Goal: Task Accomplishment & Management: Manage account settings

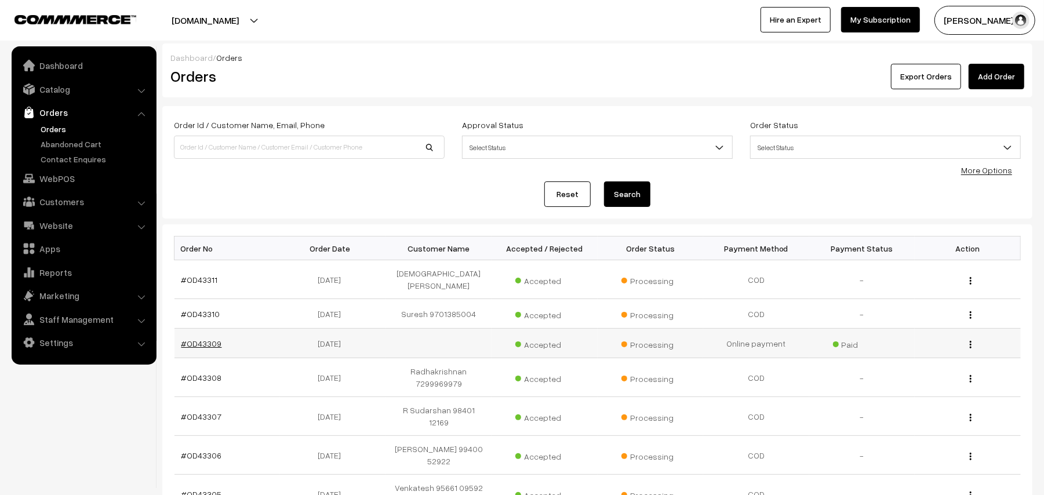
click at [194, 338] on link "#OD43309" at bounding box center [201, 343] width 41 height 10
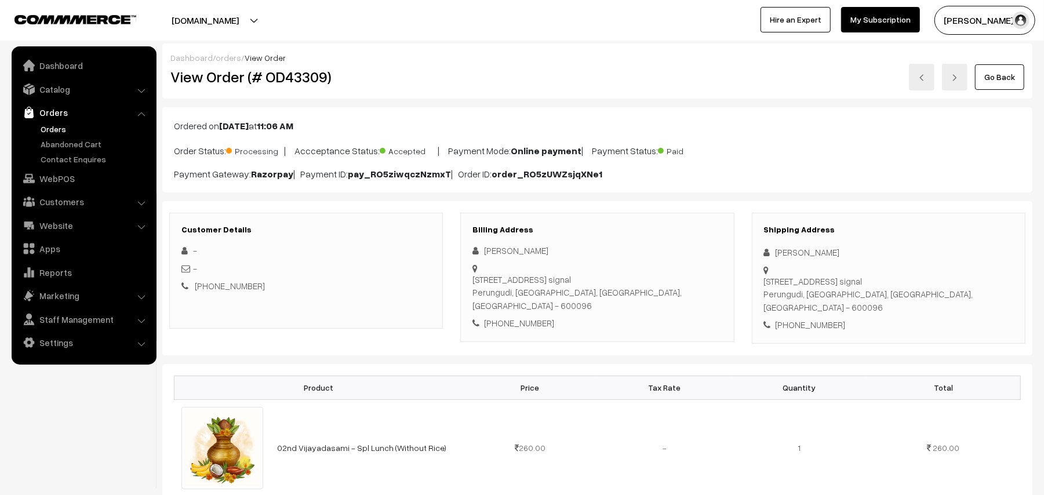
click at [990, 65] on link "Go Back" at bounding box center [999, 77] width 49 height 26
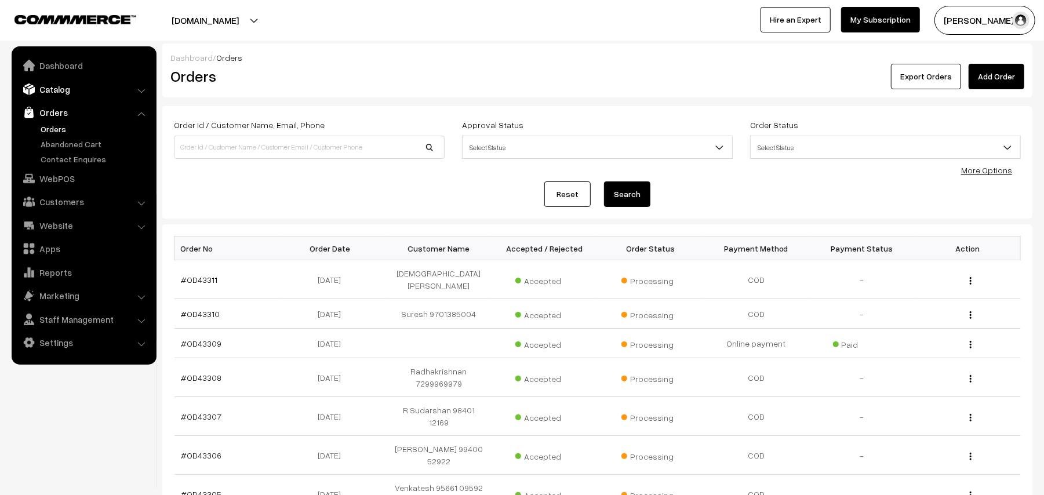
click at [56, 86] on link "Catalog" at bounding box center [83, 89] width 138 height 21
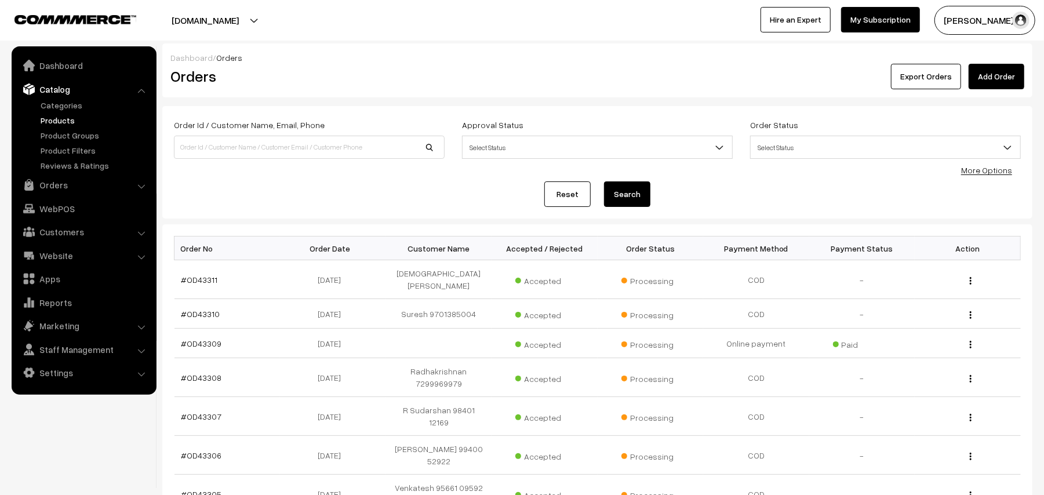
click at [63, 119] on link "Products" at bounding box center [95, 120] width 115 height 12
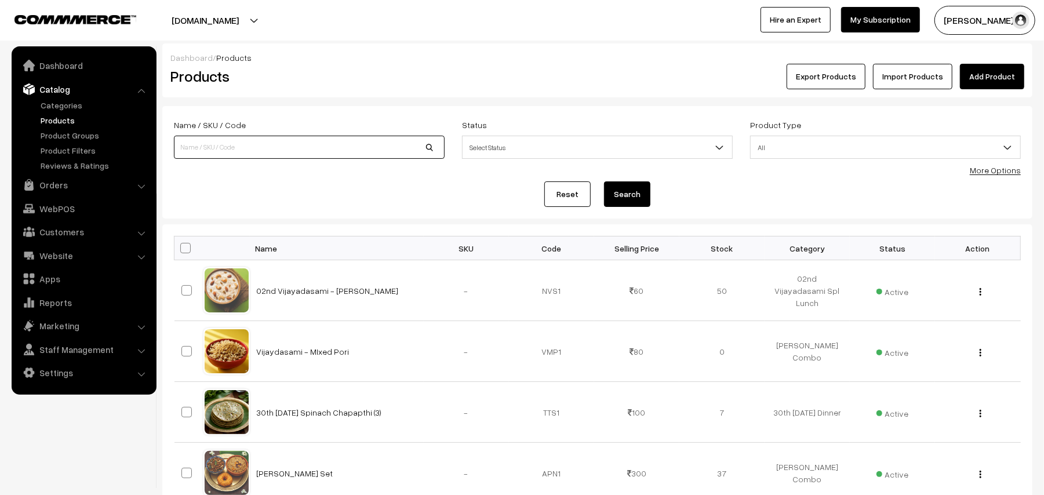
click at [253, 150] on input at bounding box center [309, 147] width 271 height 23
type input "chola"
click at [604, 181] on button "Search" at bounding box center [627, 194] width 46 height 26
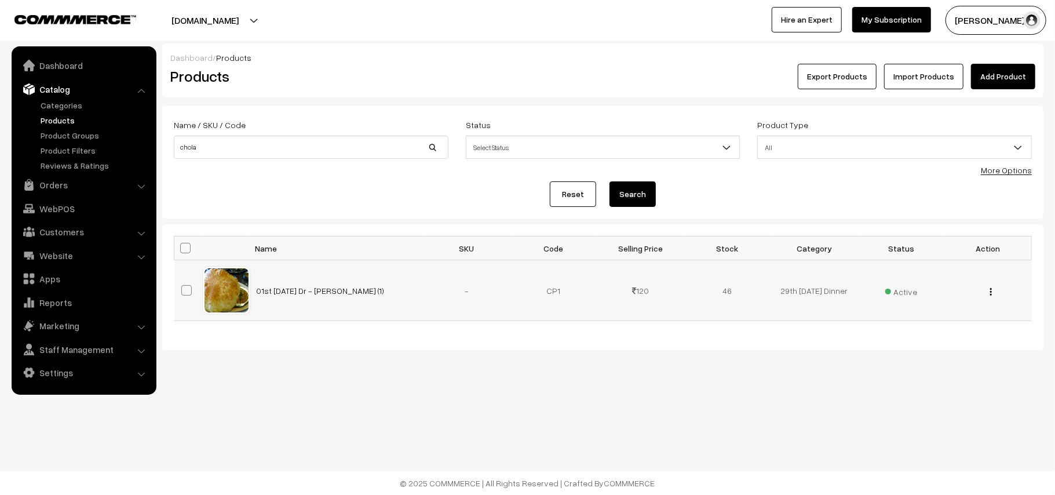
click at [990, 296] on button "button" at bounding box center [991, 291] width 3 height 9
click at [751, 415] on div "Dashboard / Products Products Export Products Import Products Add Product Name …" at bounding box center [527, 212] width 1055 height 425
click at [54, 181] on link "Orders" at bounding box center [83, 184] width 138 height 21
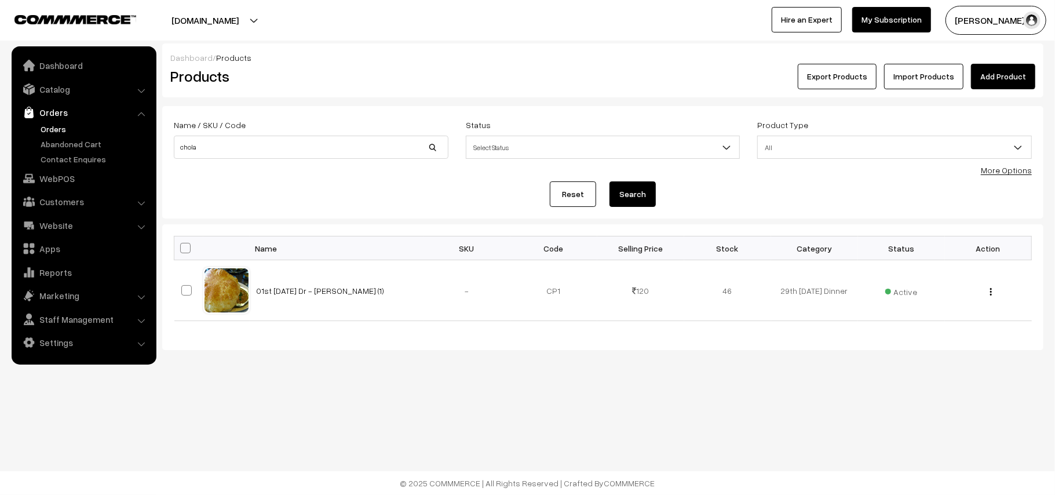
click at [65, 131] on link "Orders" at bounding box center [95, 129] width 115 height 12
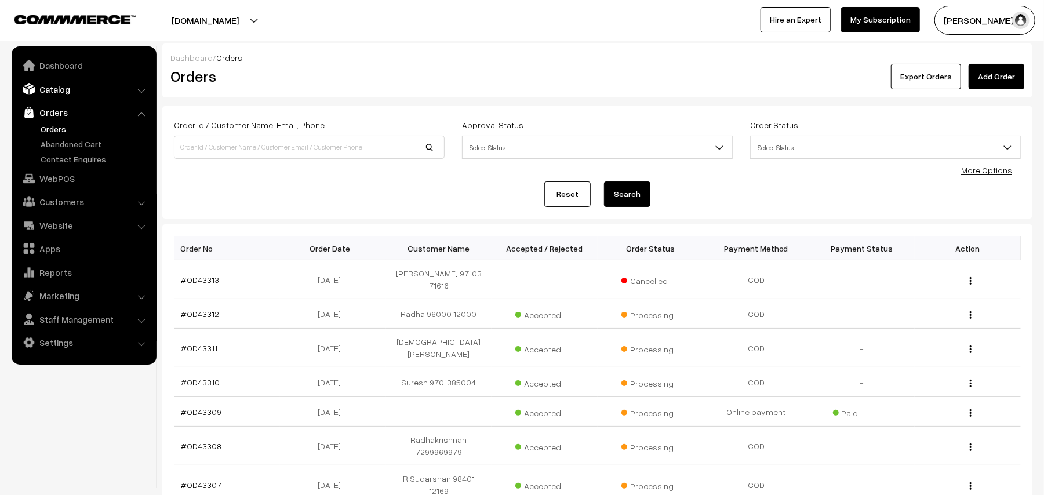
click at [71, 85] on link "Catalog" at bounding box center [83, 89] width 138 height 21
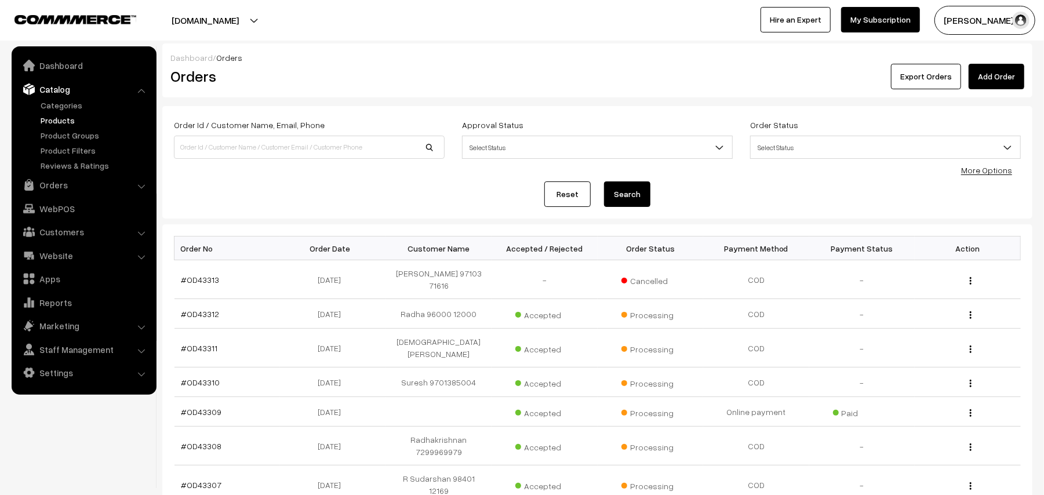
click at [65, 116] on link "Products" at bounding box center [95, 120] width 115 height 12
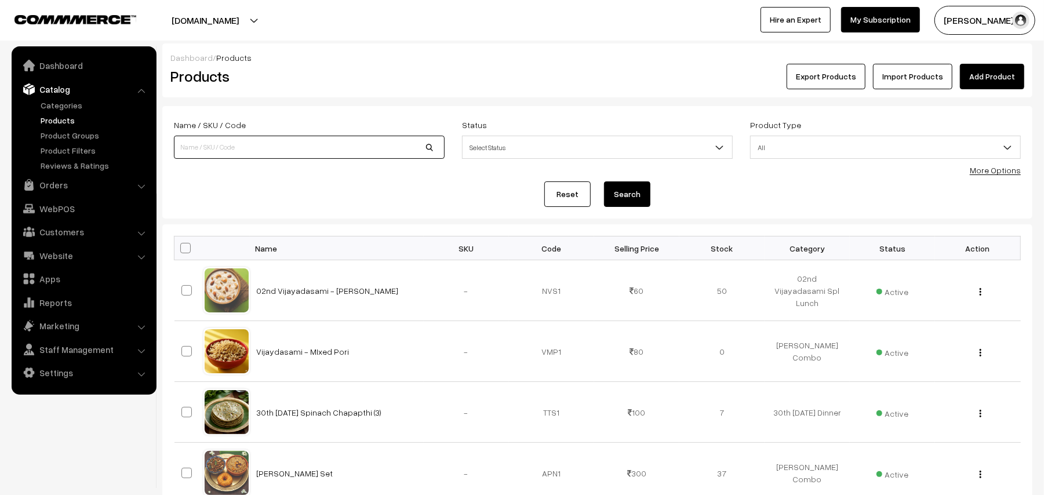
click at [302, 152] on input at bounding box center [309, 147] width 271 height 23
type input "elu podi"
click at [604, 181] on button "Search" at bounding box center [627, 194] width 46 height 26
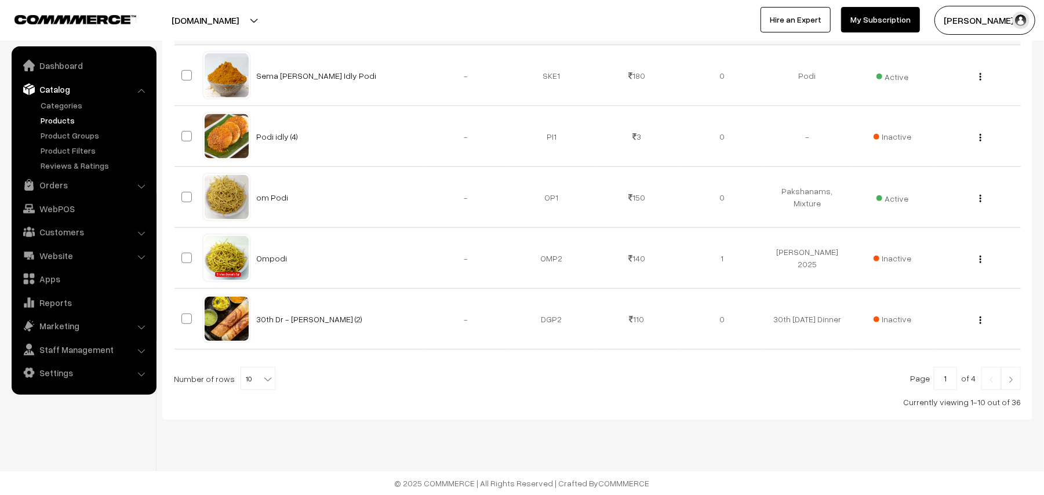
scroll to position [524, 0]
click at [262, 384] on b at bounding box center [268, 379] width 12 height 12
select select "100"
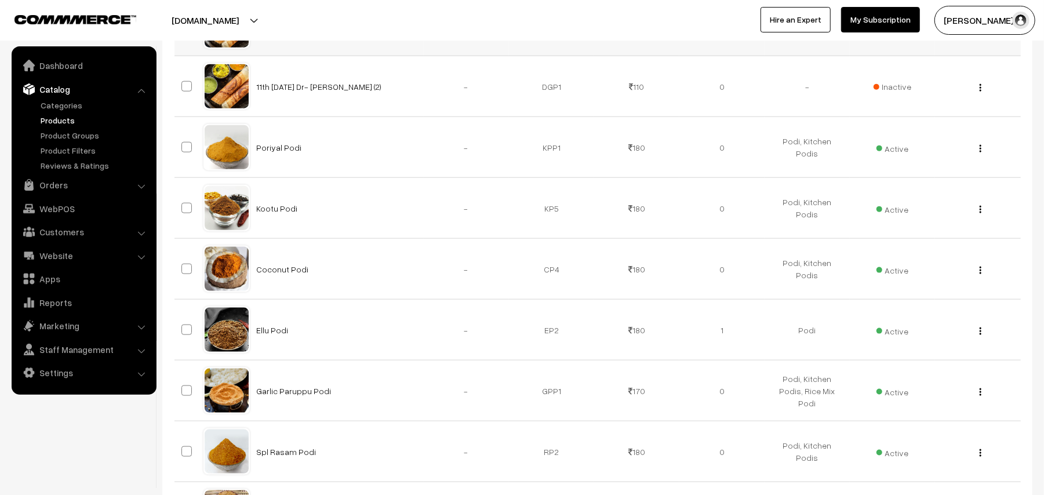
scroll to position [1081, 0]
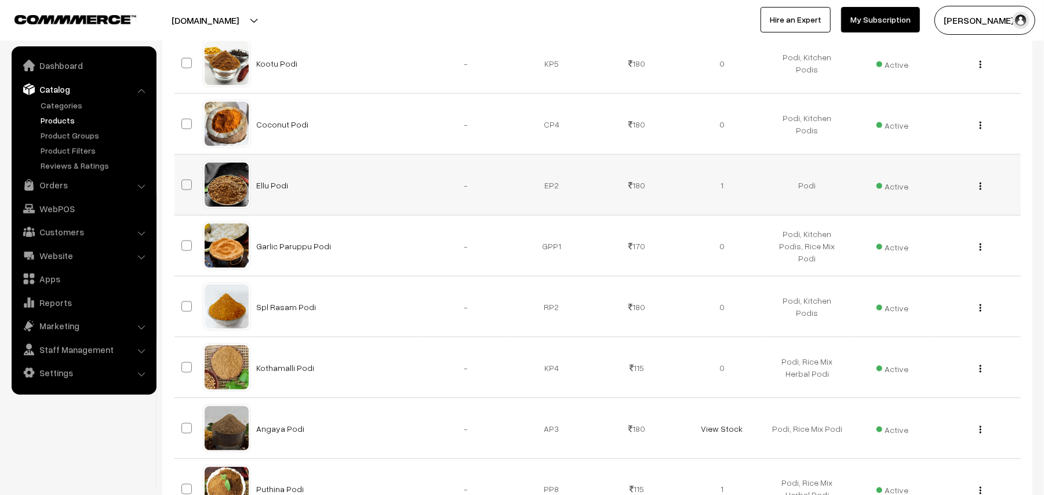
click at [979, 188] on img "button" at bounding box center [980, 187] width 2 height 8
click at [916, 225] on link "Edit" at bounding box center [928, 229] width 99 height 26
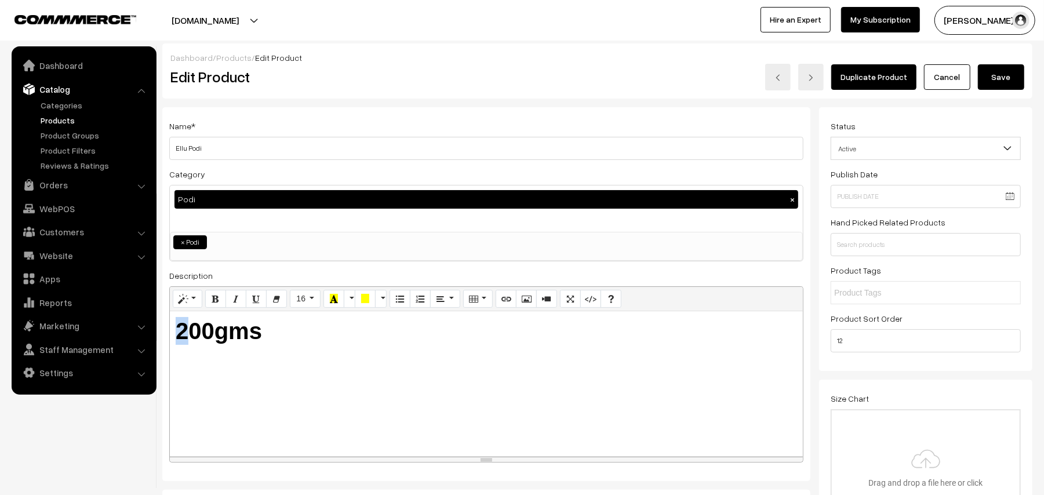
drag, startPoint x: 181, startPoint y: 327, endPoint x: 192, endPoint y: 334, distance: 13.0
click at [192, 334] on b "200gms" at bounding box center [219, 331] width 86 height 26
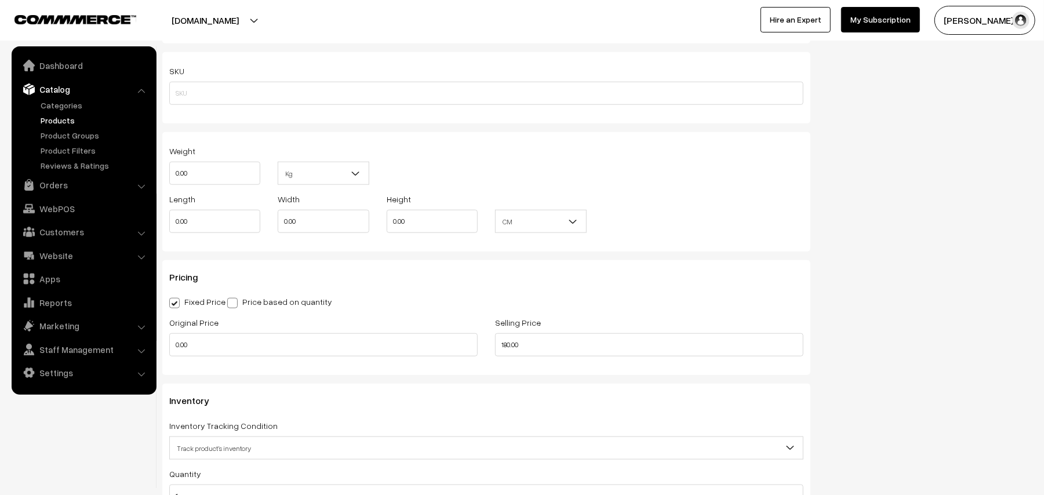
scroll to position [773, 0]
click at [343, 328] on div "Original Price 0.00 Selling Price 180.00" at bounding box center [486, 340] width 651 height 48
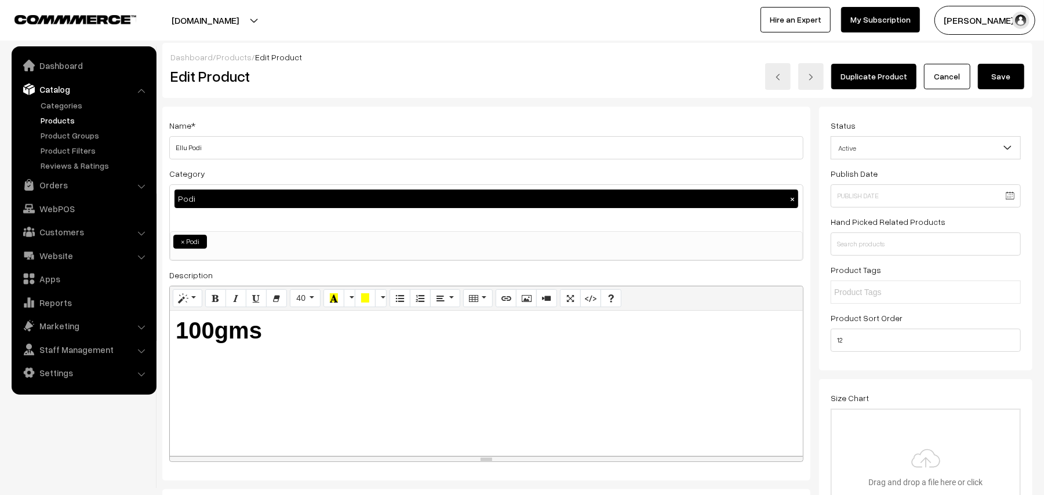
scroll to position [0, 0]
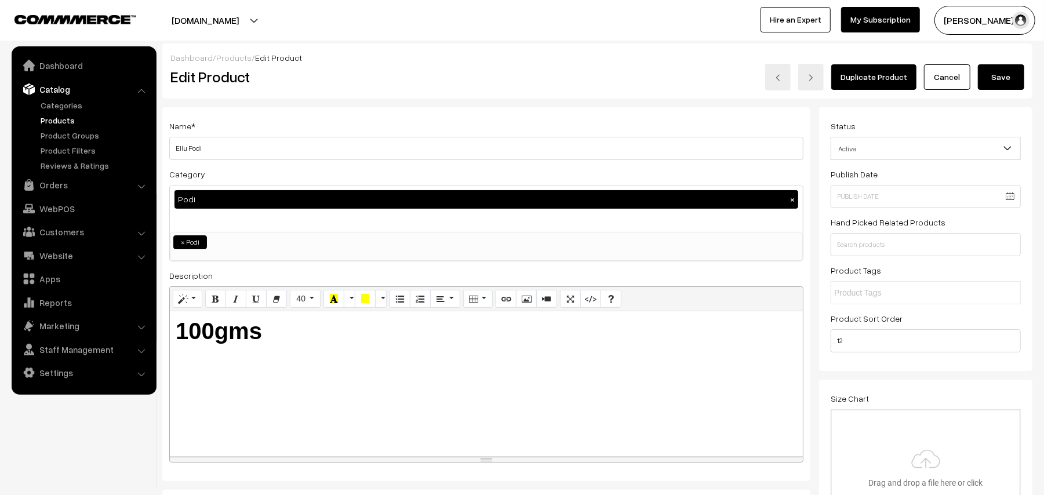
type input "115.00"
click at [1000, 70] on button "Save" at bounding box center [1001, 77] width 46 height 26
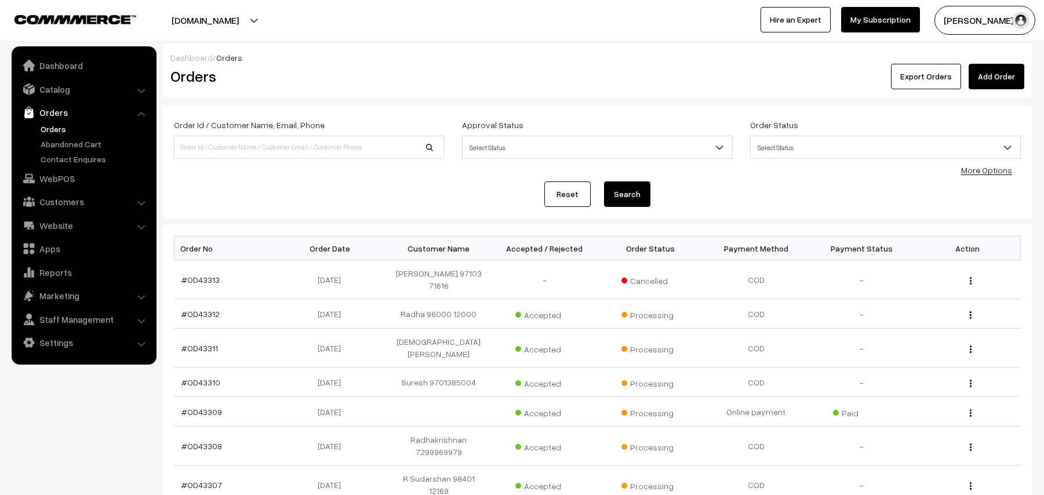
scroll to position [77, 0]
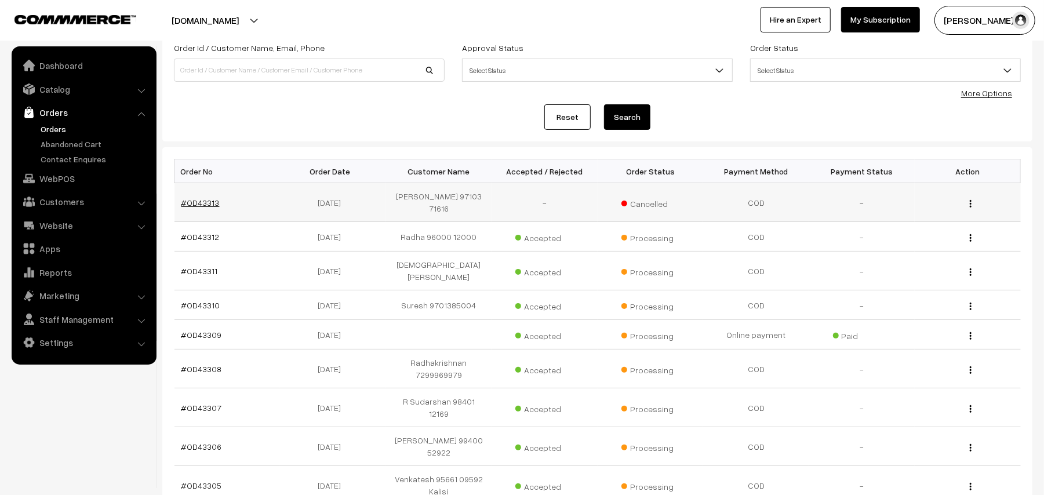
click at [207, 204] on link "#OD43313" at bounding box center [200, 203] width 38 height 10
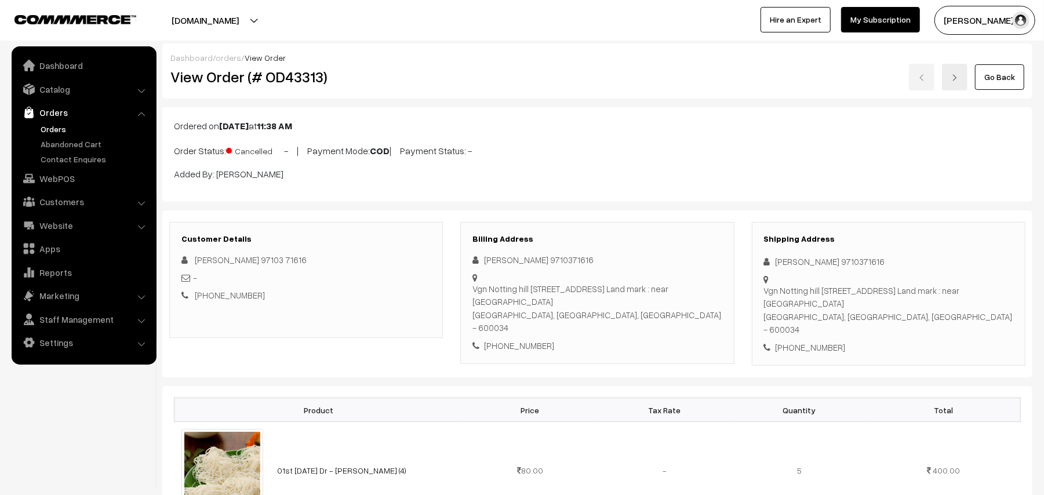
click at [995, 65] on link "Go Back" at bounding box center [999, 77] width 49 height 26
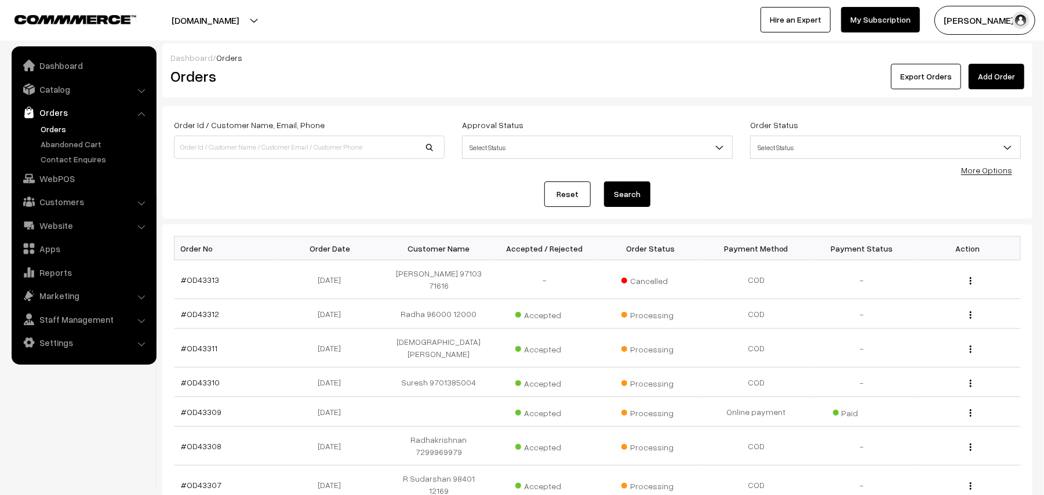
click at [61, 123] on link "Orders" at bounding box center [95, 129] width 115 height 12
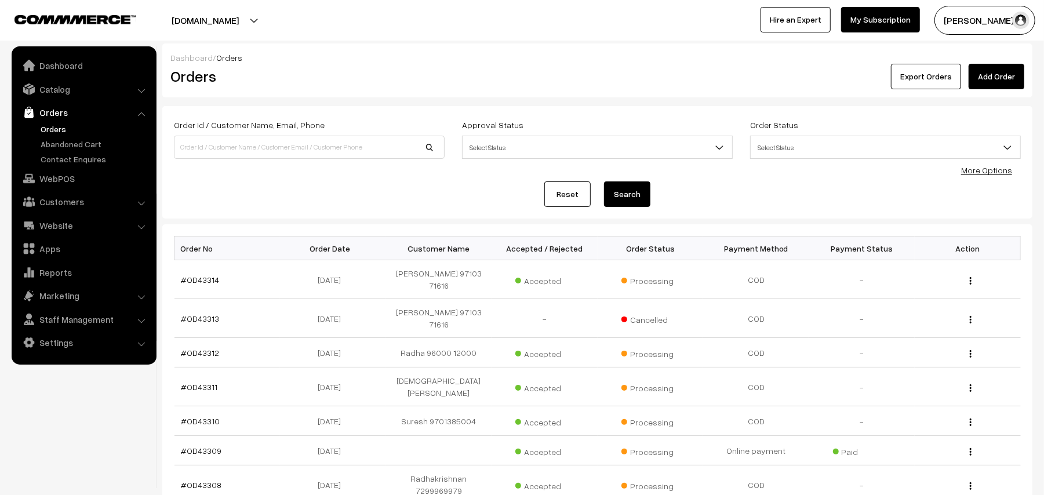
click at [54, 119] on link "Orders" at bounding box center [83, 112] width 138 height 21
click at [54, 123] on link "Orders" at bounding box center [95, 129] width 115 height 12
click at [59, 183] on link "WebPOS" at bounding box center [83, 178] width 138 height 21
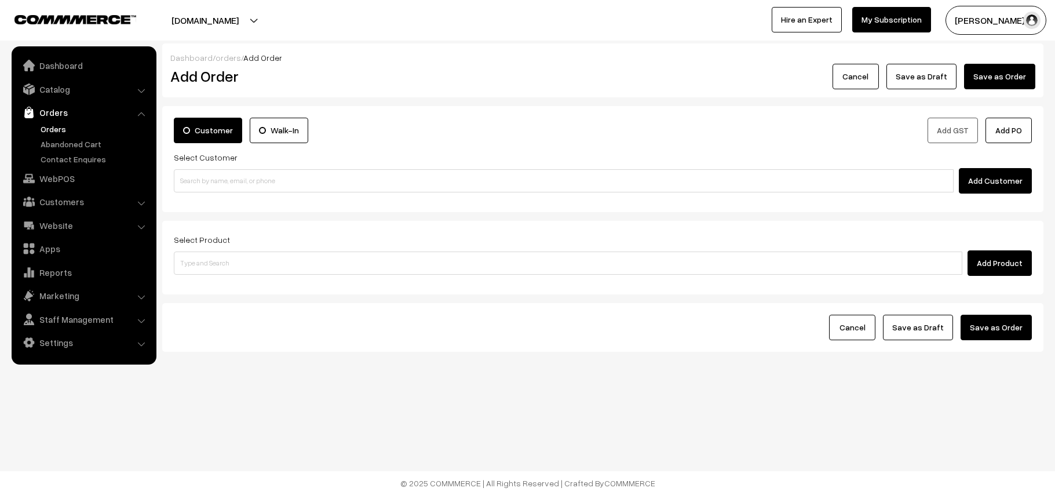
click at [265, 181] on input at bounding box center [564, 180] width 780 height 23
click at [198, 174] on input "98206 24474" at bounding box center [564, 180] width 780 height 23
click at [223, 194] on link "V Subramaniam, 98206 24474 [9820624474]" at bounding box center [565, 202] width 782 height 17
type input "98206 24474"
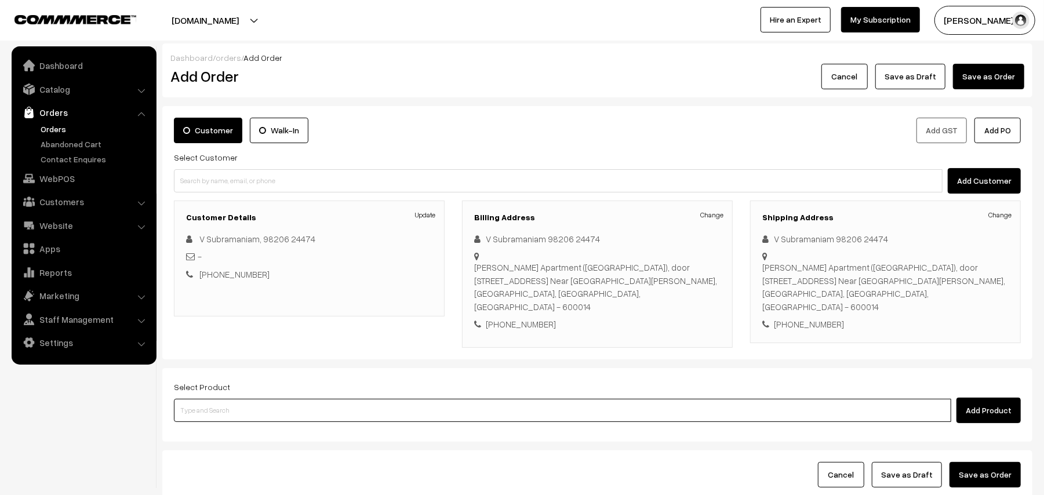
drag, startPoint x: 253, startPoint y: 388, endPoint x: 283, endPoint y: 369, distance: 35.2
click at [254, 399] on input at bounding box center [562, 410] width 777 height 23
type input "chola po"
click at [283, 422] on link "01st [DATE] Dr - [PERSON_NAME] (1)" at bounding box center [563, 418] width 778 height 17
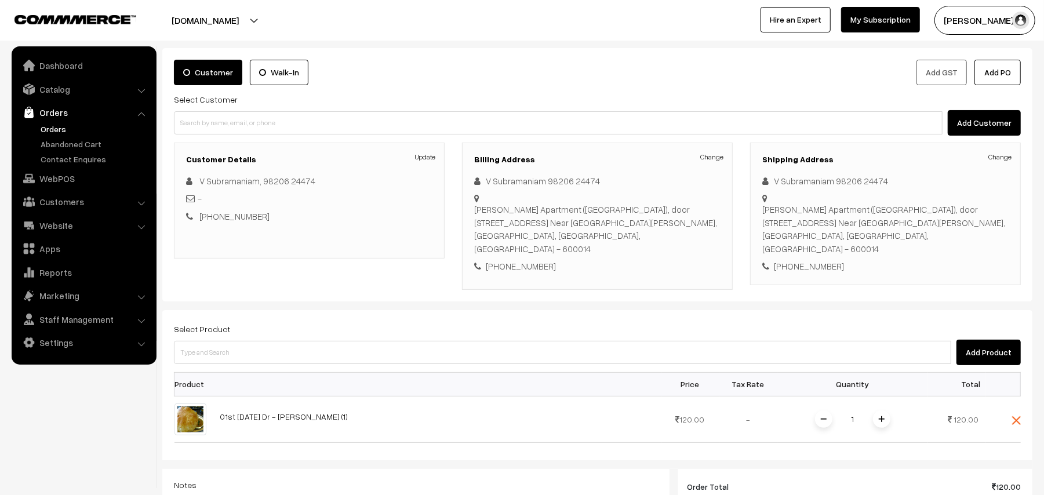
scroll to position [153, 0]
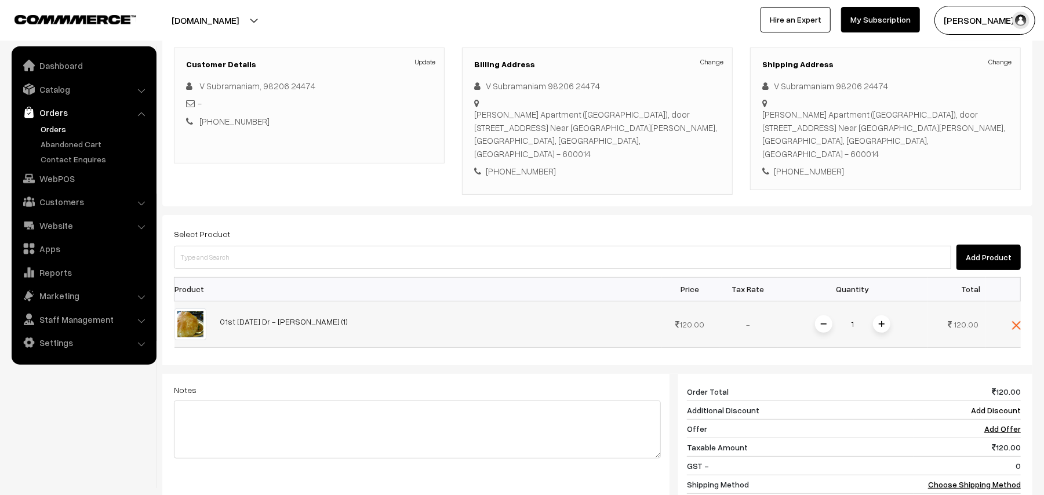
click at [882, 321] on img at bounding box center [882, 324] width 6 height 6
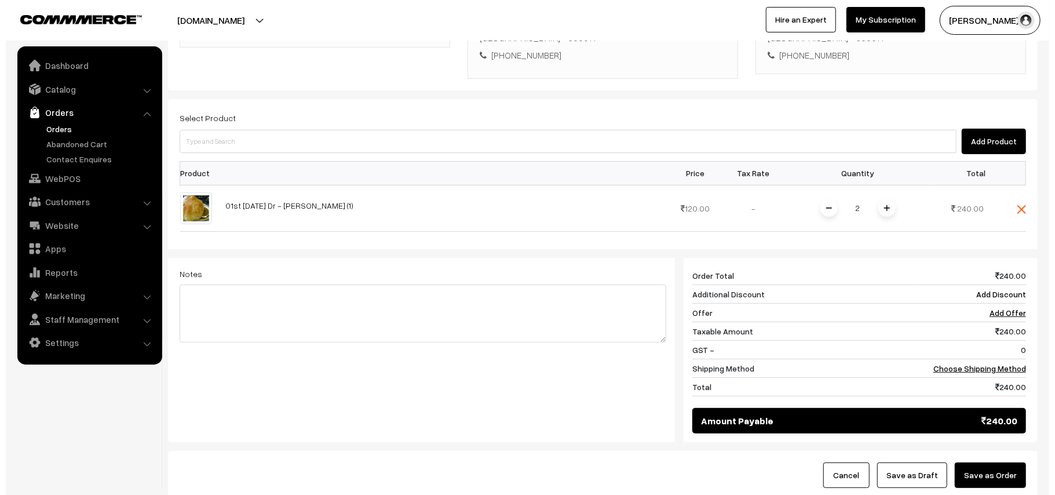
scroll to position [270, 0]
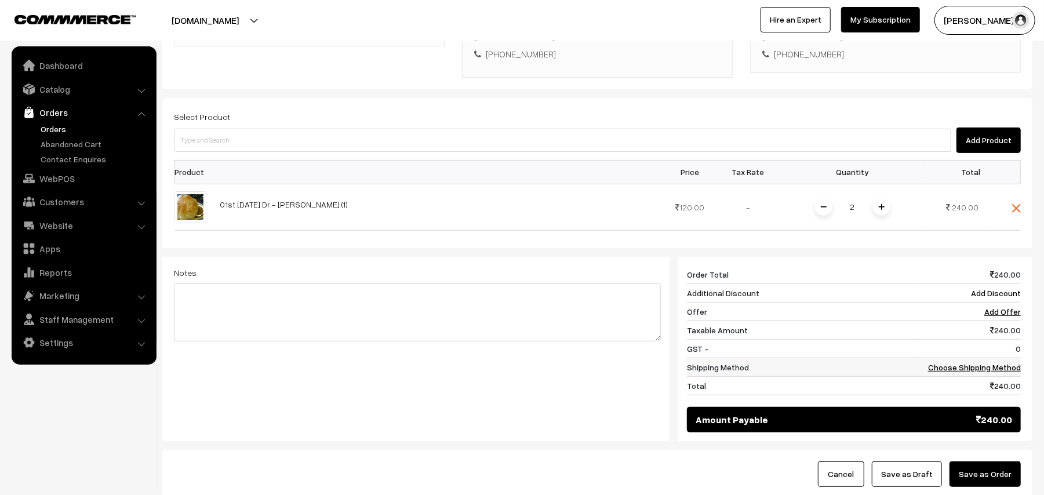
click at [961, 362] on td "Choose Shipping Method" at bounding box center [967, 367] width 107 height 19
click at [961, 362] on link "Choose Shipping Method" at bounding box center [974, 367] width 93 height 10
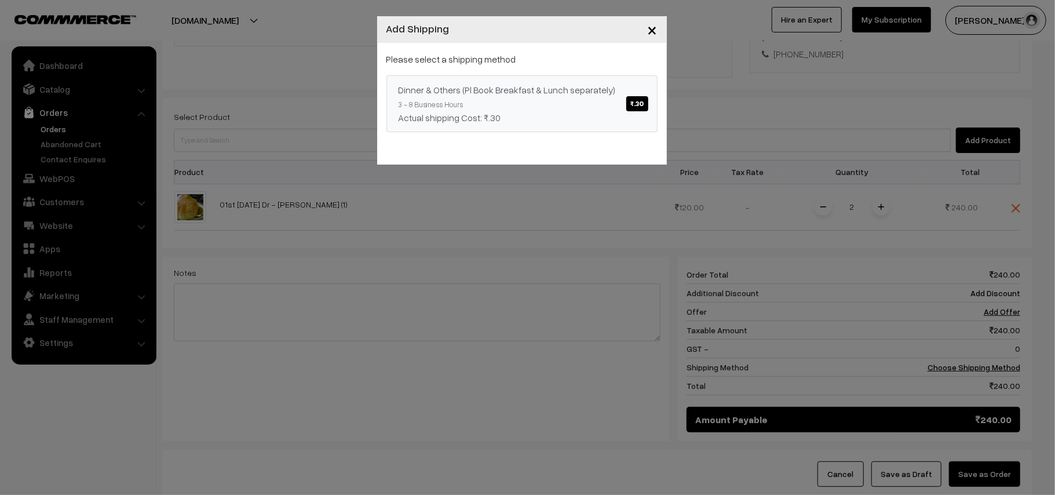
click at [611, 114] on div "Actual shipping Cost: ₹.30" at bounding box center [522, 118] width 247 height 14
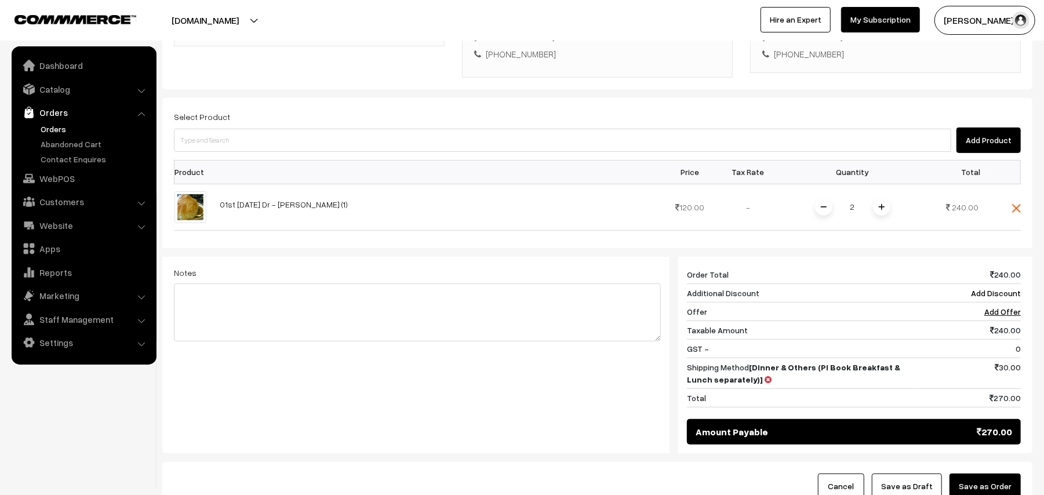
click at [965, 474] on button "Save as Order" at bounding box center [984, 486] width 71 height 26
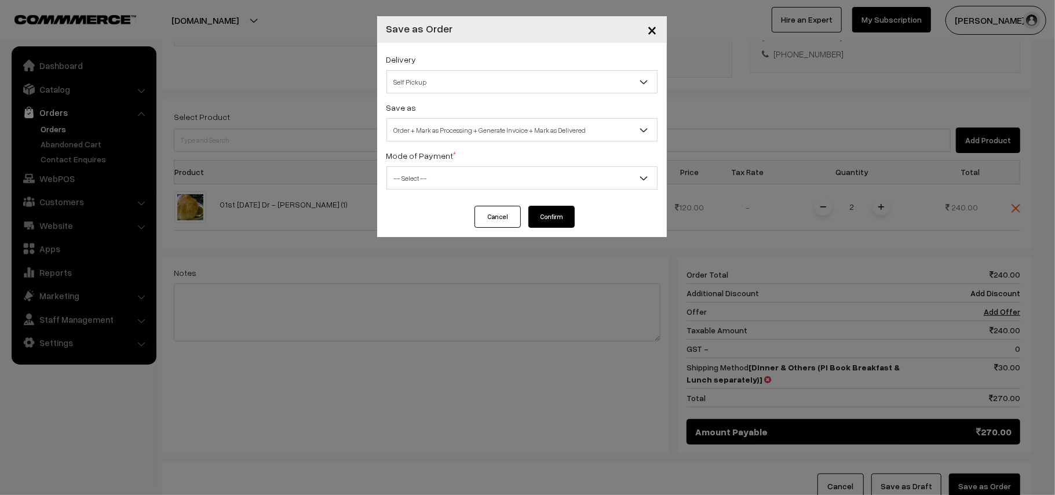
click at [420, 75] on span "Self Pickup" at bounding box center [522, 82] width 270 height 20
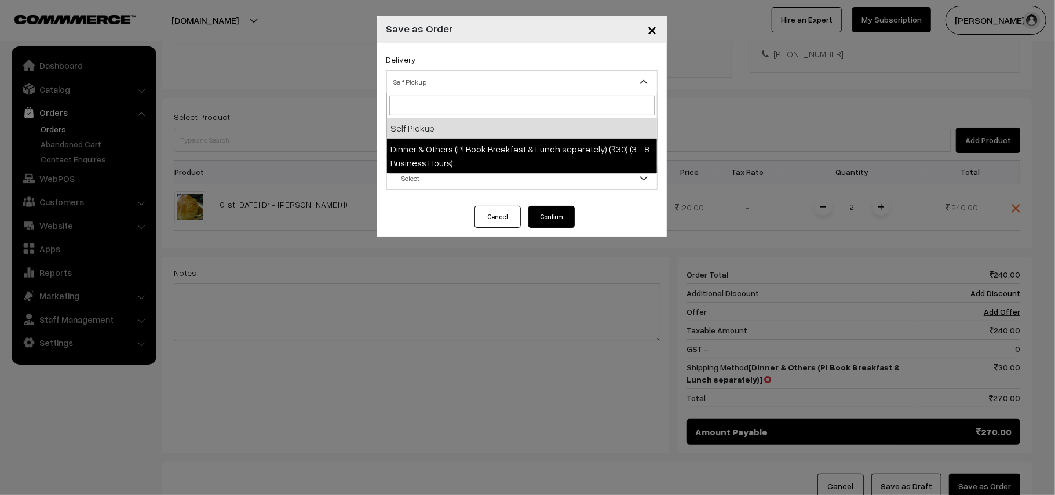
select select "DOP1"
select select "3"
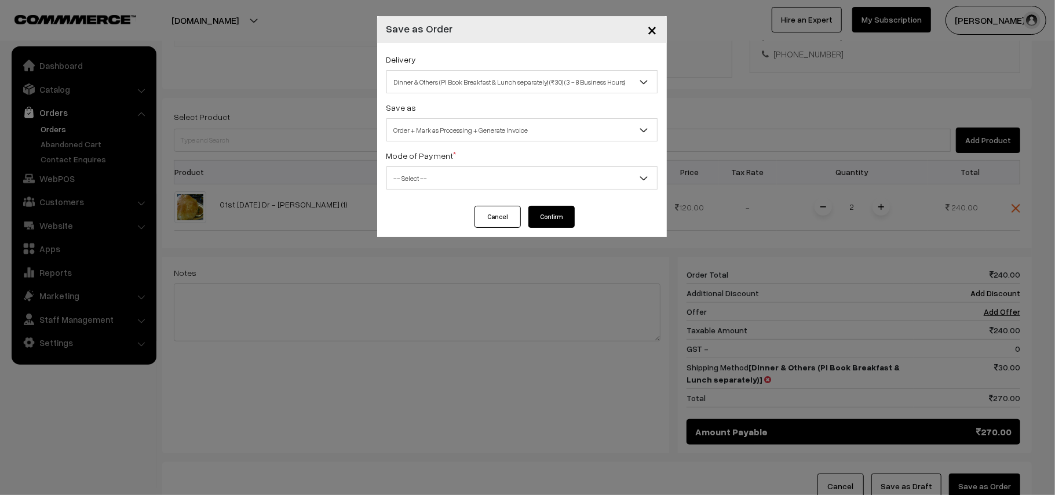
click at [474, 133] on span "Order + Mark as Processing + Generate Invoice" at bounding box center [522, 130] width 270 height 20
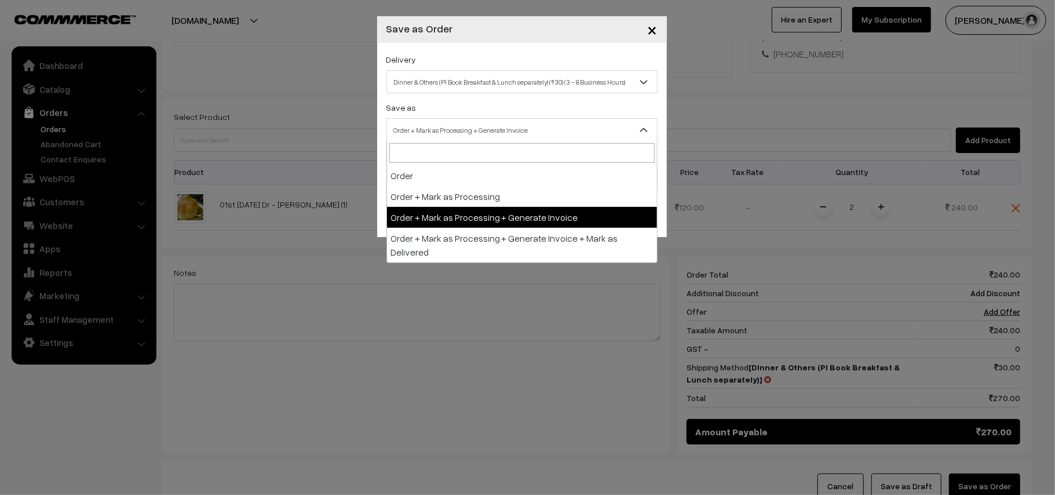
drag, startPoint x: 508, startPoint y: 235, endPoint x: 515, endPoint y: 216, distance: 21.1
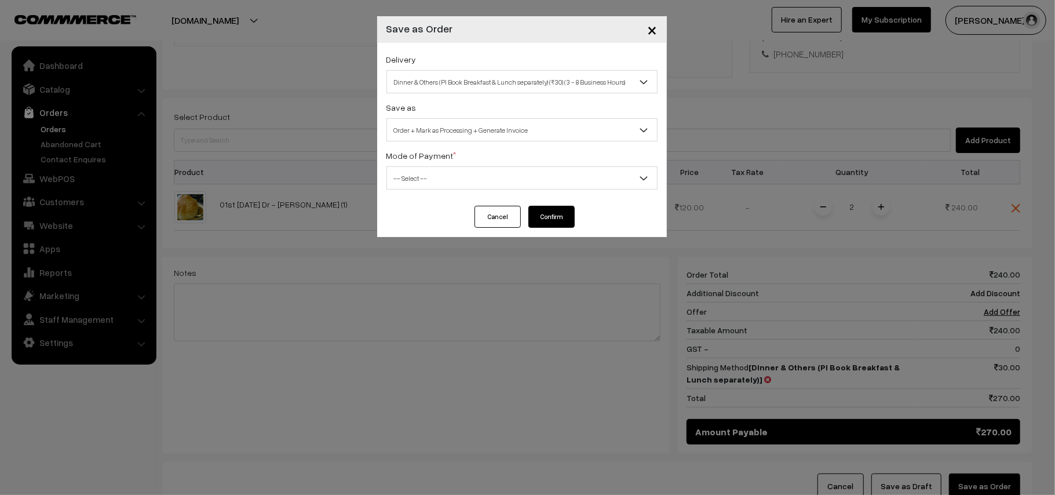
click at [423, 175] on span "-- Select --" at bounding box center [522, 178] width 270 height 20
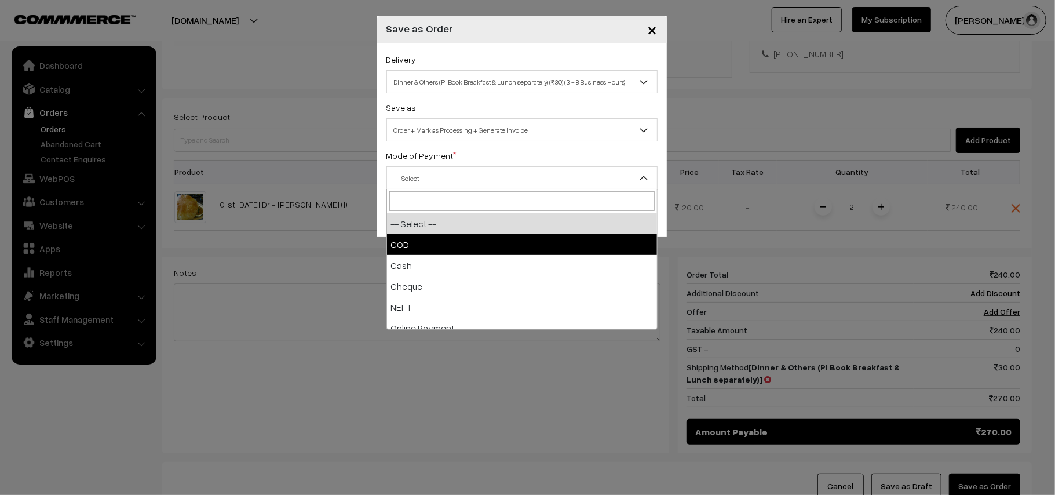
select select "1"
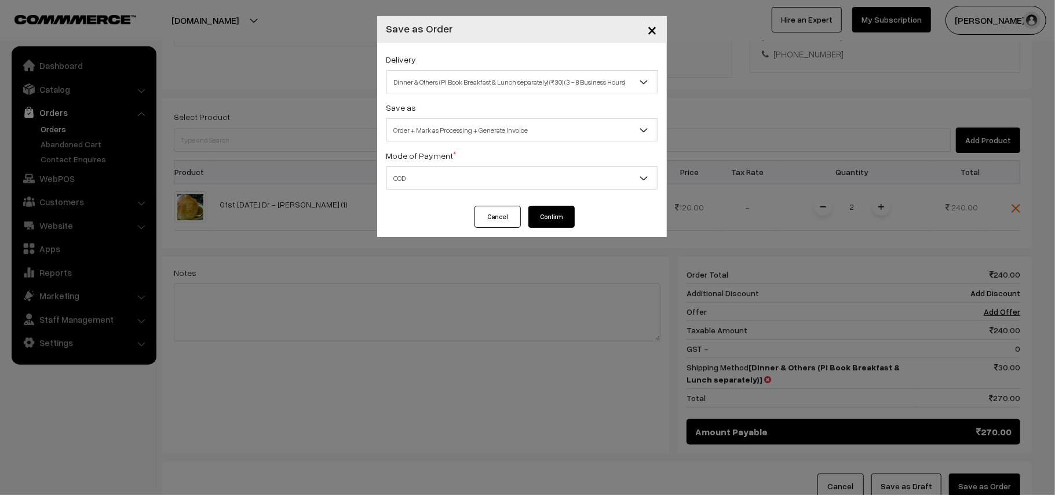
click at [544, 201] on div "Delivery Self Pickup Dinner & Others (Pl Book Breakfast & Lunch separately) (₹3…" at bounding box center [522, 124] width 290 height 163
click at [544, 211] on button "Confirm" at bounding box center [552, 217] width 46 height 22
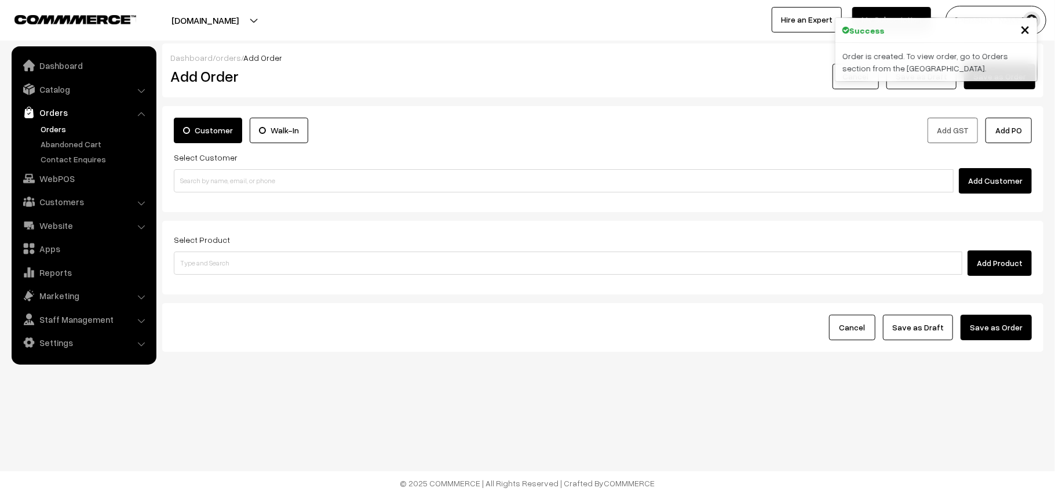
click at [56, 123] on link "Orders" at bounding box center [95, 129] width 115 height 12
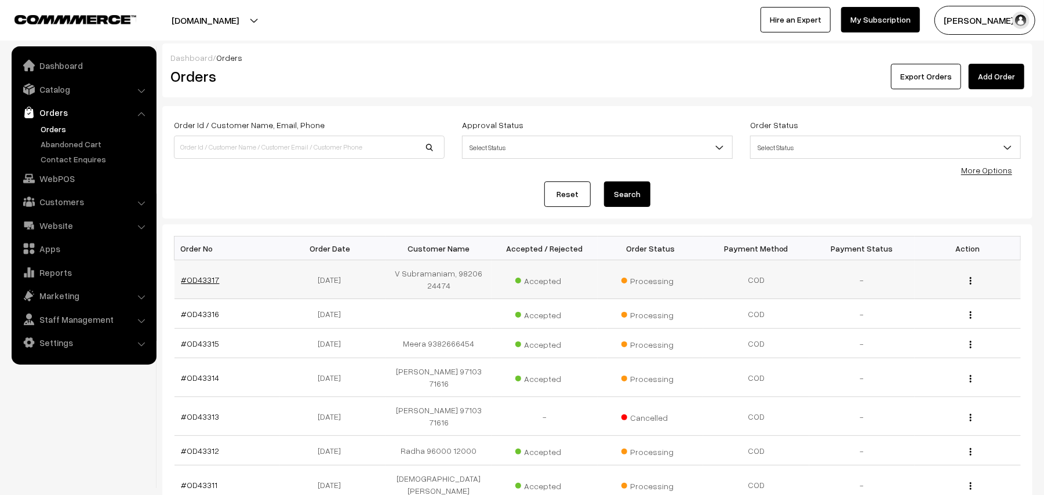
click at [201, 279] on link "#OD43317" at bounding box center [200, 280] width 38 height 10
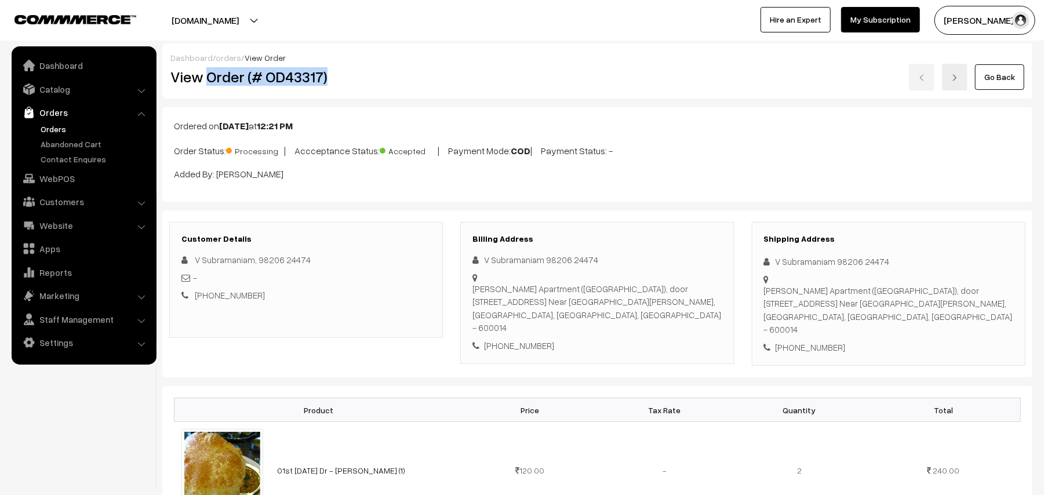
click at [401, 77] on h2 "View Order (# OD43317)" at bounding box center [306, 77] width 273 height 18
copy h2 "Order (# OD43317)"
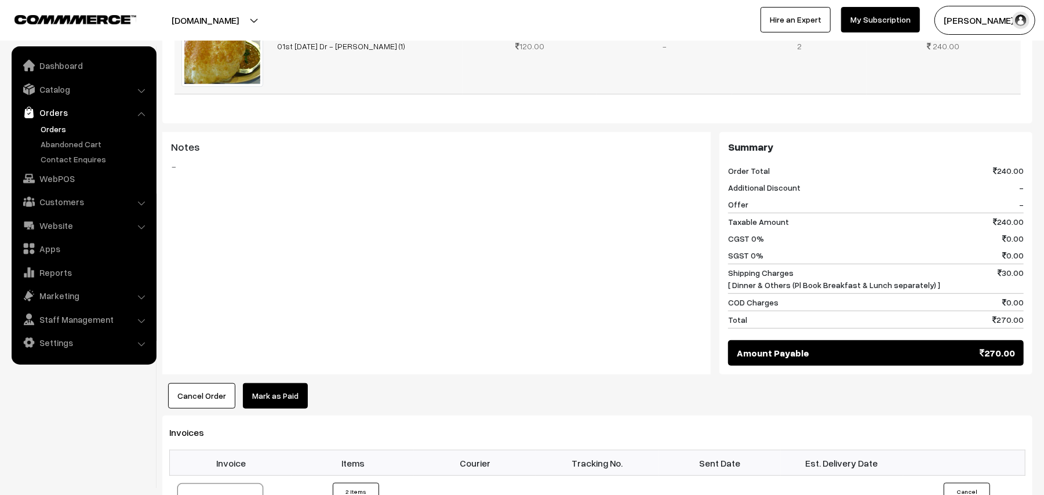
scroll to position [541, 0]
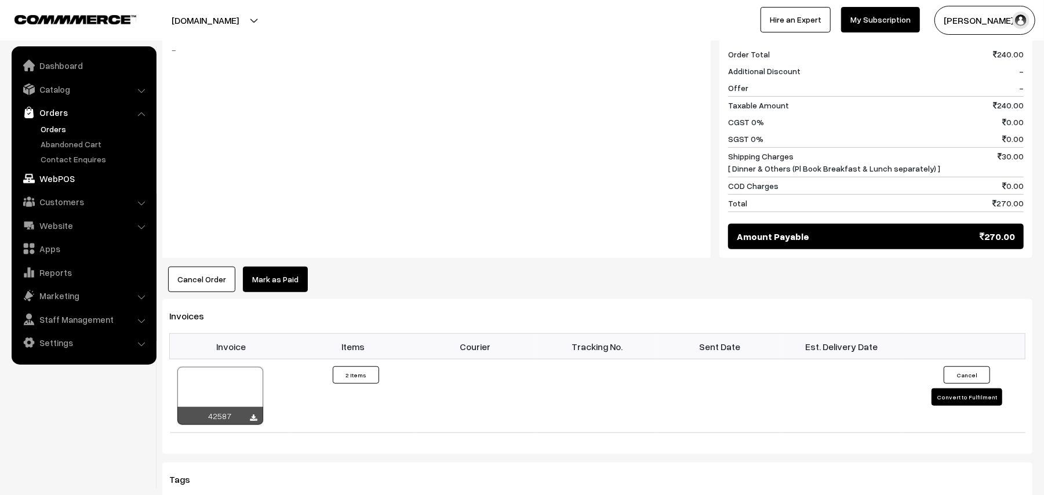
click at [45, 177] on link "WebPOS" at bounding box center [83, 178] width 138 height 21
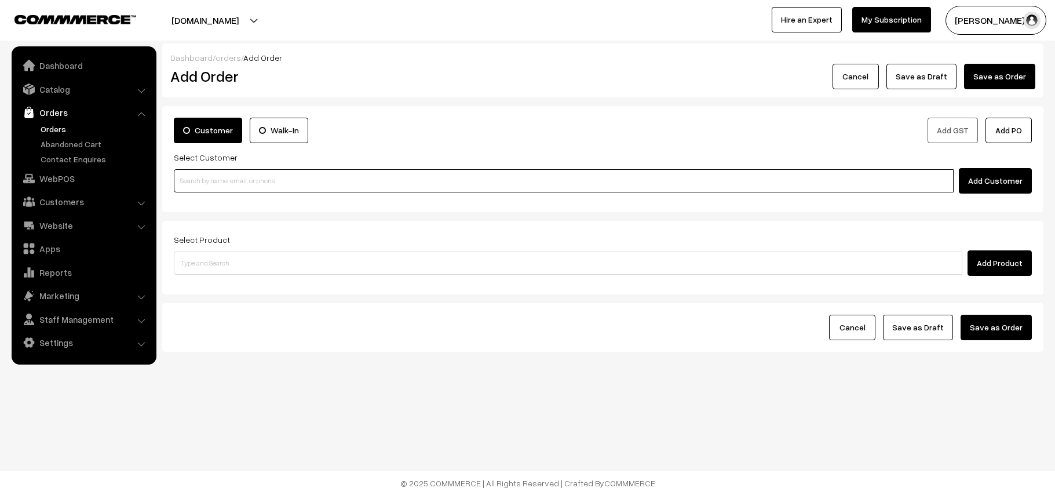
click at [240, 183] on input at bounding box center [564, 180] width 780 height 23
paste input "94877 61831"
click at [200, 172] on input "94877 61831" at bounding box center [564, 180] width 780 height 23
click at [212, 187] on input "9487761831" at bounding box center [564, 180] width 780 height 23
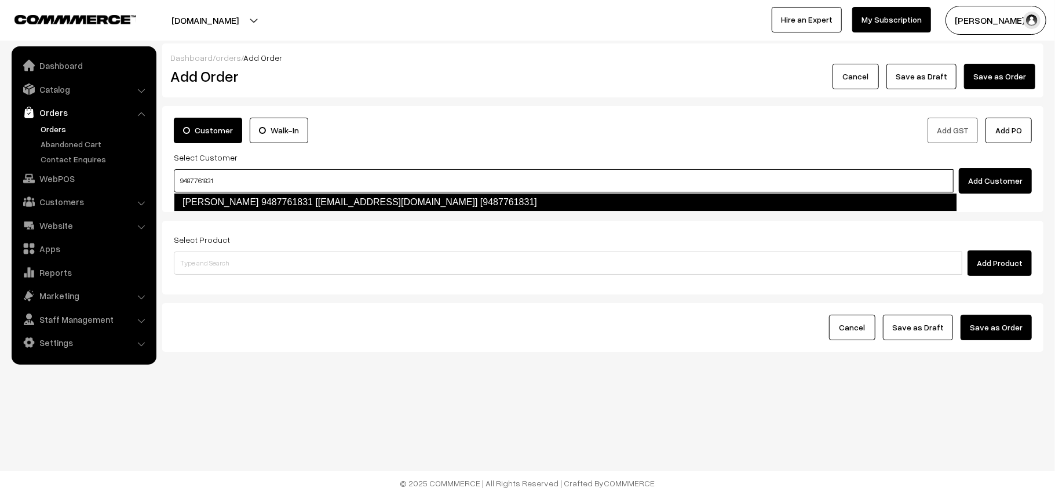
click at [212, 195] on link "Mythili Kumaraswamy 9487761831 [test5634@gmail.com] [9487761831]" at bounding box center [566, 202] width 784 height 19
type input "9487761831"
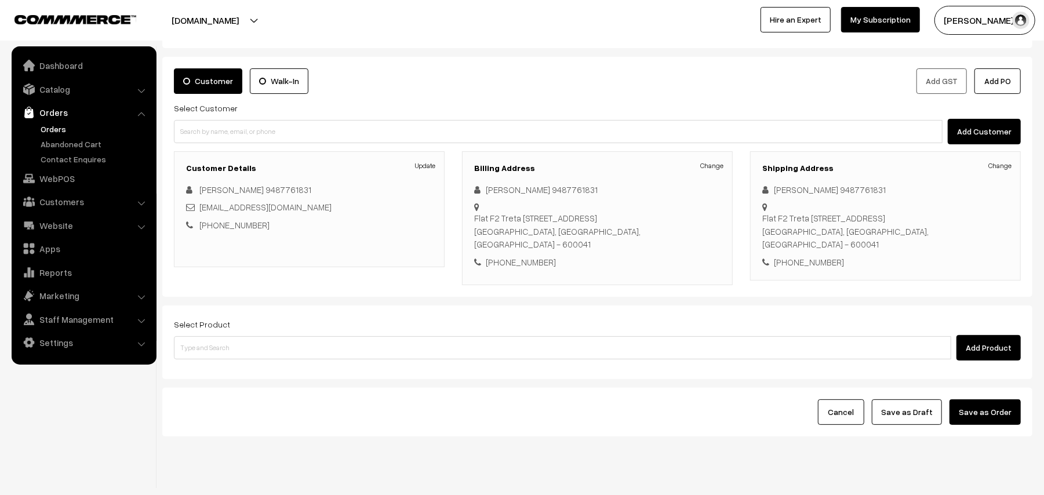
scroll to position [75, 0]
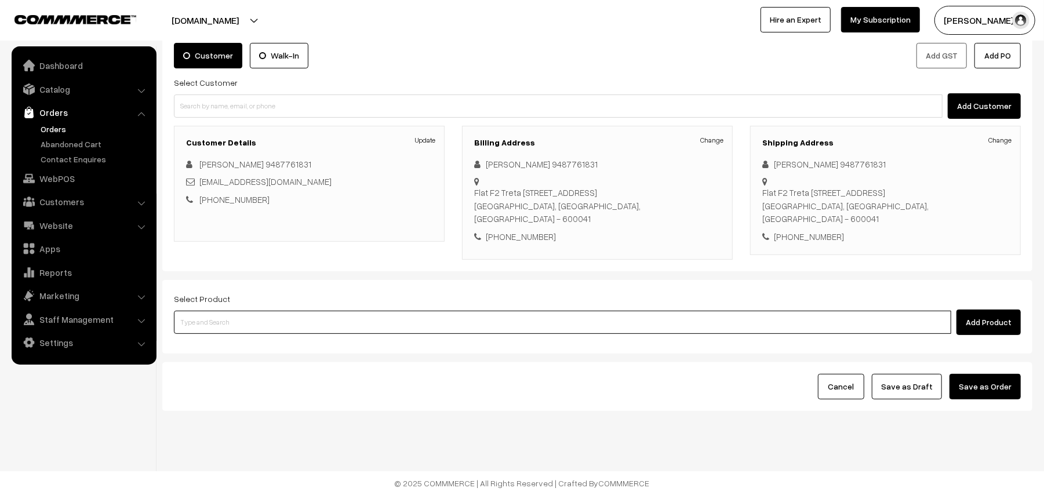
drag, startPoint x: 269, startPoint y: 323, endPoint x: 275, endPoint y: 320, distance: 6.8
click at [274, 323] on input at bounding box center [562, 322] width 777 height 23
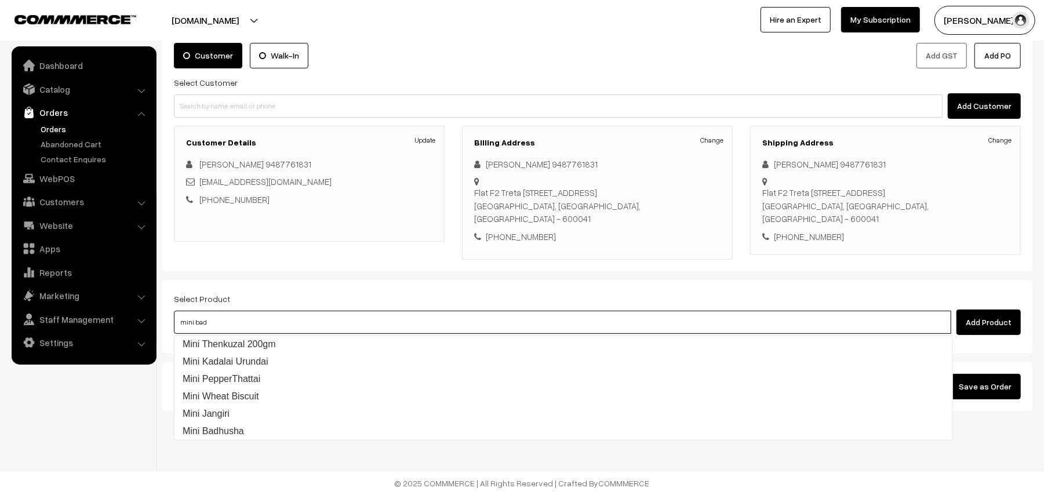
type input "mini badh"
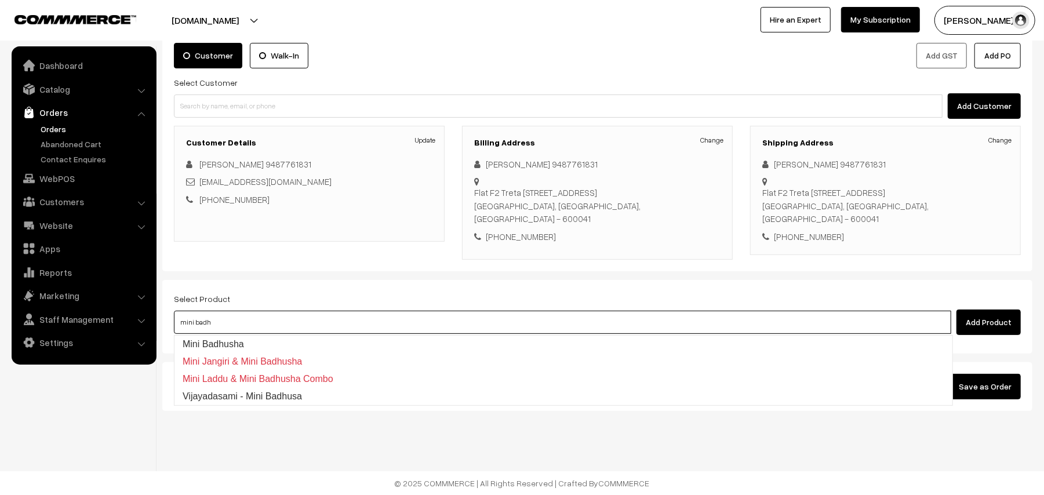
click at [267, 339] on link "Mini Badhusha" at bounding box center [563, 344] width 778 height 17
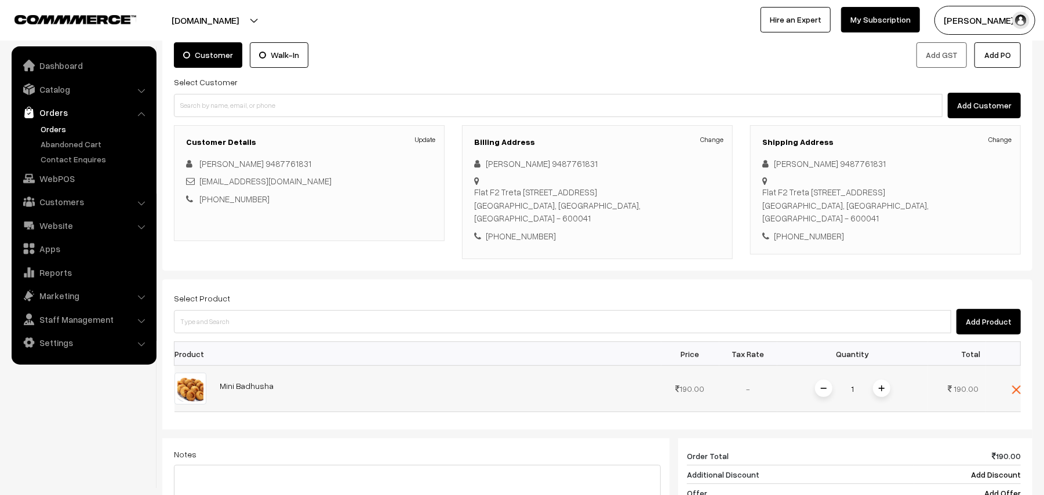
click at [1009, 389] on td at bounding box center [1003, 389] width 35 height 46
click at [1015, 390] on img at bounding box center [1016, 389] width 9 height 9
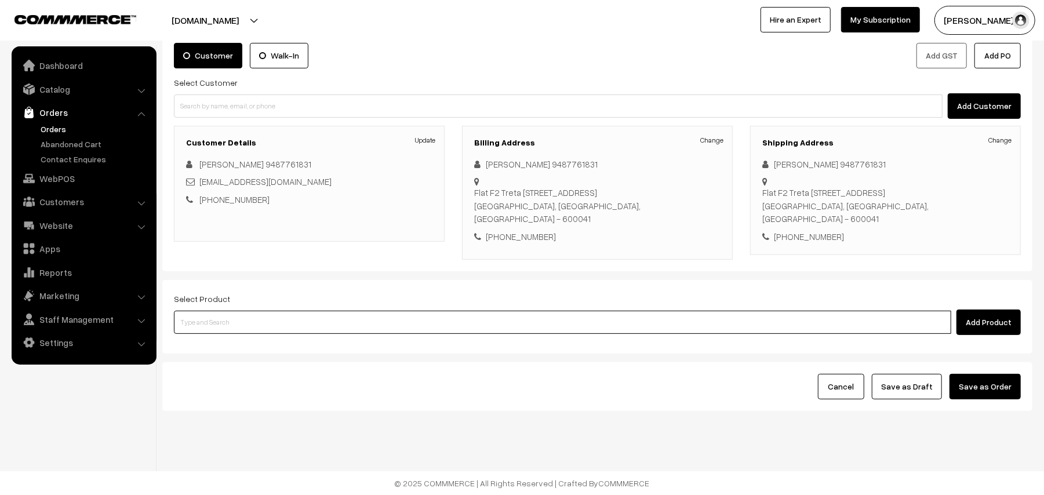
click at [279, 313] on input at bounding box center [562, 322] width 777 height 23
type input "mini ba"
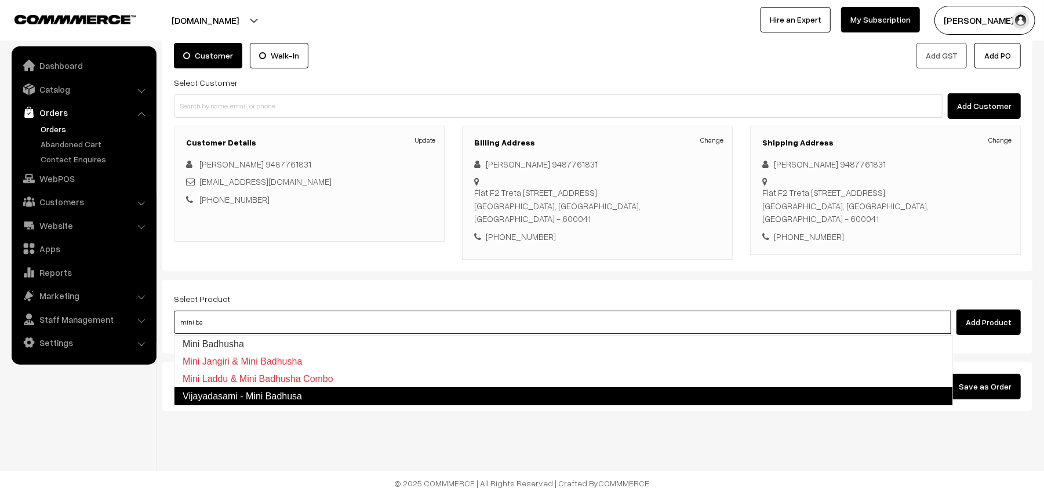
click at [260, 395] on link "Vijayadasami - Mini Badhusa" at bounding box center [563, 396] width 779 height 19
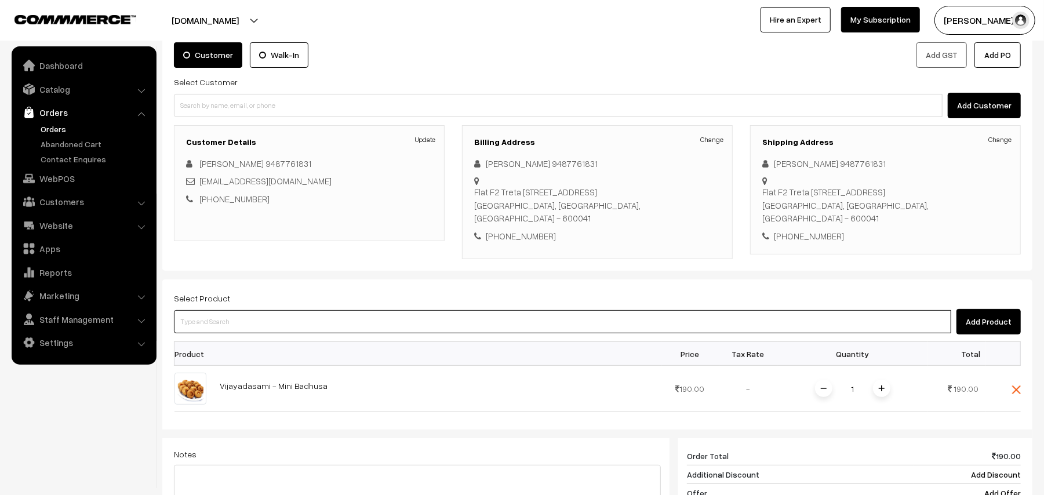
click at [254, 318] on input at bounding box center [562, 321] width 777 height 23
type input "2 suttu"
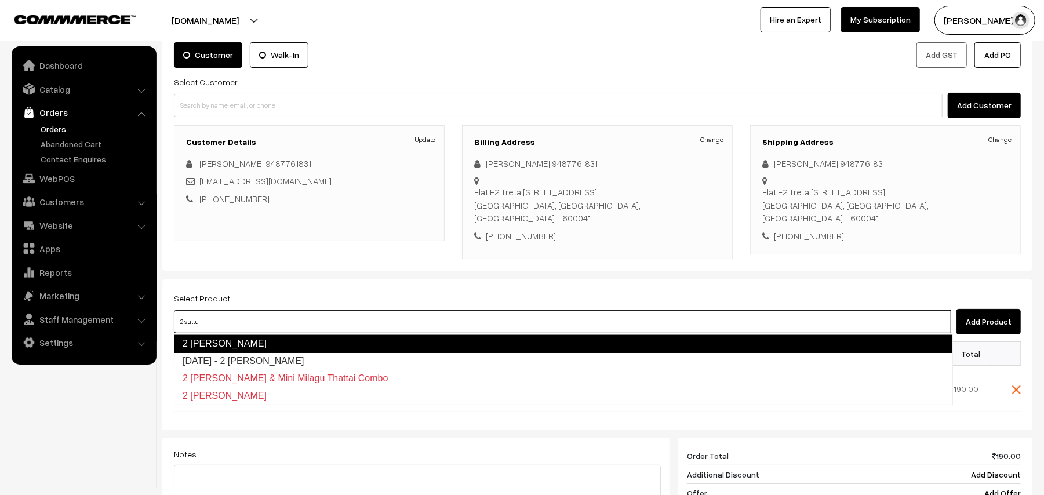
click at [269, 339] on link "2 Suttu Murukku" at bounding box center [563, 343] width 779 height 19
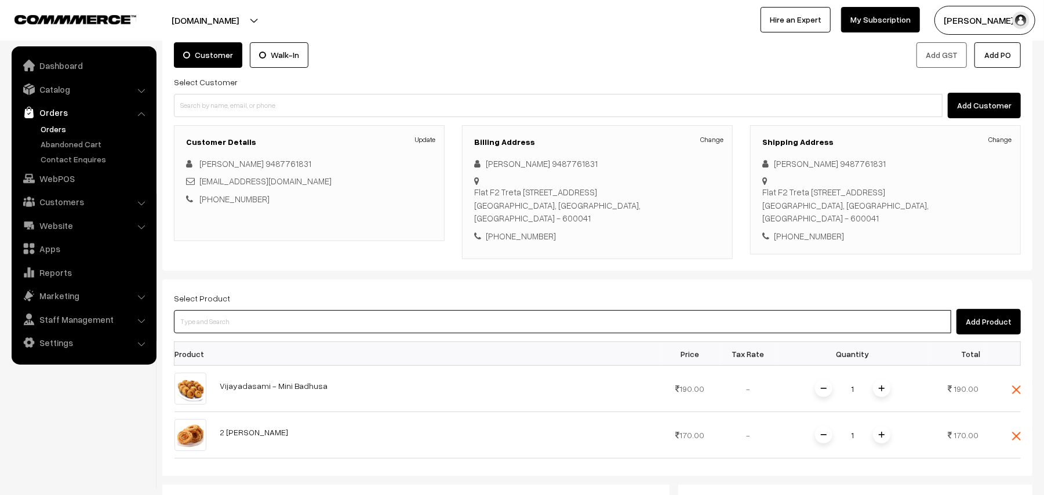
click at [228, 325] on input at bounding box center [562, 321] width 777 height 23
type input "cow ghee"
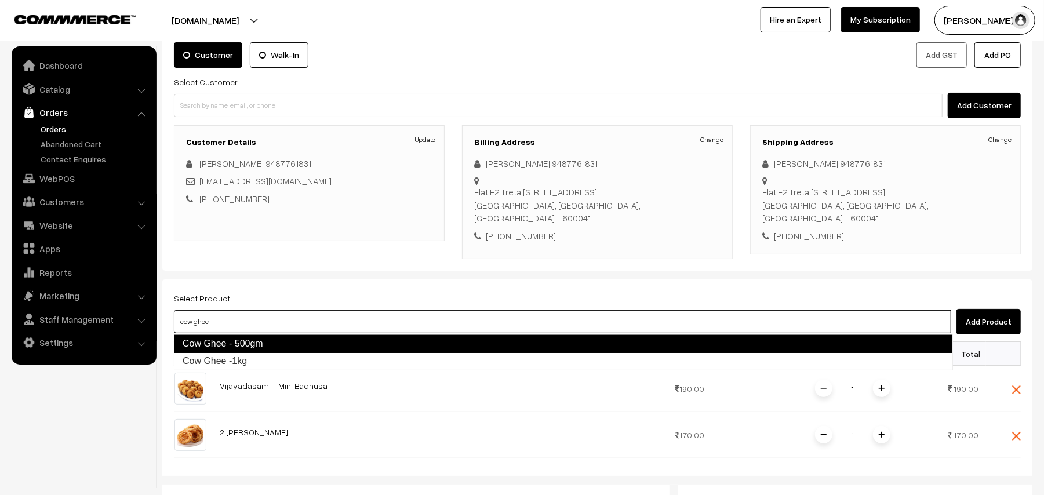
click at [226, 339] on link "Cow Ghee - 500gm" at bounding box center [563, 343] width 779 height 19
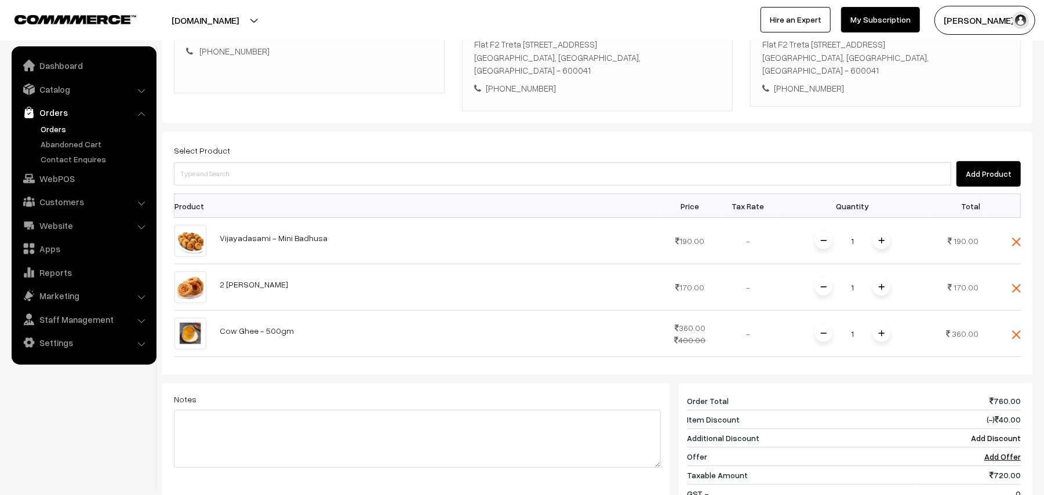
scroll to position [460, 0]
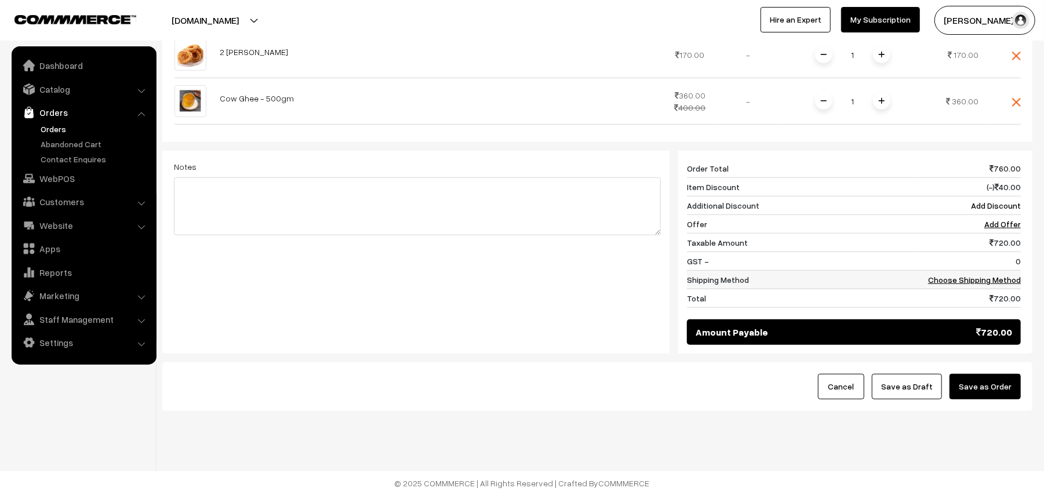
click at [971, 276] on link "Choose Shipping Method" at bounding box center [974, 280] width 93 height 10
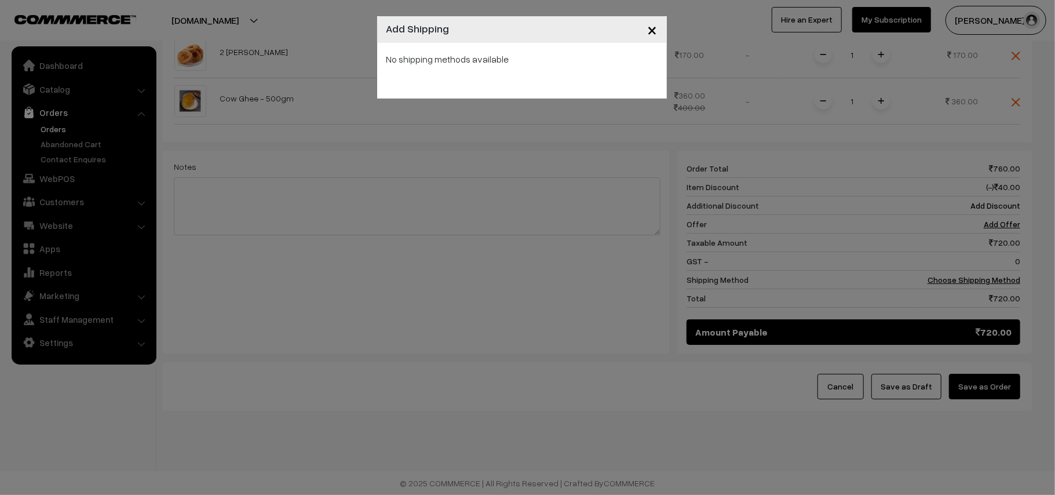
click at [652, 31] on span "×" at bounding box center [653, 29] width 10 height 21
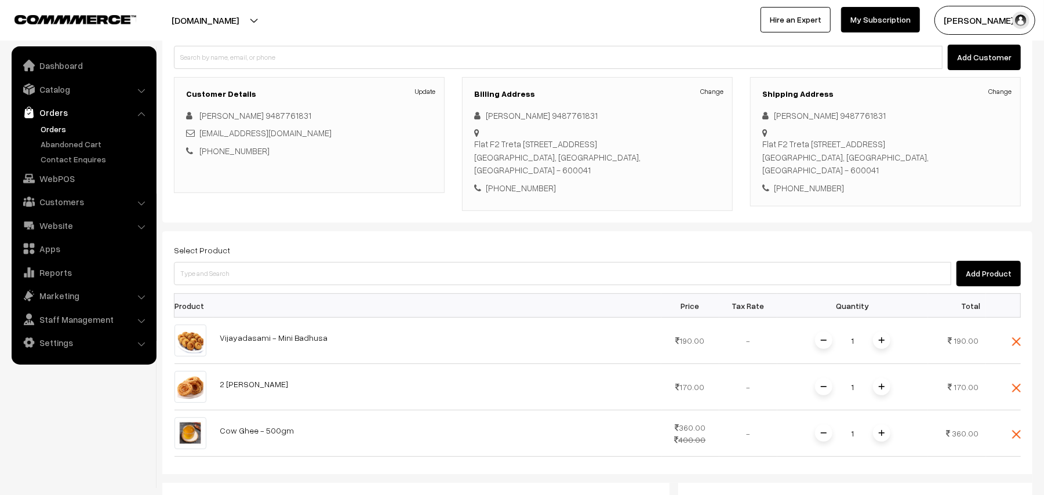
scroll to position [151, 0]
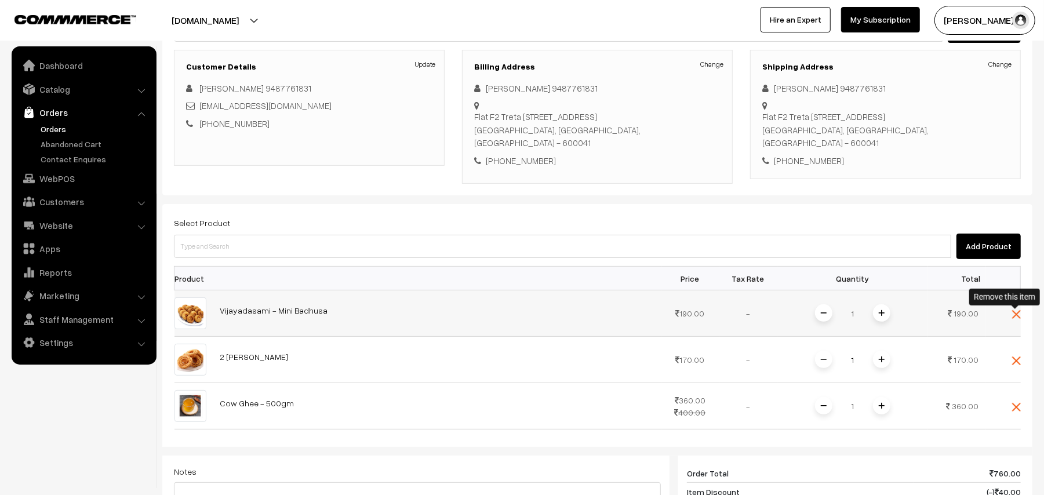
click at [1015, 314] on img at bounding box center [1016, 314] width 9 height 9
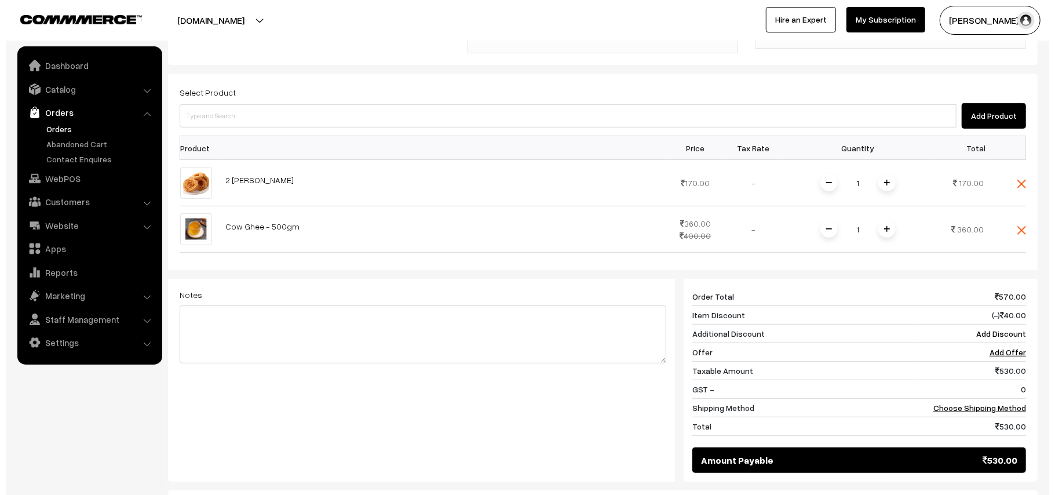
scroll to position [413, 0]
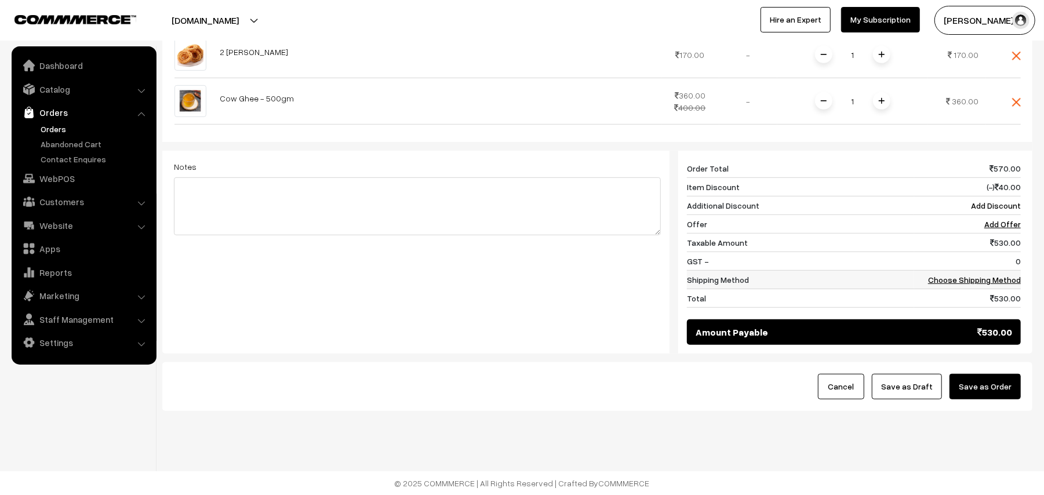
click at [982, 282] on link "Choose Shipping Method" at bounding box center [974, 280] width 93 height 10
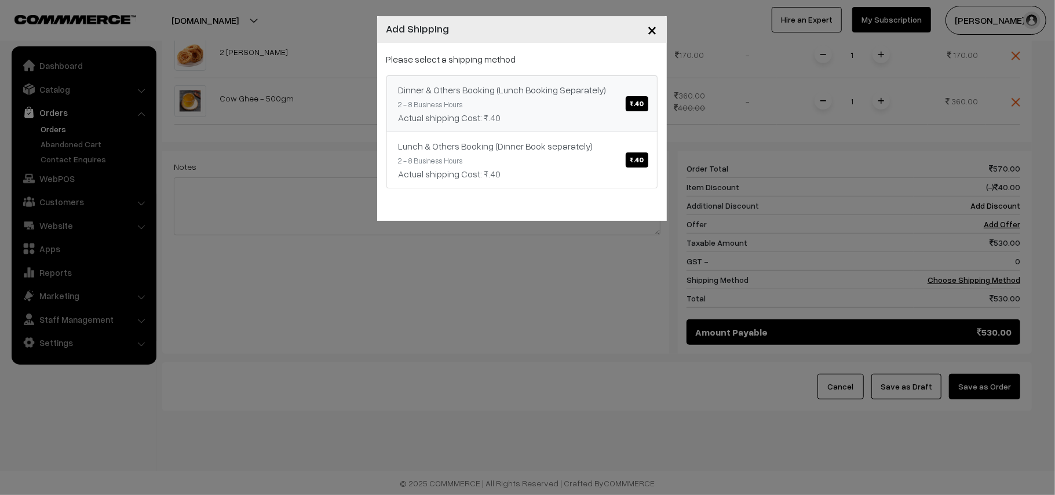
click at [638, 111] on span "₹.40" at bounding box center [637, 103] width 22 height 15
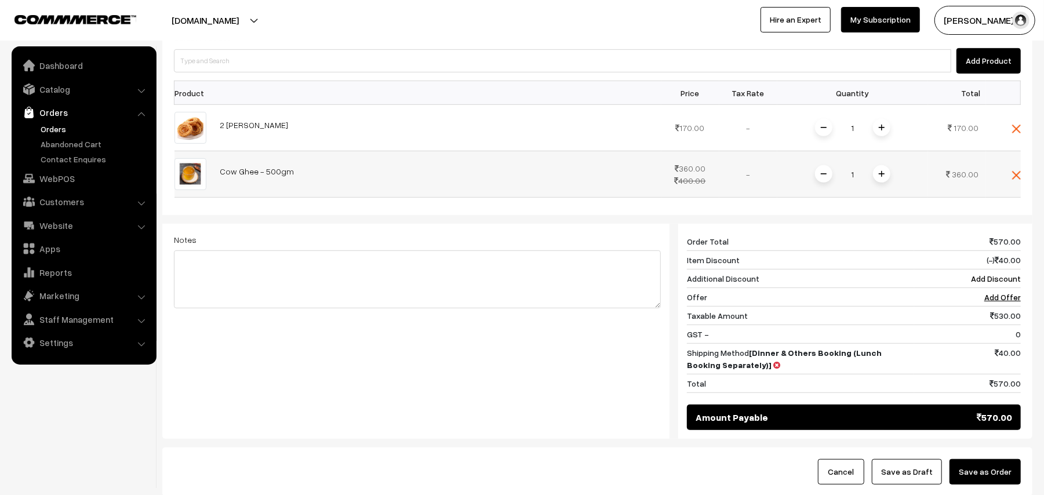
scroll to position [335, 0]
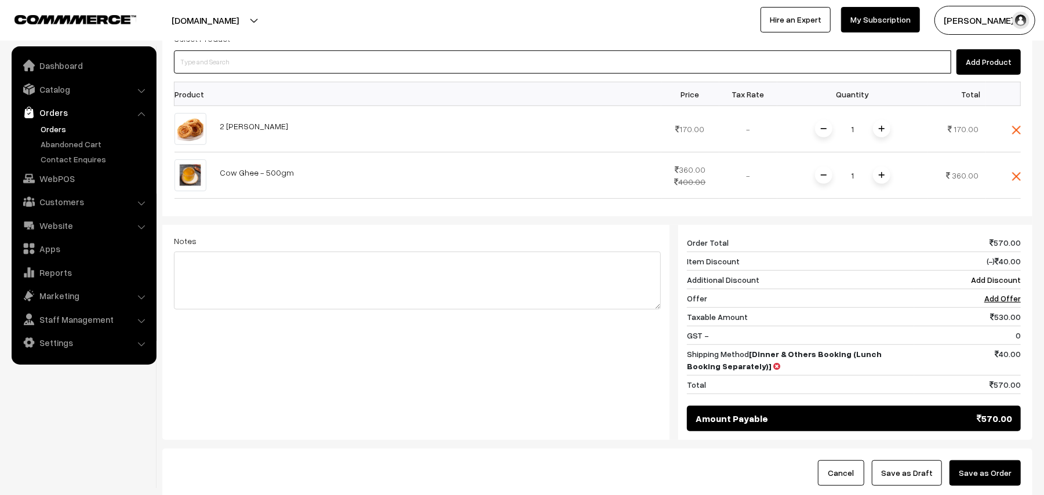
click at [249, 63] on input at bounding box center [562, 61] width 777 height 23
type input "mini badhu"
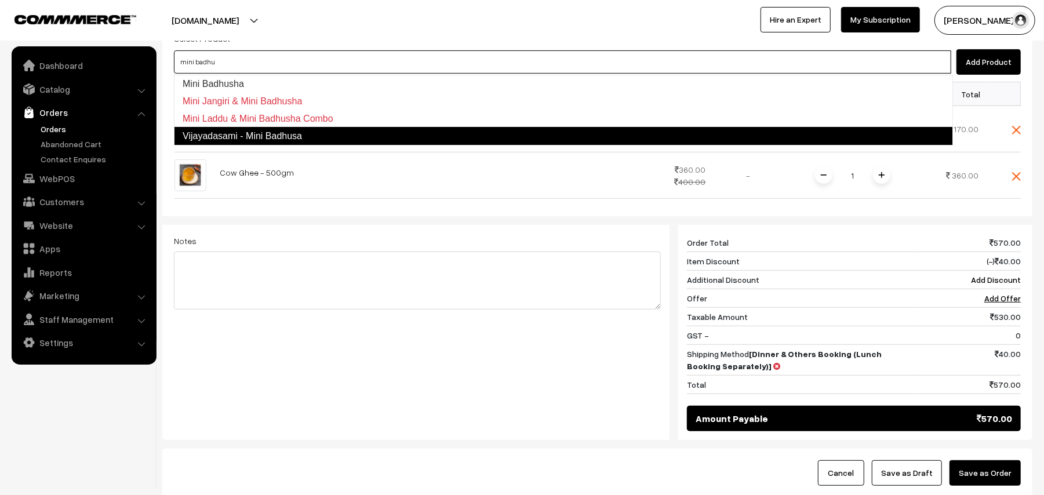
click at [233, 128] on ul "Mini Badhusha Mini Jangiri & Mini Badhusha Mini Laddu & Mini Badhusha Combo Vij…" at bounding box center [563, 110] width 779 height 71
click at [238, 128] on link "Vijayadasami - Mini Badhusa" at bounding box center [563, 136] width 779 height 19
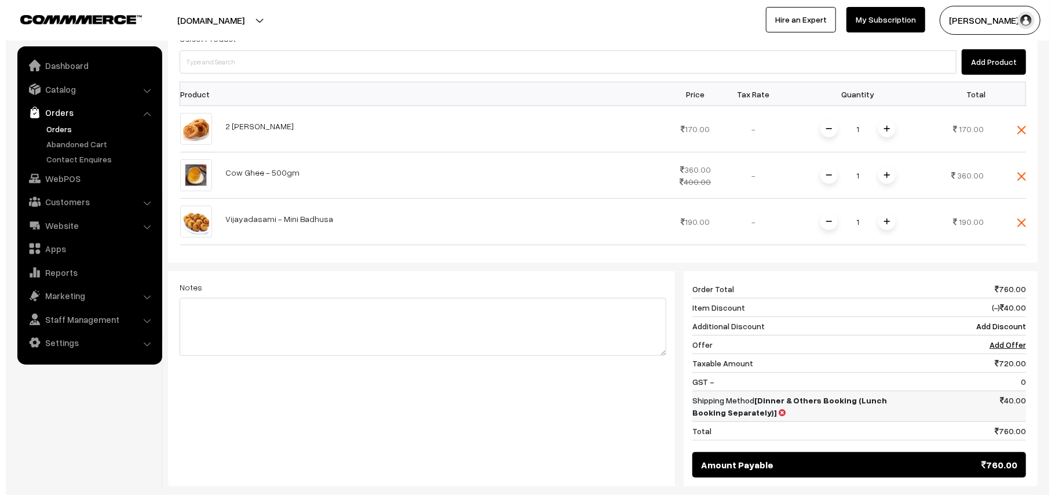
scroll to position [425, 0]
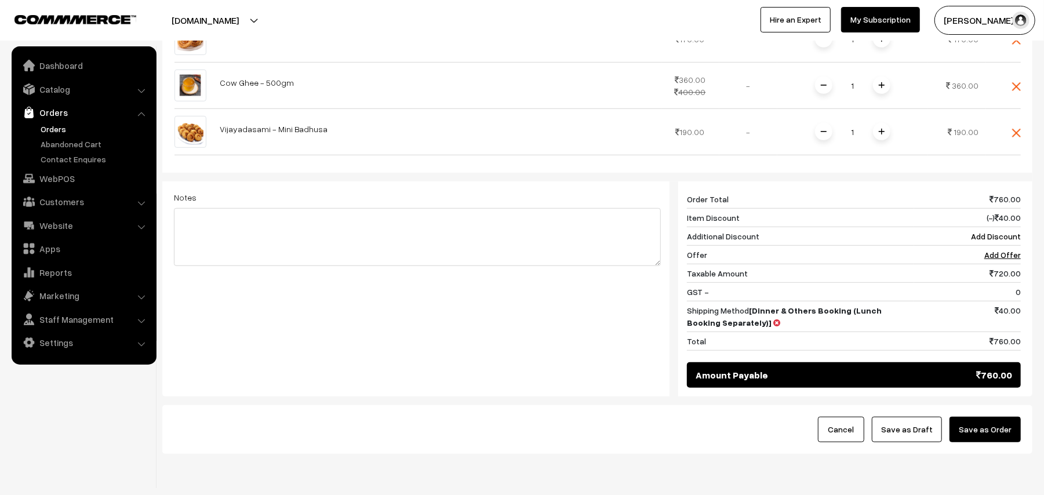
click at [981, 449] on div "Cancel Save as Draft Save as Order" at bounding box center [597, 429] width 870 height 49
click at [986, 439] on button "Save as Order" at bounding box center [984, 430] width 71 height 26
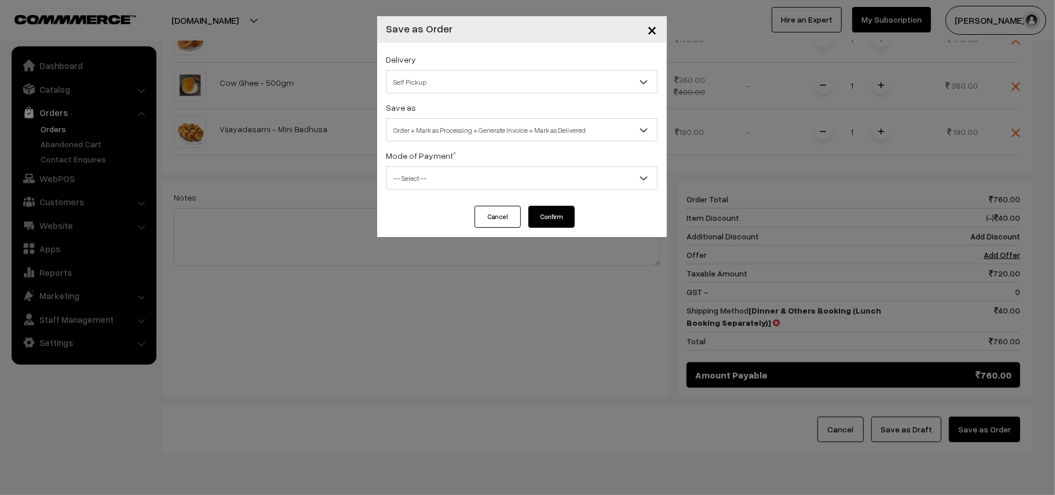
click at [449, 86] on span "Self Pickup" at bounding box center [522, 82] width 270 height 20
drag, startPoint x: 460, startPoint y: 143, endPoint x: 464, endPoint y: 129, distance: 14.3
click at [464, 129] on div "Delivery Self Pickup Self Pickup Save as Order Order + Mark as Processing Order…" at bounding box center [522, 124] width 290 height 163
click at [465, 126] on span "Order + Mark as Processing + Generate Invoice + Mark as Delivered" at bounding box center [522, 130] width 270 height 20
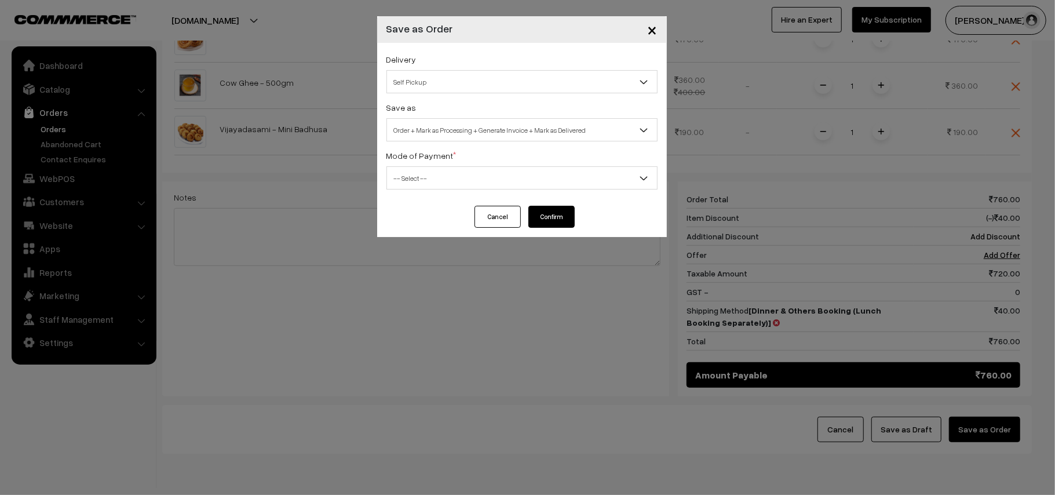
click at [420, 66] on div "Delivery Self Pickup Self Pickup" at bounding box center [522, 72] width 271 height 41
click at [431, 84] on span "Self Pickup" at bounding box center [522, 82] width 270 height 20
click at [454, 150] on sup "*" at bounding box center [455, 154] width 3 height 8
click at [439, 128] on span "Order + Mark as Processing + Generate Invoice + Mark as Delivered" at bounding box center [522, 130] width 270 height 20
click at [452, 132] on span "Order + Mark as Processing + Generate Invoice + Mark as Delivered" at bounding box center [522, 130] width 270 height 20
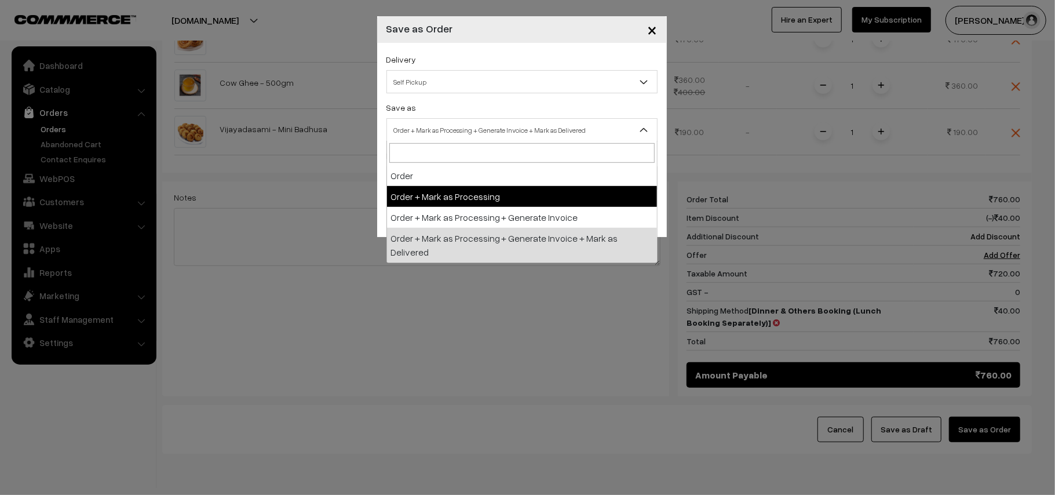
select select "3"
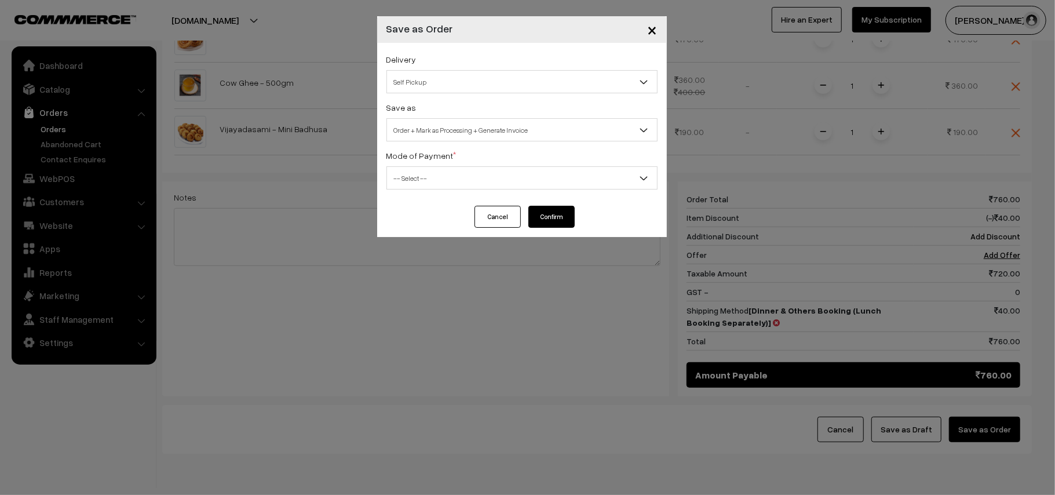
click at [439, 174] on span "-- Select --" at bounding box center [522, 178] width 270 height 20
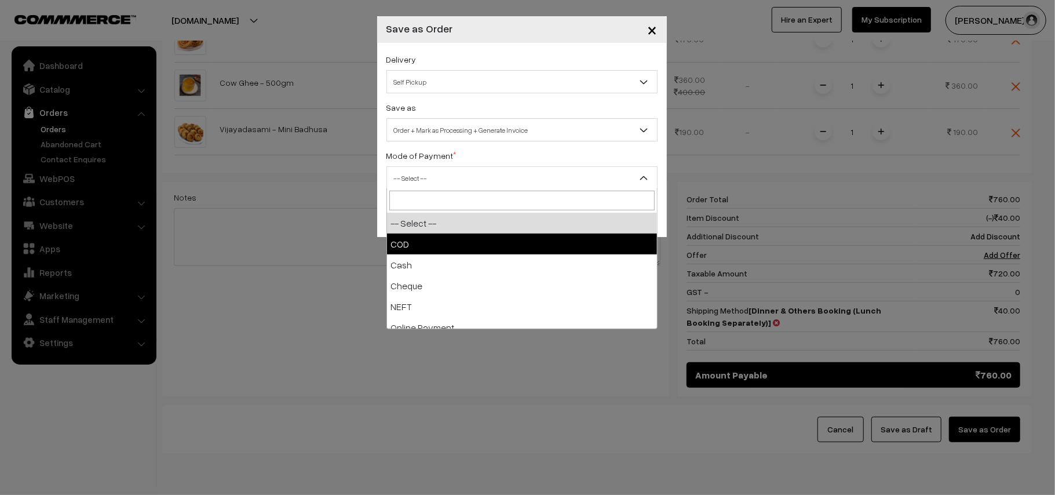
select select "1"
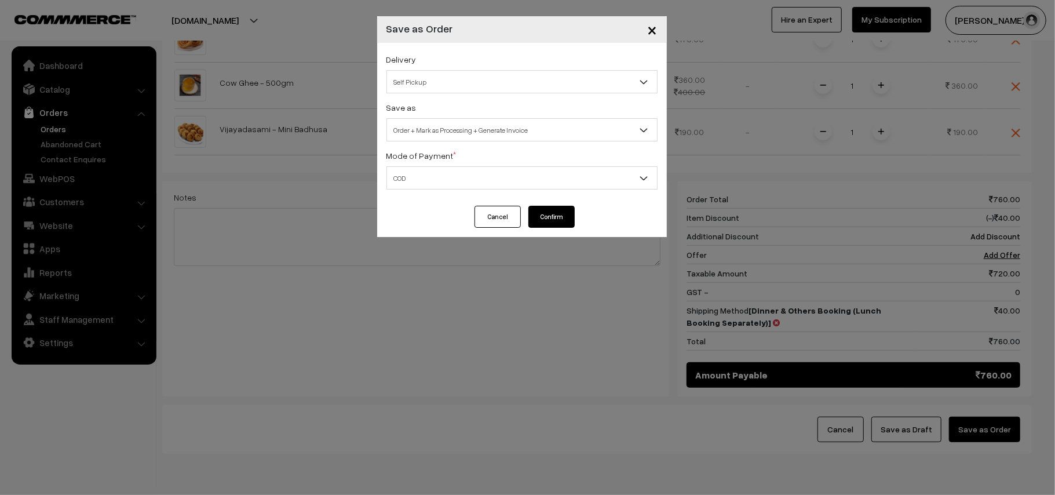
click at [424, 80] on span "Self Pickup" at bounding box center [522, 82] width 270 height 20
click at [552, 218] on button "Confirm" at bounding box center [552, 217] width 46 height 22
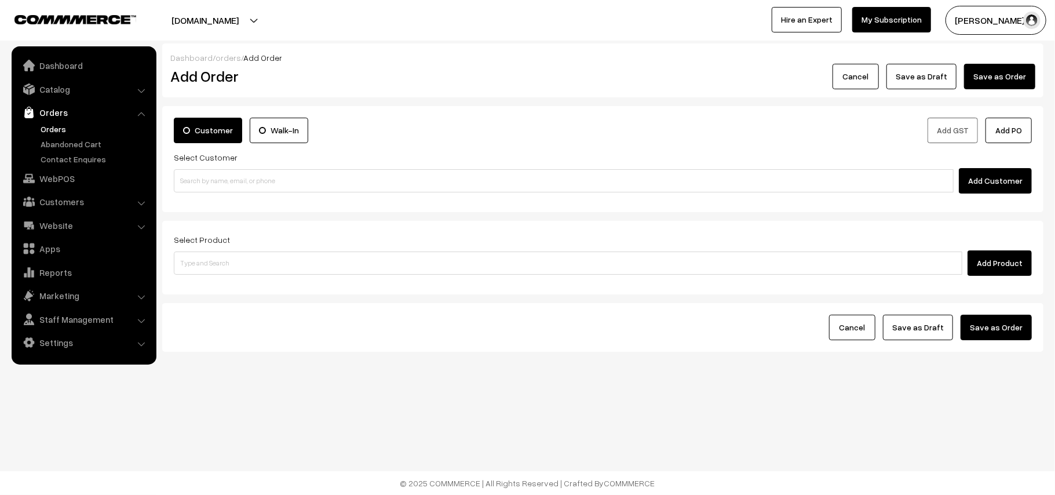
click at [54, 129] on link "Orders" at bounding box center [95, 129] width 115 height 12
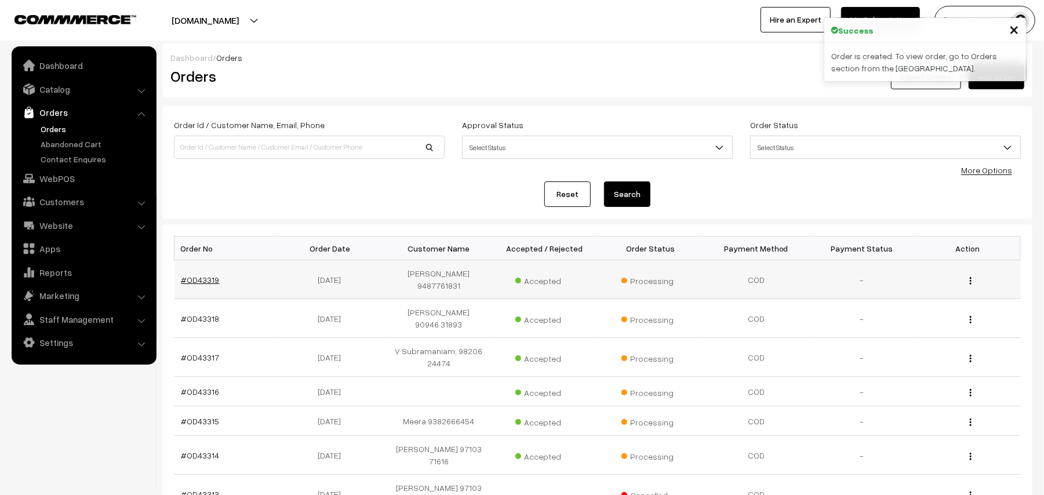
click at [201, 279] on link "#OD43319" at bounding box center [200, 280] width 38 height 10
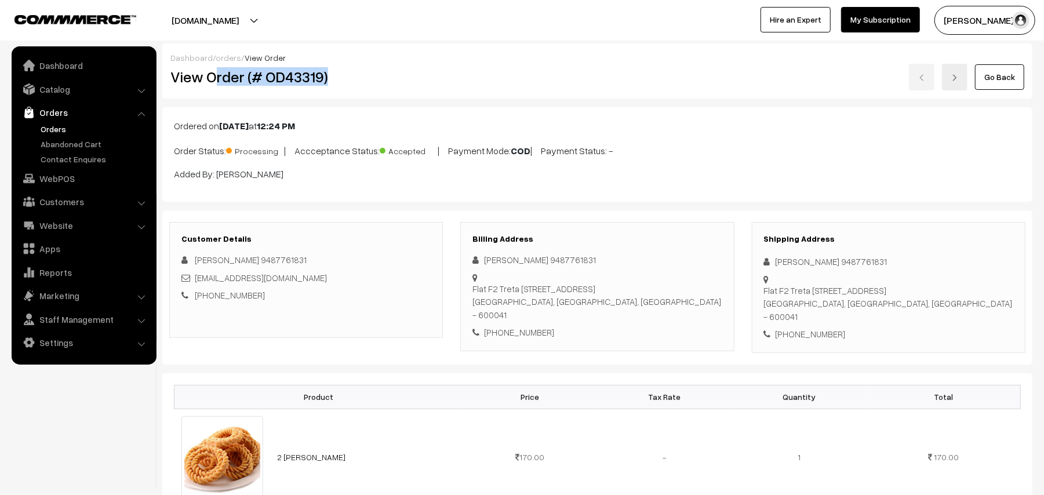
drag, startPoint x: 212, startPoint y: 75, endPoint x: 406, endPoint y: 84, distance: 194.9
click at [406, 84] on h2 "View Order (# OD43319)" at bounding box center [306, 77] width 273 height 18
copy h2 "rder (# OD43319)"
click at [231, 61] on link "orders" at bounding box center [229, 58] width 26 height 10
click at [207, 77] on h2 "View Order (# OD43319)" at bounding box center [306, 77] width 273 height 18
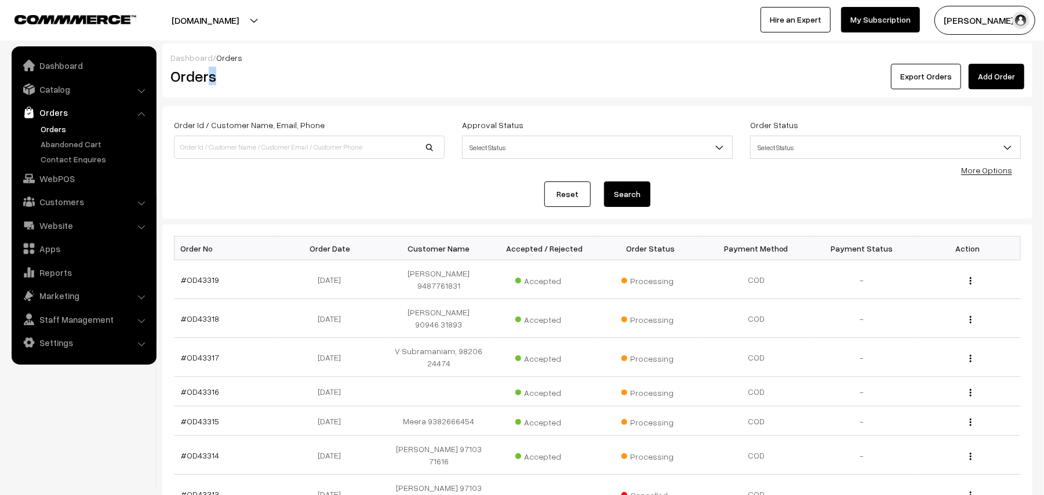
click at [402, 79] on h2 "Orders" at bounding box center [306, 76] width 273 height 18
click at [341, 181] on div "Reset Search" at bounding box center [597, 194] width 847 height 26
click at [214, 279] on link "#OD43319" at bounding box center [200, 280] width 38 height 10
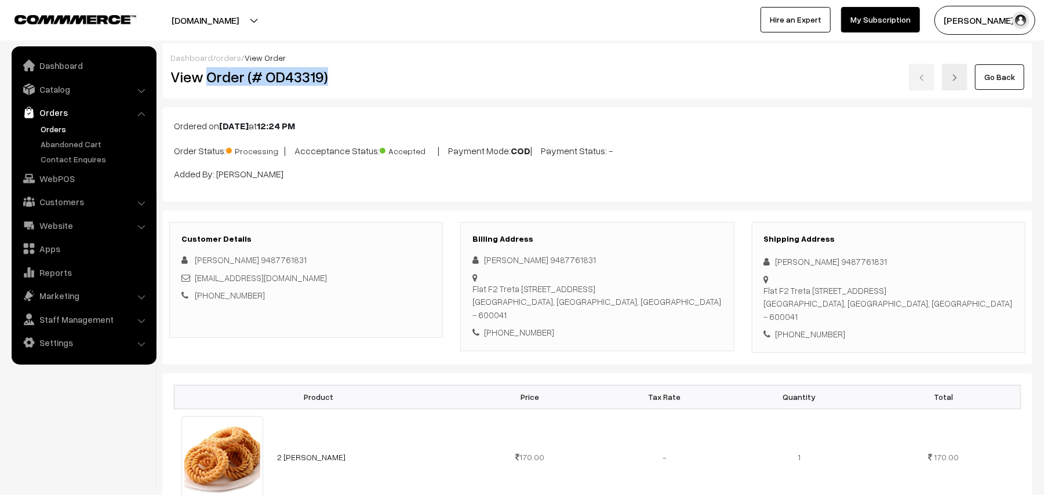
drag, startPoint x: 207, startPoint y: 74, endPoint x: 356, endPoint y: 84, distance: 149.3
click at [356, 84] on h2 "View Order (# OD43319)" at bounding box center [306, 77] width 273 height 18
copy h2 "Order (# OD43319)"
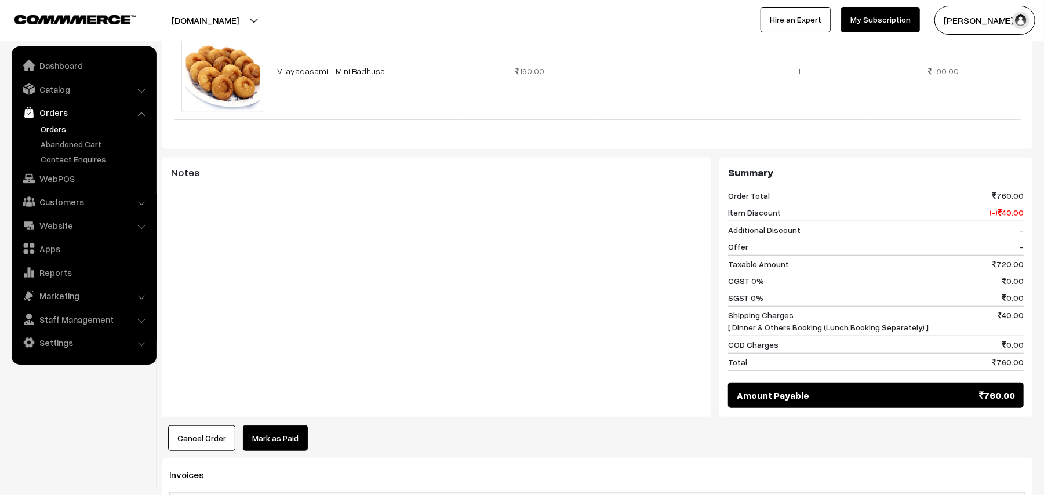
scroll to position [695, 0]
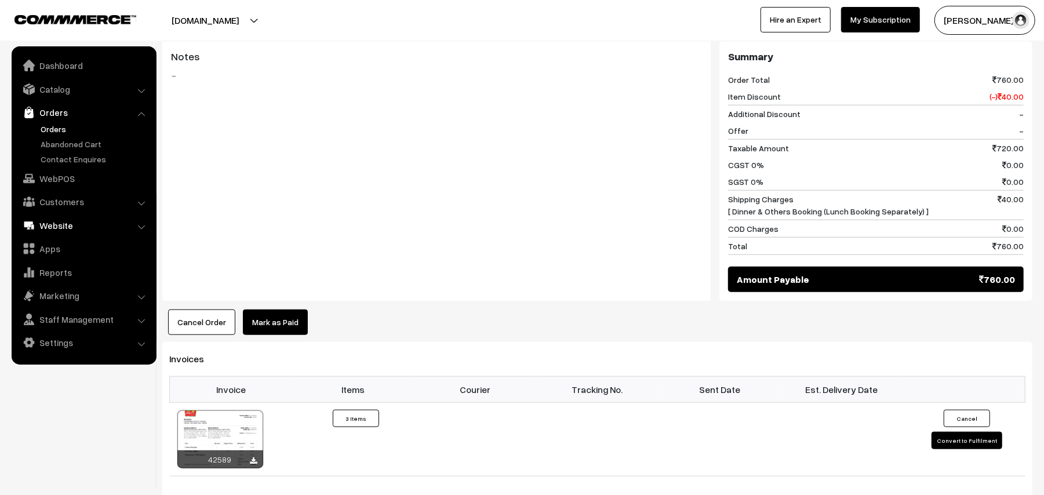
click at [61, 173] on link "WebPOS" at bounding box center [83, 178] width 138 height 21
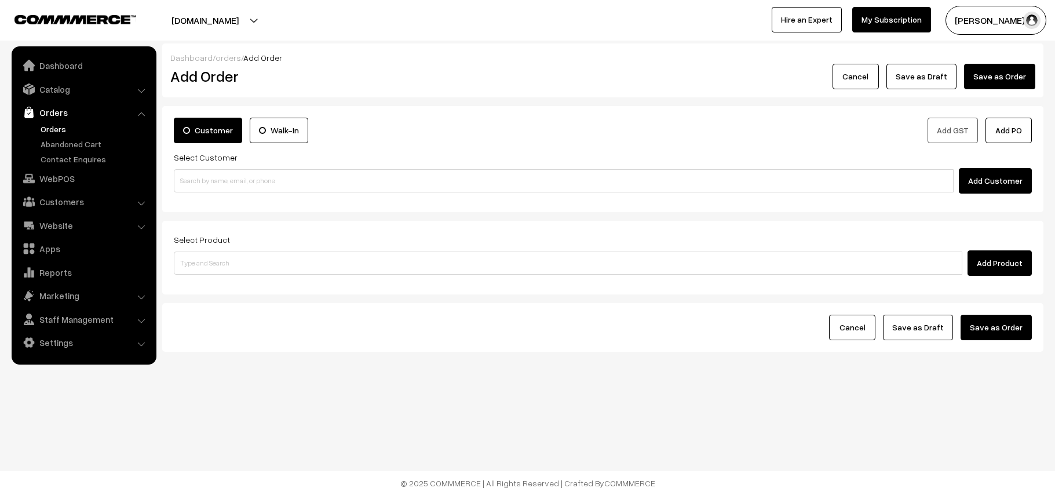
click at [235, 180] on input at bounding box center [564, 180] width 780 height 23
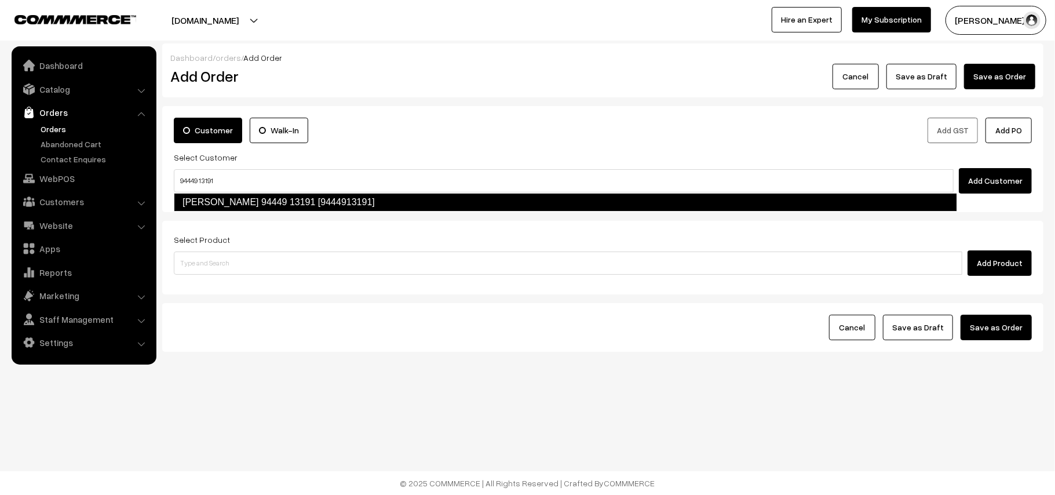
click at [202, 195] on link "[PERSON_NAME] 94449 13191 [9444913191]" at bounding box center [566, 202] width 784 height 19
type input "94449 13191"
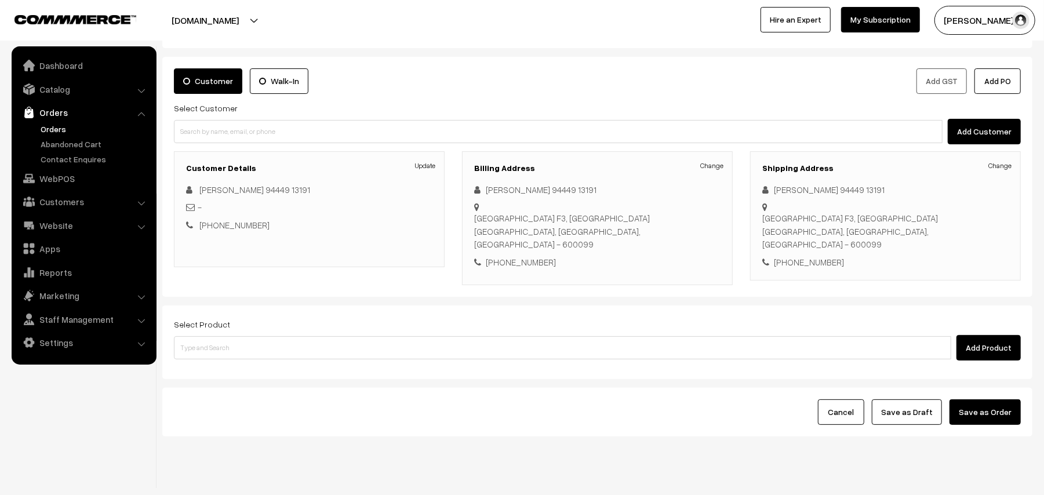
scroll to position [75, 0]
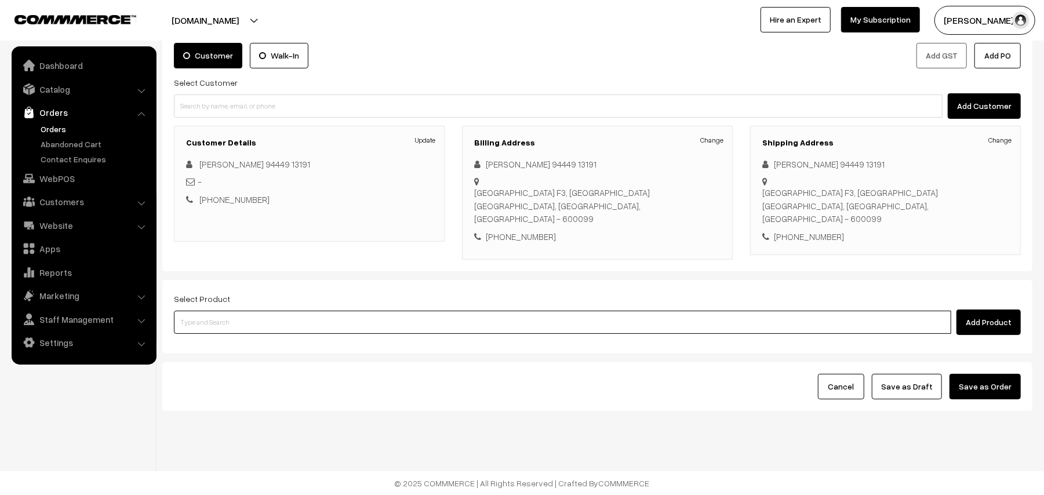
drag, startPoint x: 239, startPoint y: 319, endPoint x: 239, endPoint y: 309, distance: 9.3
click at [239, 318] on input at bounding box center [562, 322] width 777 height 23
type input "paran"
click at [68, 84] on link "Catalog" at bounding box center [83, 89] width 138 height 21
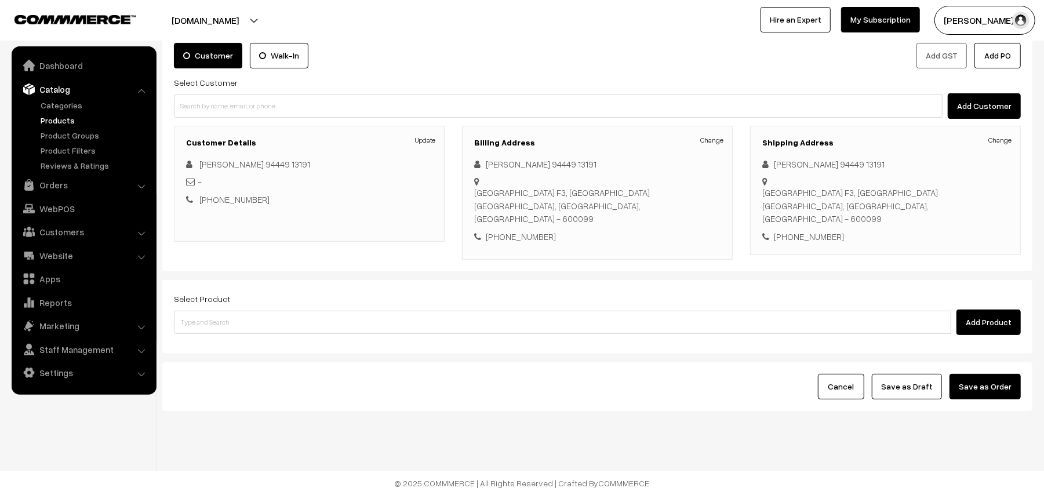
click at [64, 121] on link "Products" at bounding box center [95, 120] width 115 height 12
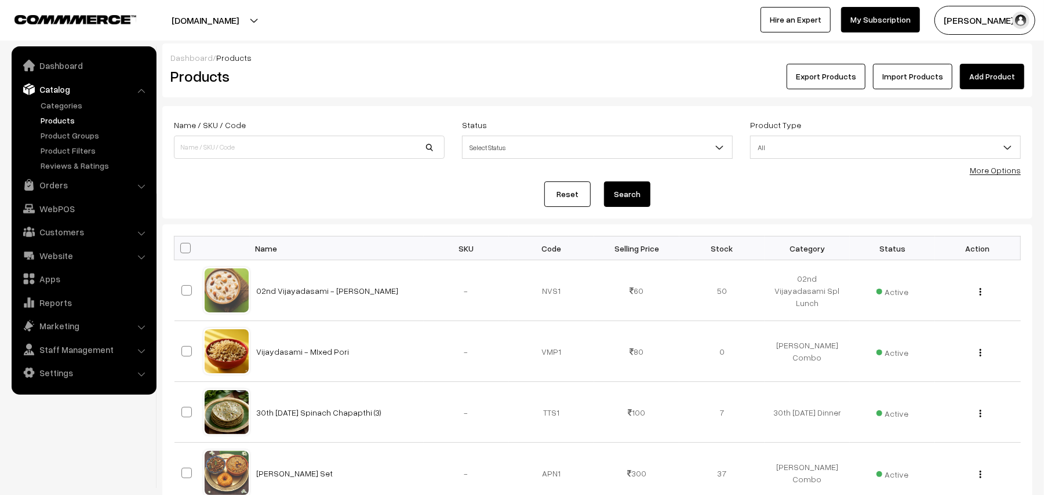
click at [1011, 79] on link "Add Product" at bounding box center [992, 77] width 64 height 26
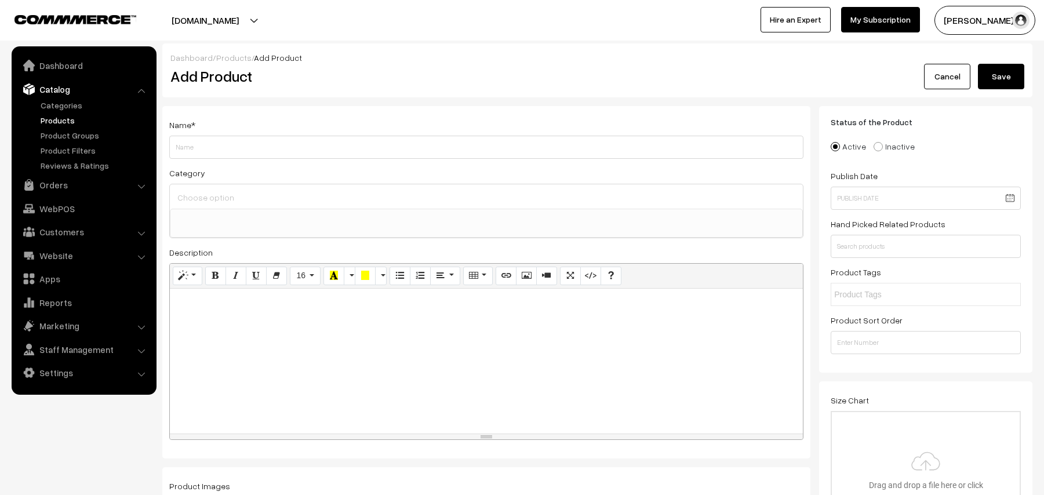
select select
type input "02nd [DATE] - Kalyana Parangikkai Sambar"
click at [211, 189] on input at bounding box center [486, 197] width 624 height 17
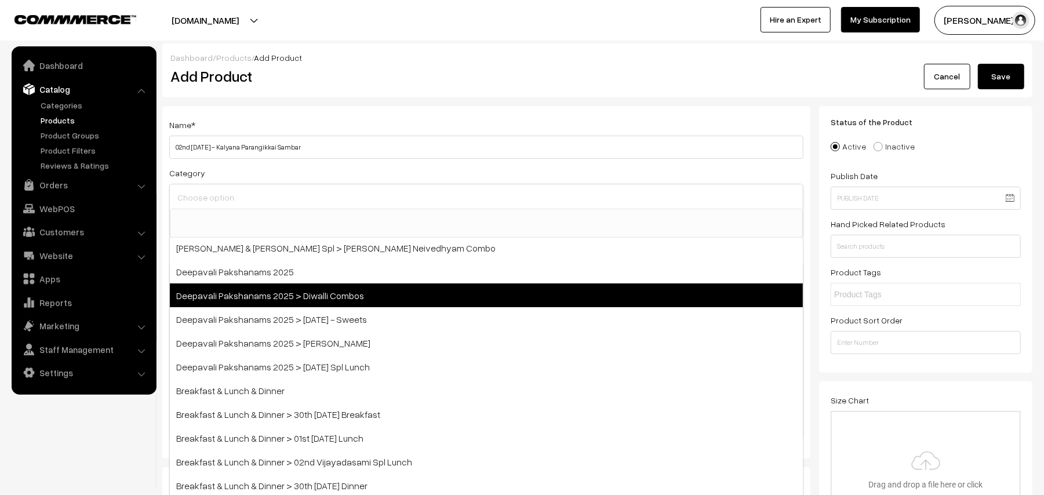
scroll to position [77, 0]
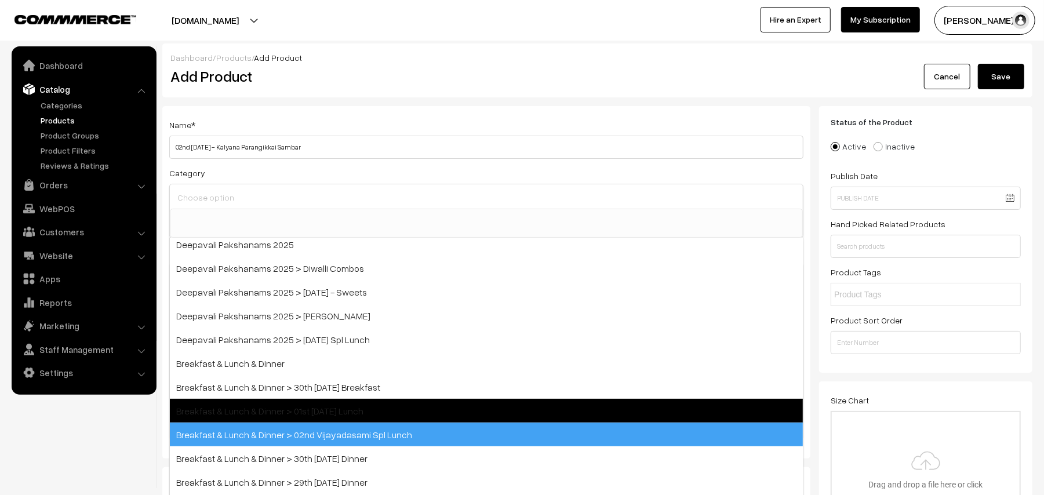
drag, startPoint x: 365, startPoint y: 443, endPoint x: 372, endPoint y: 436, distance: 9.4
click at [366, 442] on span "Breakfast & Lunch & Dinner > 02nd Vijayadasami Spl Lunch" at bounding box center [486, 434] width 633 height 24
select select "41"
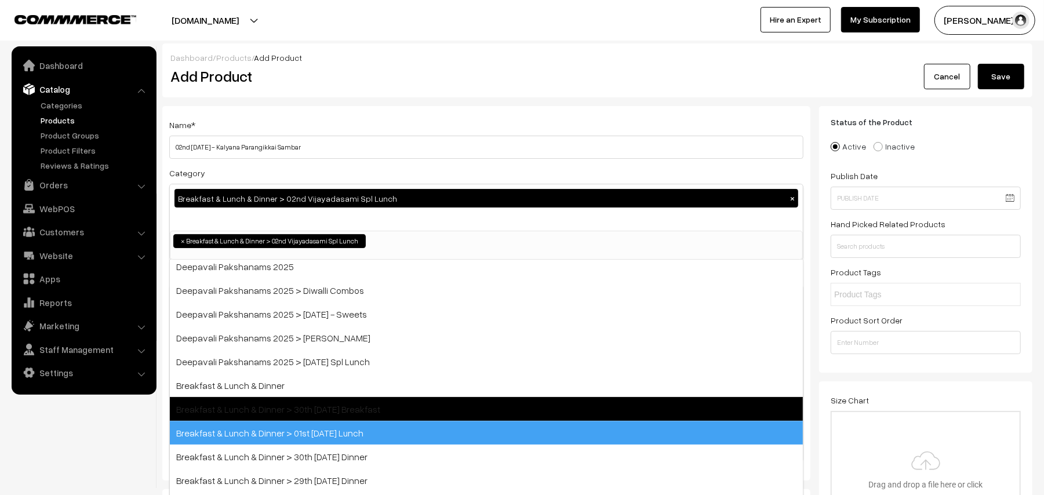
scroll to position [79, 0]
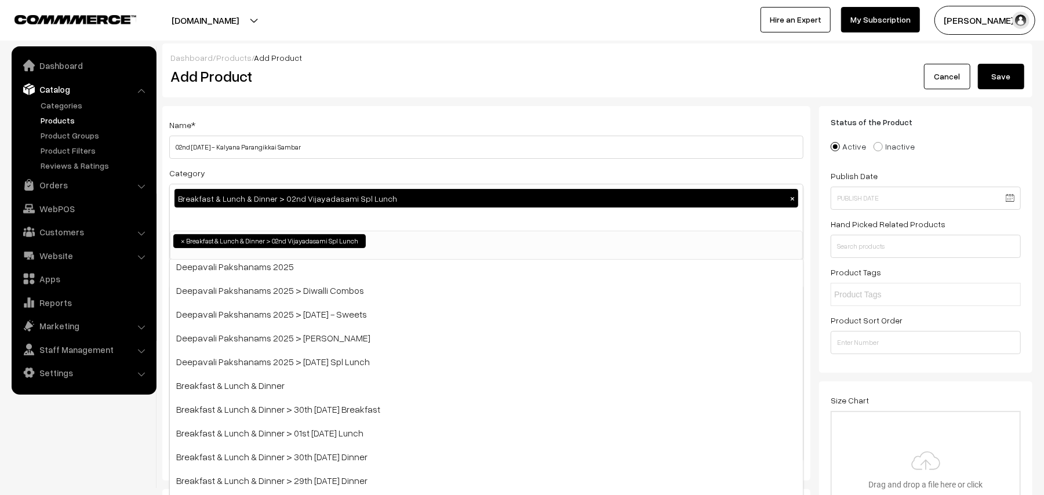
click at [485, 96] on div "Dashboard / Products / Add Product Add Product Cancel Save" at bounding box center [597, 70] width 870 height 54
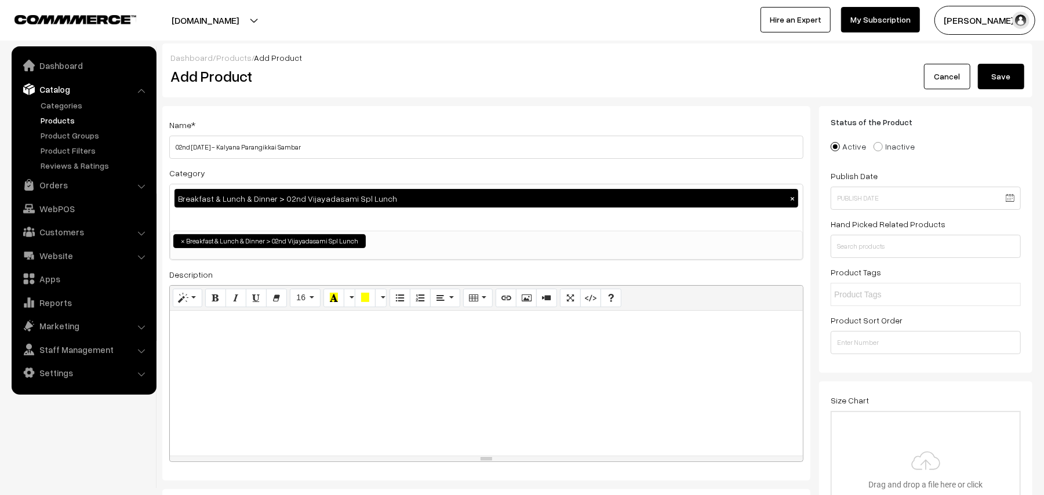
drag, startPoint x: 292, startPoint y: 371, endPoint x: 304, endPoint y: 346, distance: 28.0
click at [293, 371] on div at bounding box center [486, 383] width 633 height 145
click at [212, 294] on icon "Bold (CTRL+B)" at bounding box center [216, 297] width 8 height 9
click at [265, 327] on p "Couple Pack" at bounding box center [486, 323] width 621 height 14
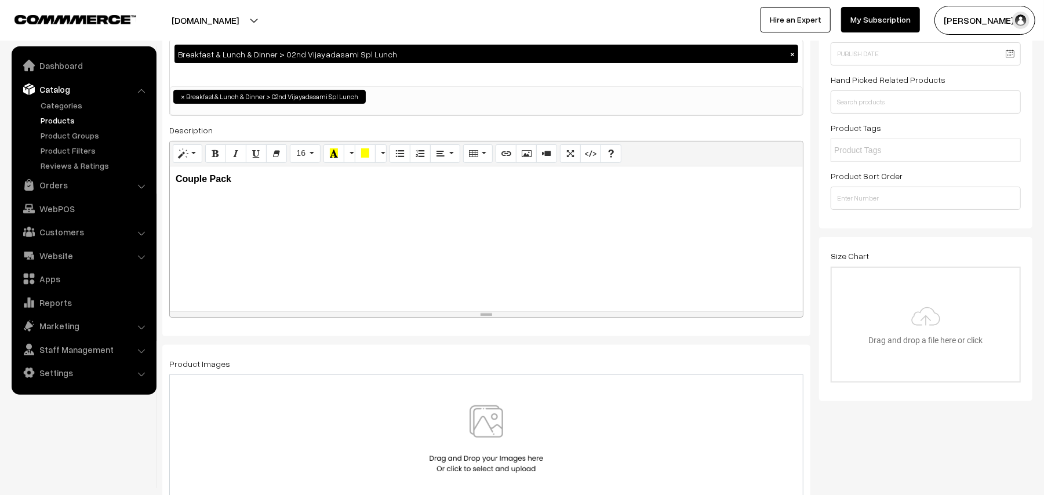
scroll to position [309, 0]
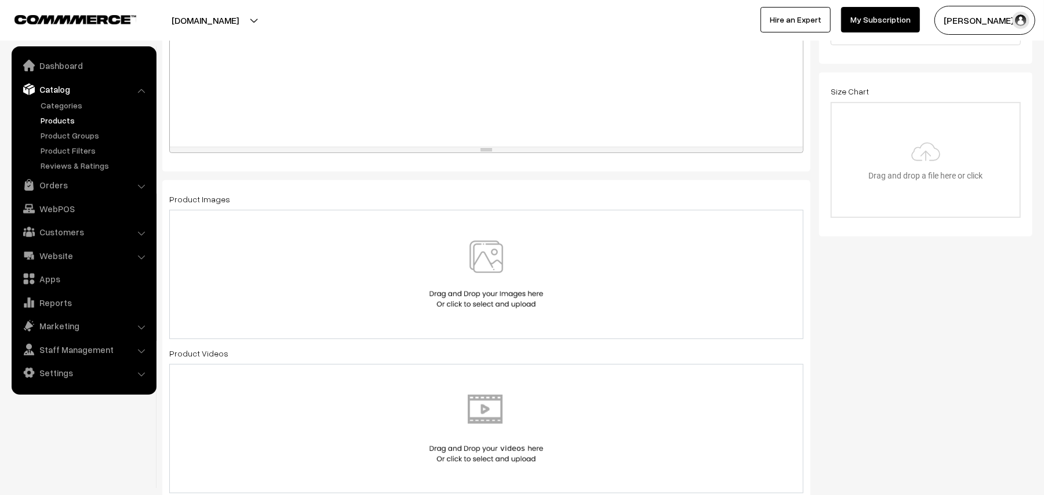
click at [483, 245] on img at bounding box center [486, 275] width 119 height 68
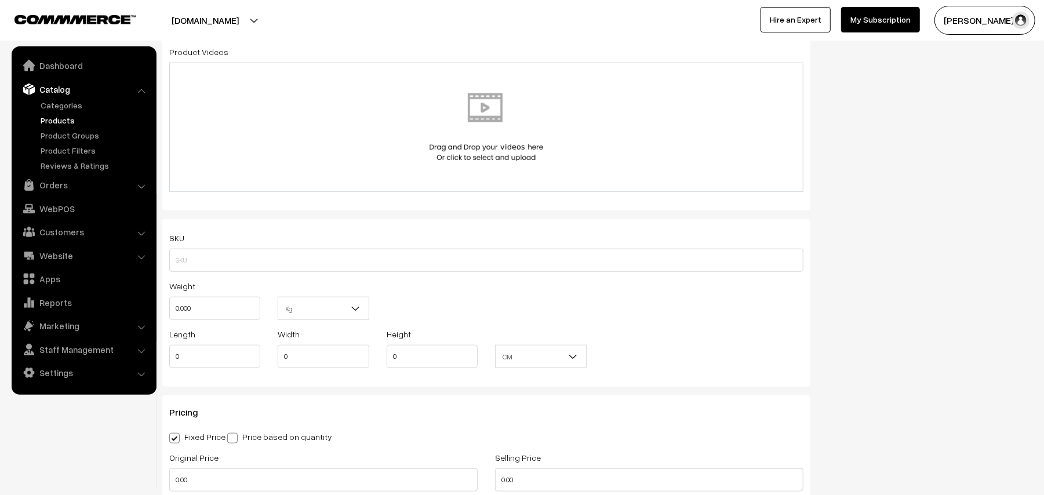
scroll to position [773, 0]
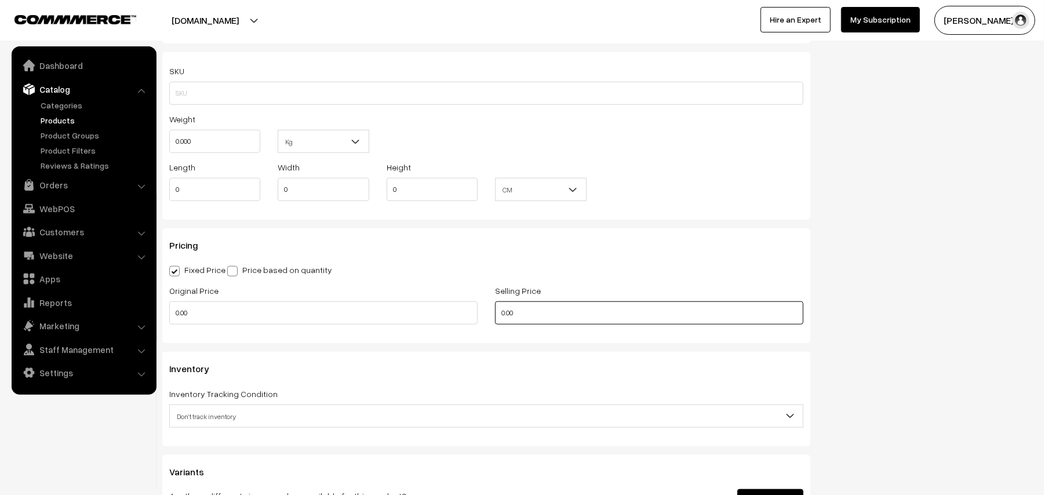
drag, startPoint x: 530, startPoint y: 311, endPoint x: 449, endPoint y: 304, distance: 81.5
click at [444, 313] on div "Original Price 0.00 Selling Price 0.00" at bounding box center [486, 307] width 651 height 48
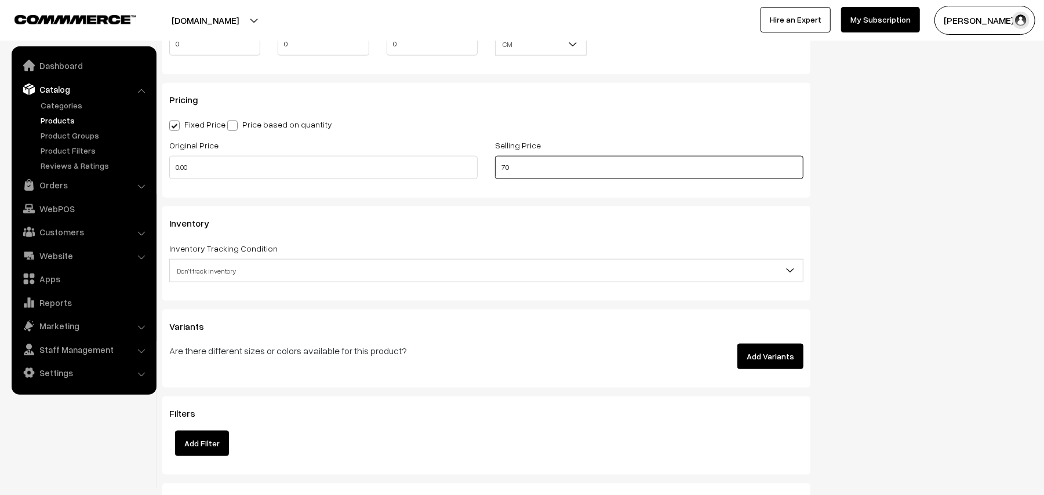
scroll to position [927, 0]
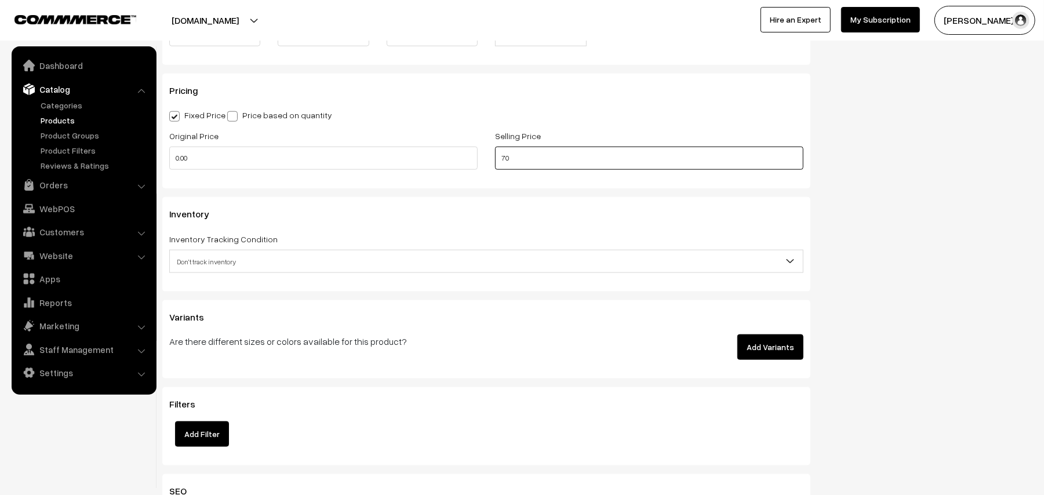
type input "70"
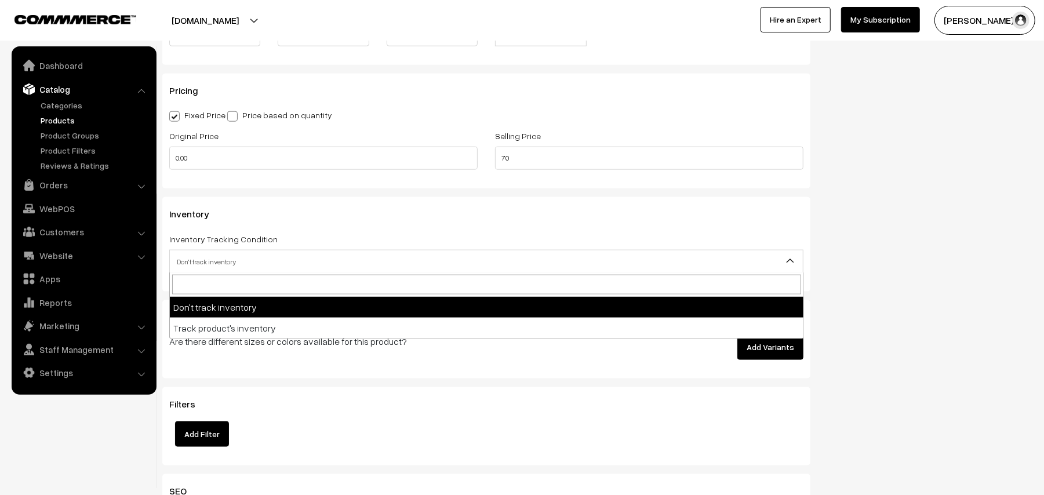
click at [224, 264] on span "Don't track inventory" at bounding box center [486, 262] width 633 height 20
select select "2"
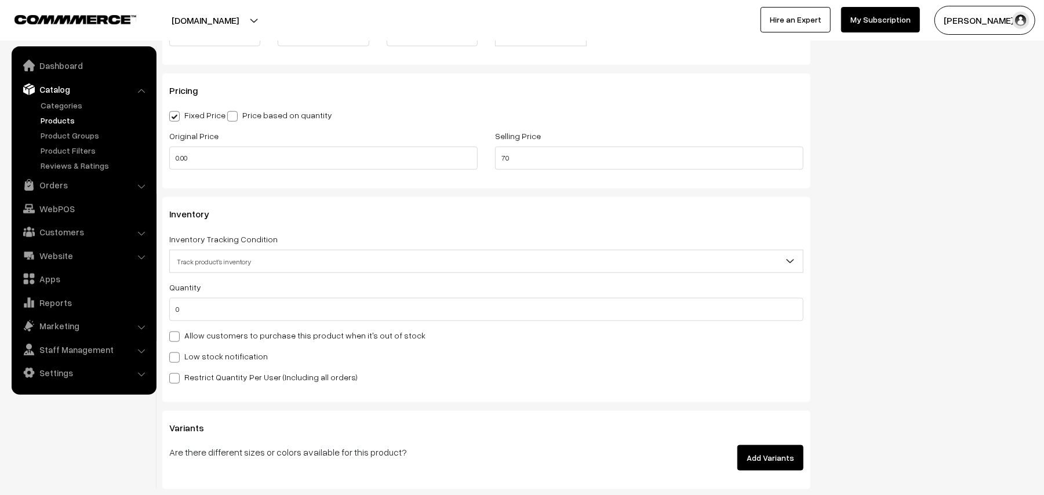
click at [205, 329] on label "Allow customers to purchase this product when it's out of stock" at bounding box center [297, 335] width 256 height 12
click at [177, 331] on input "Allow customers to purchase this product when it's out of stock" at bounding box center [173, 335] width 8 height 8
checkbox input "true"
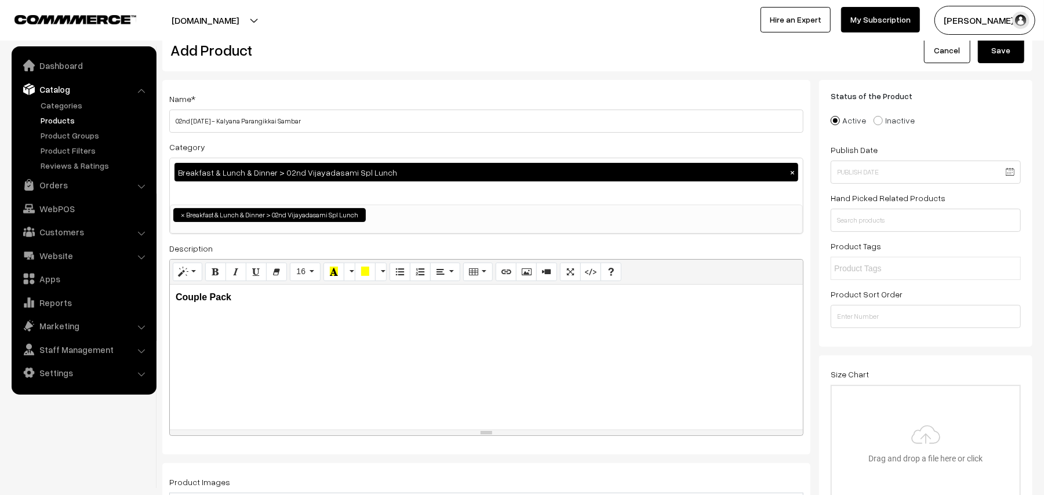
scroll to position [0, 0]
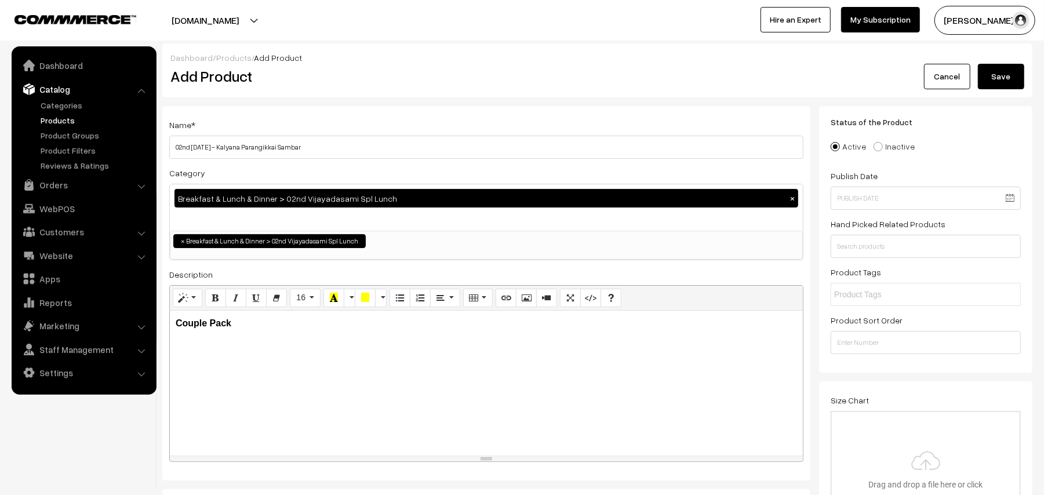
click at [1001, 74] on button "Save" at bounding box center [1001, 77] width 46 height 26
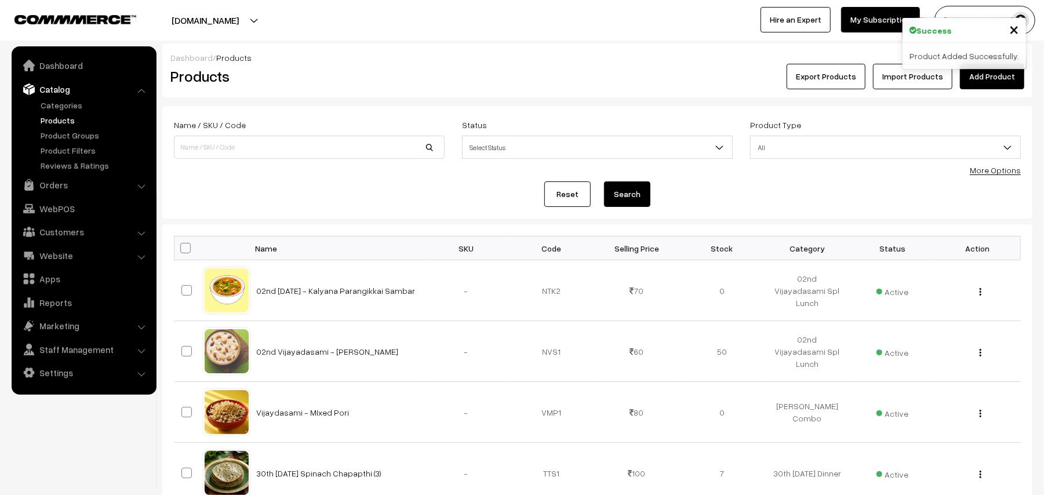
click at [986, 77] on link "Add Product" at bounding box center [992, 77] width 64 height 26
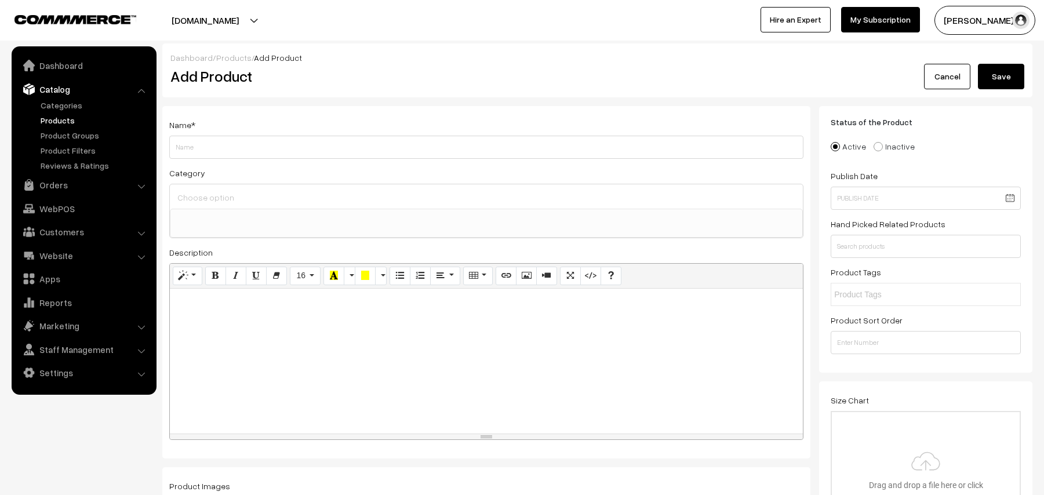
select select
type input "02nd Thurssday - Mysore Rasam"
click at [247, 314] on div at bounding box center [486, 361] width 633 height 145
click at [209, 272] on button "Bold (CTRL+B)" at bounding box center [215, 276] width 21 height 19
click at [221, 274] on button "Bold (CTRL+B)" at bounding box center [215, 276] width 21 height 19
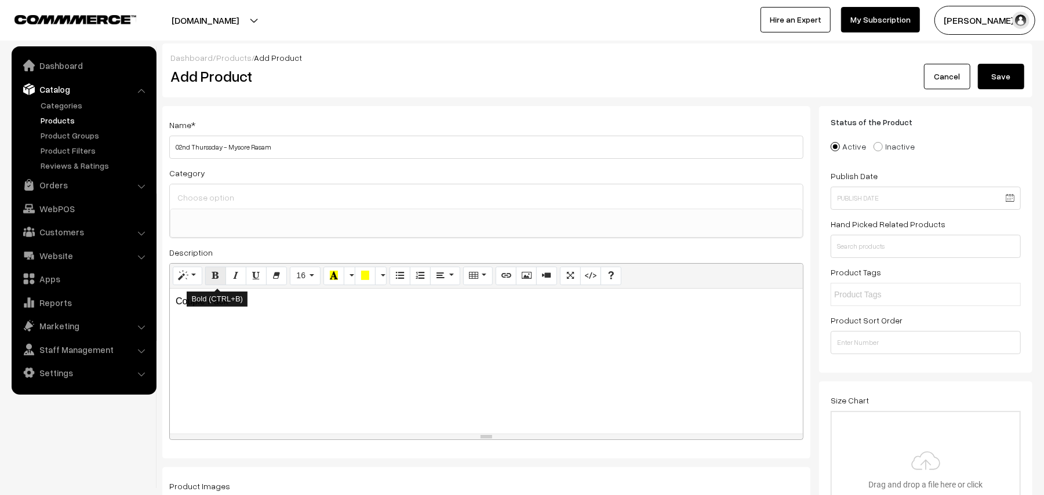
click at [218, 274] on icon "Bold (CTRL+B)" at bounding box center [216, 275] width 8 height 9
click at [181, 271] on icon "Style" at bounding box center [183, 275] width 8 height 9
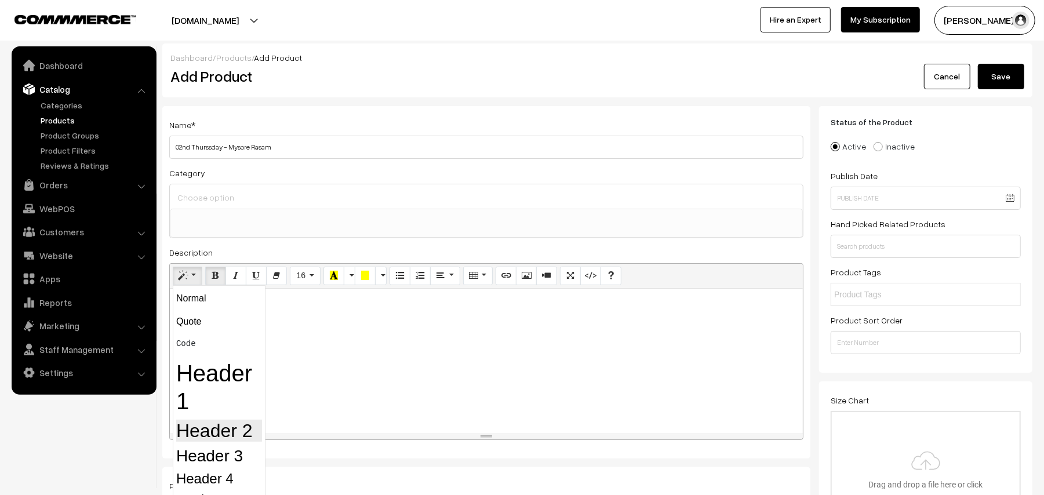
click at [191, 425] on h2 "Header 2" at bounding box center [219, 431] width 86 height 22
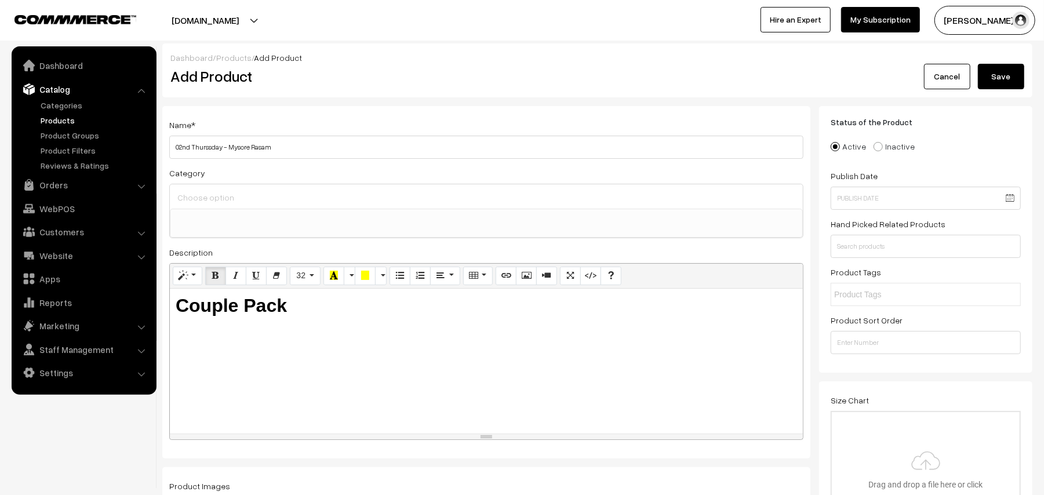
click at [202, 198] on input at bounding box center [486, 197] width 624 height 17
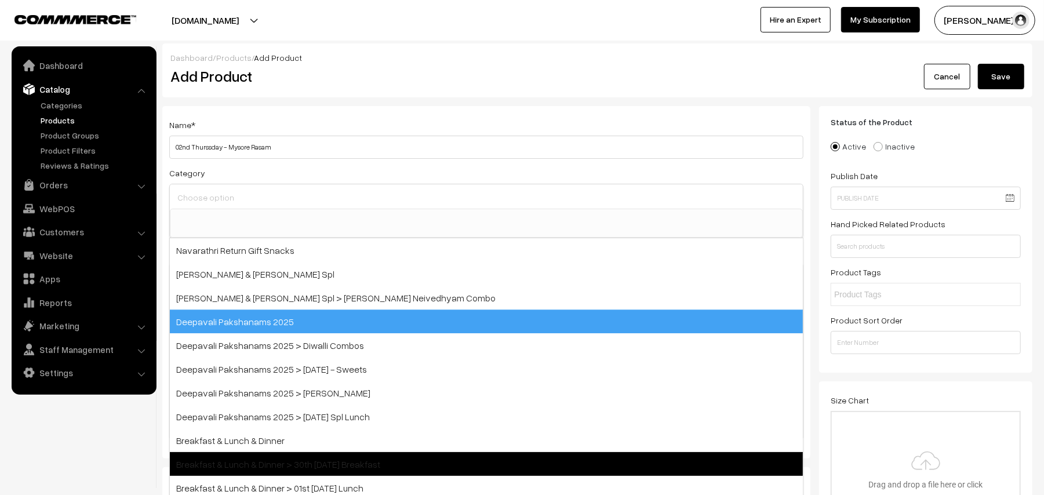
scroll to position [154, 0]
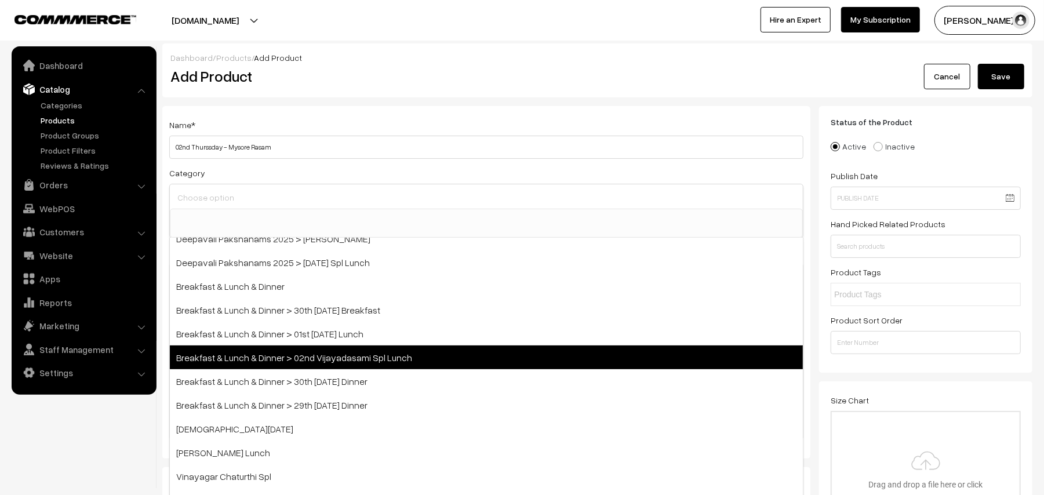
click at [369, 354] on span "Breakfast & Lunch & Dinner > 02nd Vijayadasami Spl Lunch" at bounding box center [486, 357] width 633 height 24
select select "41"
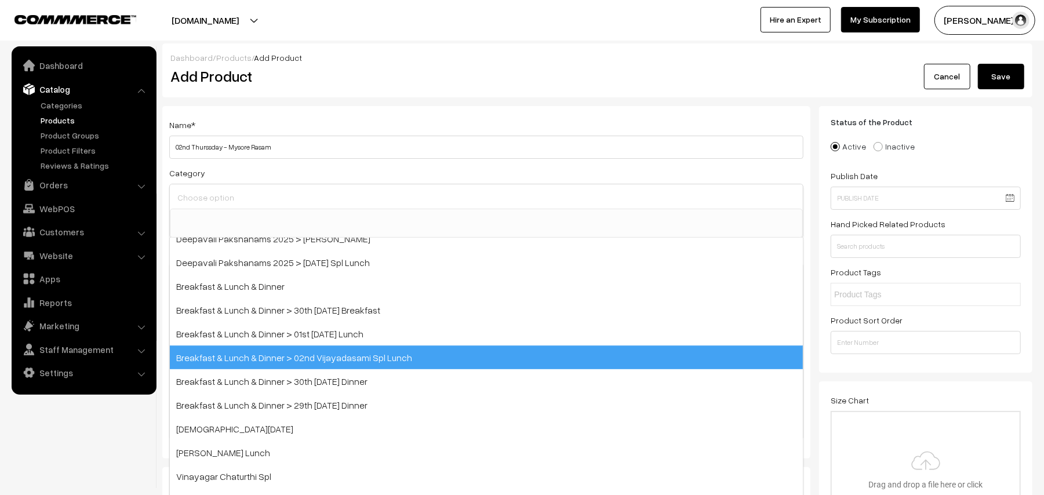
scroll to position [79, 0]
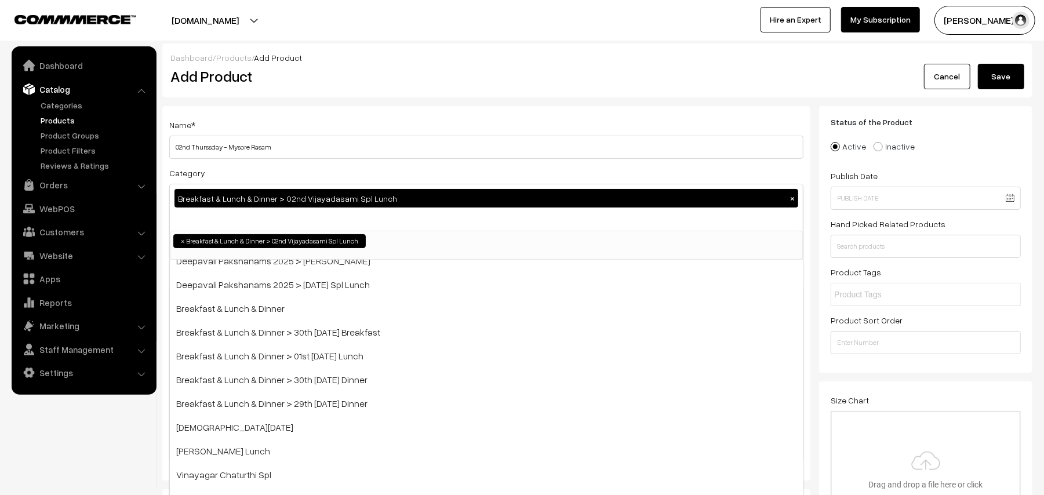
click at [562, 65] on div "Add Product" at bounding box center [488, 77] width 653 height 26
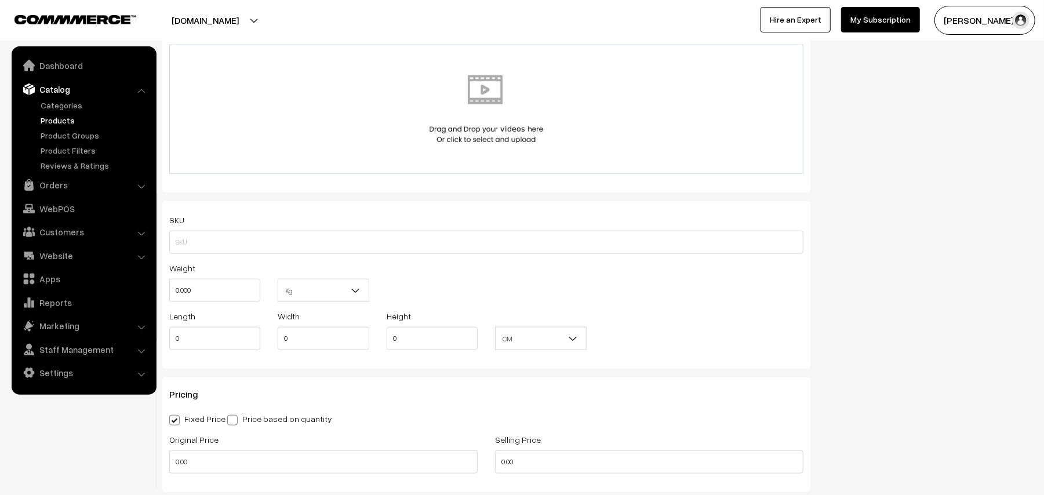
scroll to position [773, 0]
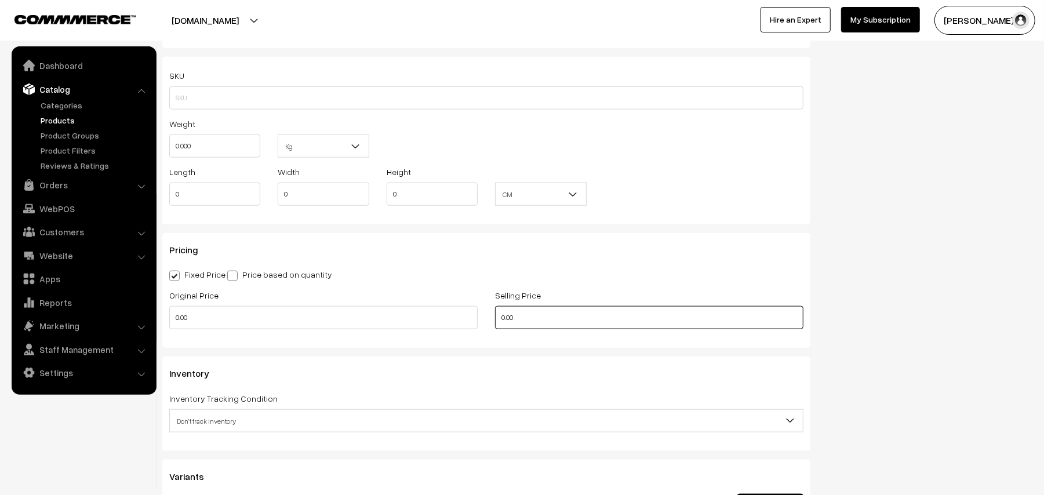
drag, startPoint x: 523, startPoint y: 327, endPoint x: 458, endPoint y: 308, distance: 67.7
click at [446, 327] on div "Original Price 0.00 Selling Price 0.00" at bounding box center [486, 312] width 651 height 48
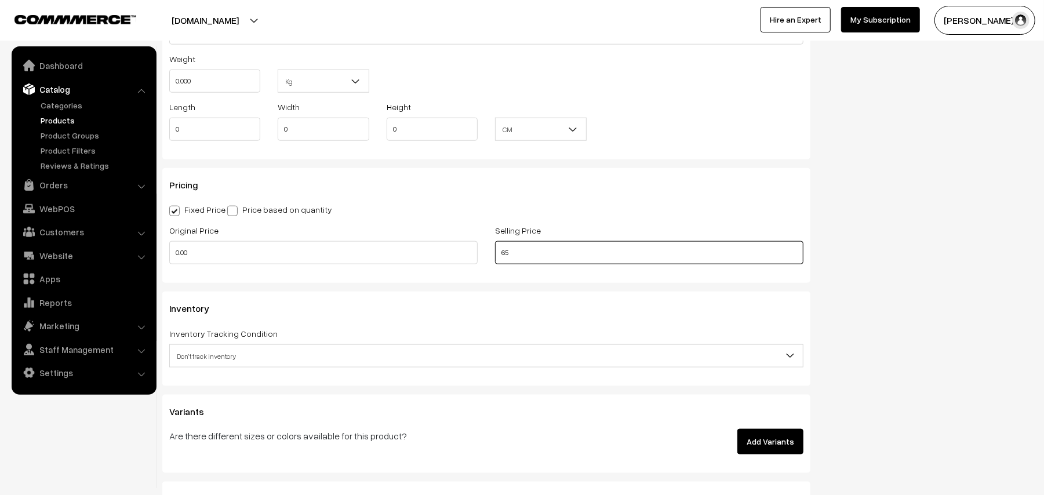
scroll to position [927, 0]
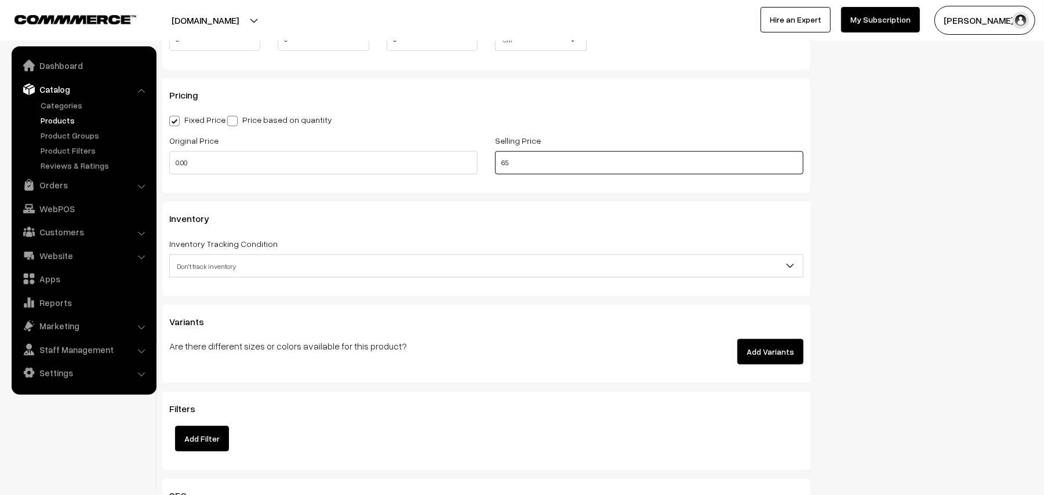
type input "65"
click at [242, 271] on span "Don't track inventory" at bounding box center [486, 266] width 633 height 20
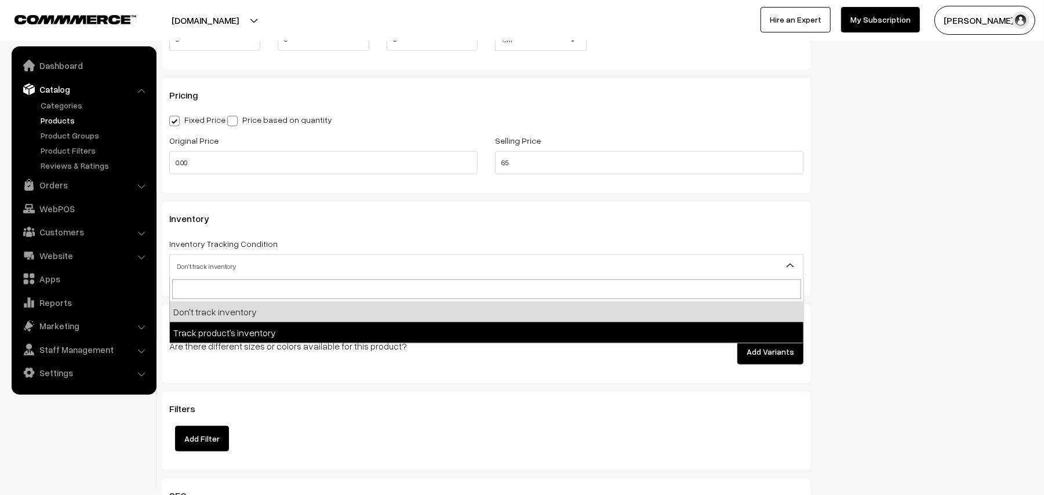
select select "2"
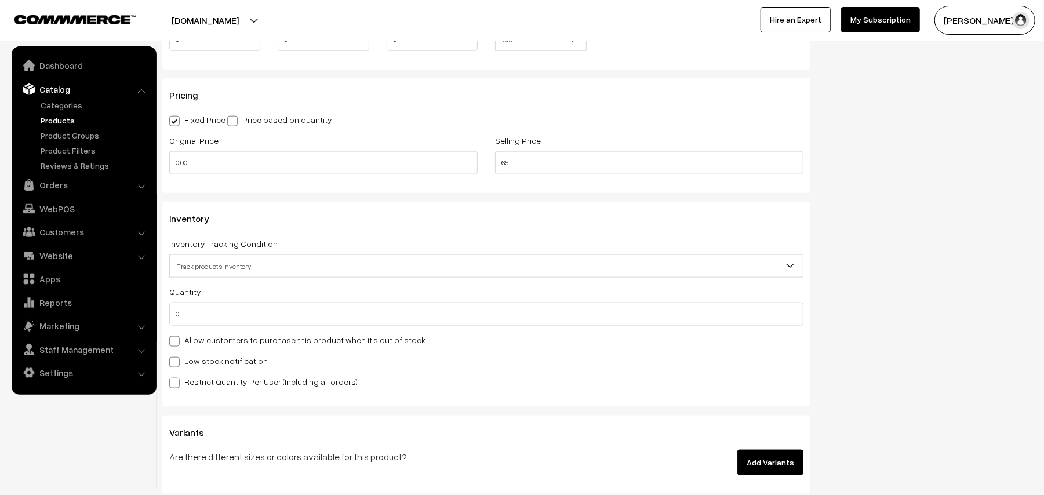
click at [188, 337] on label "Allow customers to purchase this product when it's out of stock" at bounding box center [297, 340] width 256 height 12
click at [177, 337] on input "Allow customers to purchase this product when it's out of stock" at bounding box center [173, 340] width 8 height 8
checkbox input "true"
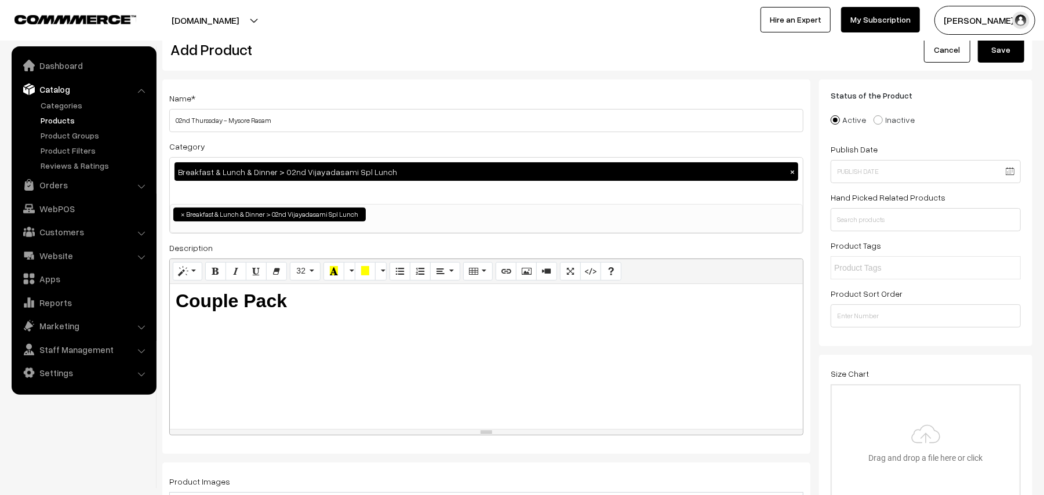
scroll to position [0, 0]
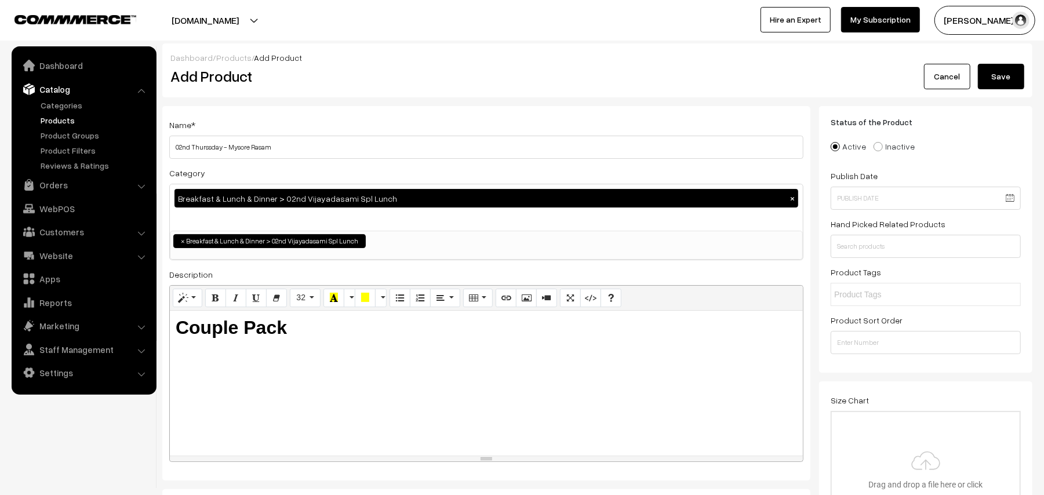
click at [1010, 75] on button "Save" at bounding box center [1001, 77] width 46 height 26
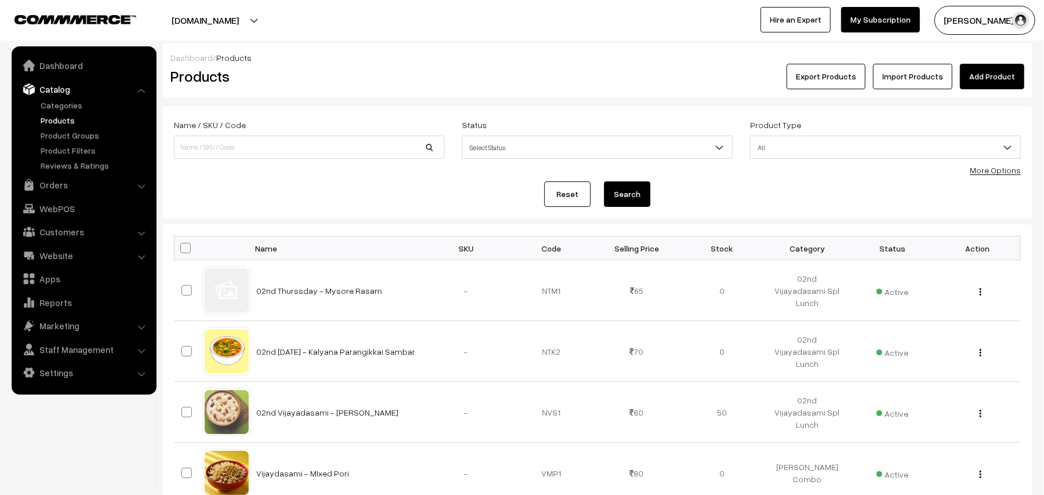
drag, startPoint x: 990, startPoint y: 87, endPoint x: 823, endPoint y: 61, distance: 168.9
click at [990, 86] on link "Add Product" at bounding box center [992, 77] width 64 height 26
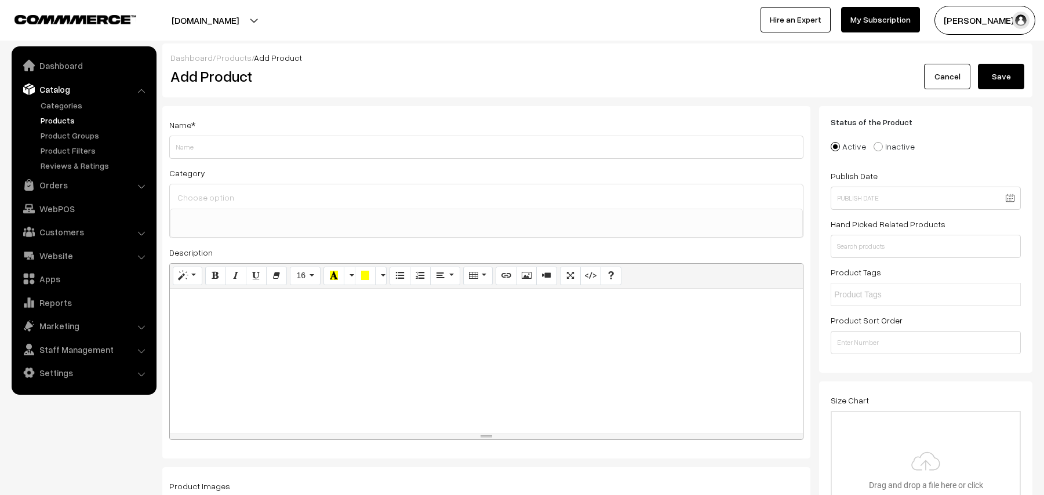
select select
drag, startPoint x: 0, startPoint y: 0, endPoint x: 232, endPoint y: 133, distance: 267.9
click at [232, 133] on div "Name *" at bounding box center [486, 138] width 634 height 41
click at [201, 151] on input "Weight" at bounding box center [486, 147] width 634 height 23
type input "02nd Thursday - Kose Kootu"
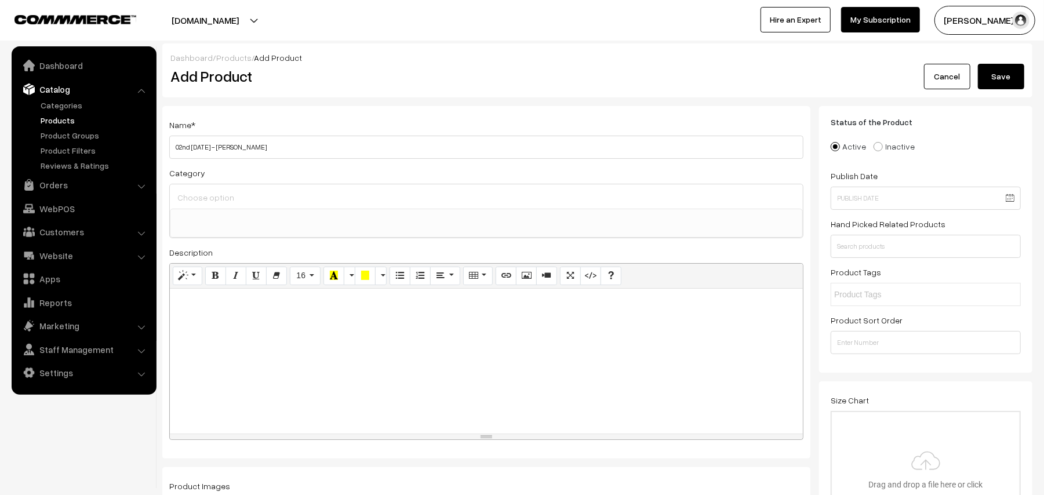
click at [260, 197] on input at bounding box center [486, 197] width 624 height 17
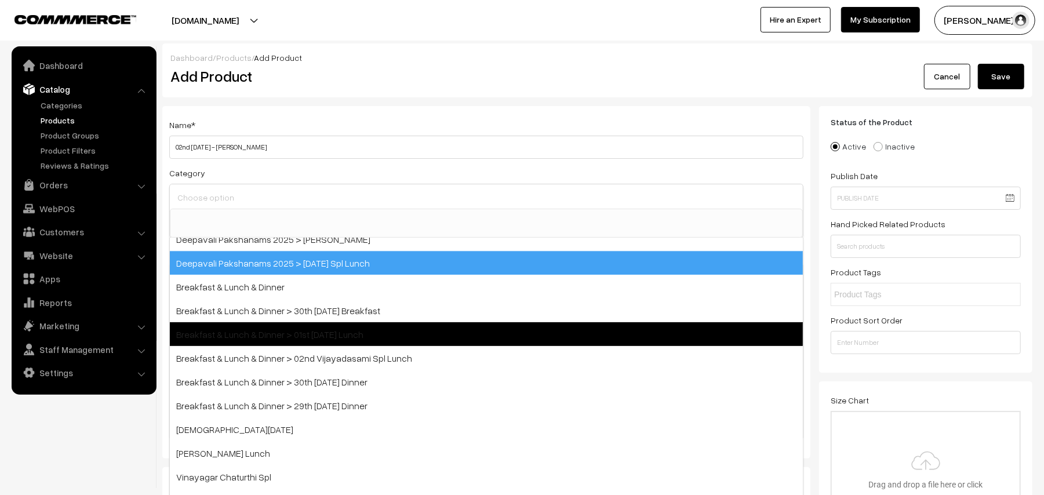
scroll to position [154, 0]
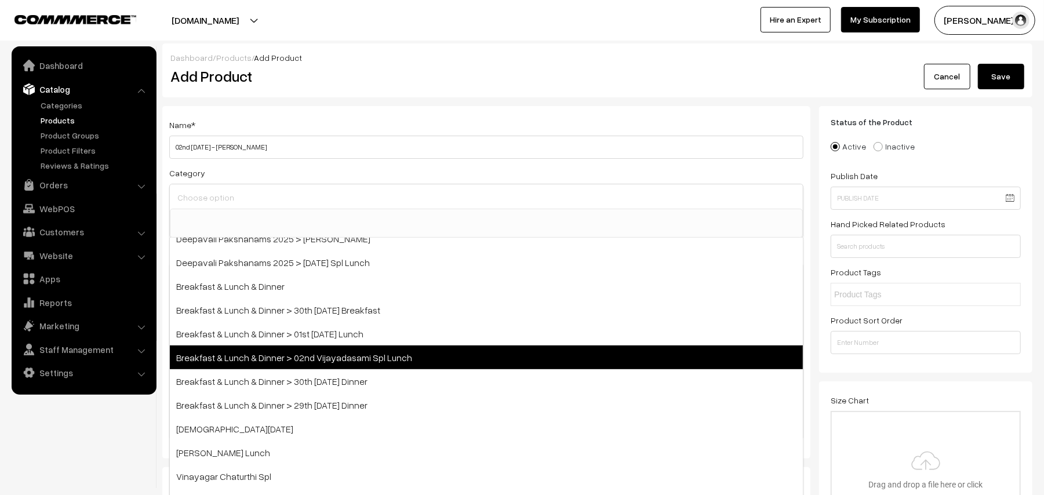
click at [403, 362] on span "Breakfast & Lunch & Dinner > 02nd Vijayadasami Spl Lunch" at bounding box center [486, 357] width 633 height 24
select select "41"
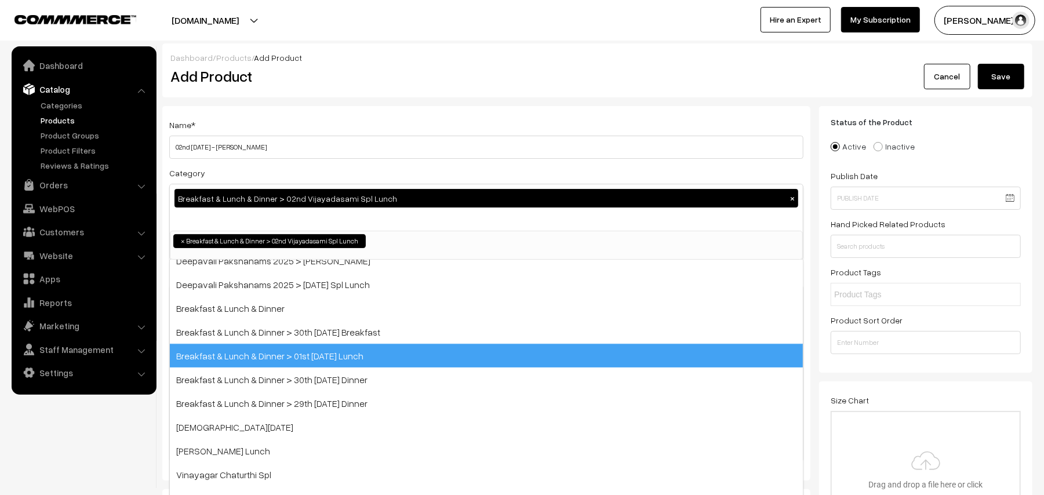
scroll to position [79, 0]
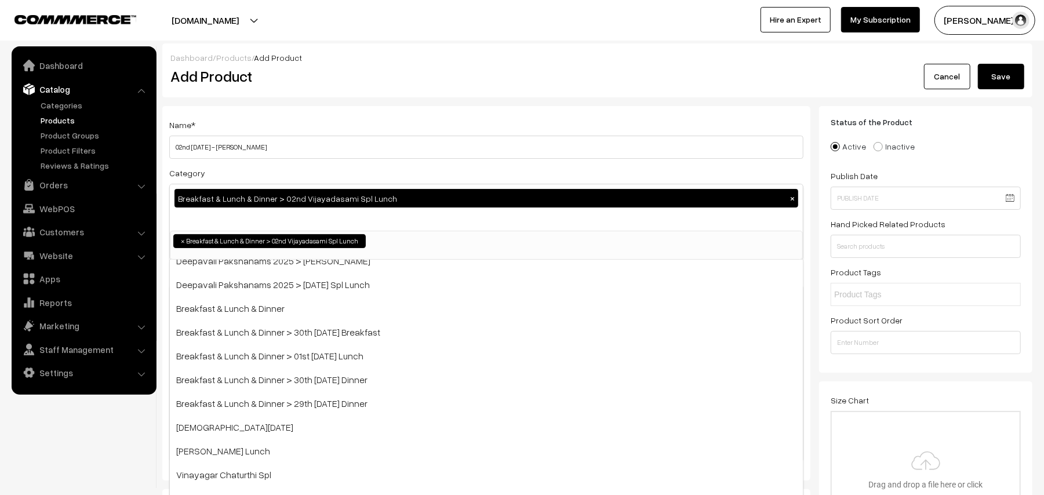
click at [456, 47] on div "Dashboard / Products / Add Product Add Product Cancel Save" at bounding box center [597, 70] width 870 height 54
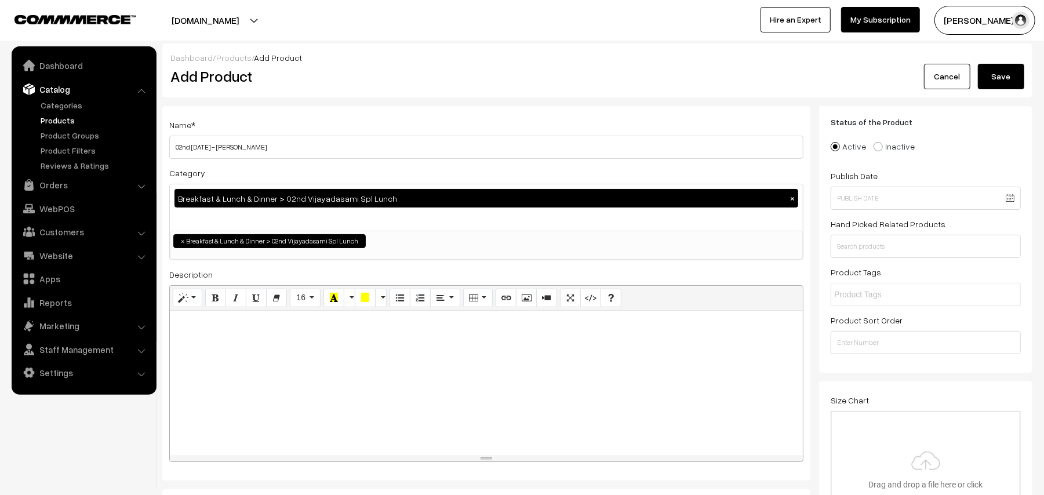
click at [307, 391] on div at bounding box center [486, 383] width 633 height 145
click at [207, 294] on button "Bold (CTRL+B)" at bounding box center [215, 298] width 21 height 19
click at [195, 297] on button "Style" at bounding box center [188, 298] width 30 height 19
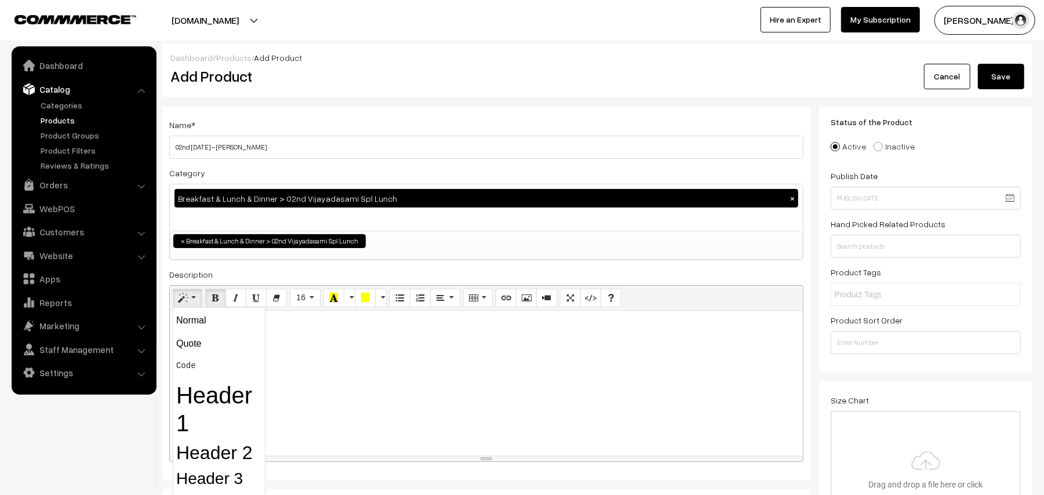
click at [225, 442] on div "Normal Quote Code Header 1 Header 2 Header 3 Header 4 Header 5 Header 6" at bounding box center [219, 429] width 93 height 245
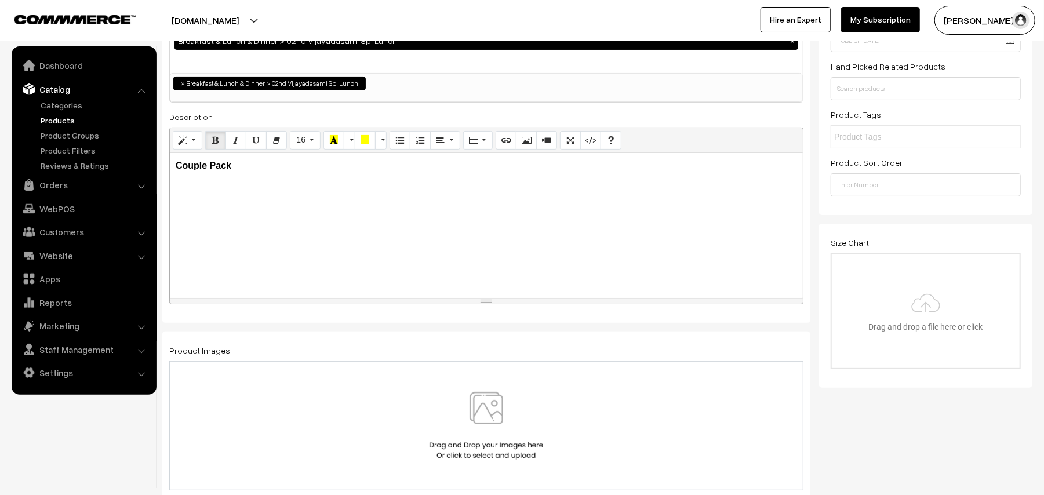
scroll to position [154, 0]
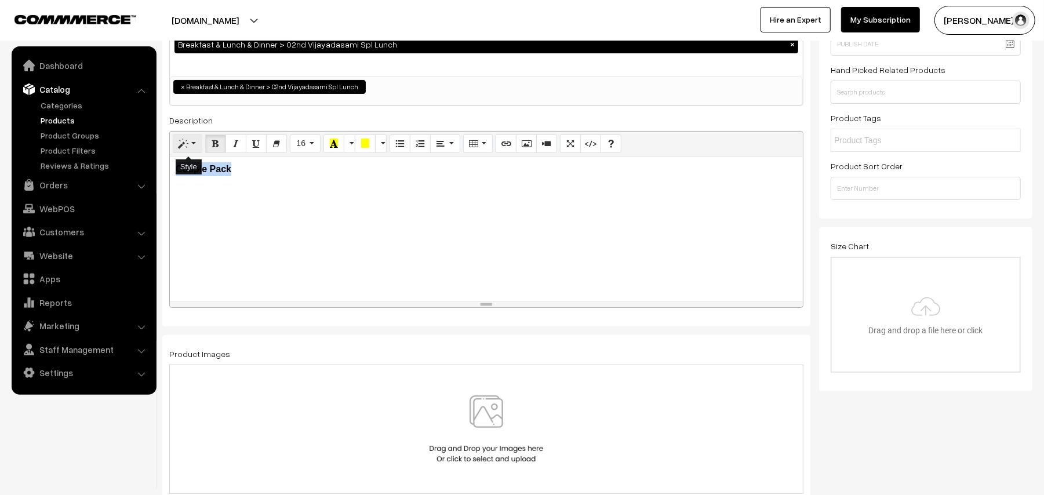
drag, startPoint x: 181, startPoint y: 149, endPoint x: 172, endPoint y: 150, distance: 9.3
click at [181, 148] on icon "Style" at bounding box center [183, 143] width 8 height 9
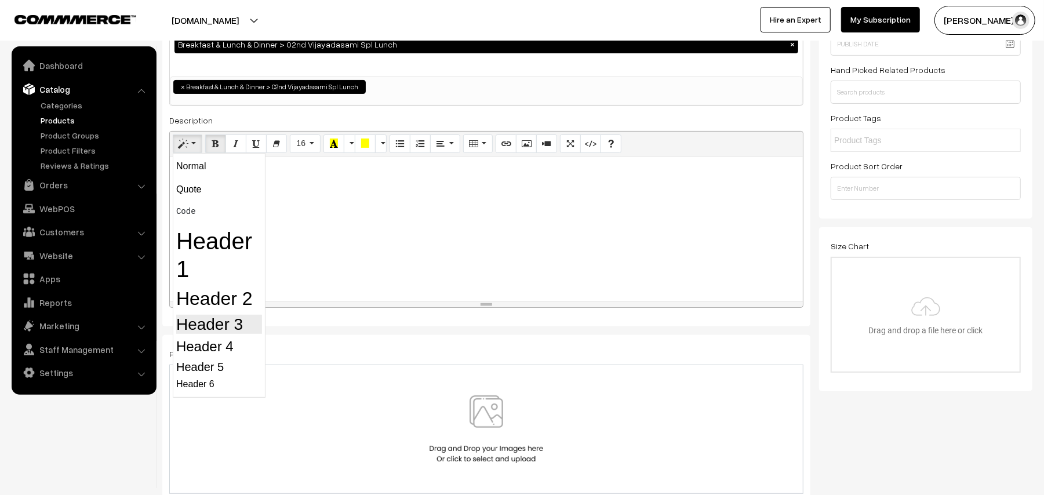
click at [204, 325] on h3 "Header 3" at bounding box center [219, 325] width 86 height 20
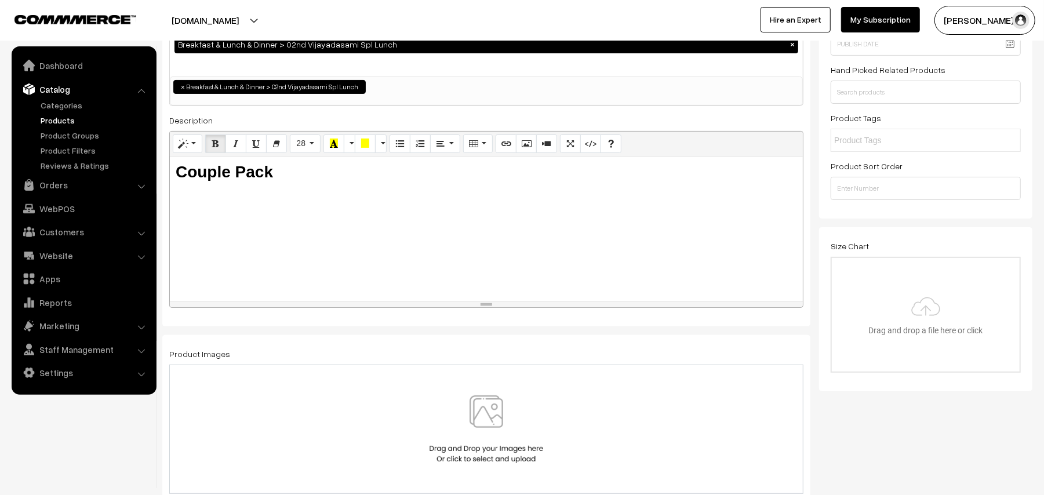
click at [488, 410] on img at bounding box center [486, 429] width 119 height 68
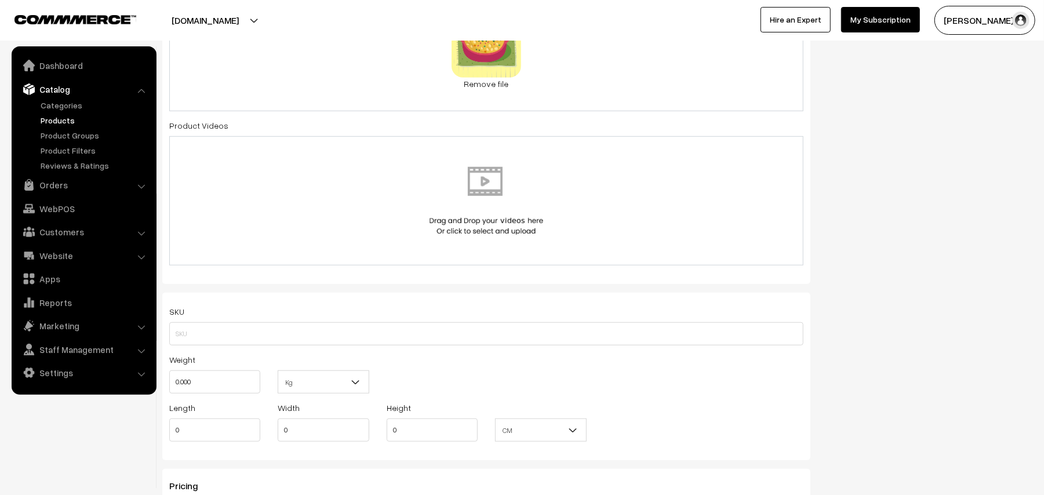
scroll to position [695, 0]
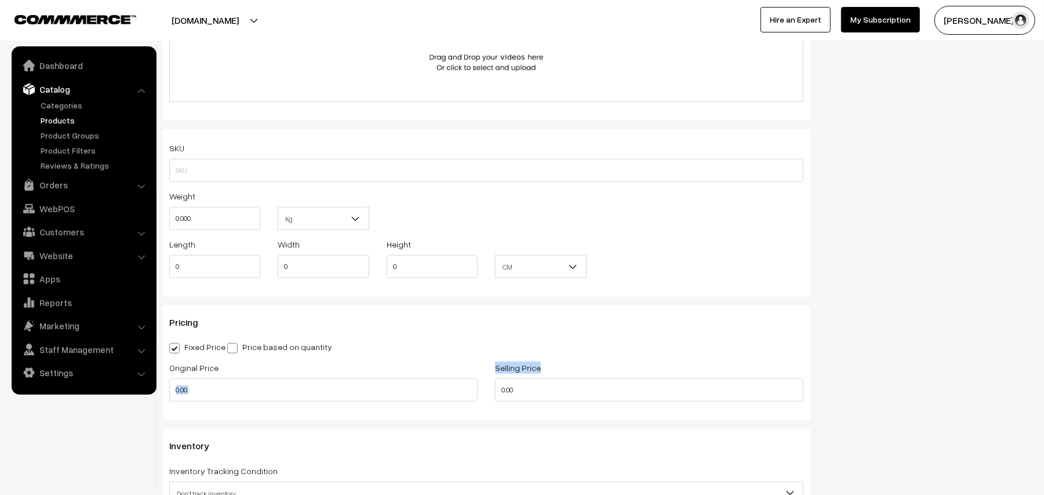
drag, startPoint x: 462, startPoint y: 398, endPoint x: 414, endPoint y: 389, distance: 49.4
click at [414, 389] on div "Original Price 0.00 Selling Price 0.00" at bounding box center [486, 384] width 651 height 48
click at [413, 376] on div "Original Price 0.00 Selling Price 0.00" at bounding box center [486, 384] width 651 height 48
drag, startPoint x: 516, startPoint y: 385, endPoint x: 400, endPoint y: 372, distance: 116.7
click at [400, 372] on div "Original Price 0.00 Selling Price 0.00" at bounding box center [486, 384] width 651 height 48
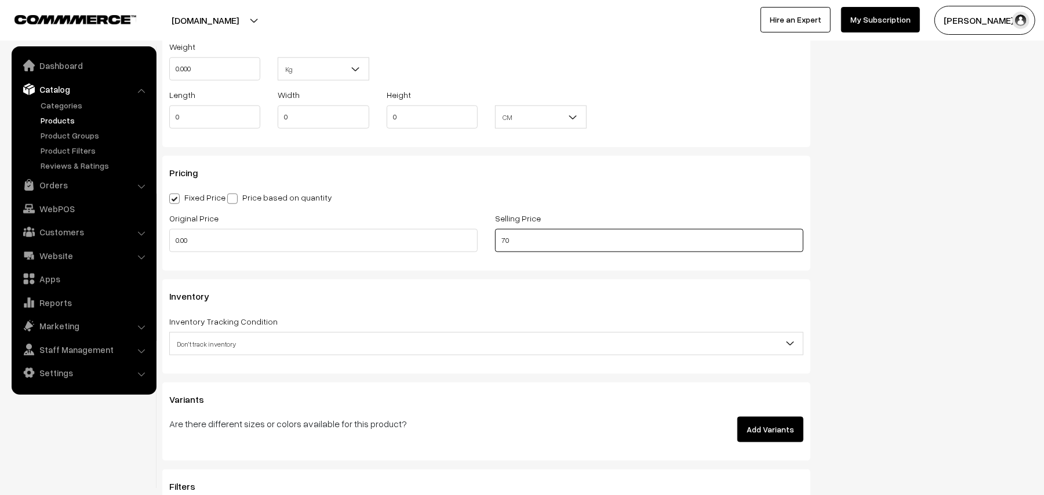
scroll to position [927, 0]
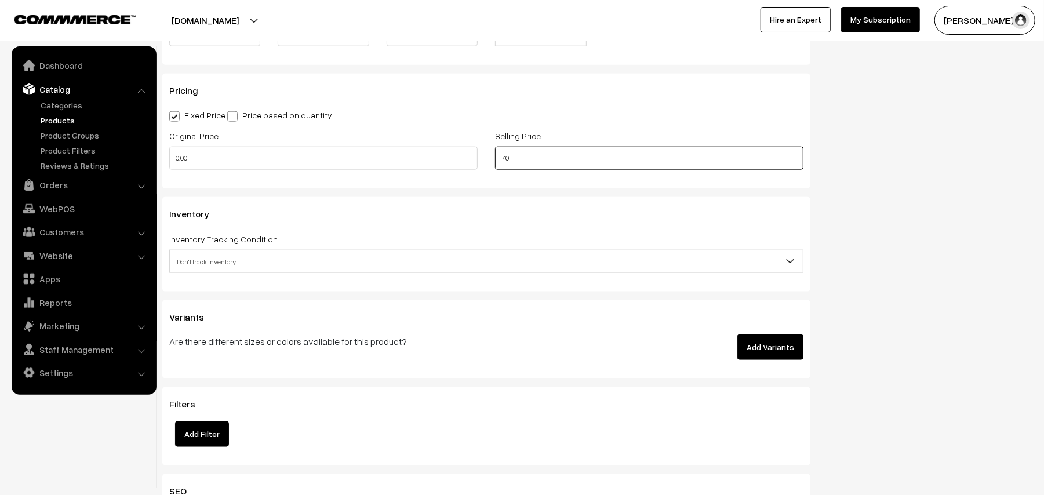
type input "70"
click at [202, 265] on span "Don't track inventory" at bounding box center [486, 262] width 633 height 20
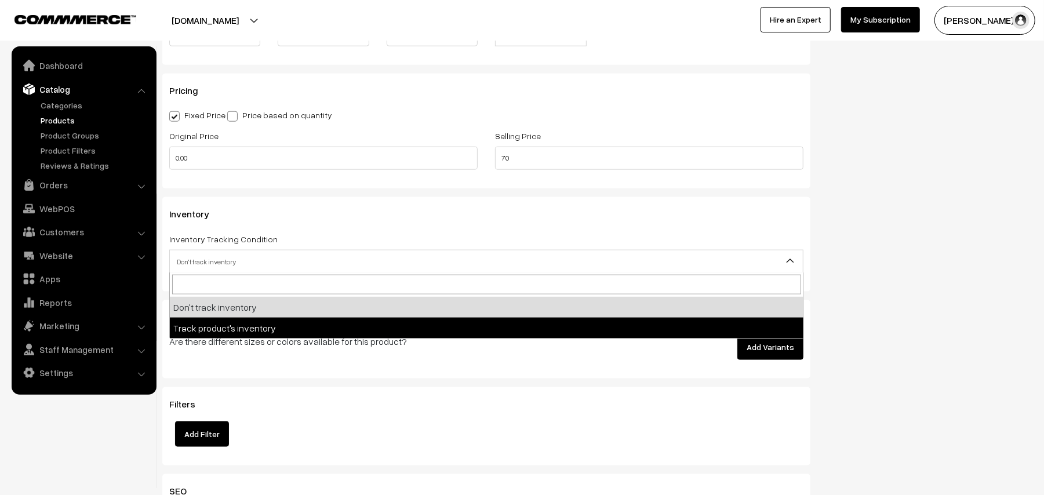
select select "2"
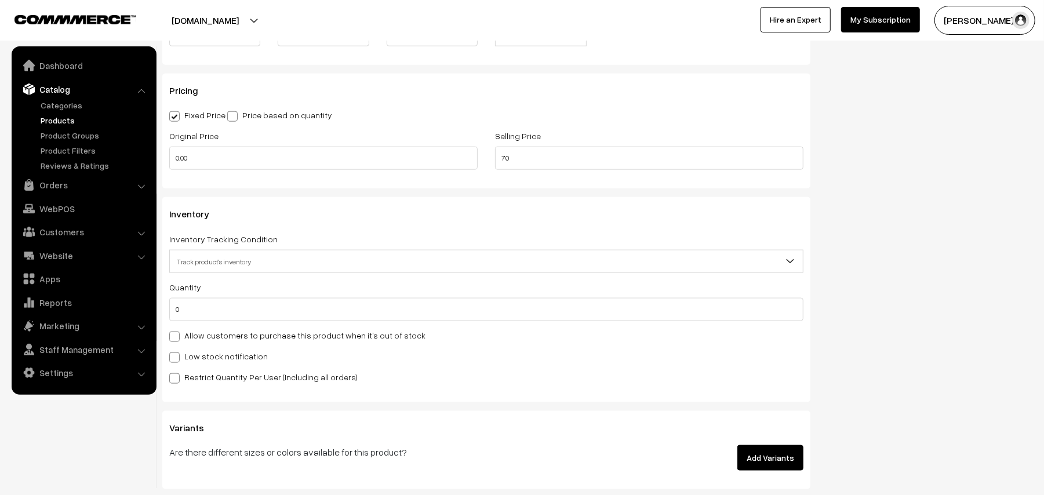
click at [203, 329] on label "Allow customers to purchase this product when it's out of stock" at bounding box center [297, 335] width 256 height 12
click at [177, 331] on input "Allow customers to purchase this product when it's out of stock" at bounding box center [173, 335] width 8 height 8
checkbox input "true"
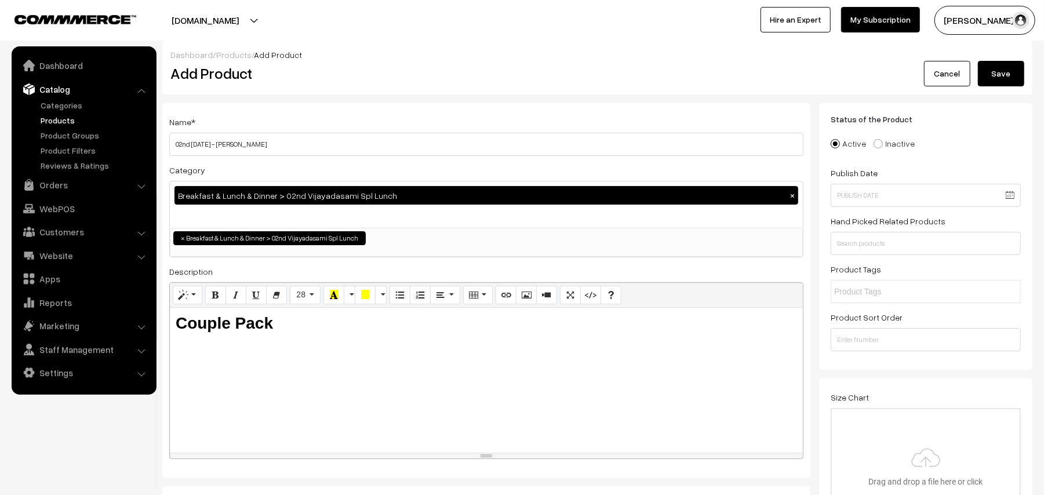
scroll to position [0, 0]
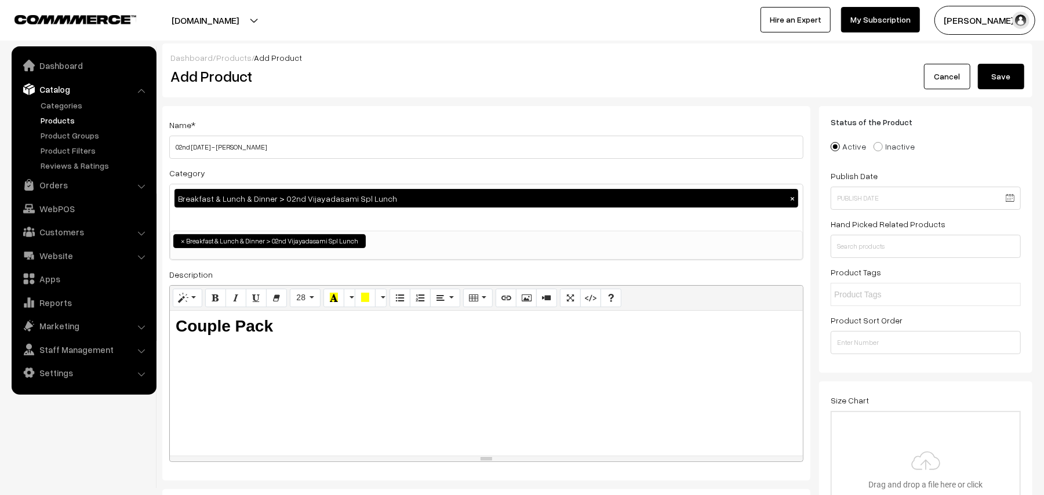
click at [1013, 83] on button "Save" at bounding box center [1001, 77] width 46 height 26
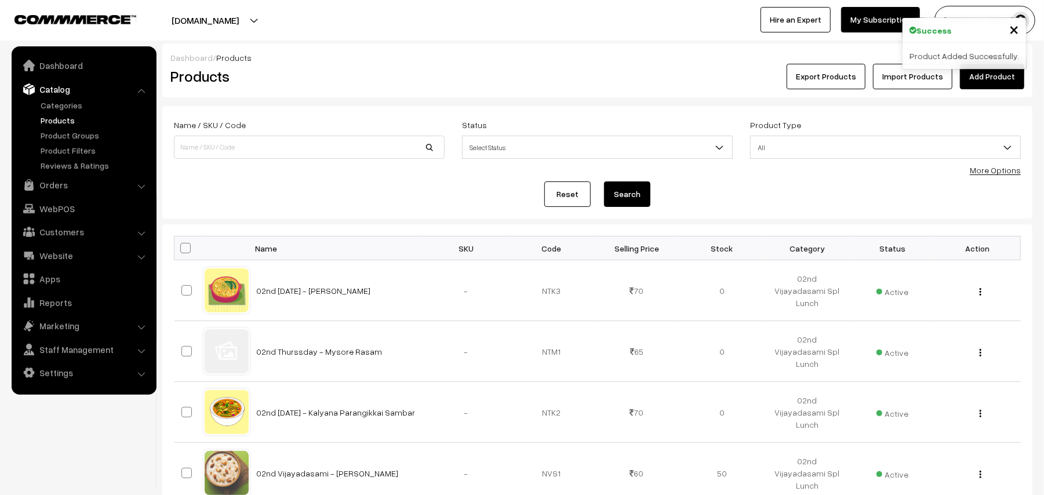
click at [988, 82] on link "Add Product" at bounding box center [992, 77] width 64 height 26
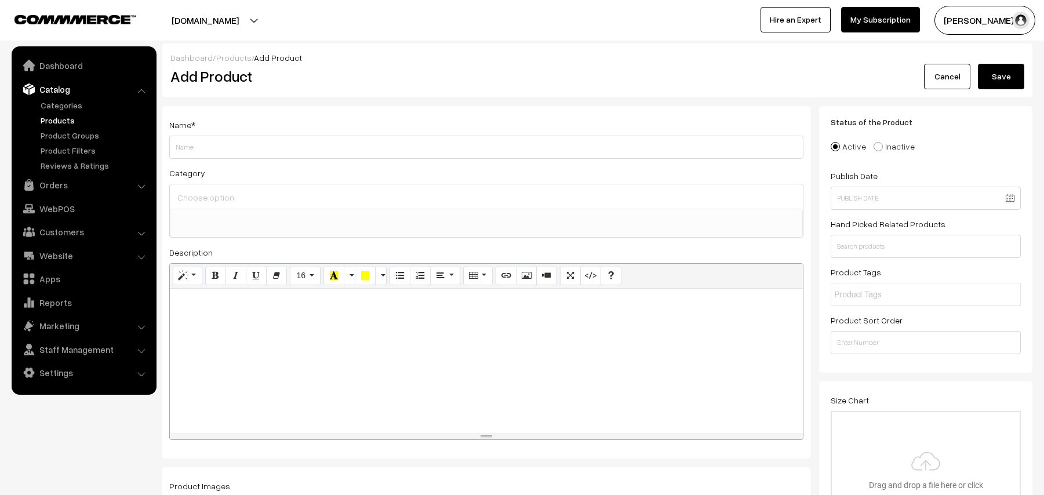
select select
type input "02nd [DATE] - Paruppu Ushili"
click at [239, 218] on ul at bounding box center [486, 216] width 632 height 14
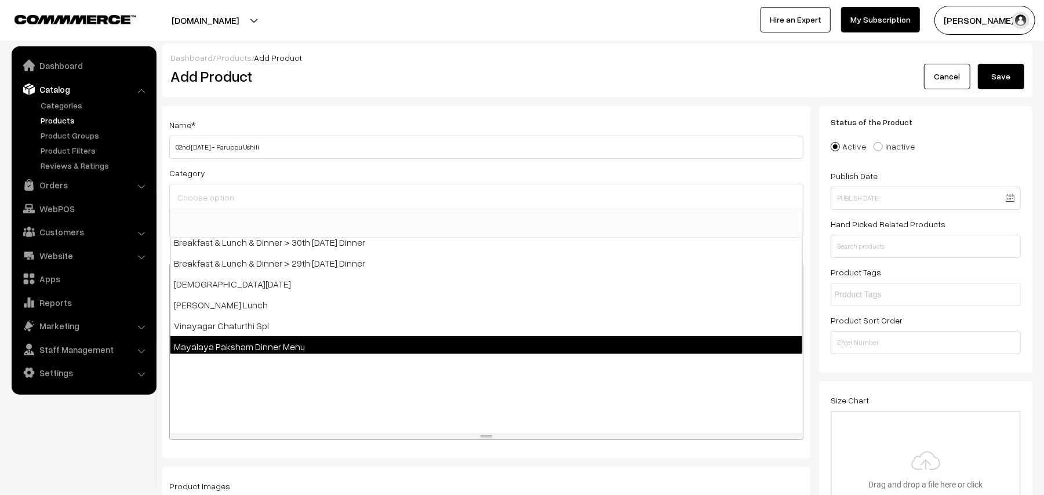
scroll to position [232, 0]
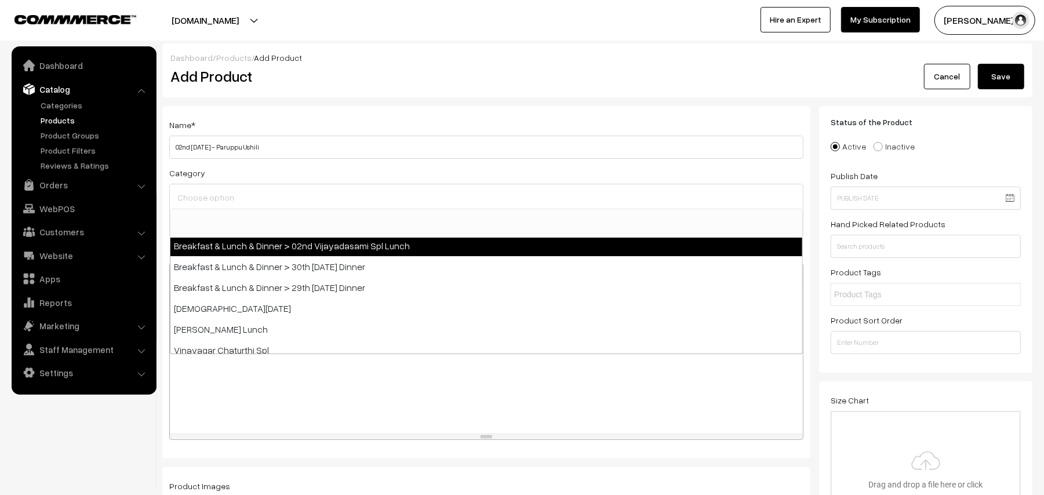
select select "41"
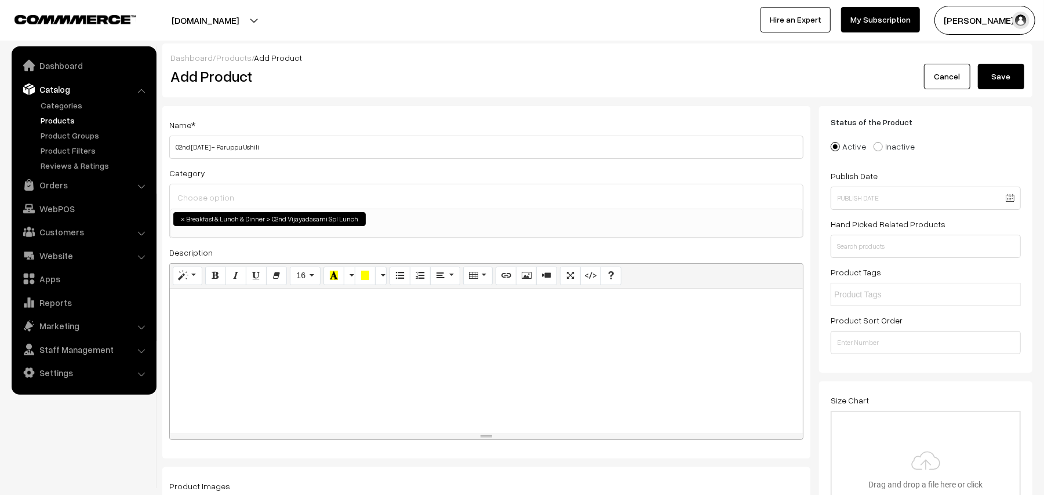
drag, startPoint x: 225, startPoint y: 348, endPoint x: 251, endPoint y: 290, distance: 62.8
click at [227, 345] on div at bounding box center [486, 361] width 633 height 145
click at [212, 272] on icon "Bold (CTRL+B)" at bounding box center [216, 275] width 8 height 9
click at [189, 272] on button "Style" at bounding box center [188, 276] width 30 height 19
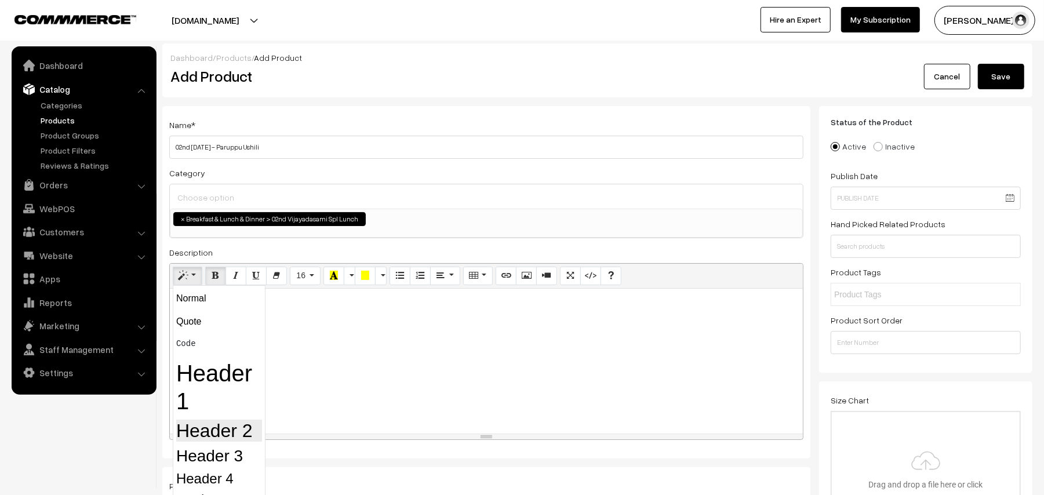
click at [228, 429] on h2 "Header 2" at bounding box center [219, 431] width 86 height 22
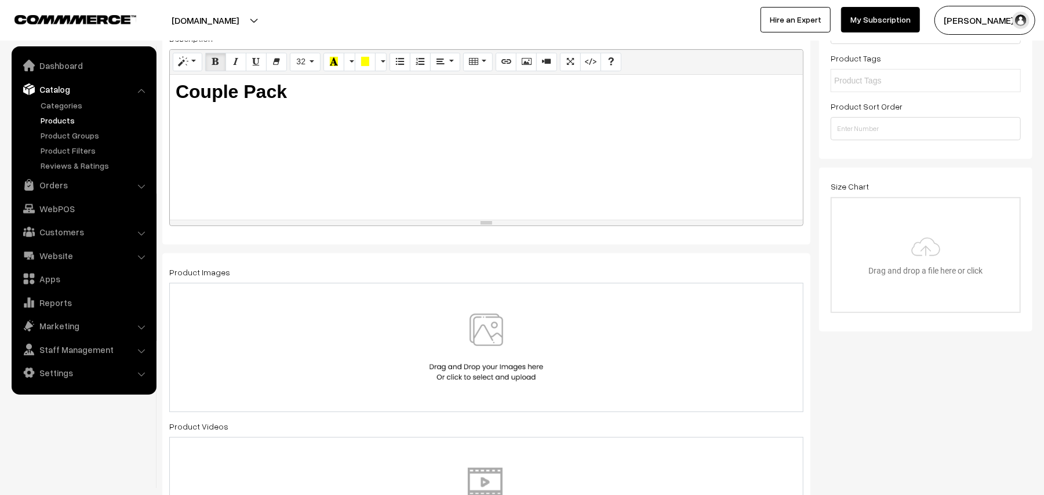
scroll to position [309, 0]
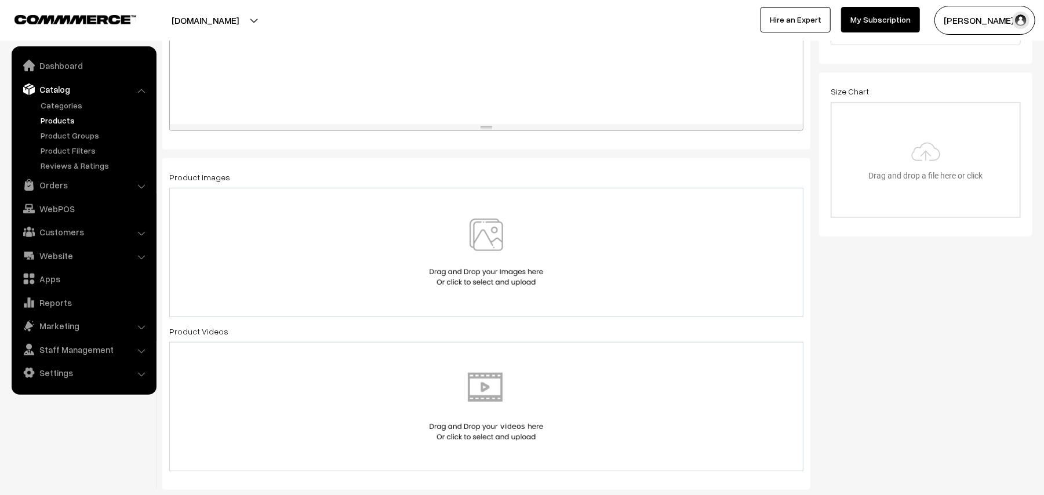
click at [490, 234] on img at bounding box center [486, 252] width 119 height 68
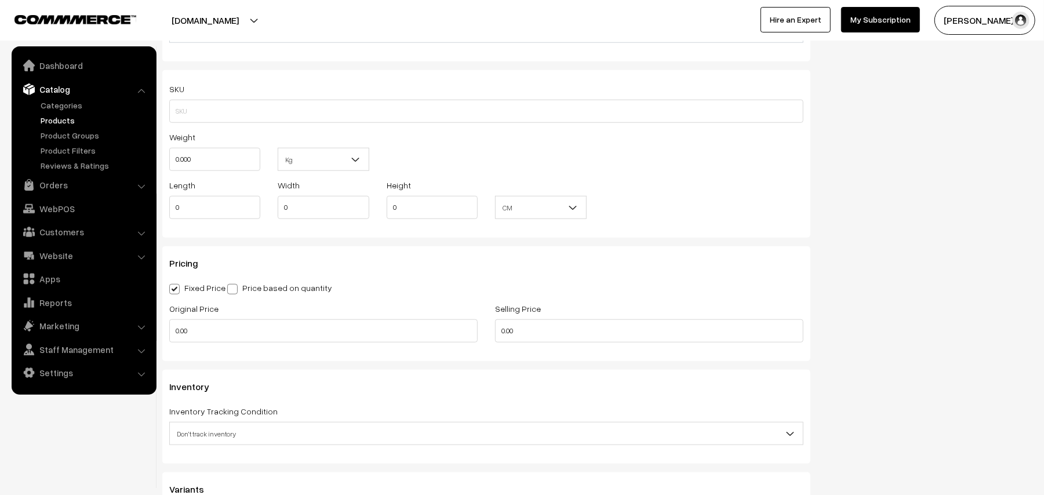
scroll to position [850, 0]
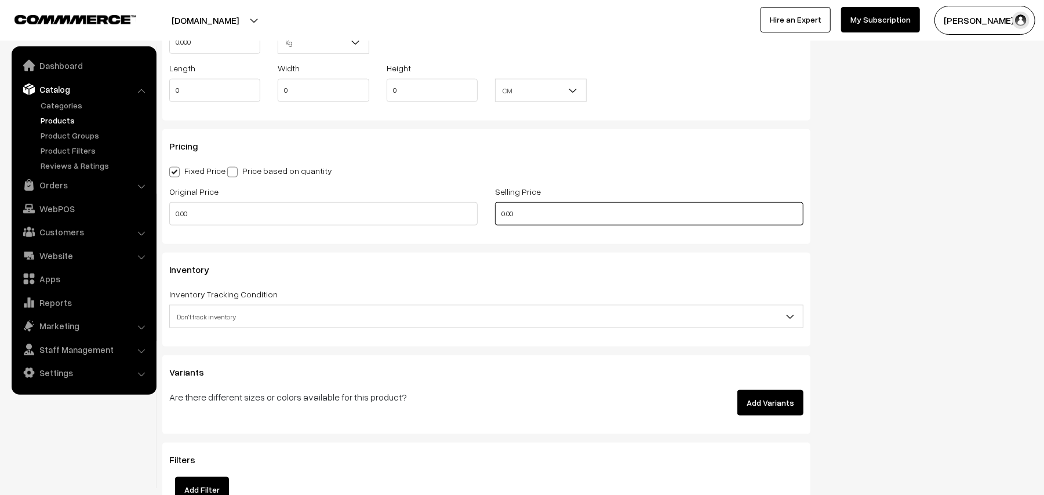
drag, startPoint x: 523, startPoint y: 211, endPoint x: 395, endPoint y: 205, distance: 128.2
click at [393, 205] on div "Original Price 0.00 Selling Price 0.00" at bounding box center [486, 208] width 651 height 48
type input "75"
click at [245, 318] on span "Don't track inventory" at bounding box center [486, 317] width 633 height 20
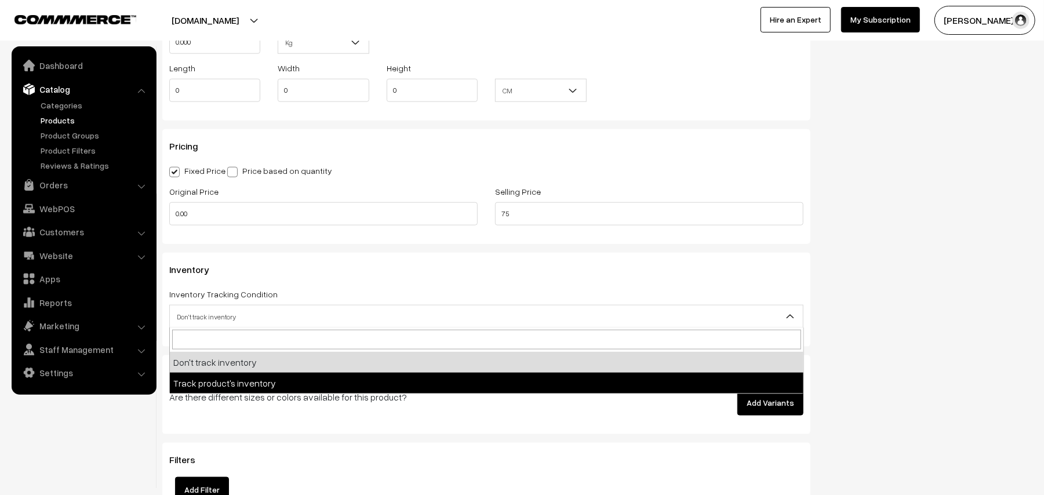
select select "2"
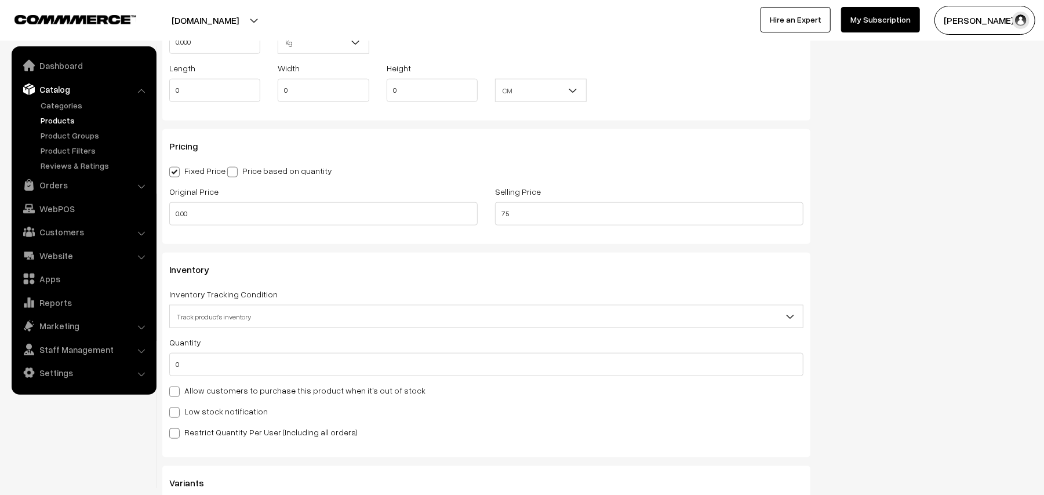
drag, startPoint x: 190, startPoint y: 387, endPoint x: 195, endPoint y: 381, distance: 7.4
click at [190, 385] on label "Allow customers to purchase this product when it's out of stock" at bounding box center [297, 390] width 256 height 12
click at [177, 386] on input "Allow customers to purchase this product when it's out of stock" at bounding box center [173, 390] width 8 height 8
checkbox input "true"
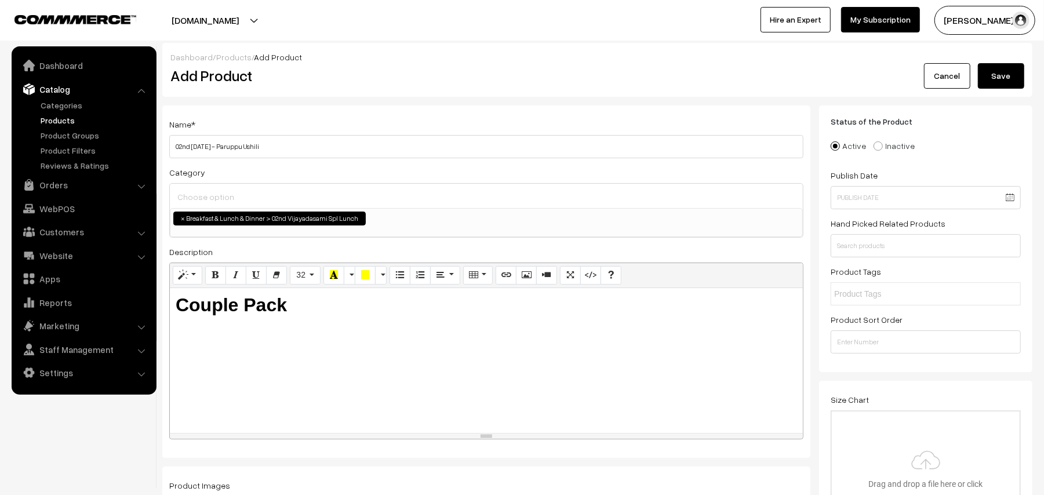
scroll to position [0, 0]
click at [1014, 81] on button "Save" at bounding box center [1001, 77] width 46 height 26
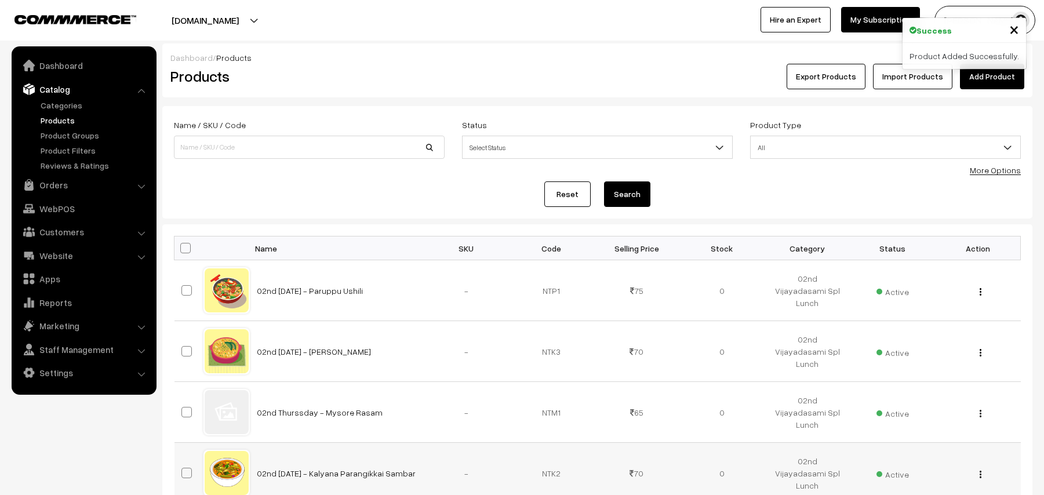
scroll to position [154, 0]
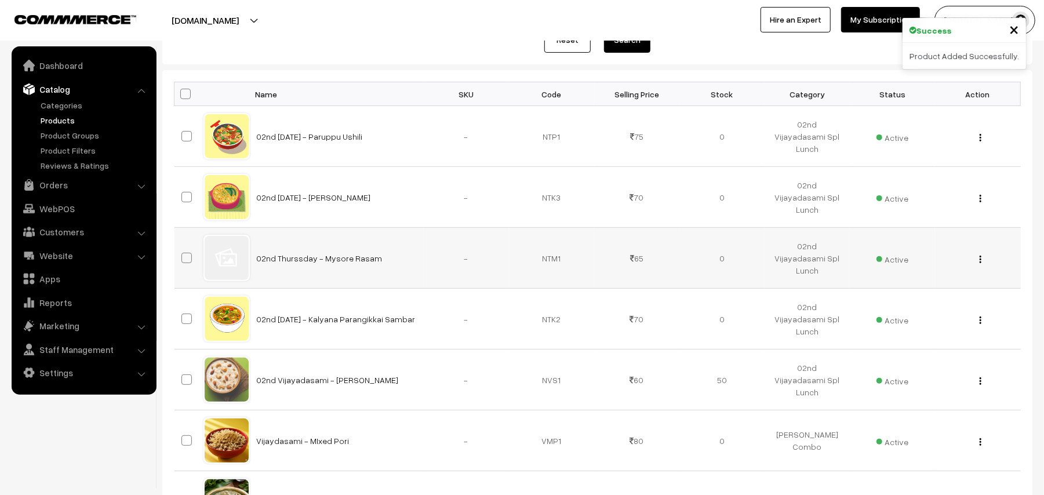
click at [982, 263] on button "button" at bounding box center [980, 258] width 3 height 9
click at [912, 297] on link "Edit" at bounding box center [928, 302] width 99 height 26
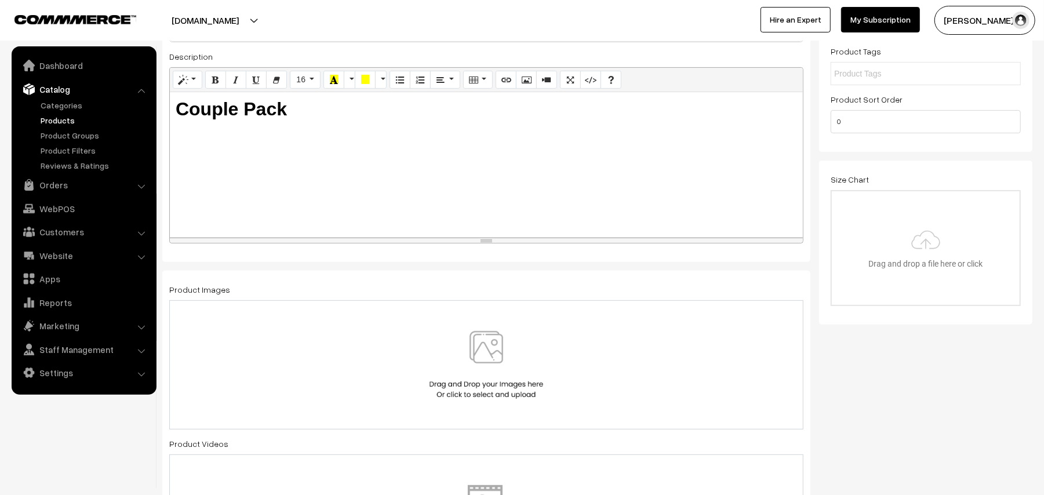
scroll to position [309, 0]
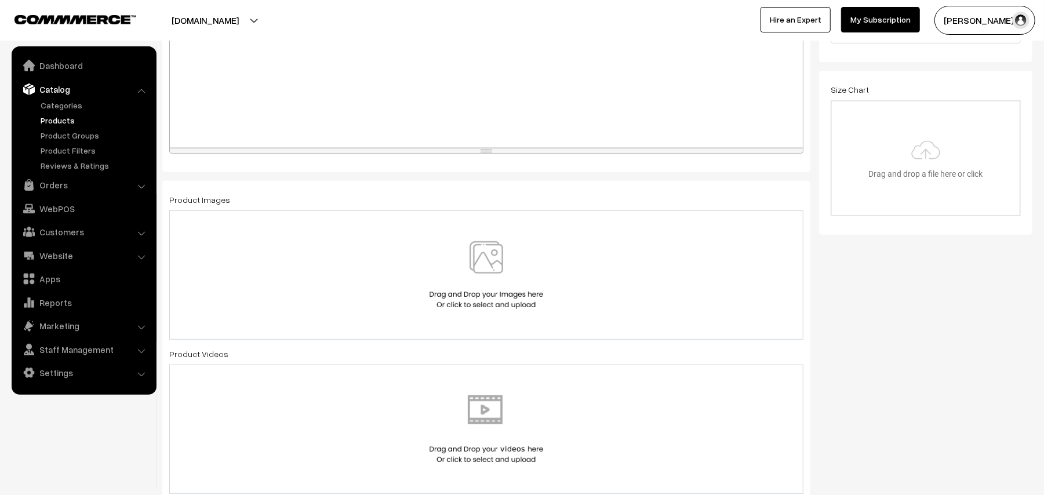
click at [493, 264] on img at bounding box center [486, 275] width 119 height 68
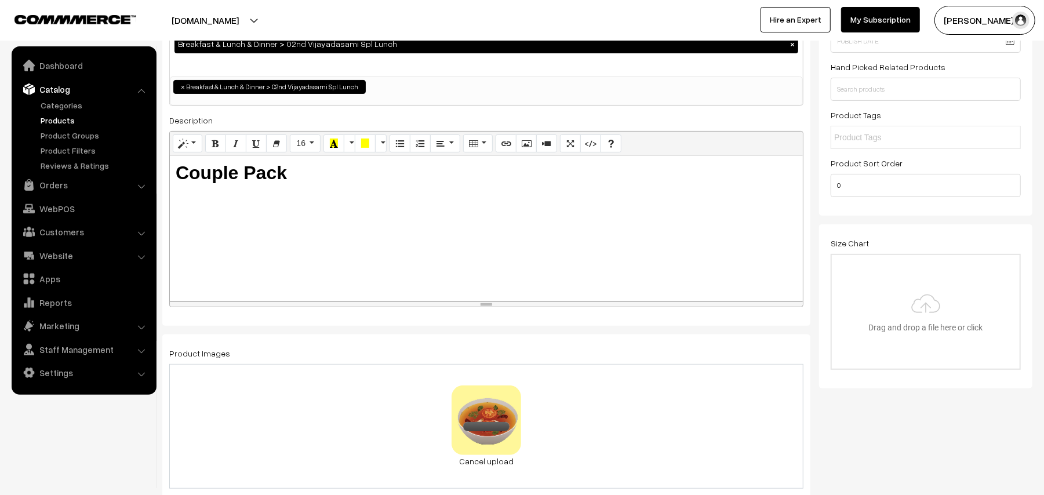
scroll to position [0, 0]
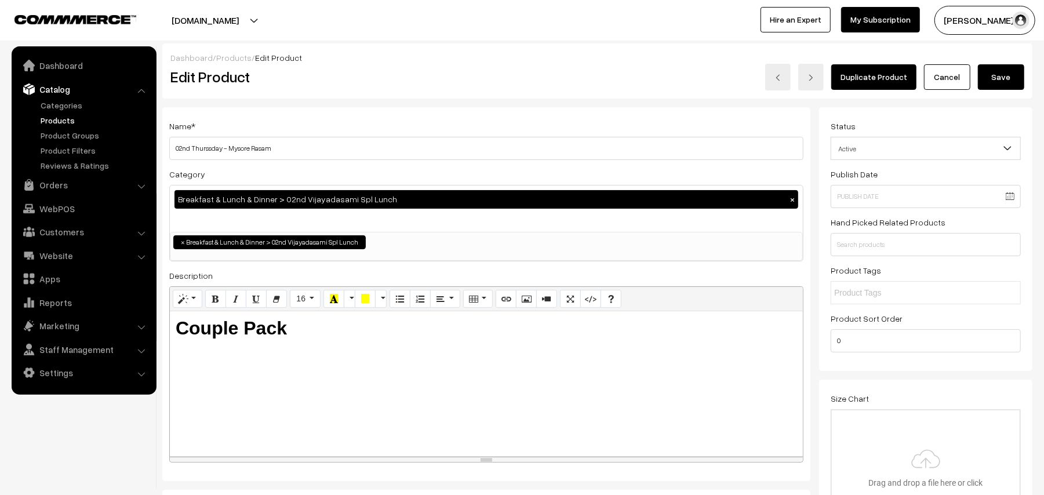
click at [1014, 74] on button "Save" at bounding box center [1001, 77] width 46 height 26
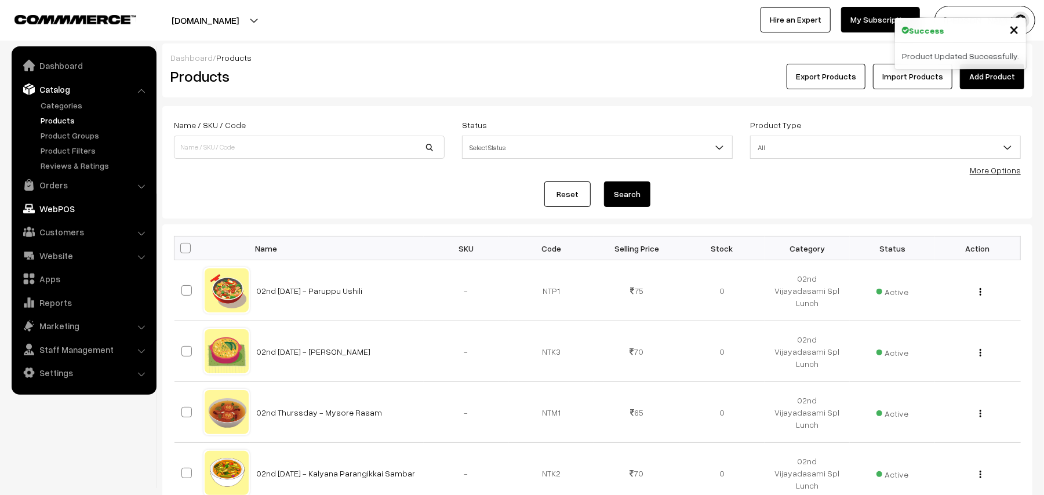
click at [56, 209] on link "WebPOS" at bounding box center [83, 208] width 138 height 21
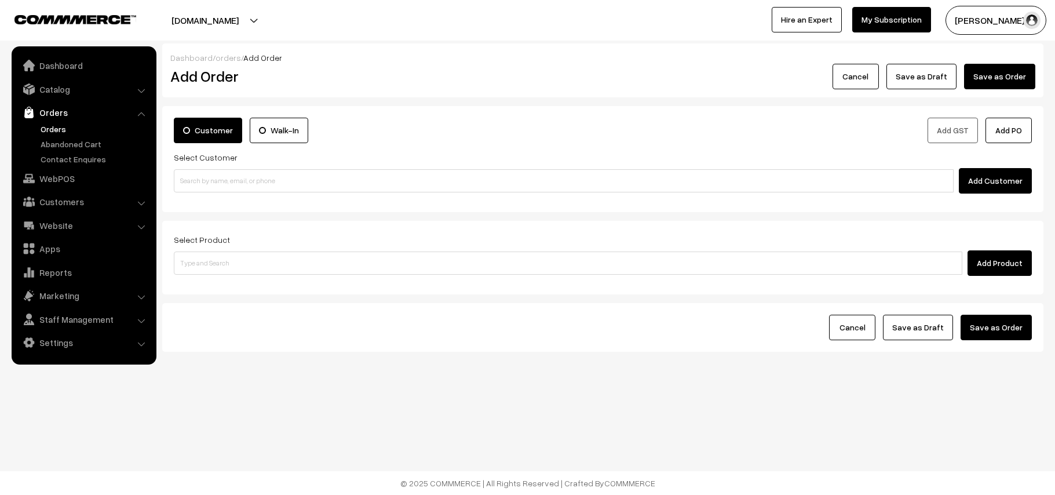
click at [249, 189] on input at bounding box center [564, 180] width 780 height 23
click at [212, 203] on link "[PERSON_NAME] 94449 13191 [9444913191]" at bounding box center [565, 202] width 782 height 17
type input "94449 13191"
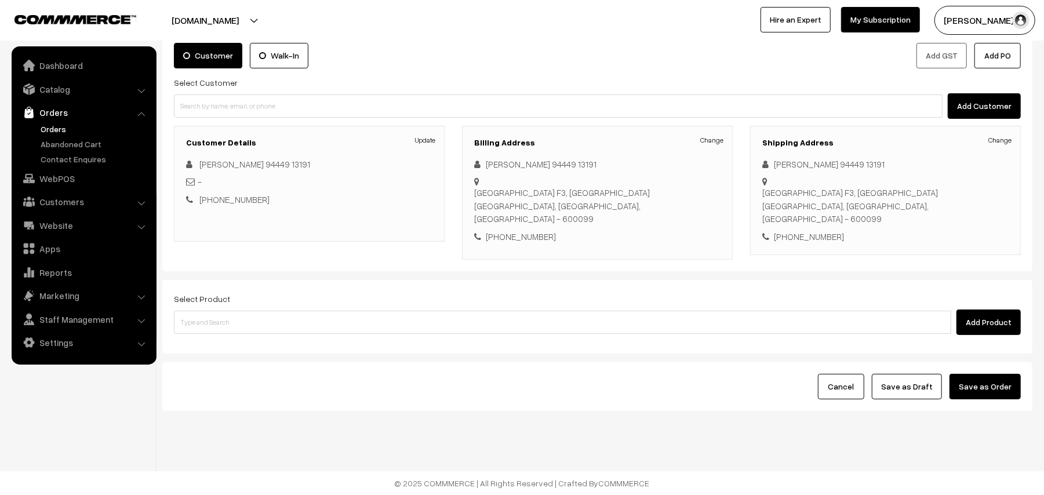
scroll to position [75, 0]
click at [290, 311] on input at bounding box center [562, 322] width 777 height 23
type input "Sambar"
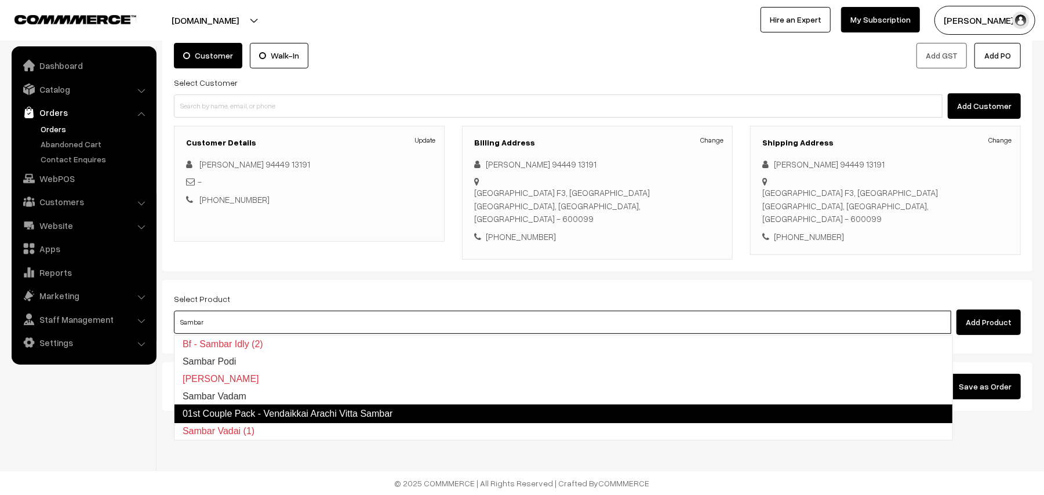
click at [414, 406] on link "01st Couple Pack - Vendaikkai Arachi Vitta Sambar" at bounding box center [563, 414] width 779 height 19
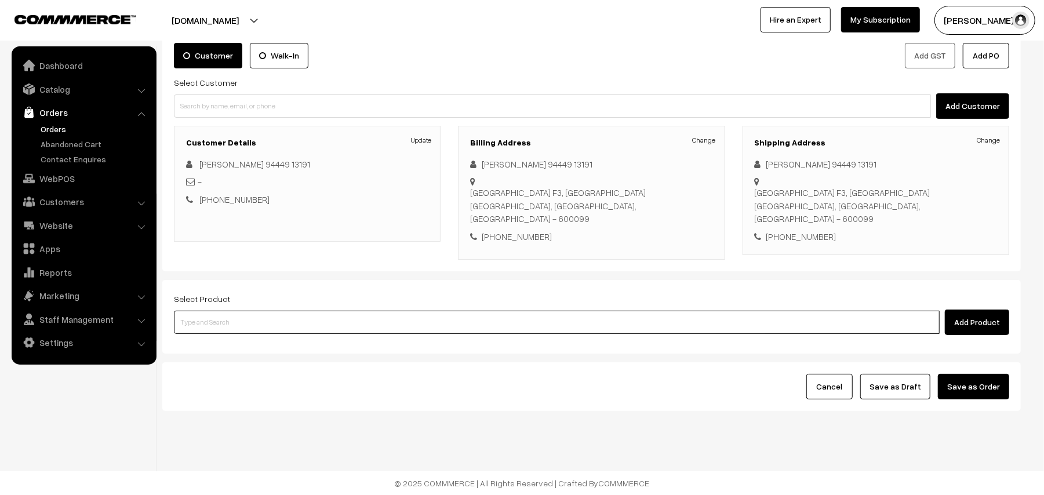
click at [217, 327] on input at bounding box center [557, 322] width 766 height 23
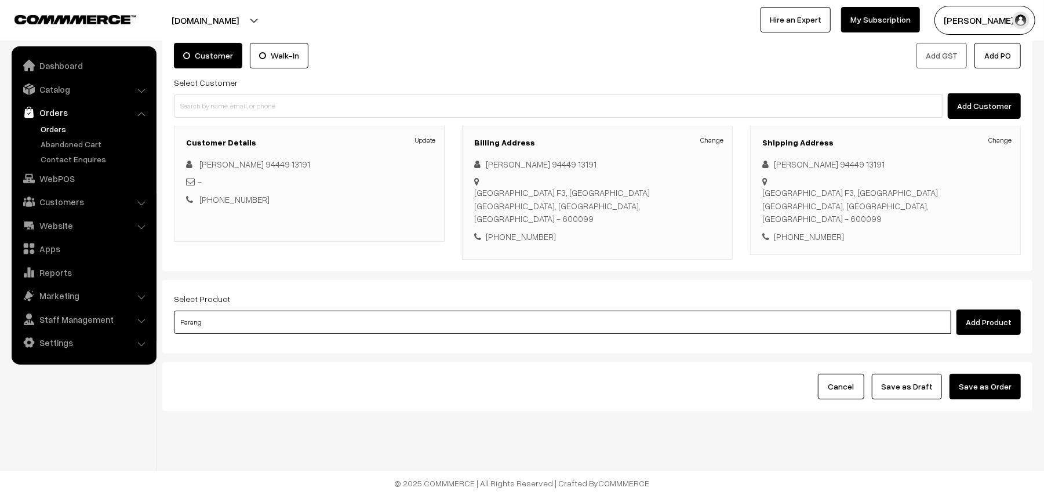
type input "Parangi"
click at [232, 345] on link "02nd Thursday - Kalyana Parangikkai Sambar" at bounding box center [563, 344] width 778 height 17
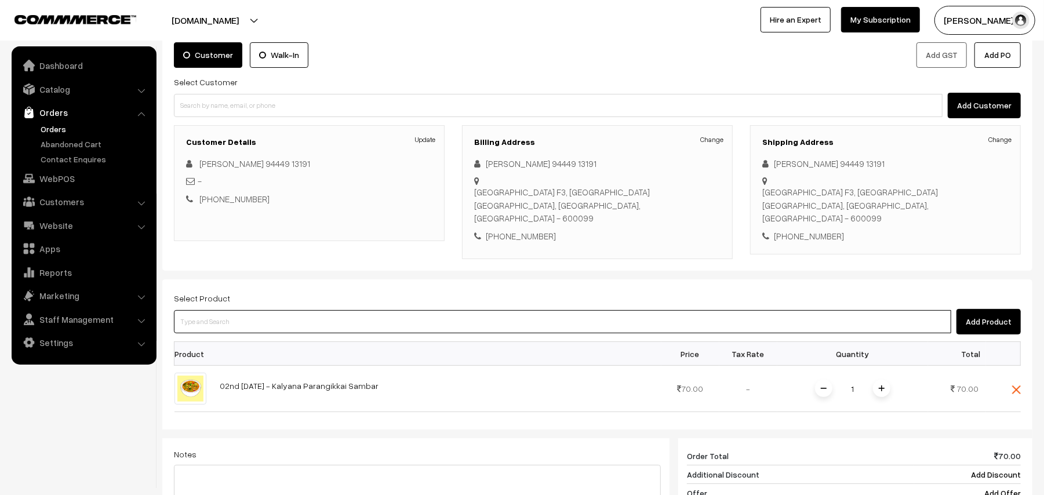
drag, startPoint x: 223, startPoint y: 330, endPoint x: 253, endPoint y: 304, distance: 39.9
click at [225, 328] on input at bounding box center [562, 321] width 777 height 23
type input "Mysore"
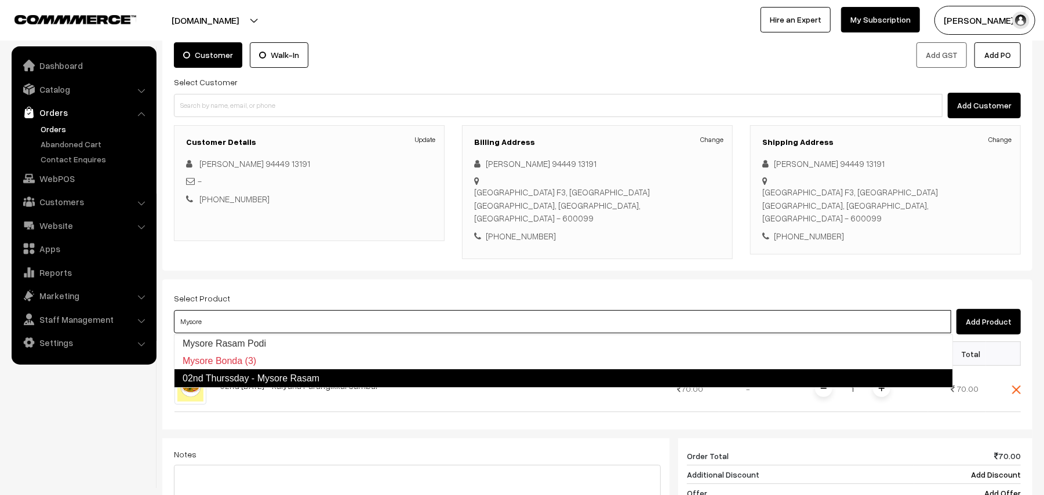
drag, startPoint x: 258, startPoint y: 383, endPoint x: 342, endPoint y: 420, distance: 91.9
click at [258, 383] on link "02nd Thurssday - Mysore Rasam" at bounding box center [563, 378] width 779 height 19
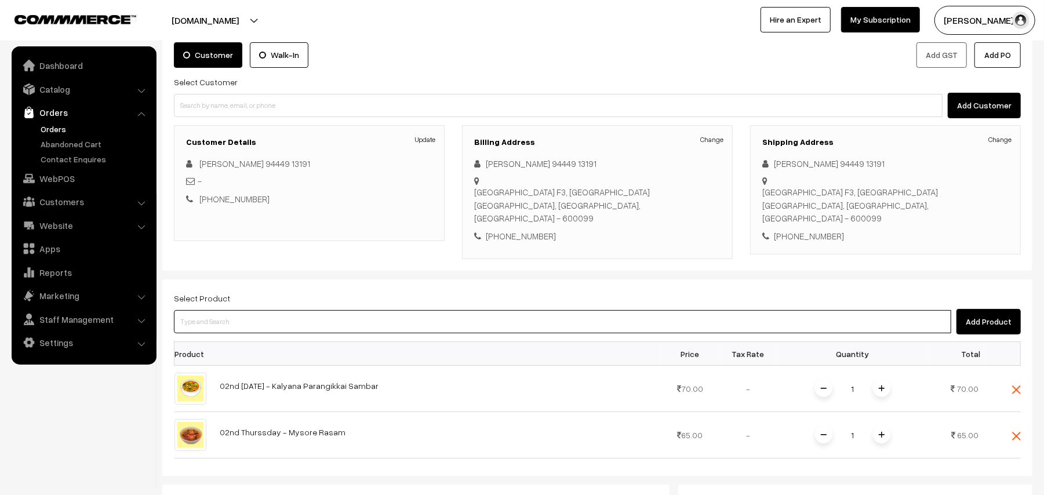
click at [269, 323] on input at bounding box center [562, 321] width 777 height 23
type input "Kose"
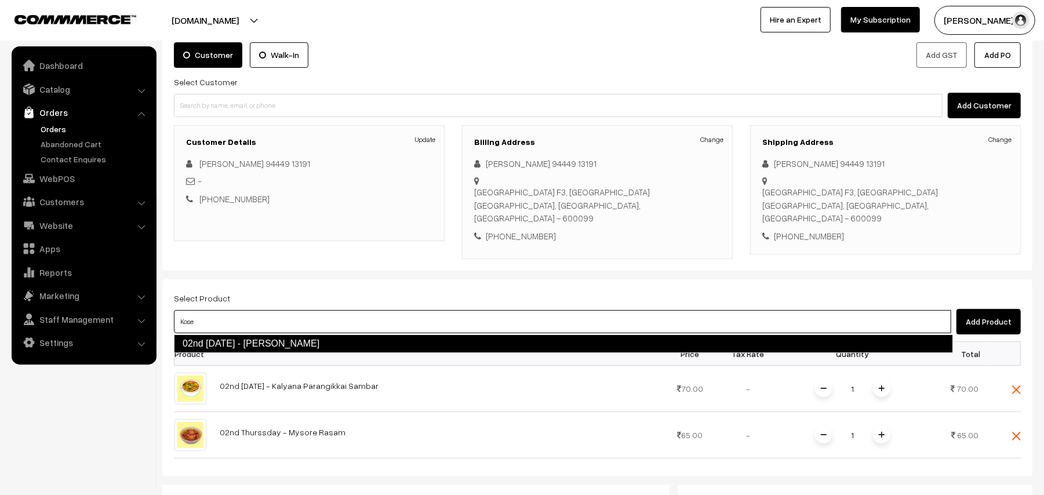
click at [256, 344] on link "02nd [DATE] - [PERSON_NAME]" at bounding box center [563, 343] width 779 height 19
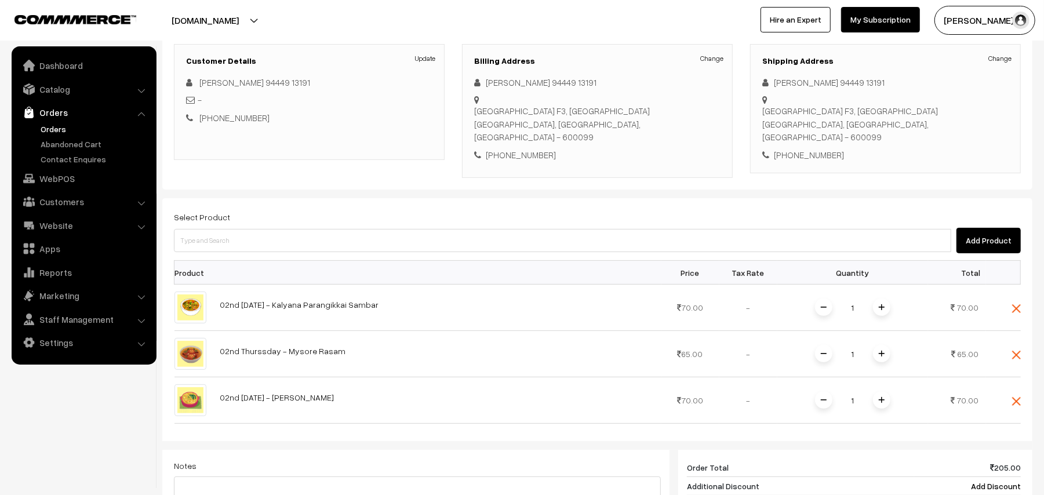
scroll to position [230, 0]
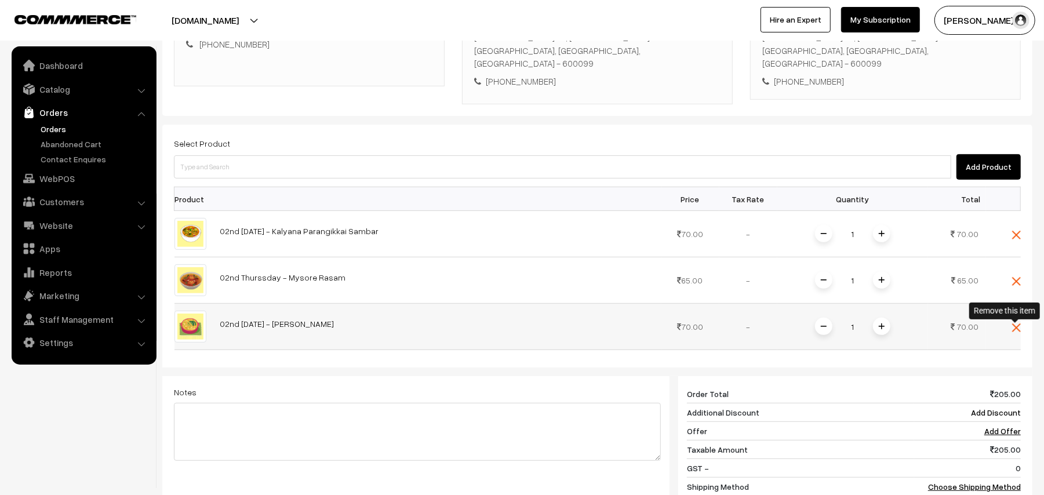
click at [1018, 332] on img at bounding box center [1016, 327] width 9 height 9
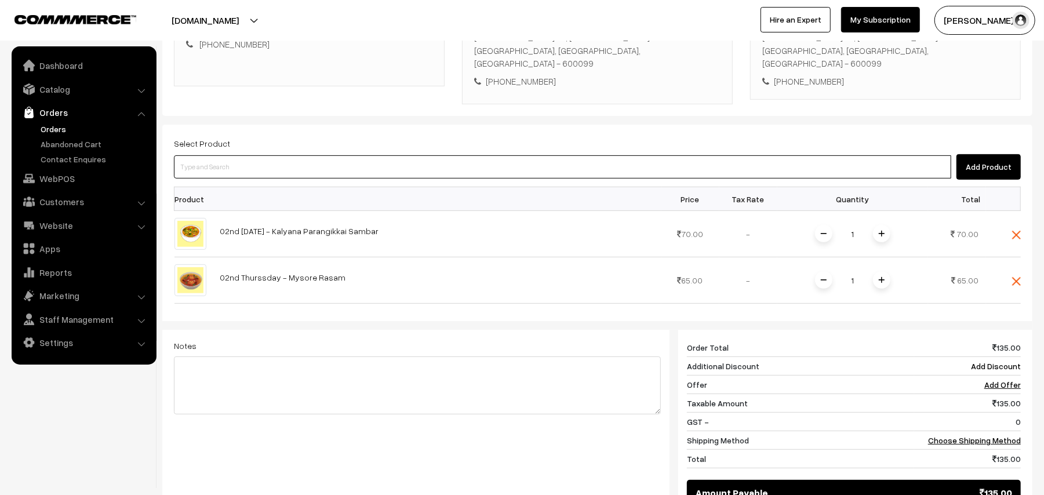
click at [237, 166] on input at bounding box center [562, 166] width 777 height 23
type input "kose cor"
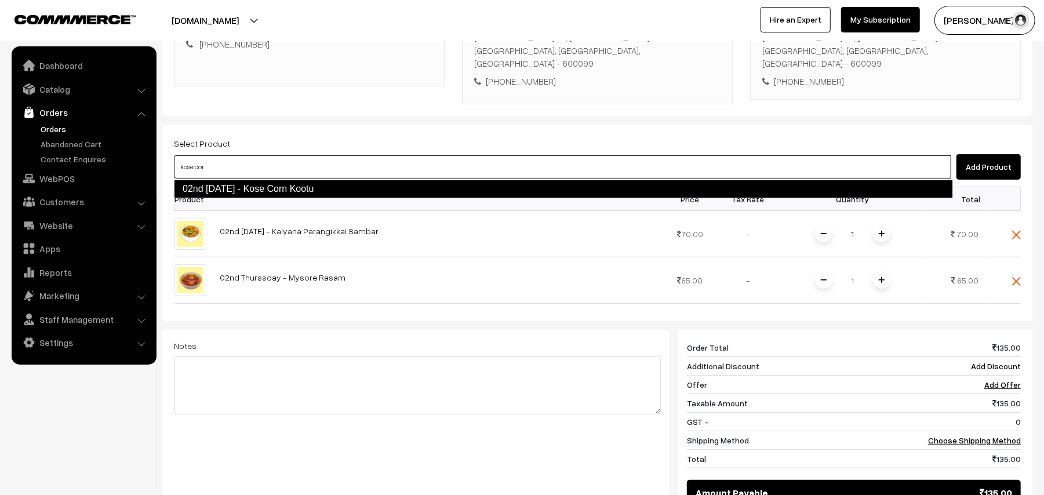
click at [244, 191] on link "02nd Thursday - Kose Corn Kootu" at bounding box center [563, 189] width 779 height 19
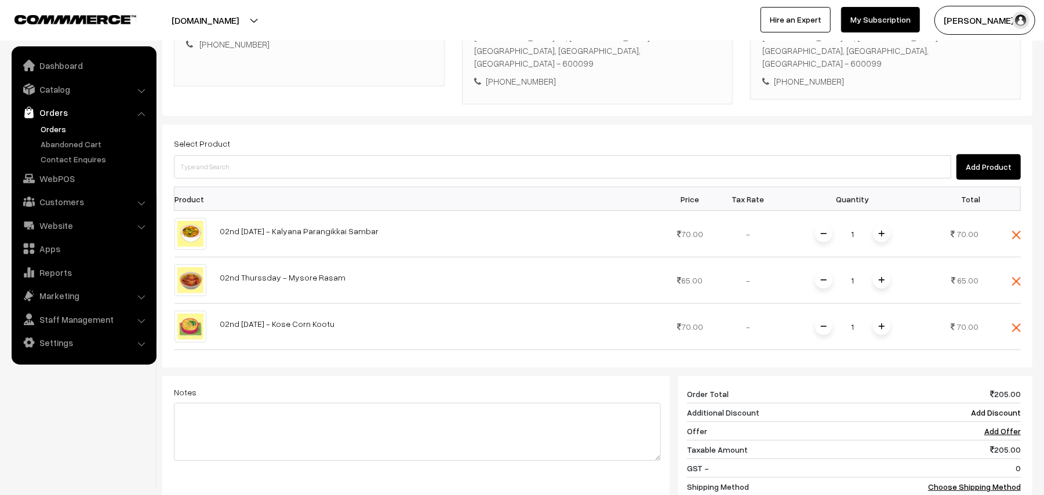
click at [225, 186] on div "Select Product Add Product Product Price Tax Rate Quantity Total 1" at bounding box center [597, 343] width 870 height 436
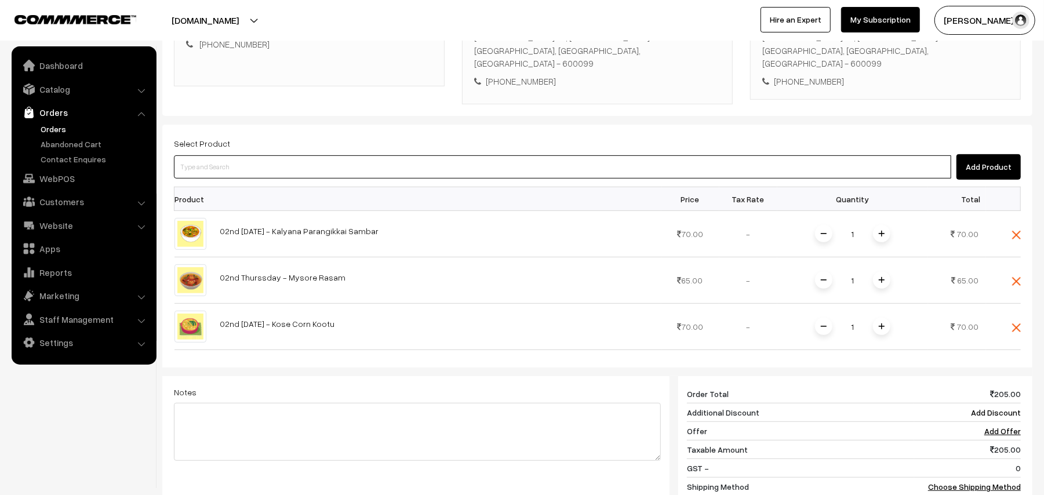
click at [225, 172] on input at bounding box center [562, 166] width 777 height 23
type input "muppa"
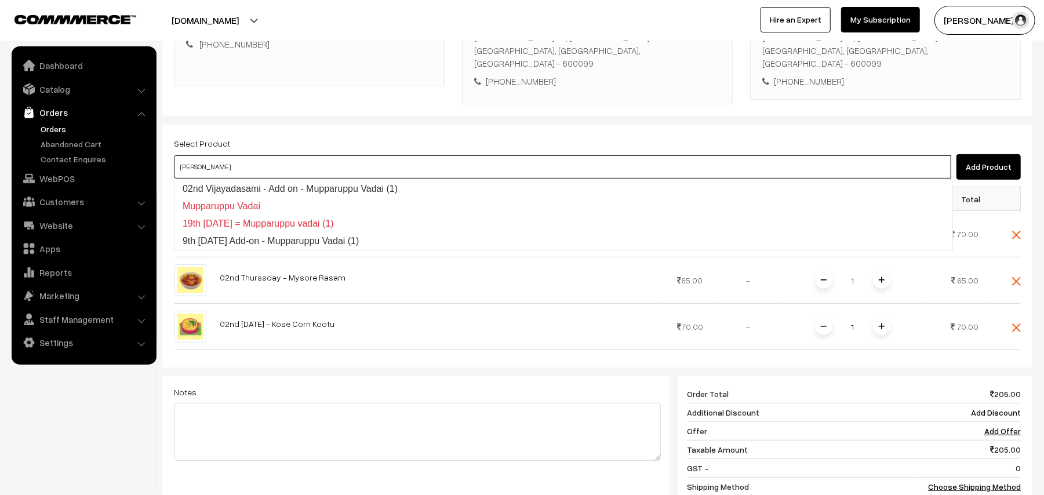
click at [225, 182] on link "02nd Vijayadasami - Add on - Mupparuppu Vadai (1)" at bounding box center [563, 188] width 778 height 17
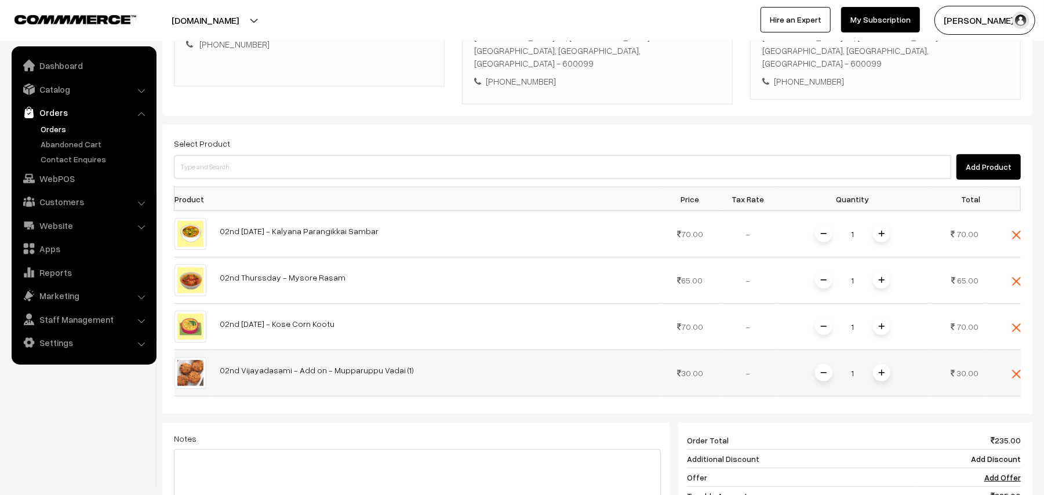
click at [877, 367] on span at bounding box center [881, 372] width 17 height 17
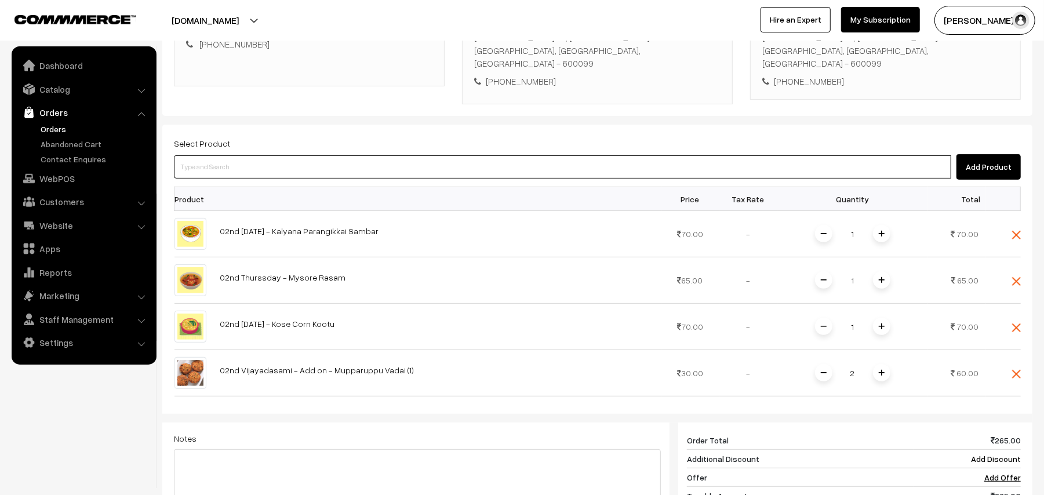
click at [256, 169] on input at bounding box center [562, 166] width 777 height 23
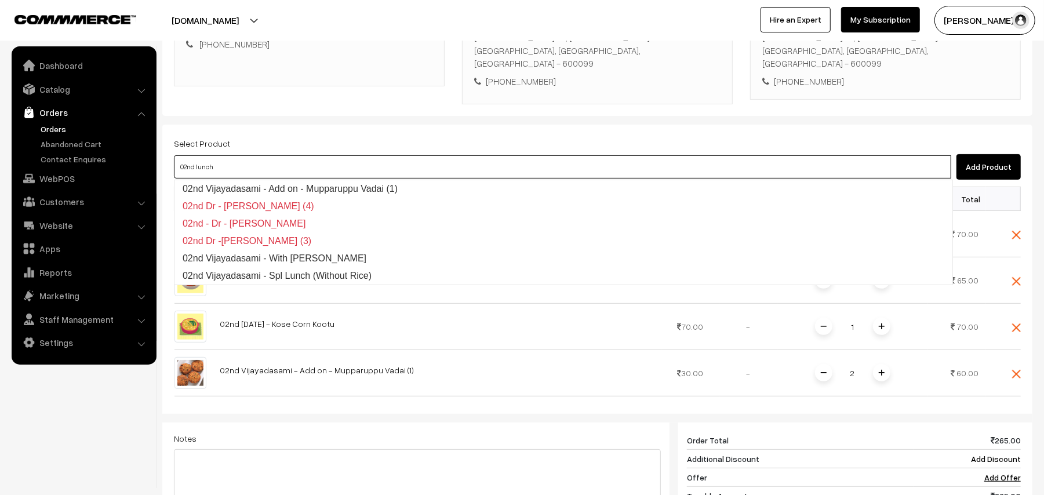
type input "02nd lunch"
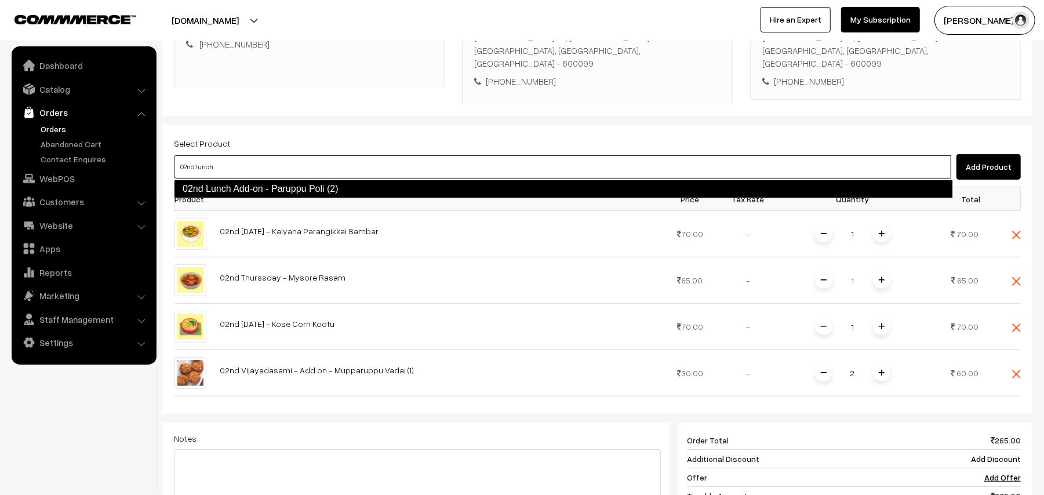
click at [252, 191] on link "02nd Lunch Add-on - Paruppu Poli (2)" at bounding box center [563, 189] width 779 height 19
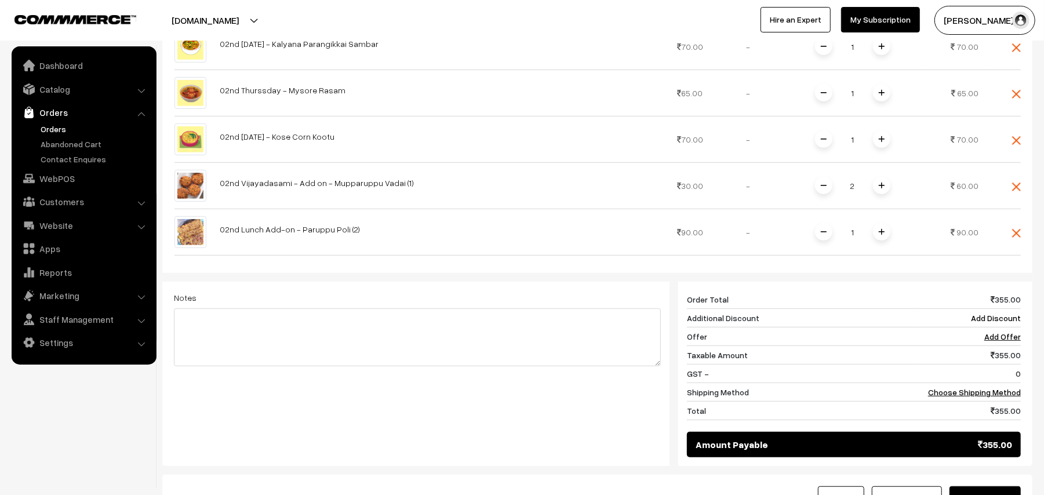
scroll to position [487, 0]
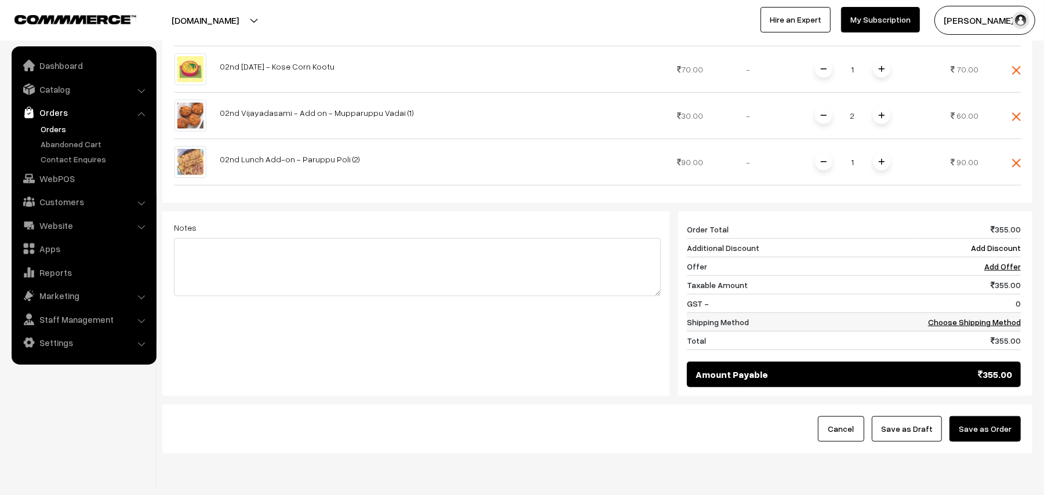
click at [995, 319] on td "Choose Shipping Method" at bounding box center [967, 322] width 107 height 19
click at [947, 325] on link "Choose Shipping Method" at bounding box center [974, 322] width 93 height 10
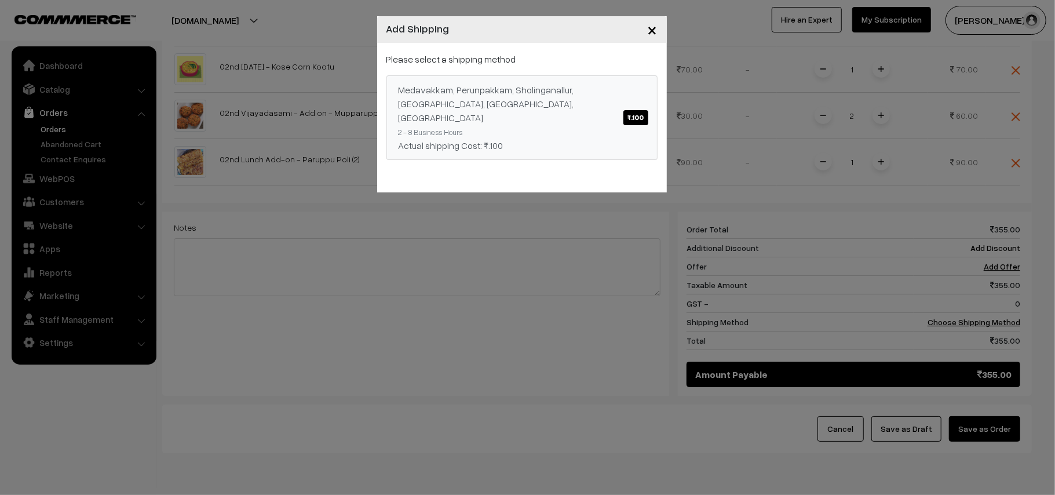
click at [594, 103] on div "Medavakkam, Perunpakkam, Sholinganallur, seliyur, Kirattur, Perambur ₹.100" at bounding box center [522, 104] width 247 height 42
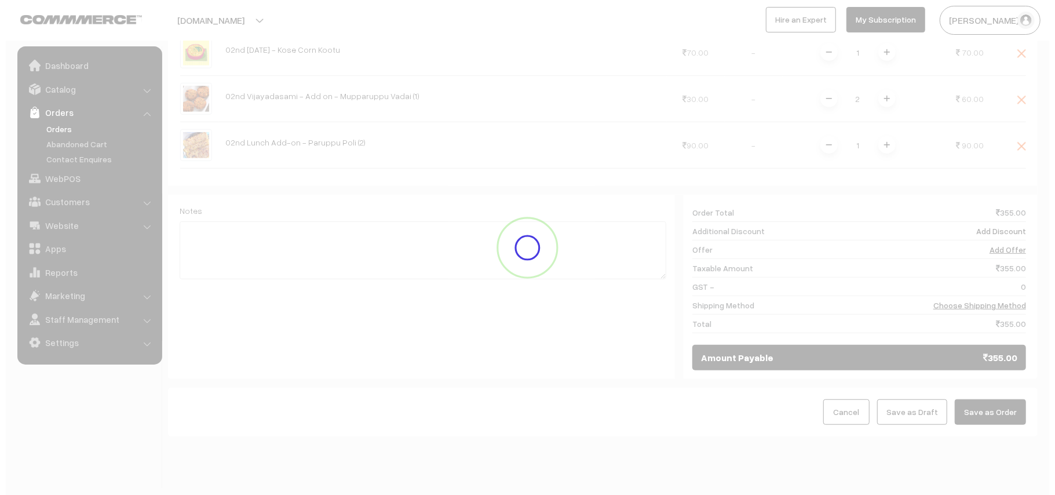
scroll to position [534, 0]
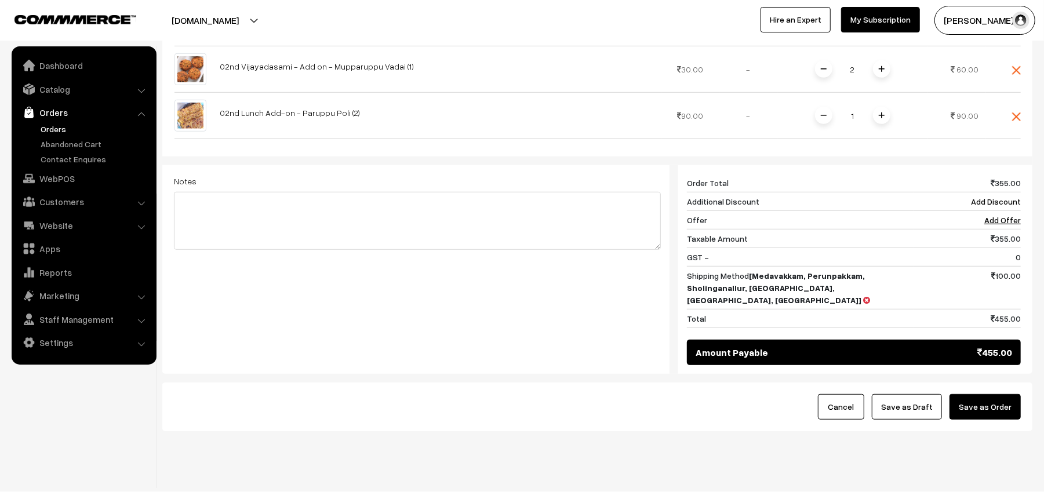
click at [981, 403] on button "Save as Order" at bounding box center [984, 407] width 71 height 26
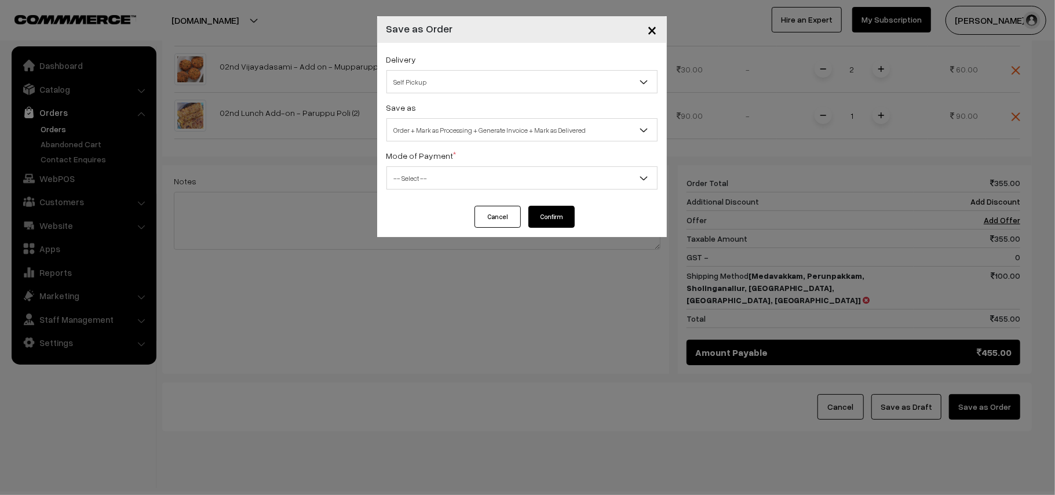
click at [439, 79] on span "Self Pickup" at bounding box center [522, 82] width 270 height 20
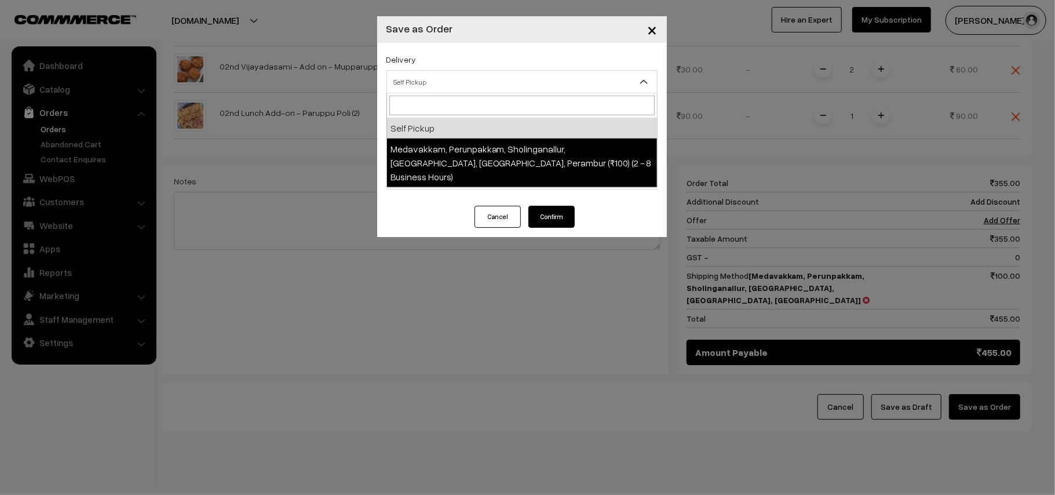
select select "LOB5"
select select "3"
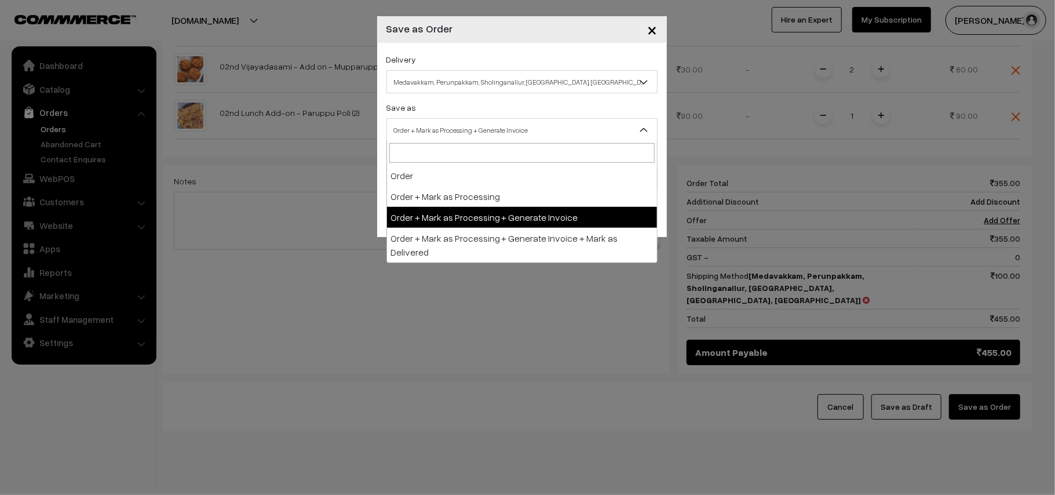
click at [482, 129] on span "Order + Mark as Processing + Generate Invoice" at bounding box center [522, 130] width 270 height 20
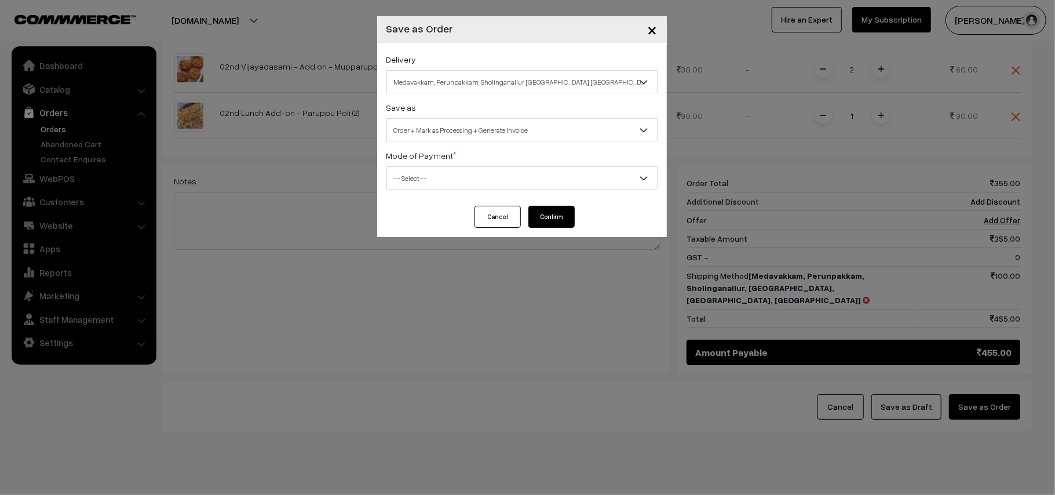
click at [438, 181] on span "-- Select --" at bounding box center [522, 178] width 270 height 20
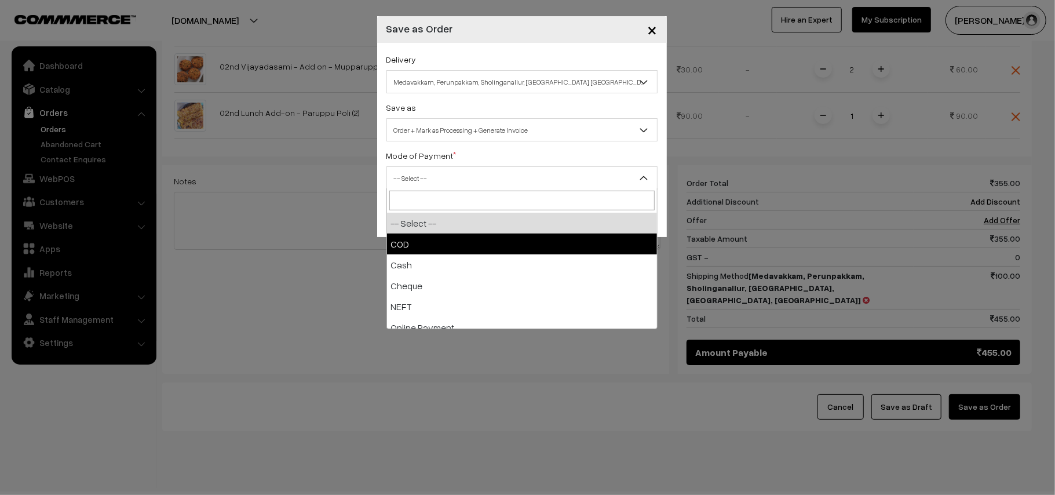
drag, startPoint x: 425, startPoint y: 237, endPoint x: 636, endPoint y: 247, distance: 211.8
select select "1"
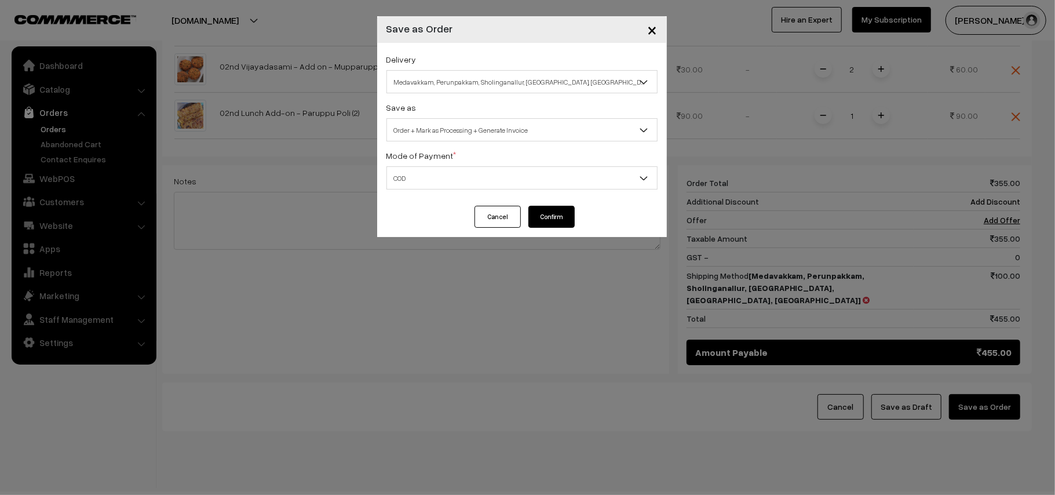
click at [544, 211] on button "Confirm" at bounding box center [552, 217] width 46 height 22
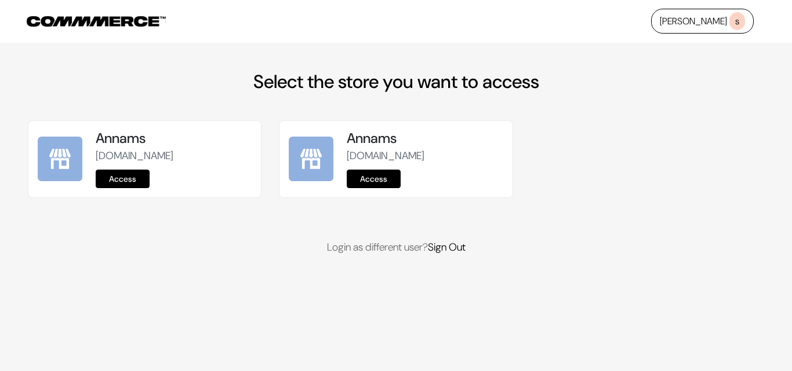
click at [107, 185] on link "Access" at bounding box center [123, 179] width 54 height 19
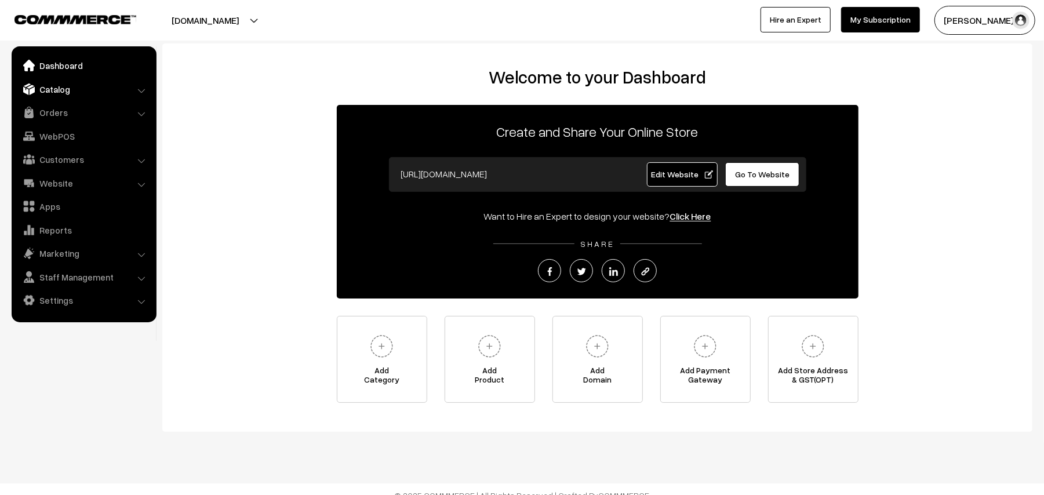
click at [61, 97] on link "Catalog" at bounding box center [83, 89] width 138 height 21
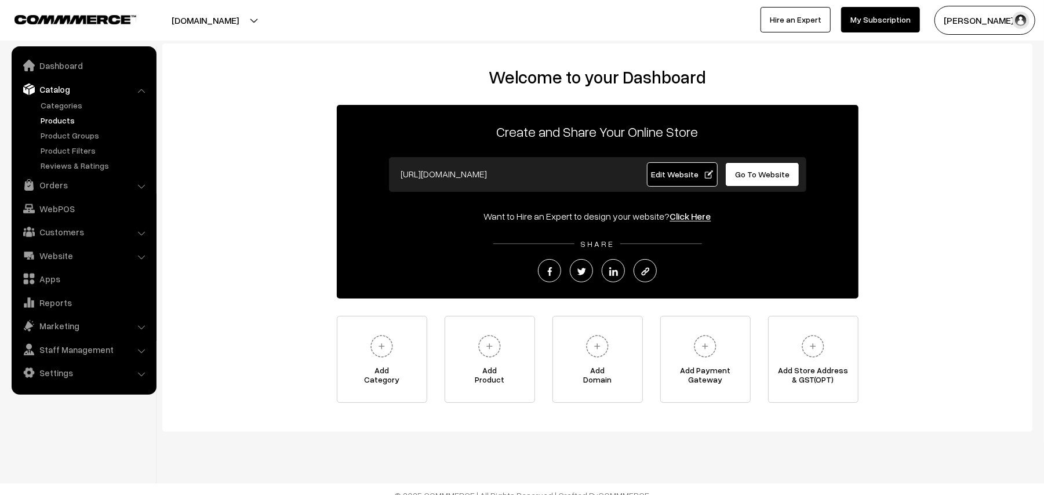
click at [59, 119] on link "Products" at bounding box center [95, 120] width 115 height 12
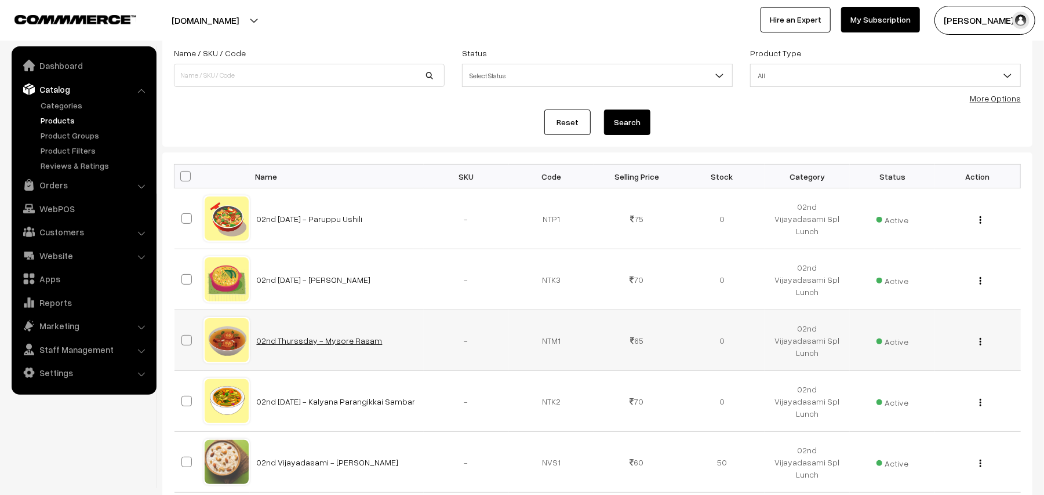
scroll to position [154, 0]
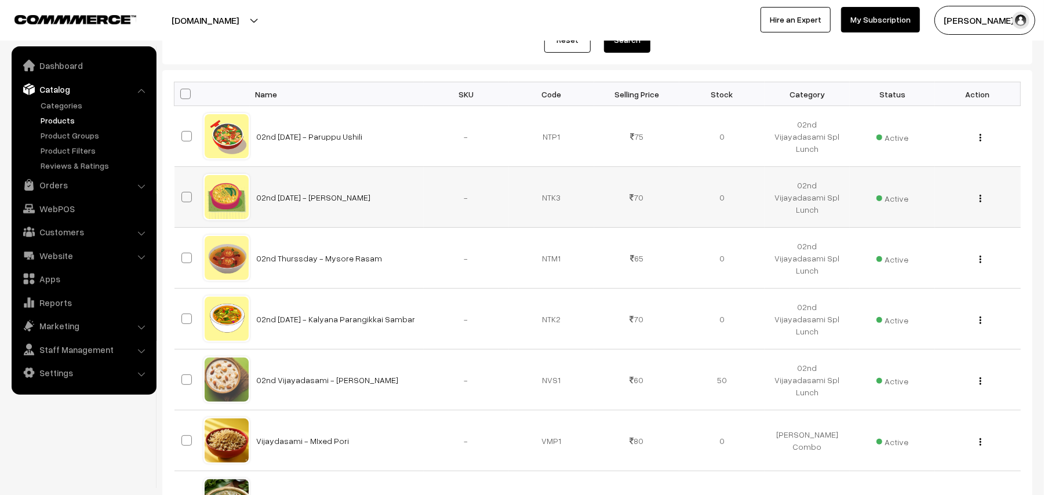
click at [981, 201] on img "button" at bounding box center [980, 199] width 2 height 8
click at [921, 237] on link "Edit" at bounding box center [928, 241] width 99 height 26
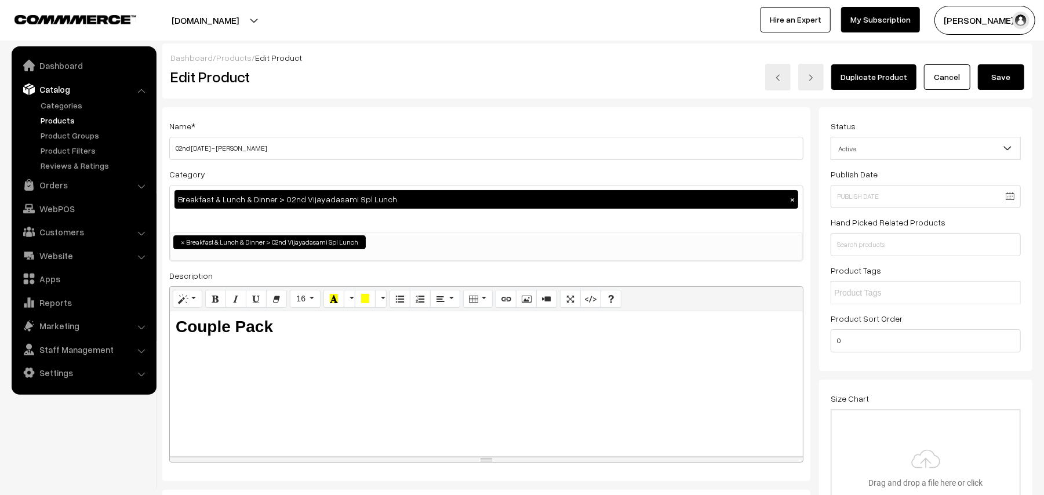
click at [240, 150] on input "02nd [DATE] - [PERSON_NAME]" at bounding box center [486, 148] width 634 height 23
type input "02nd [DATE] - Kose Corn Kootu"
click at [993, 80] on button "Save" at bounding box center [1001, 77] width 46 height 26
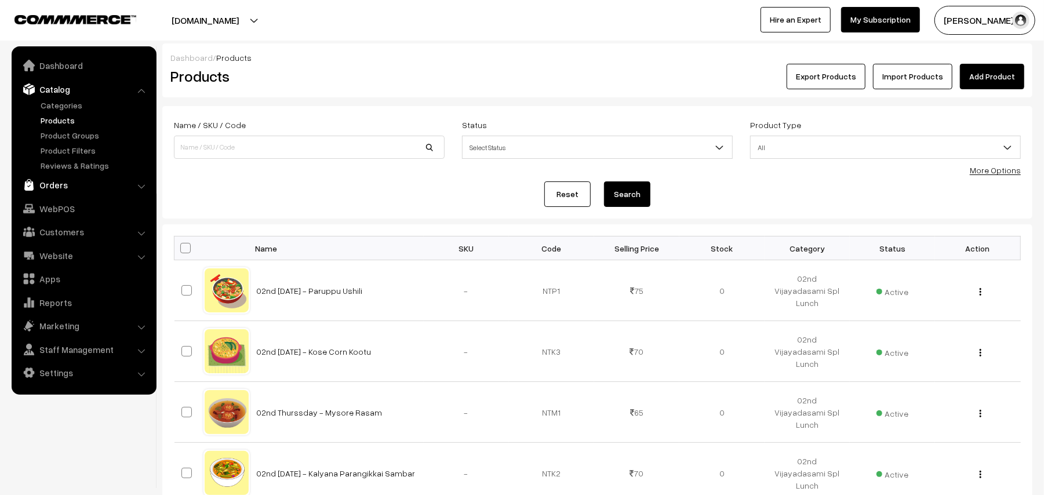
click at [45, 180] on link "Orders" at bounding box center [83, 184] width 138 height 21
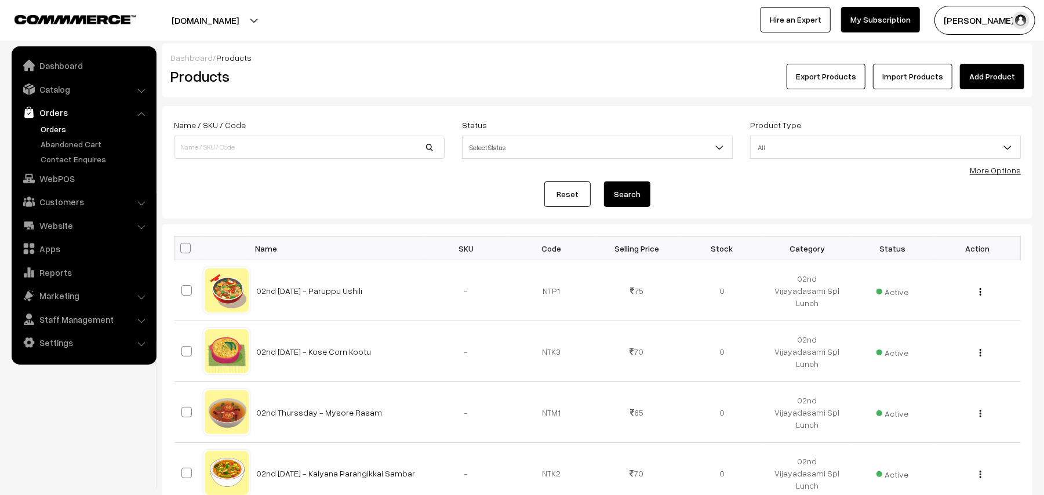
click at [61, 128] on link "Orders" at bounding box center [95, 129] width 115 height 12
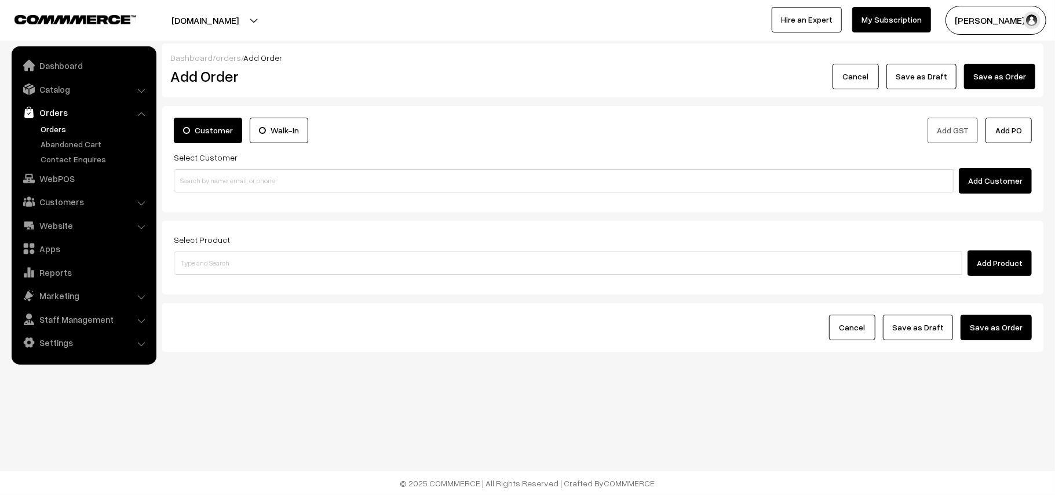
click at [66, 130] on link "Orders" at bounding box center [95, 129] width 115 height 12
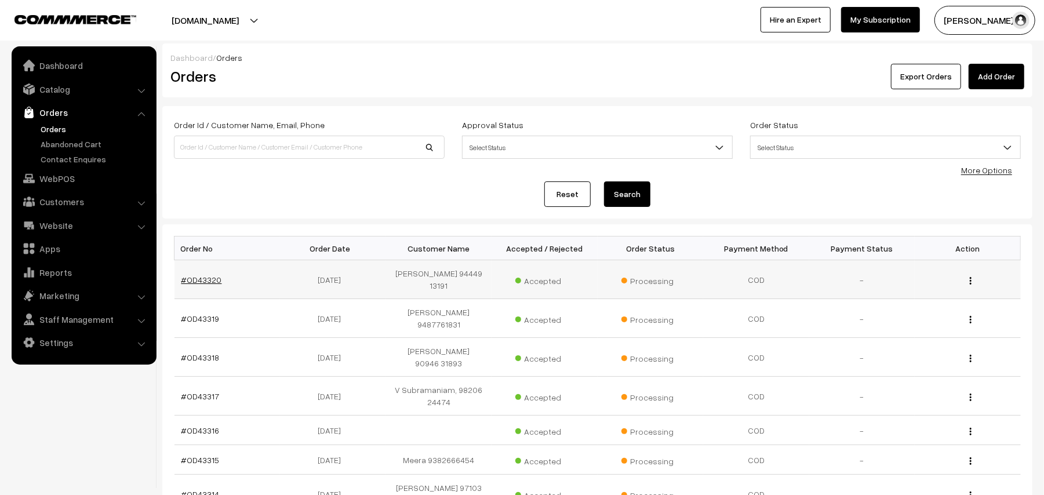
click at [211, 276] on link "#OD43320" at bounding box center [201, 280] width 41 height 10
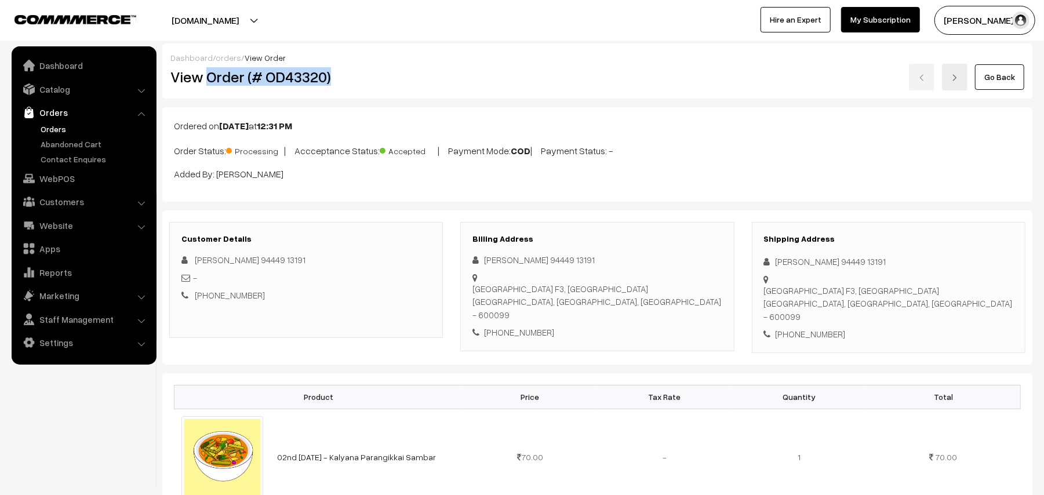
drag, startPoint x: 209, startPoint y: 72, endPoint x: 396, endPoint y: 72, distance: 187.2
click at [396, 72] on h2 "View Order (# OD43320)" at bounding box center [306, 77] width 273 height 18
copy h2 "Order (# OD43320)"
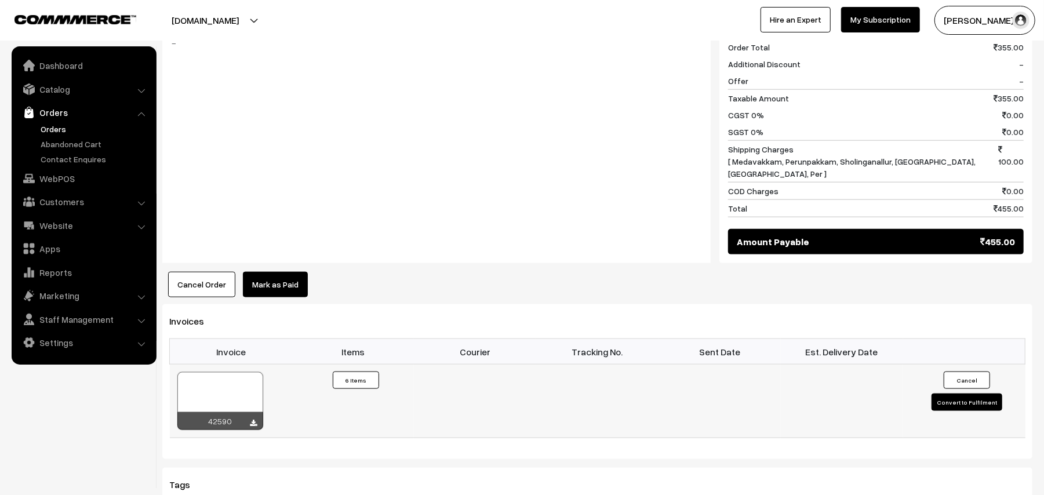
scroll to position [927, 0]
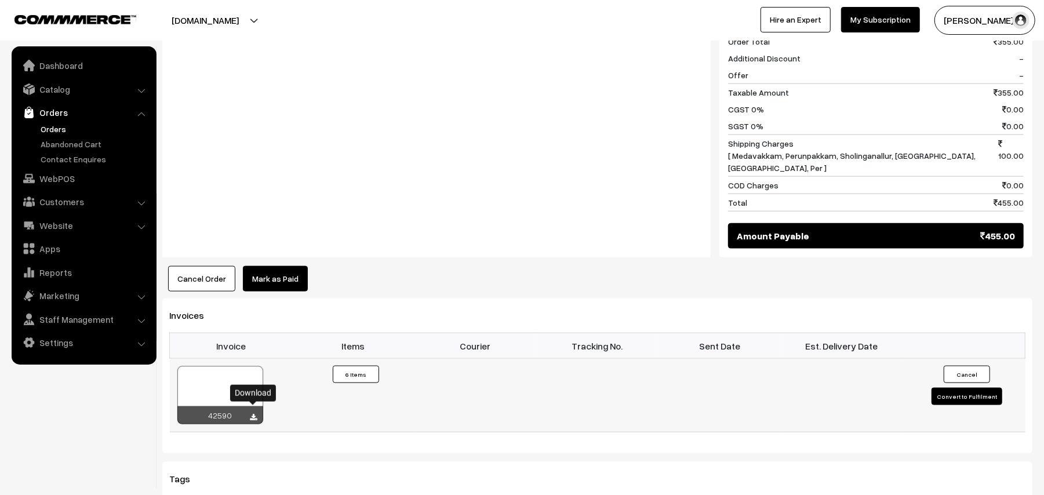
click at [250, 414] on icon at bounding box center [253, 418] width 7 height 8
click at [65, 86] on link "Catalog" at bounding box center [83, 89] width 138 height 21
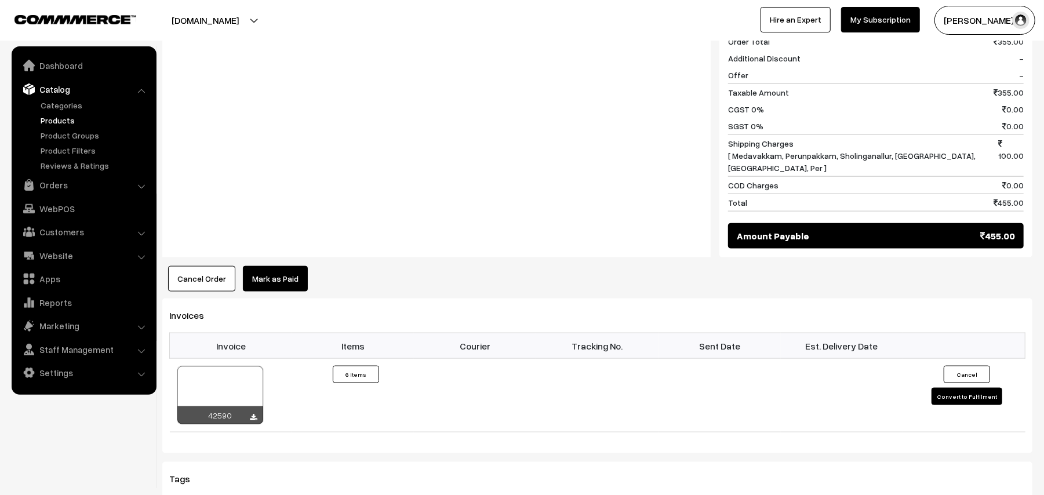
click at [70, 116] on link "Products" at bounding box center [95, 120] width 115 height 12
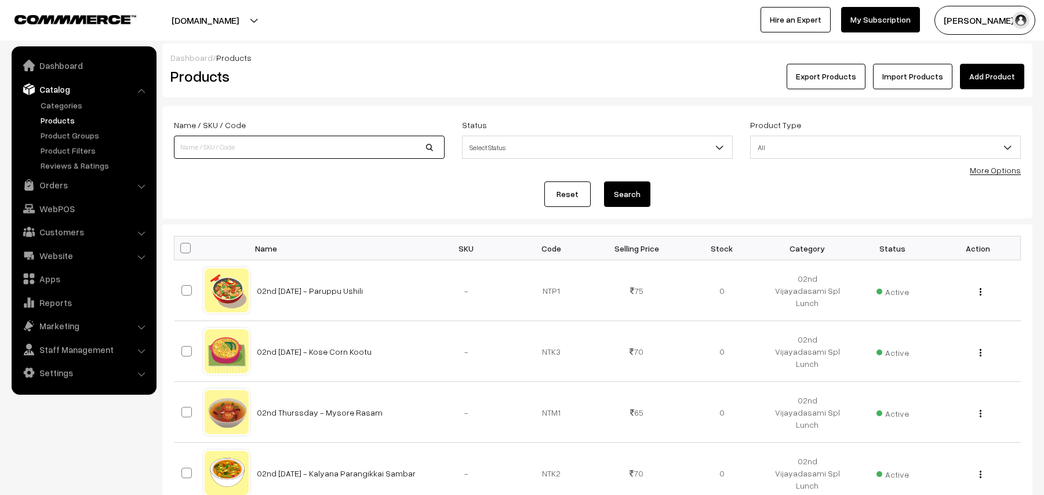
drag, startPoint x: 0, startPoint y: 0, endPoint x: 269, endPoint y: 144, distance: 304.9
click at [269, 144] on input at bounding box center [309, 147] width 271 height 23
type input "c"
type input "chola"
click at [604, 181] on button "Search" at bounding box center [627, 194] width 46 height 26
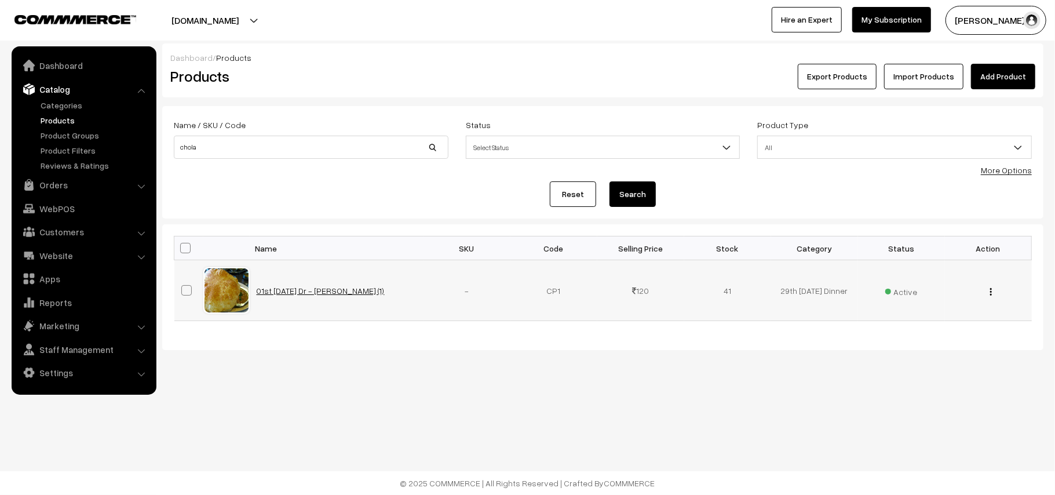
click at [315, 293] on link "01st [DATE] Dr - [PERSON_NAME] (1)" at bounding box center [321, 291] width 128 height 10
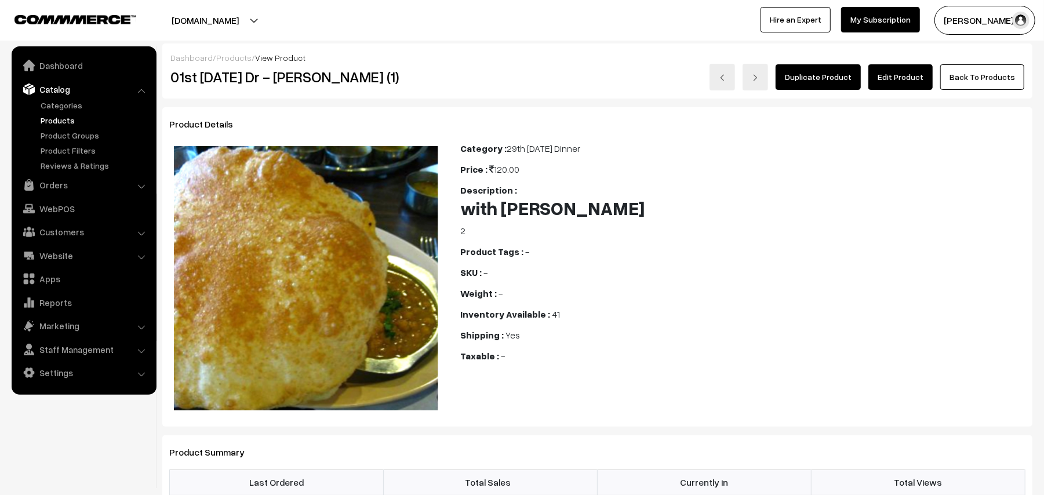
click at [902, 66] on link "Edit Product" at bounding box center [900, 77] width 64 height 26
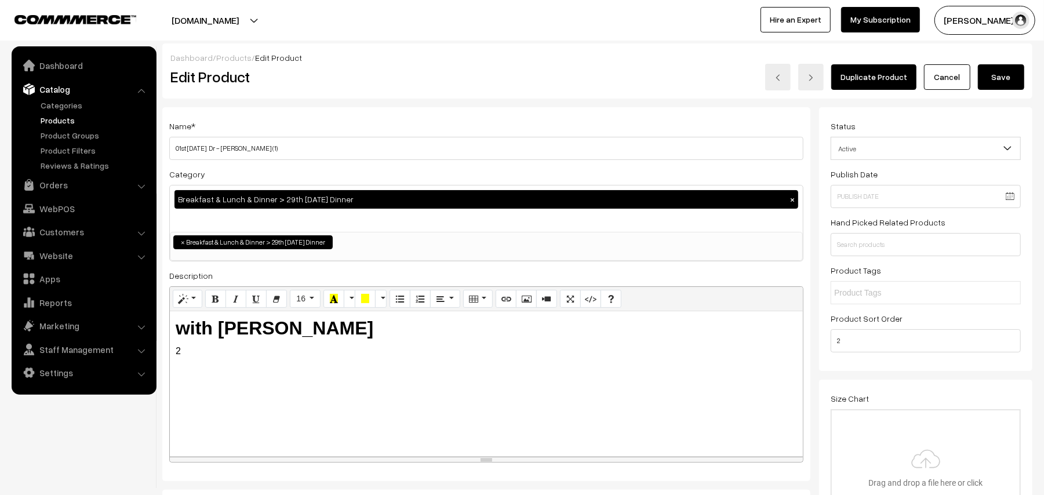
click at [954, 78] on link "Cancel" at bounding box center [947, 77] width 46 height 26
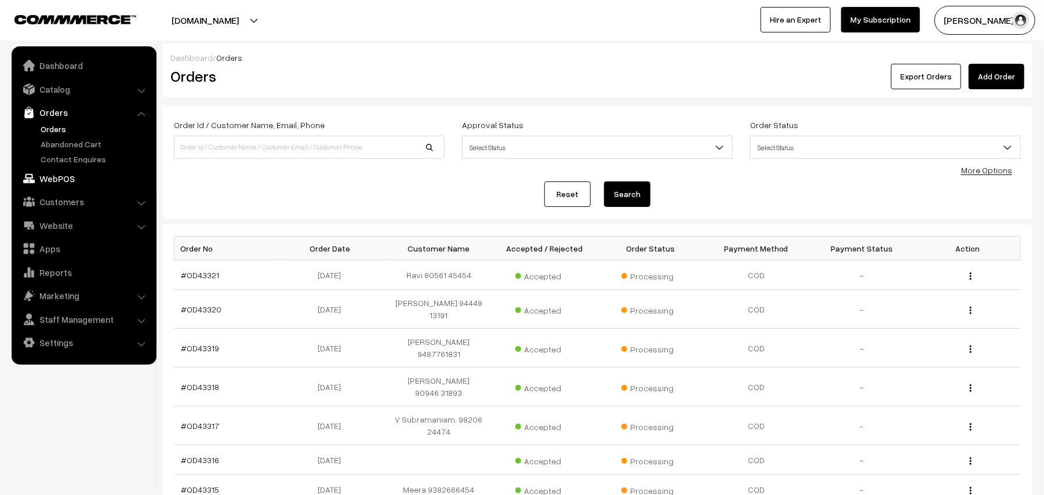
click at [65, 177] on link "WebPOS" at bounding box center [83, 178] width 138 height 21
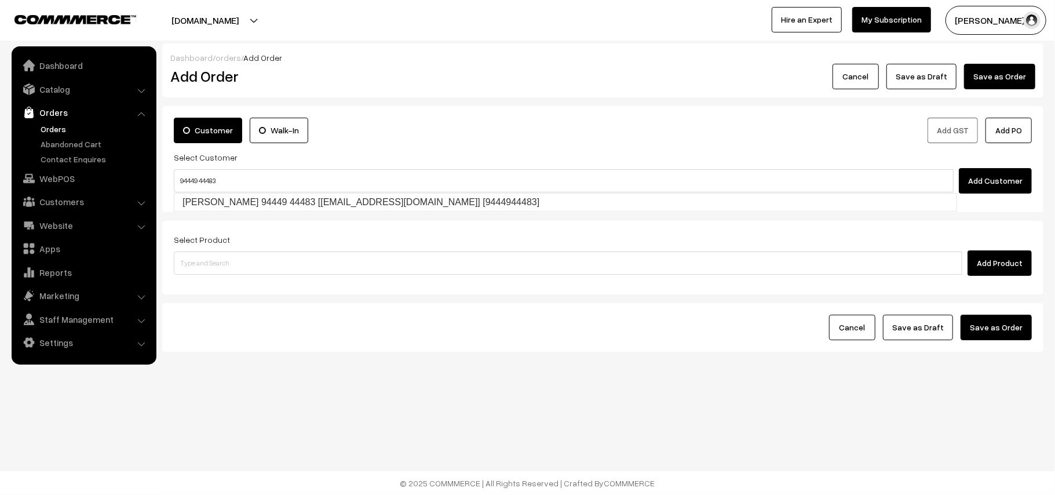
click at [201, 174] on input "94449 44483" at bounding box center [564, 180] width 780 height 23
click at [231, 201] on link "[PERSON_NAME] 94449 44483 [[EMAIL_ADDRESS][DOMAIN_NAME]] [9444944483]" at bounding box center [565, 202] width 782 height 17
type input "94449 44483"
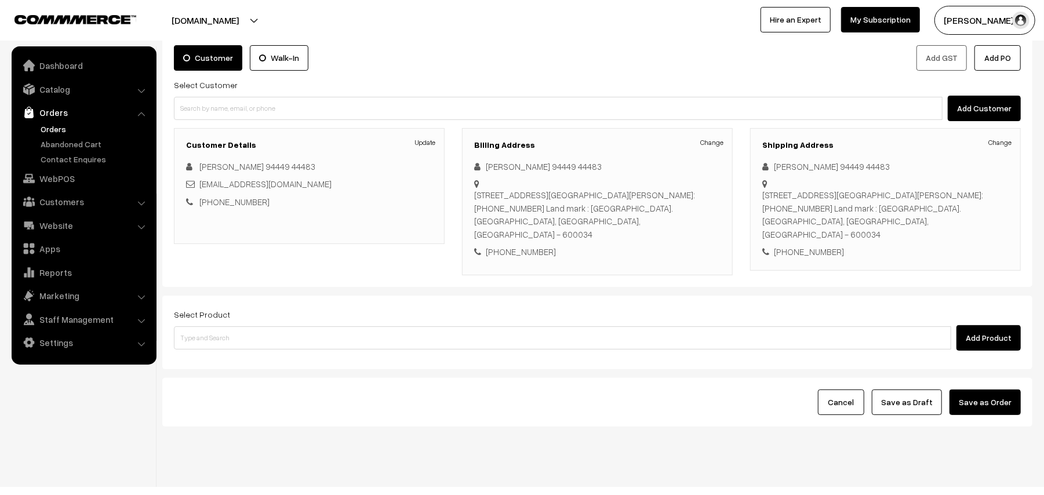
scroll to position [75, 0]
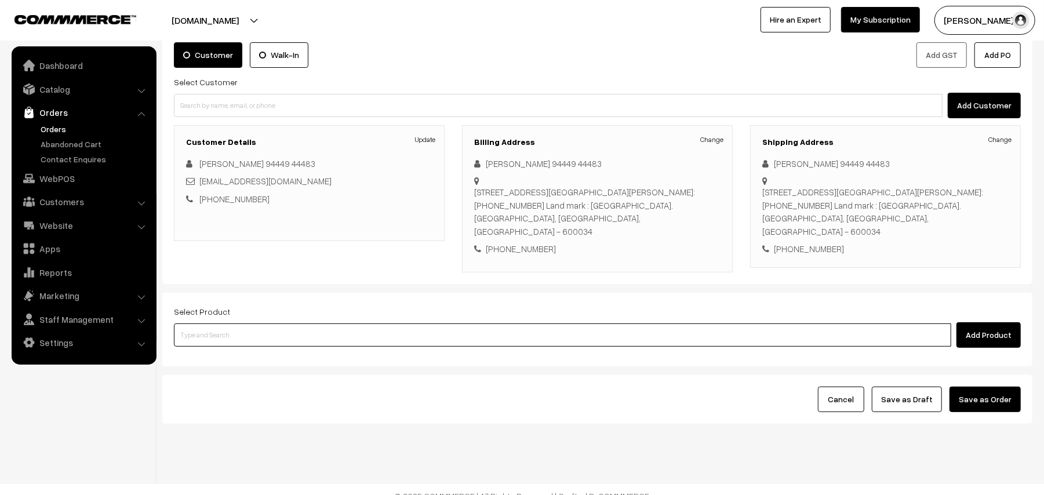
drag, startPoint x: 258, startPoint y: 322, endPoint x: 279, endPoint y: 300, distance: 30.4
click at [260, 323] on input at bounding box center [562, 334] width 777 height 23
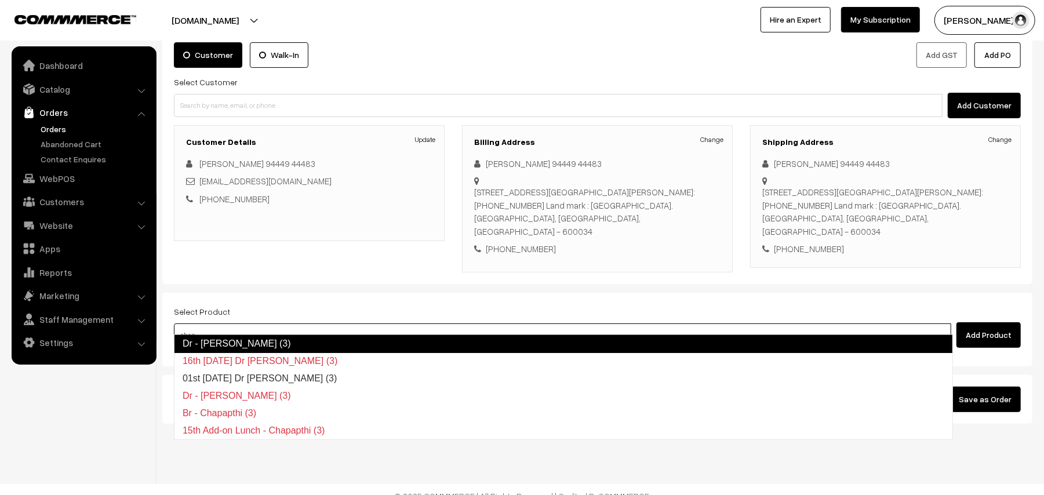
drag, startPoint x: 252, startPoint y: 372, endPoint x: 274, endPoint y: 318, distance: 59.0
click at [274, 318] on body "Thank you for showing interest. Our team will call you shortly. Close annamfood…" at bounding box center [522, 216] width 1044 height 583
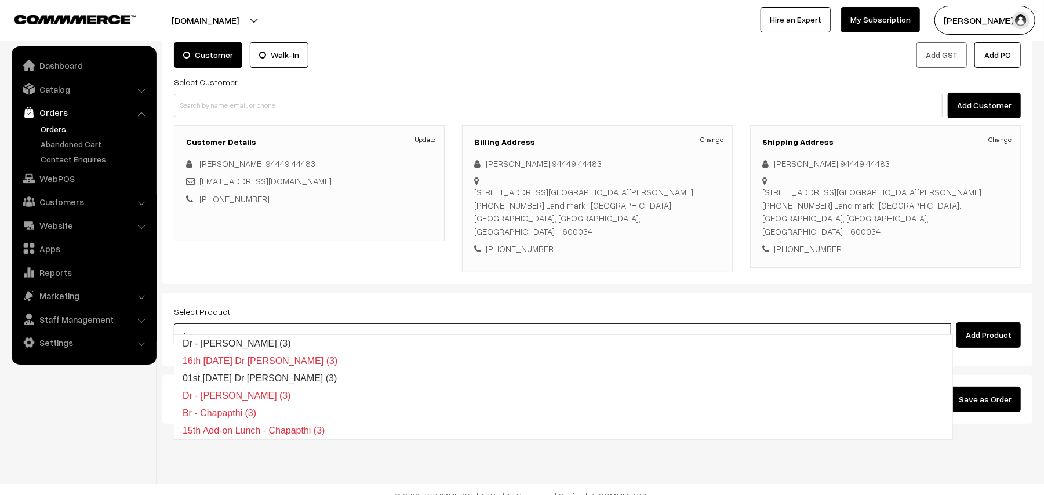
drag, startPoint x: 274, startPoint y: 318, endPoint x: 81, endPoint y: 307, distance: 192.8
click at [81, 307] on body "Thank you for showing interest. Our team will call you shortly. Close annamfood…" at bounding box center [522, 216] width 1044 height 583
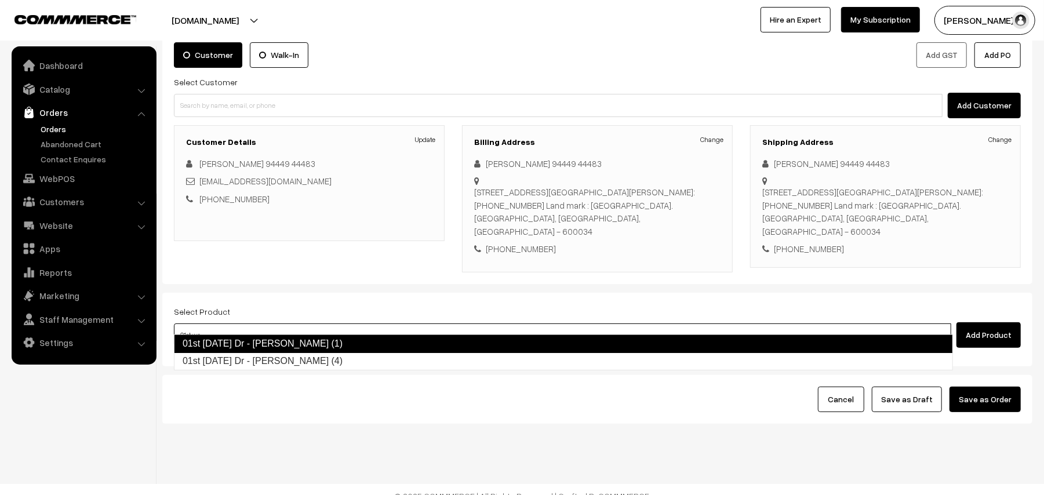
drag, startPoint x: 279, startPoint y: 362, endPoint x: 298, endPoint y: 318, distance: 48.3
click at [298, 318] on body "Thank you for showing interest. Our team will call you shortly. Close annamfood…" at bounding box center [522, 216] width 1044 height 583
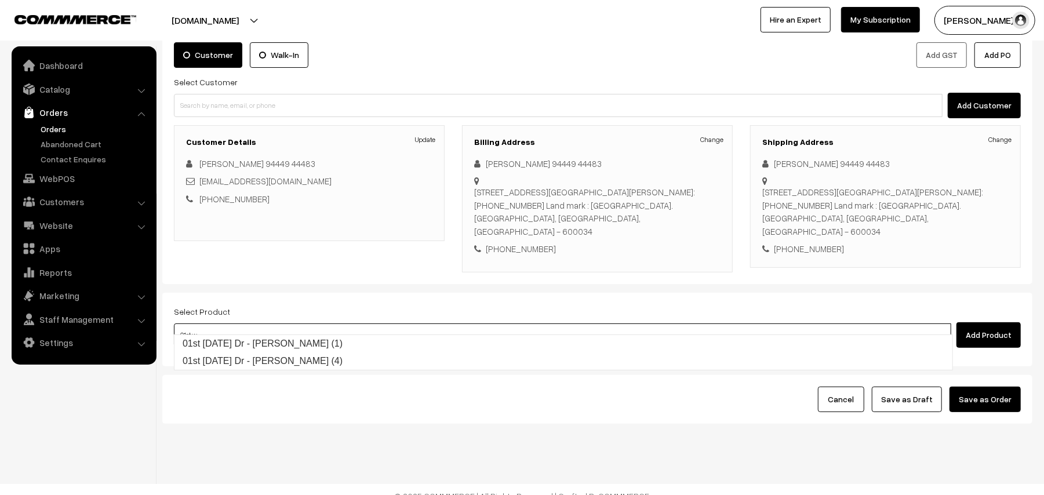
type input "01st"
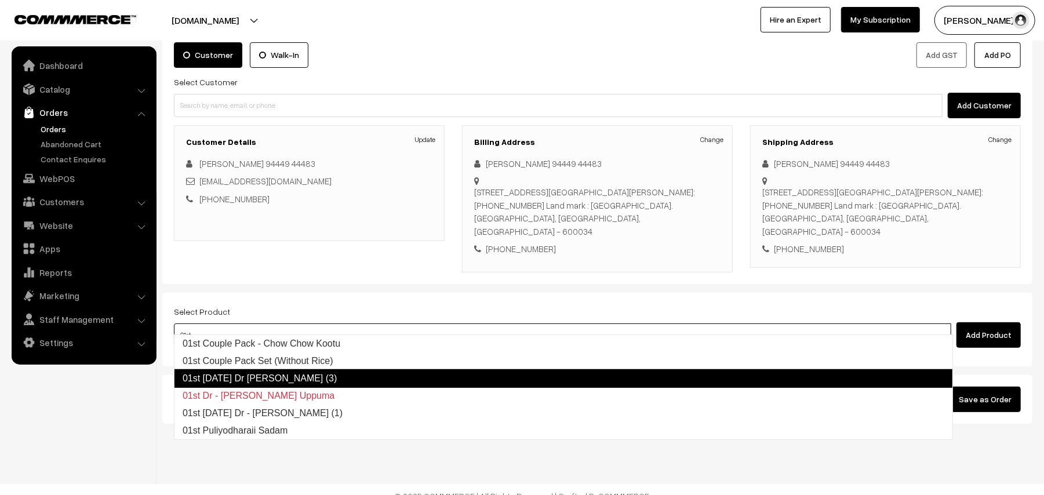
click at [297, 373] on link "01st Thursday Dr Chappathi (3)" at bounding box center [563, 378] width 779 height 19
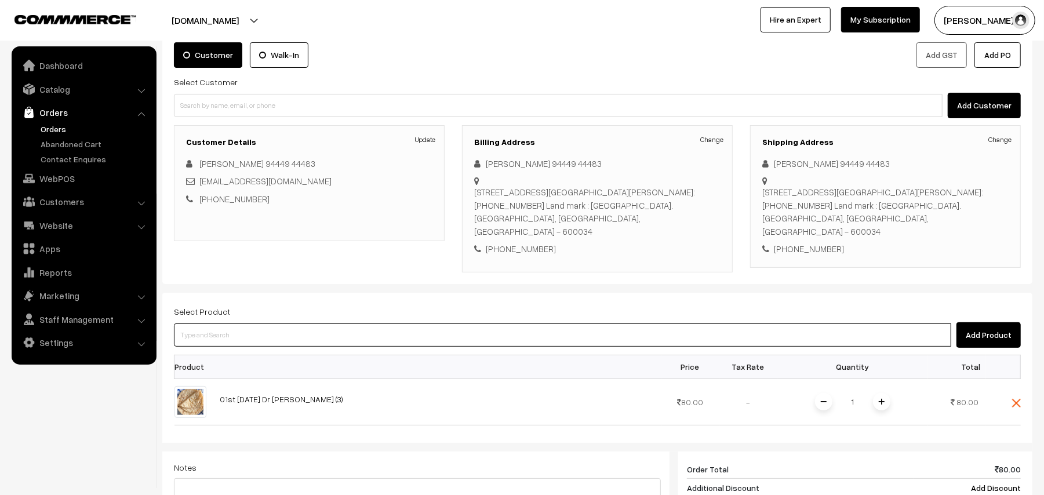
drag, startPoint x: 225, startPoint y: 316, endPoint x: 226, endPoint y: 306, distance: 9.9
click at [225, 323] on input at bounding box center [562, 334] width 777 height 23
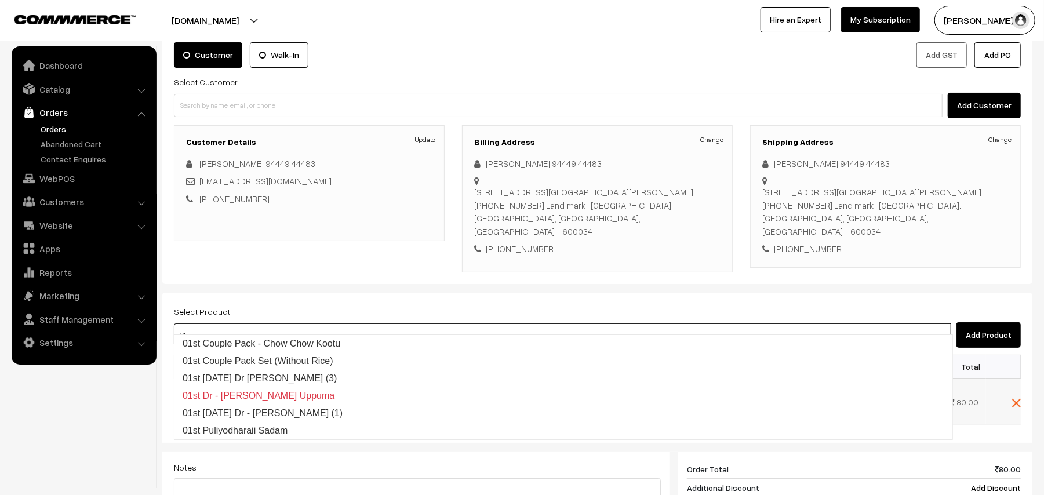
type input "01st"
click at [1010, 390] on td at bounding box center [1003, 401] width 35 height 46
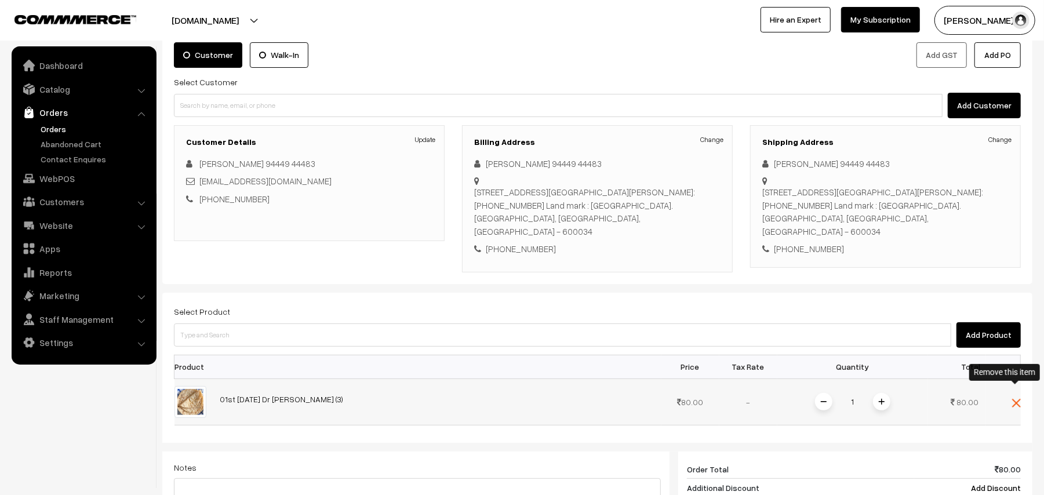
click at [1014, 399] on img at bounding box center [1016, 403] width 9 height 9
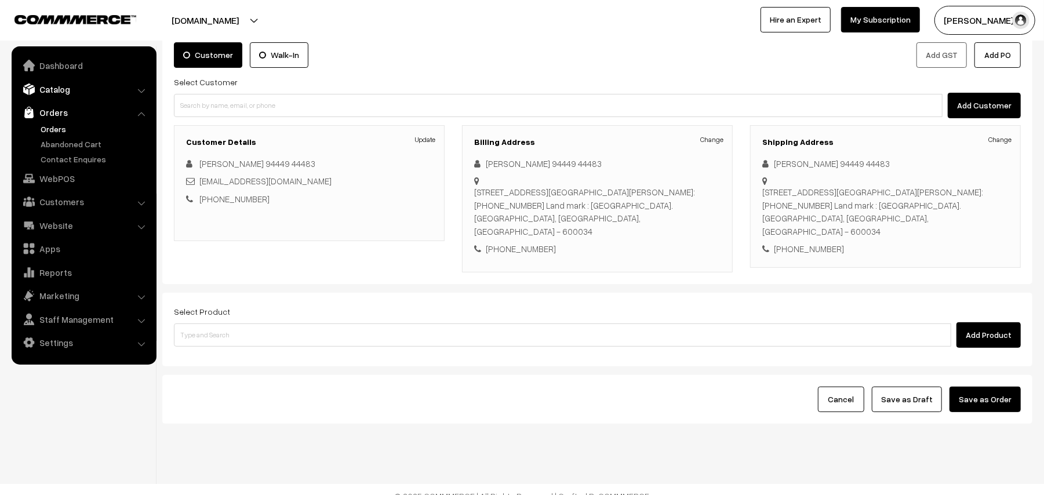
click at [61, 93] on link "Catalog" at bounding box center [83, 89] width 138 height 21
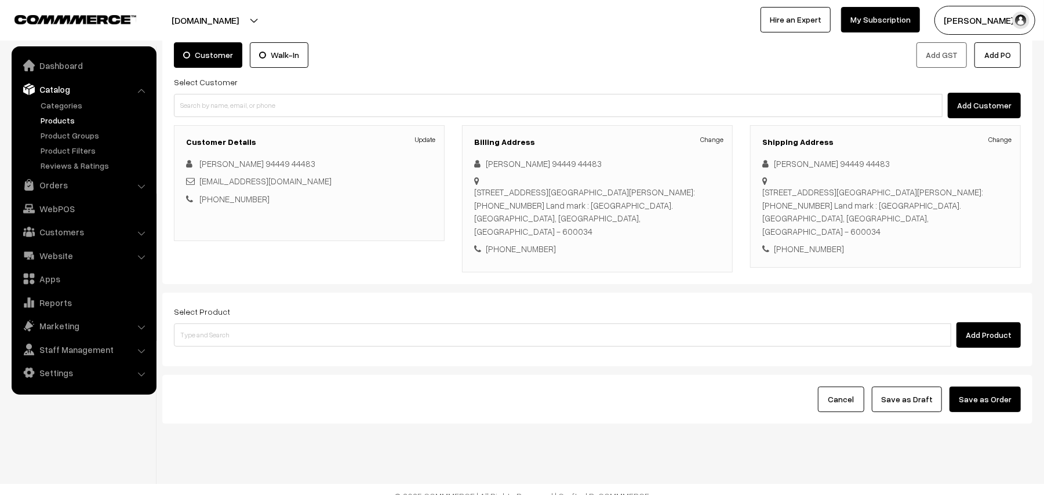
click at [58, 116] on link "Products" at bounding box center [95, 120] width 115 height 12
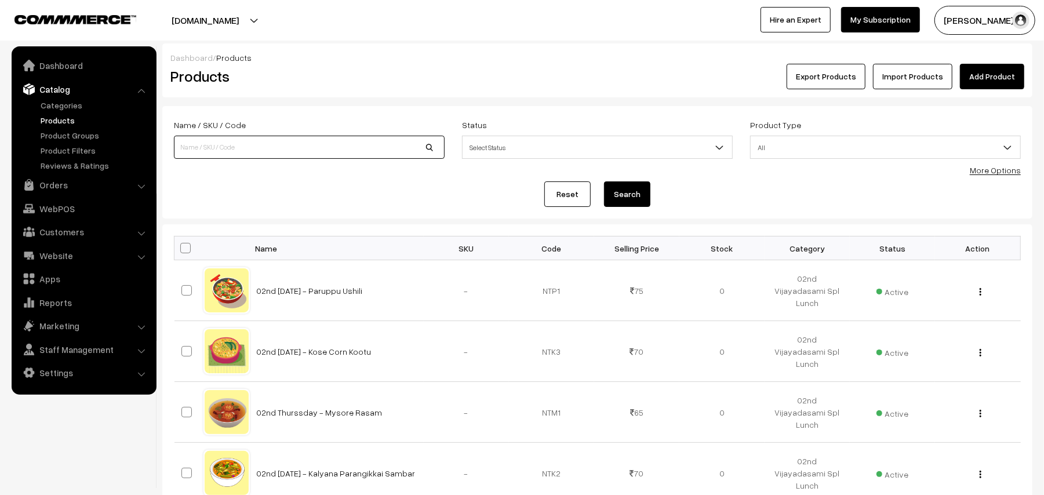
click at [267, 154] on input at bounding box center [309, 147] width 271 height 23
type input "idiya"
click at [604, 181] on button "Search" at bounding box center [627, 194] width 46 height 26
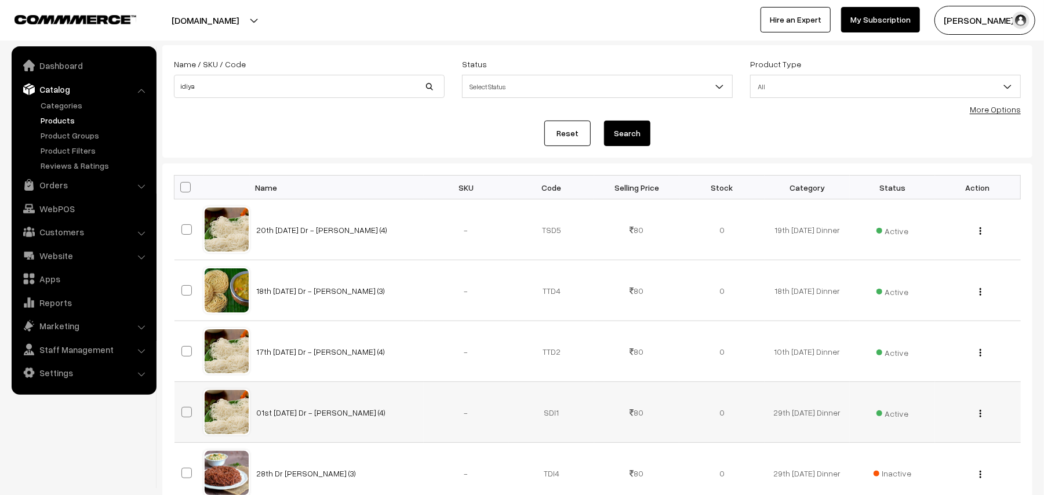
scroll to position [154, 0]
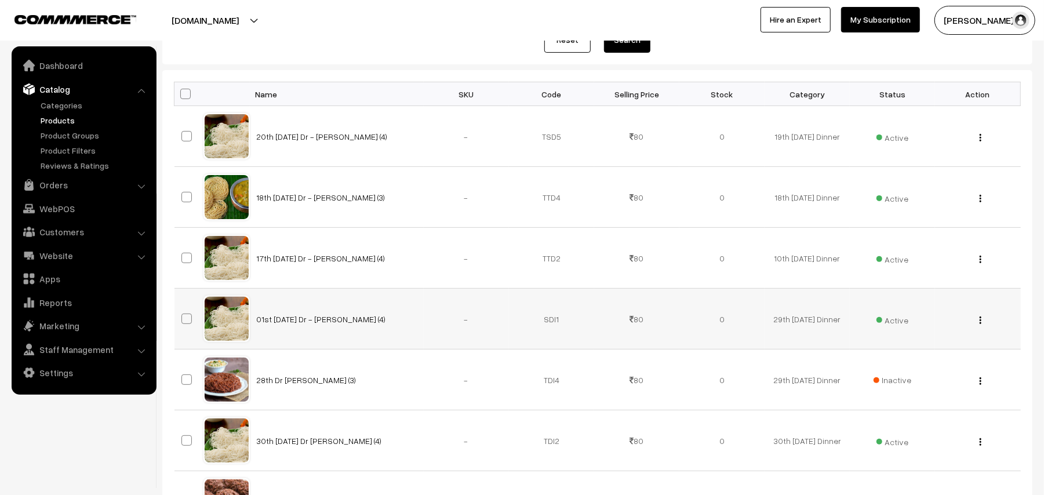
drag, startPoint x: 407, startPoint y: 320, endPoint x: 254, endPoint y: 328, distance: 153.2
click at [254, 328] on td "01st Wednesday Dr - Idiyappam (4)" at bounding box center [337, 319] width 174 height 61
copy link "01st Wednesday Dr - Idiyappam (4)"
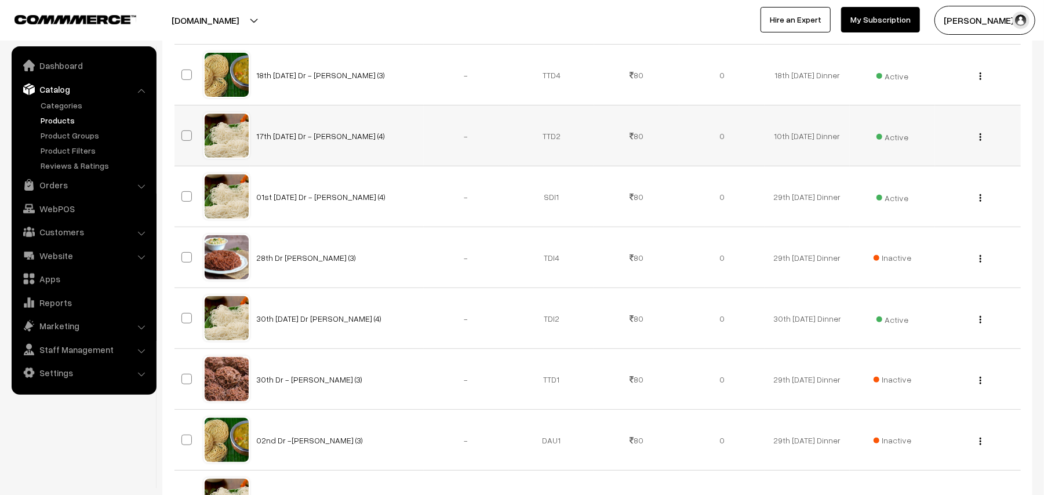
scroll to position [386, 0]
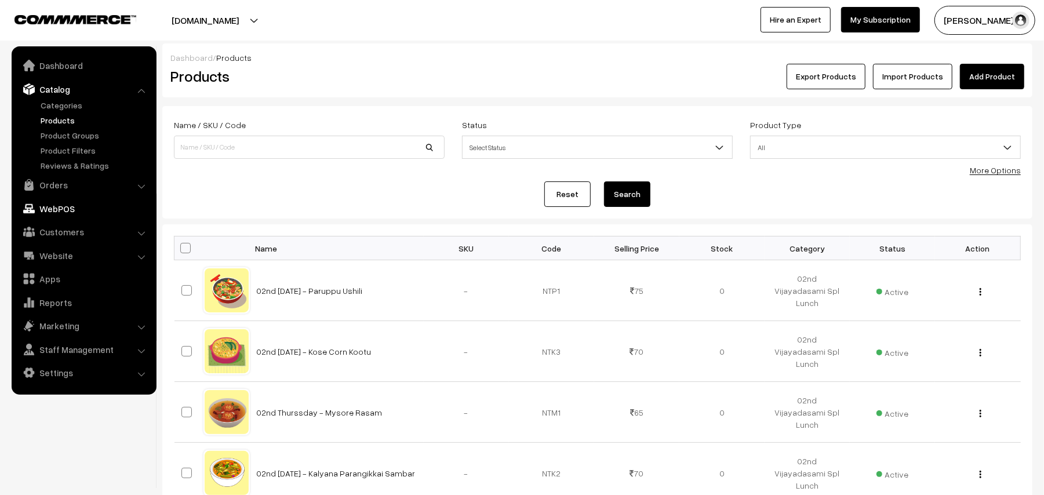
click at [53, 203] on link "WebPOS" at bounding box center [83, 208] width 138 height 21
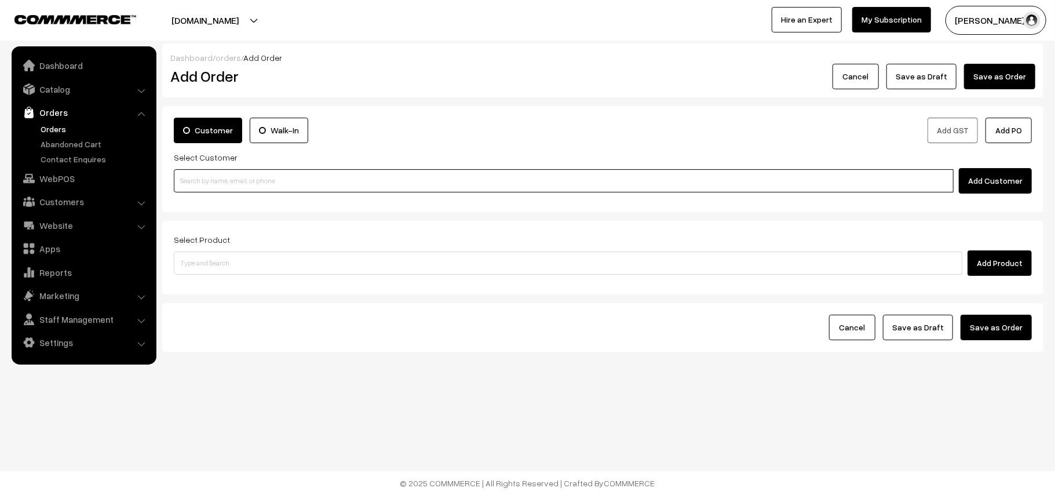
click at [258, 186] on input at bounding box center [564, 180] width 780 height 23
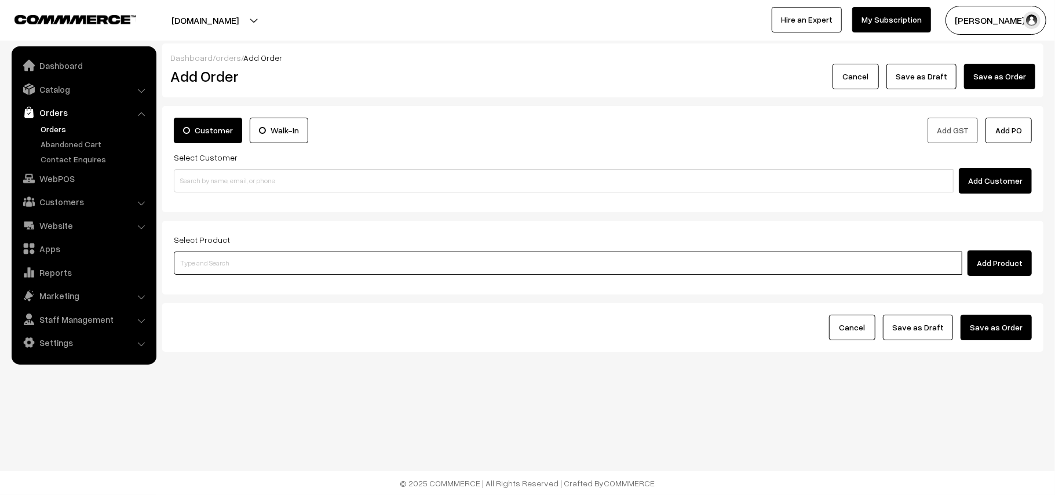
click at [305, 263] on input at bounding box center [568, 263] width 789 height 23
paste input "01st Wednesday Dr - Idiyappam (4)"
type input "01st Wednesday Dr - Idiyappam (4)"
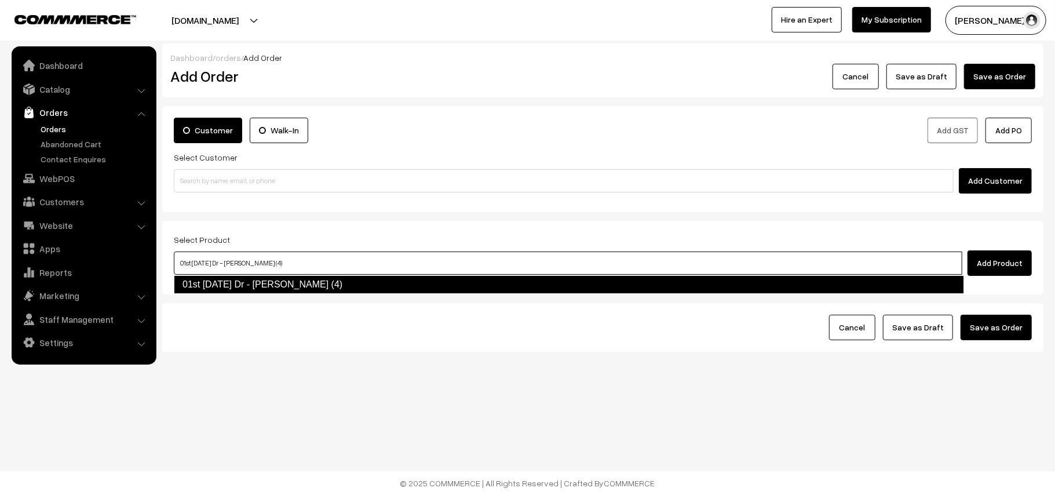
click at [239, 288] on link "01st Wednesday Dr - Idiyappam (4)" at bounding box center [569, 284] width 791 height 19
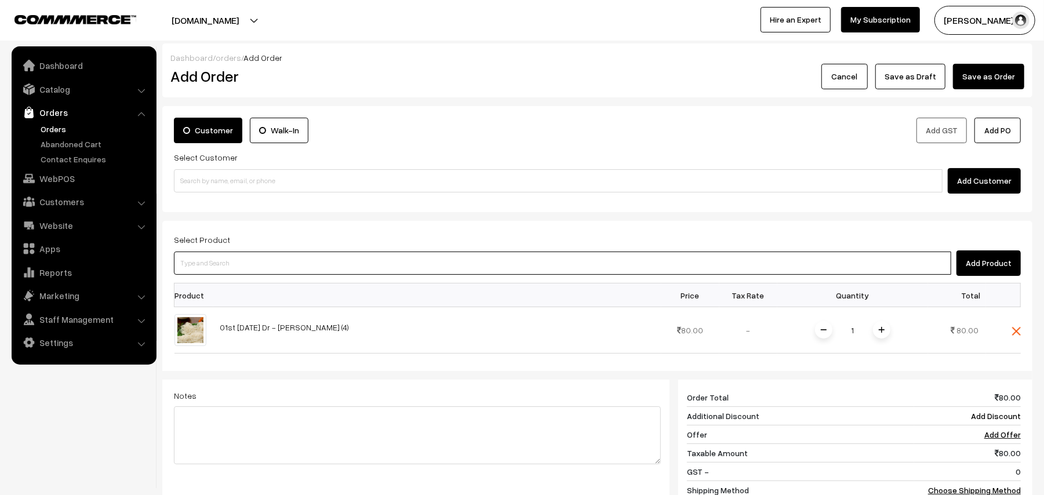
click at [243, 258] on input at bounding box center [562, 263] width 777 height 23
type input "01st"
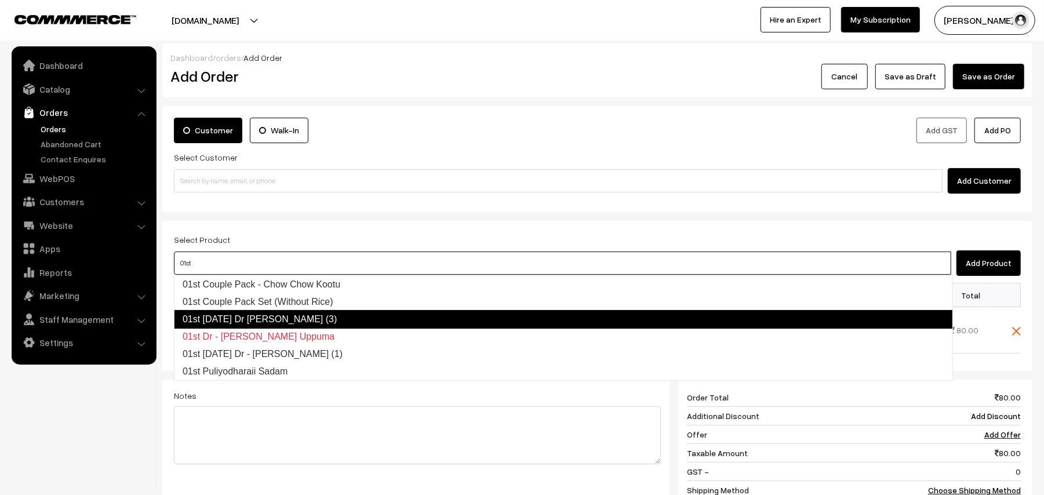
click at [251, 320] on link "01st Thursday Dr Chappathi (3)" at bounding box center [563, 319] width 779 height 19
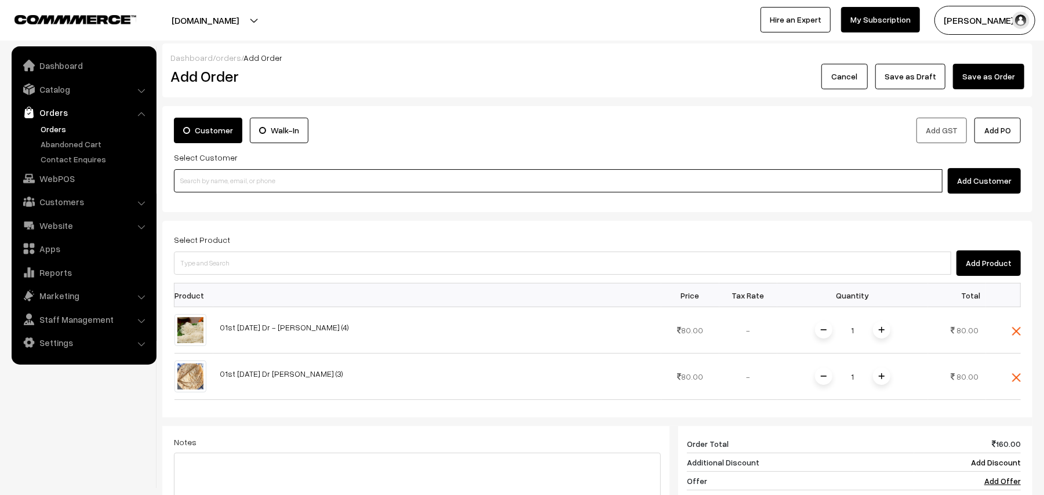
click at [202, 174] on input at bounding box center [558, 180] width 768 height 23
click at [260, 186] on input at bounding box center [558, 180] width 768 height 23
paste input "94449 44483"
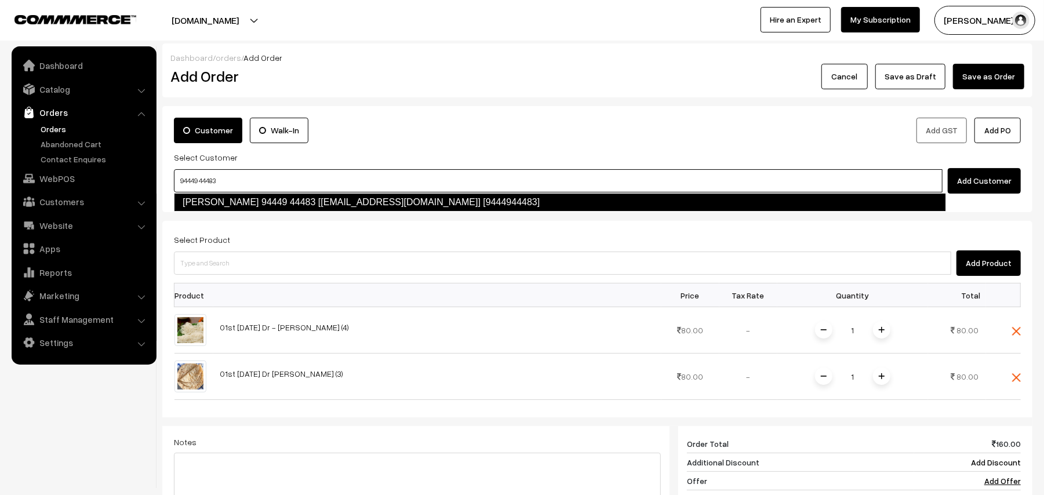
drag, startPoint x: 213, startPoint y: 202, endPoint x: 209, endPoint y: 191, distance: 11.7
click at [214, 196] on link "Ranganathan 94449 44483 [Anna30@gmail.com] [9444944483]" at bounding box center [560, 202] width 772 height 19
type input "94449 44483"
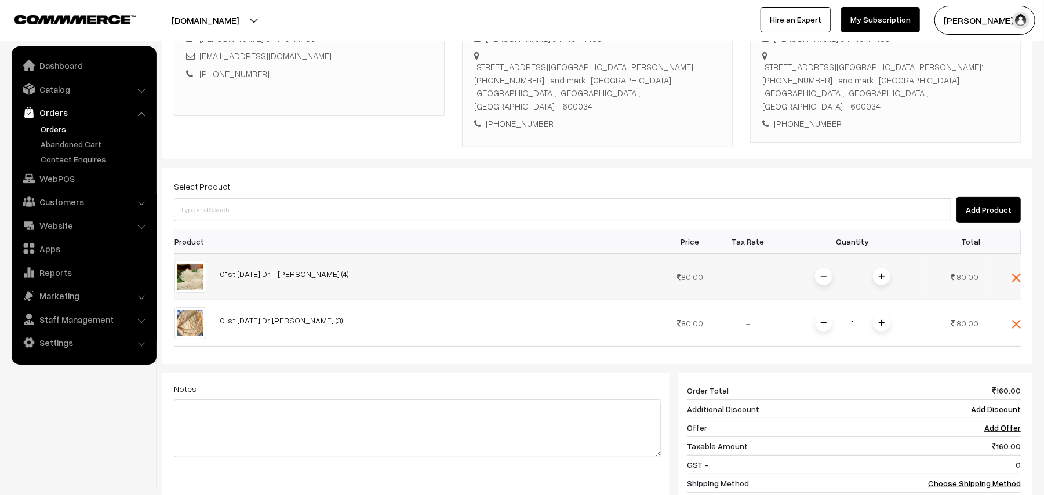
scroll to position [309, 0]
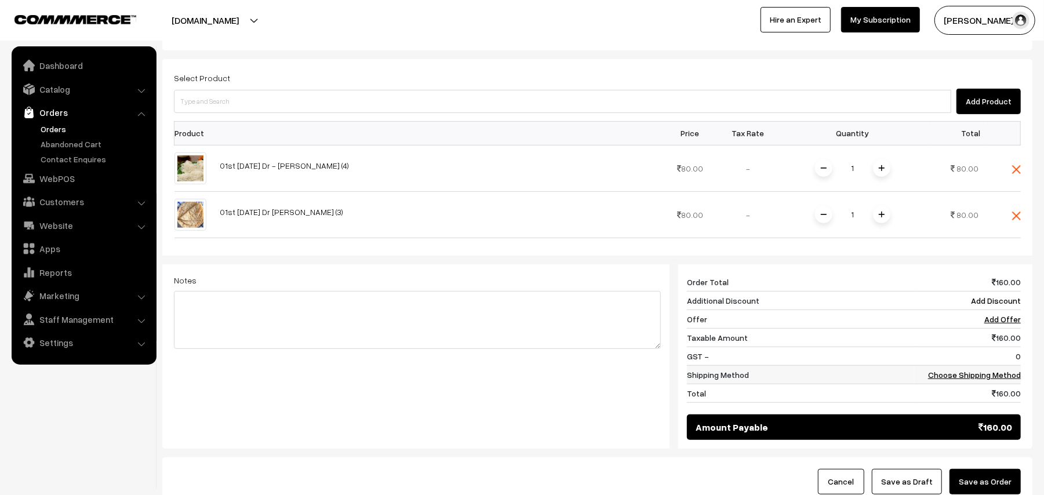
click at [981, 365] on td "Choose Shipping Method" at bounding box center [967, 374] width 107 height 19
click at [979, 370] on link "Choose Shipping Method" at bounding box center [974, 375] width 93 height 10
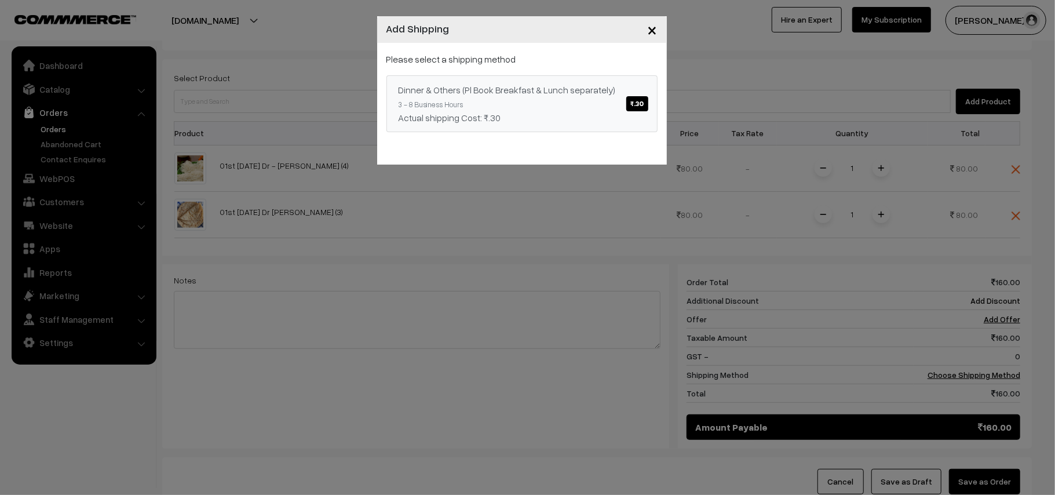
click at [518, 95] on div "Dinner & Others (Pl Book Breakfast & Lunch separately) ₹.30" at bounding box center [522, 90] width 247 height 14
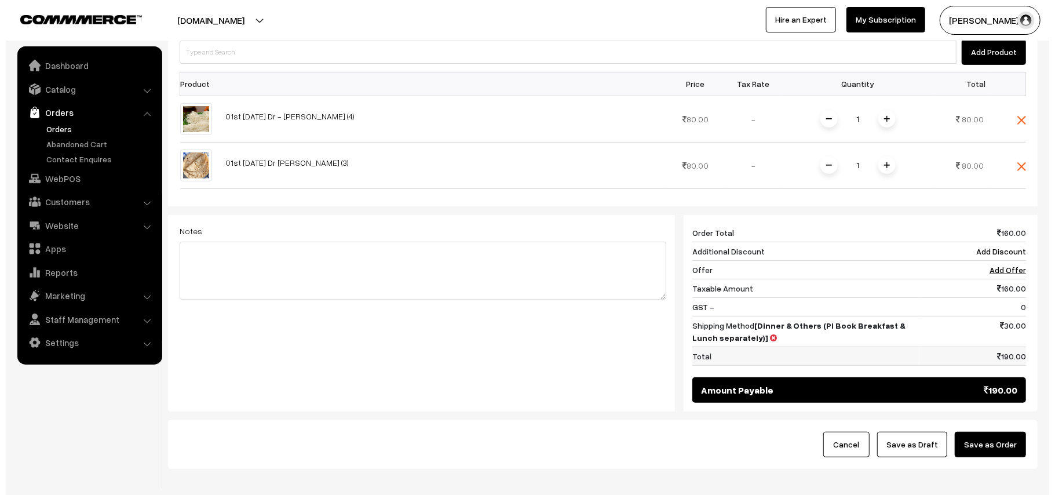
scroll to position [406, 0]
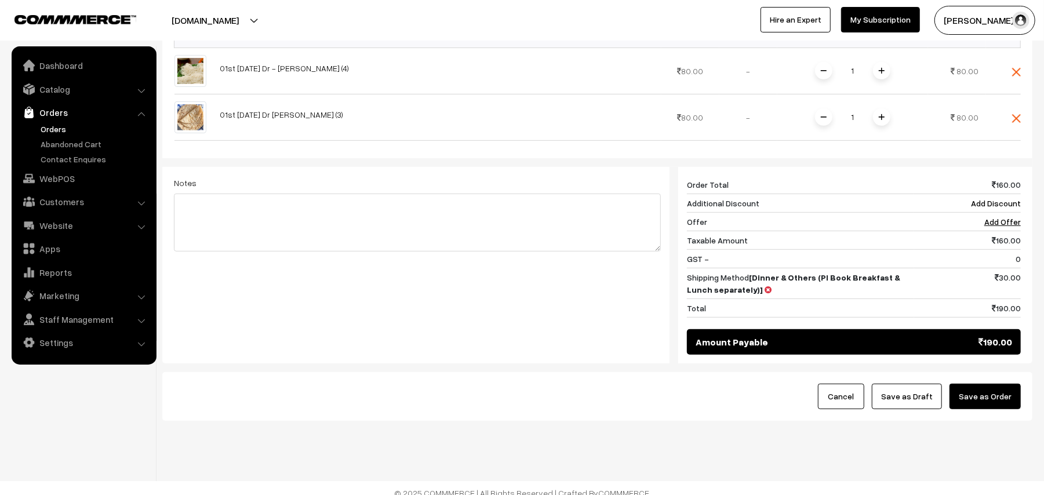
click at [985, 394] on button "Save as Order" at bounding box center [984, 397] width 71 height 26
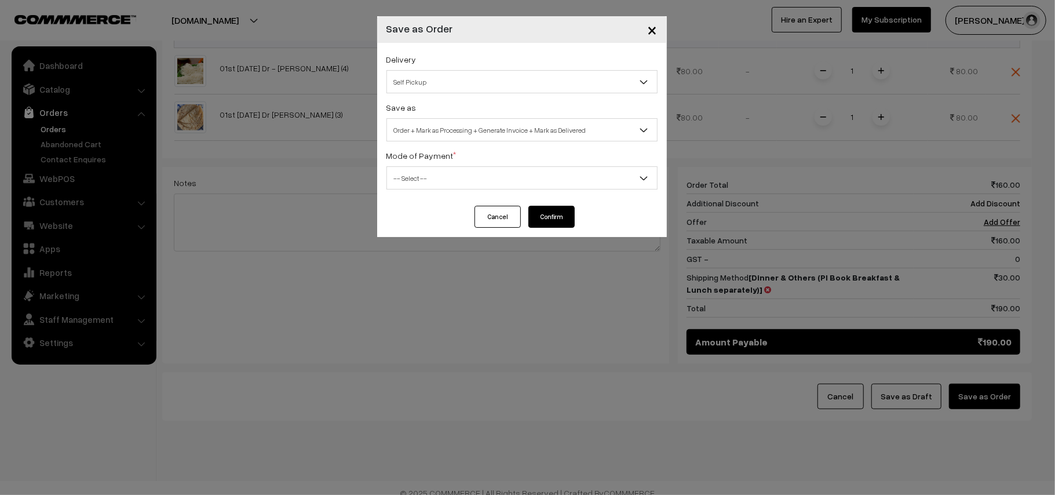
click at [431, 79] on span "Self Pickup" at bounding box center [522, 82] width 270 height 20
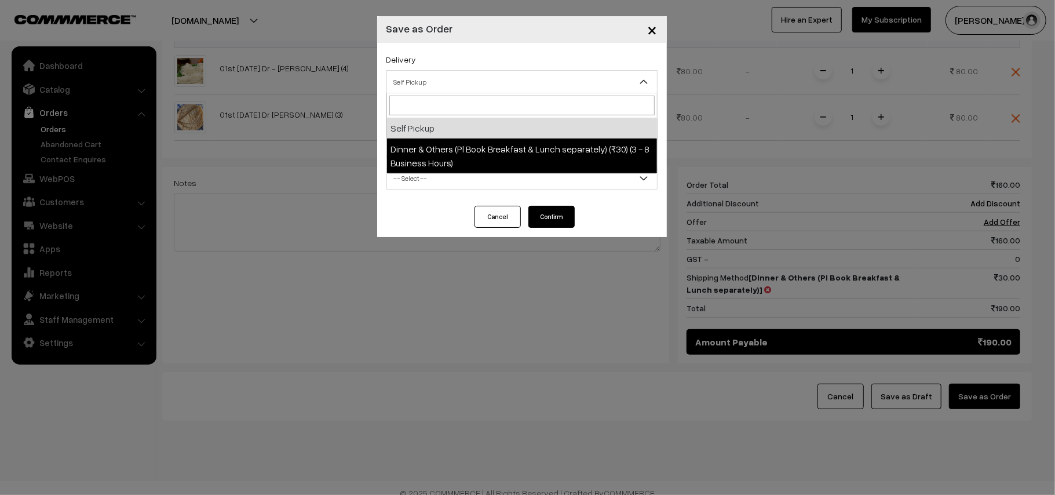
select select "DOP1"
select select "3"
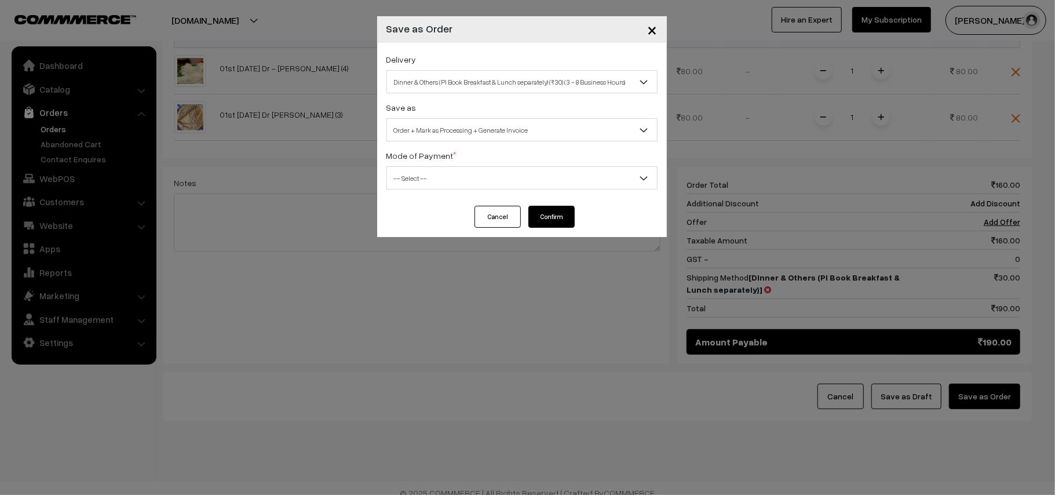
click at [475, 141] on div "Delivery Self Pickup Dinner & Others (Pl Book Breakfast & Lunch separately) (₹3…" at bounding box center [522, 124] width 290 height 163
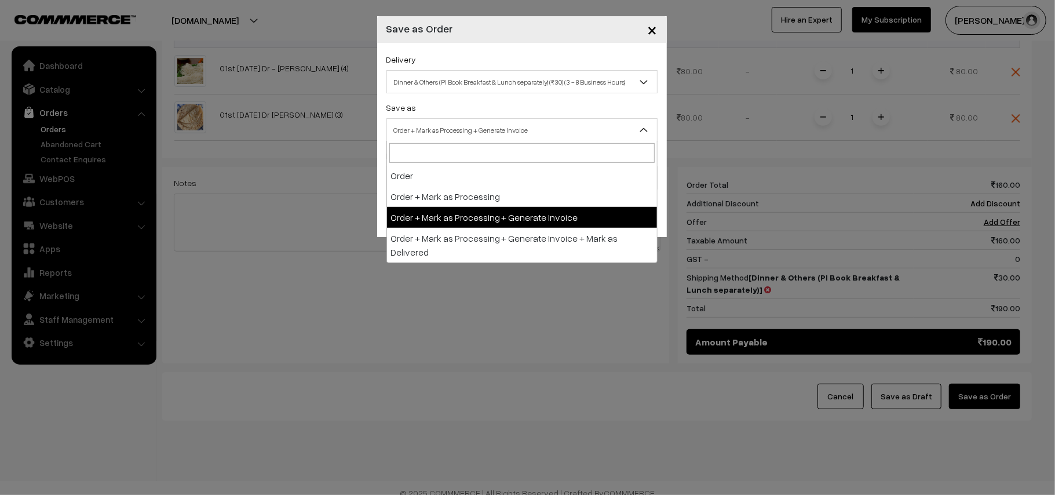
drag, startPoint x: 480, startPoint y: 124, endPoint x: 487, endPoint y: 183, distance: 59.5
click at [480, 123] on span "Order + Mark as Processing + Generate Invoice" at bounding box center [522, 130] width 270 height 20
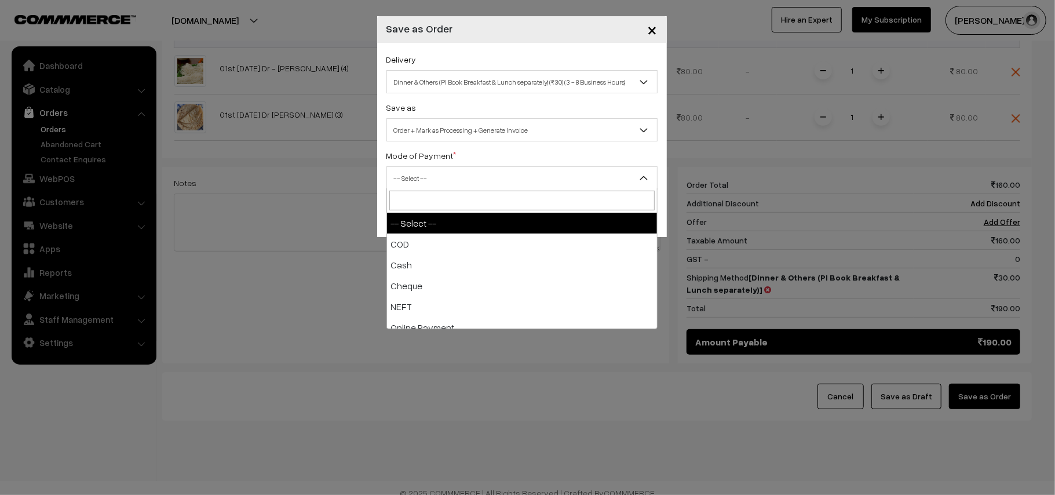
click at [449, 186] on span "-- Select --" at bounding box center [522, 178] width 270 height 20
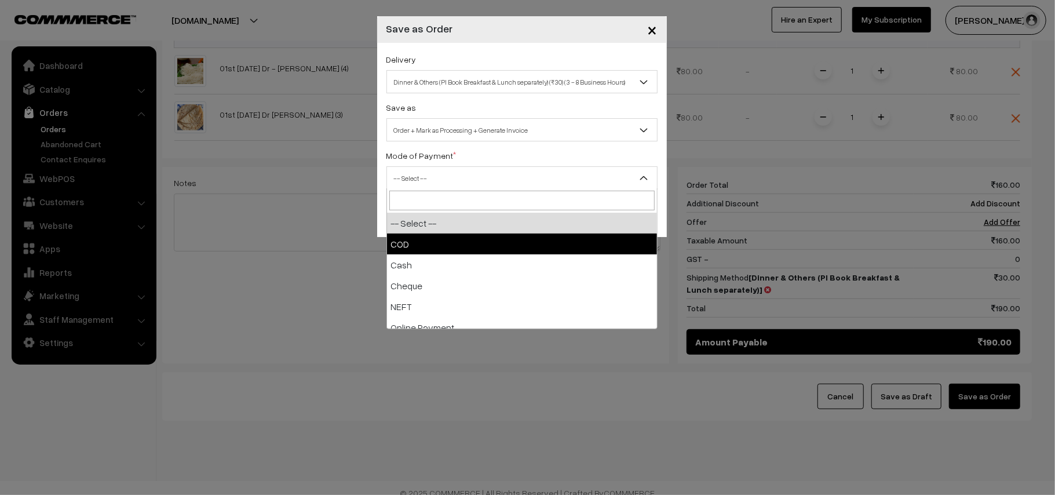
drag, startPoint x: 427, startPoint y: 238, endPoint x: 555, endPoint y: 249, distance: 128.6
select select "1"
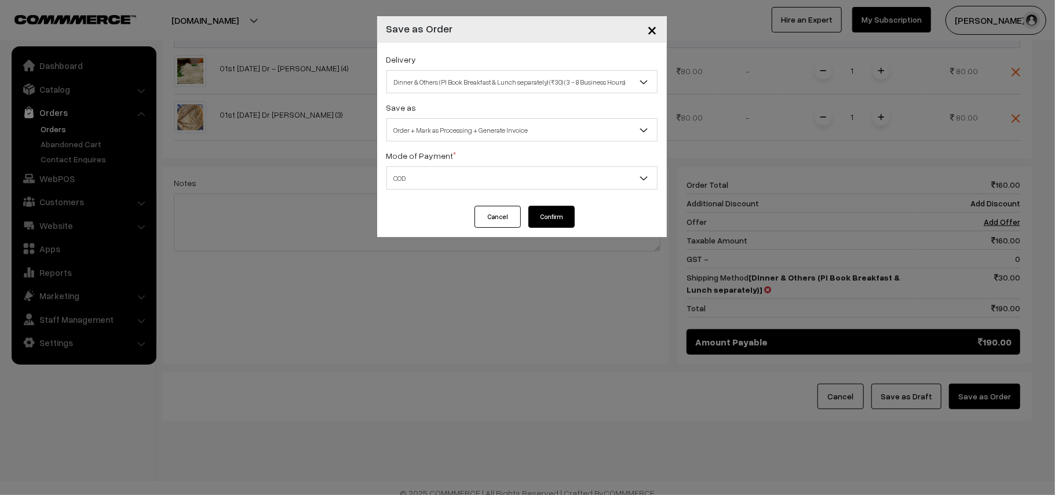
click at [552, 220] on button "Confirm" at bounding box center [552, 217] width 46 height 22
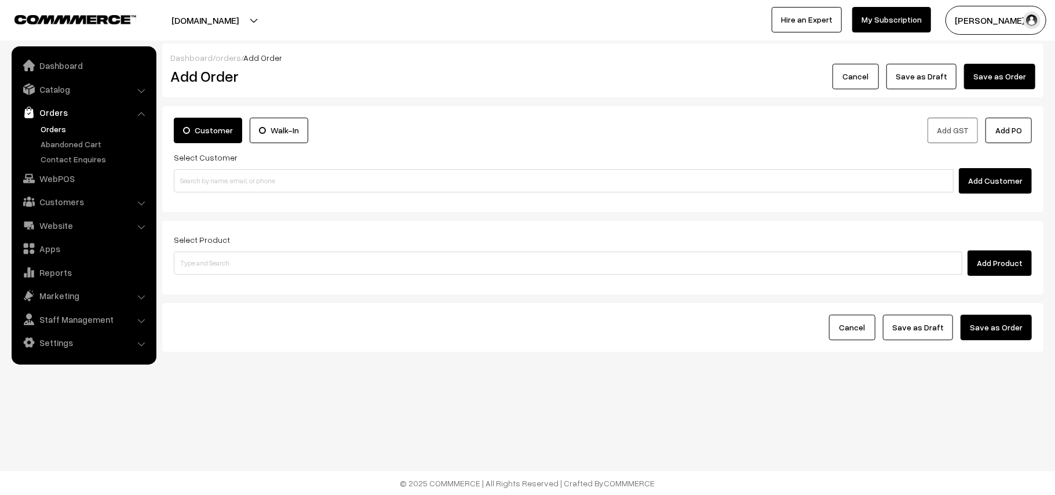
click at [63, 128] on link "Orders" at bounding box center [95, 129] width 115 height 12
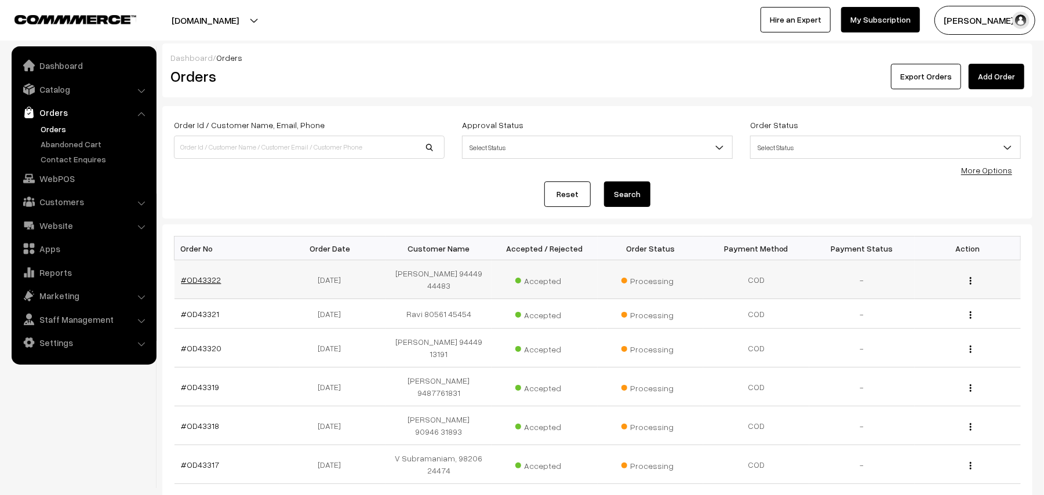
click at [202, 279] on link "#OD43322" at bounding box center [201, 280] width 40 height 10
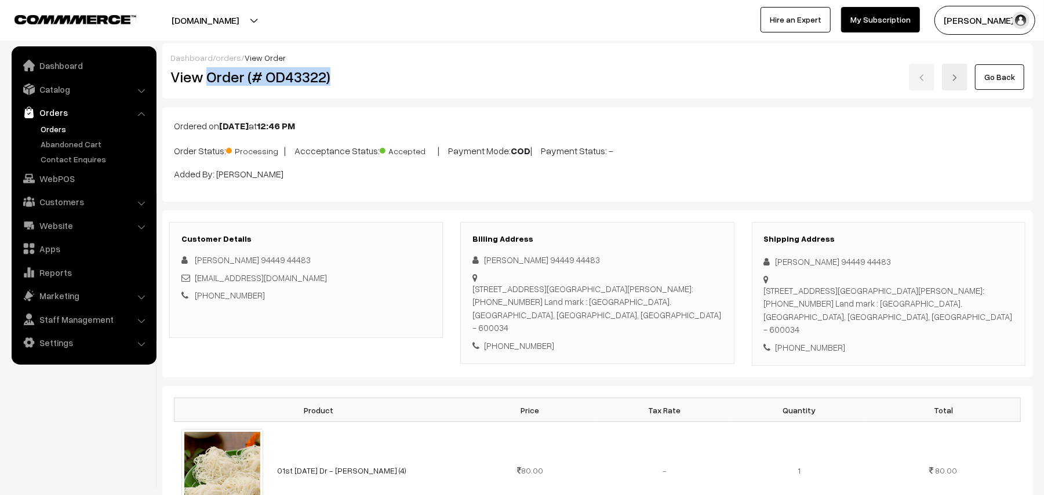
drag, startPoint x: 209, startPoint y: 72, endPoint x: 370, endPoint y: 77, distance: 160.6
click at [370, 77] on h2 "View Order (# OD43322)" at bounding box center [306, 77] width 273 height 18
copy h2 "Order (# OD43322)"
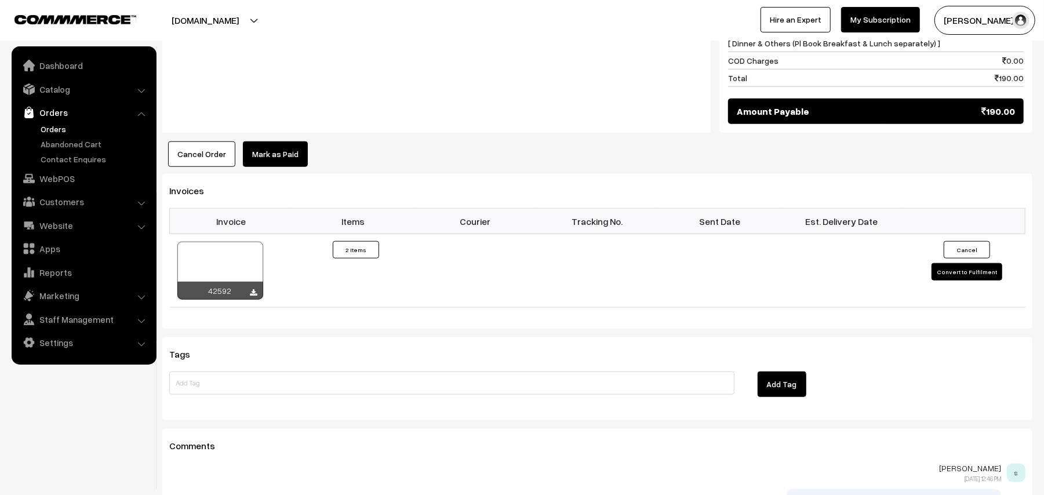
scroll to position [881, 0]
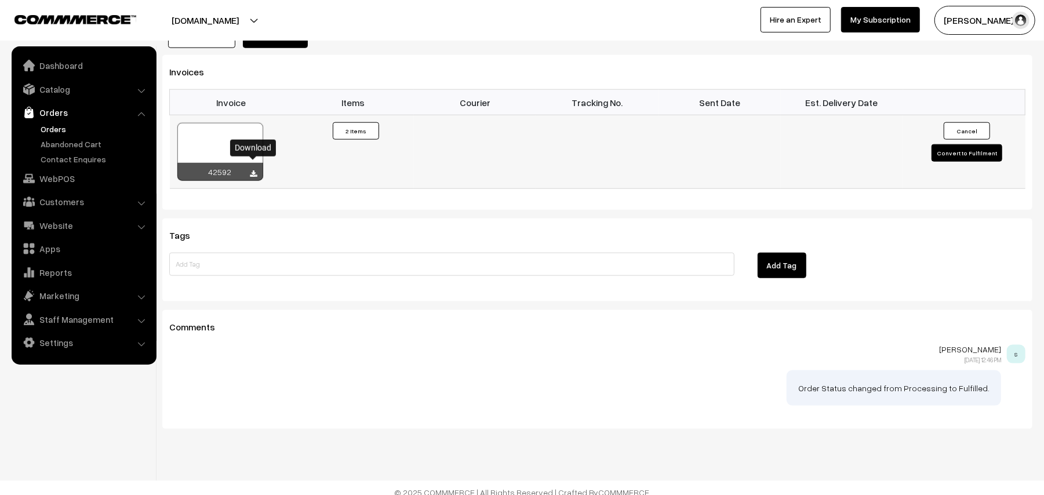
click at [253, 170] on icon at bounding box center [253, 174] width 7 height 8
click at [63, 183] on link "WebPOS" at bounding box center [83, 178] width 138 height 21
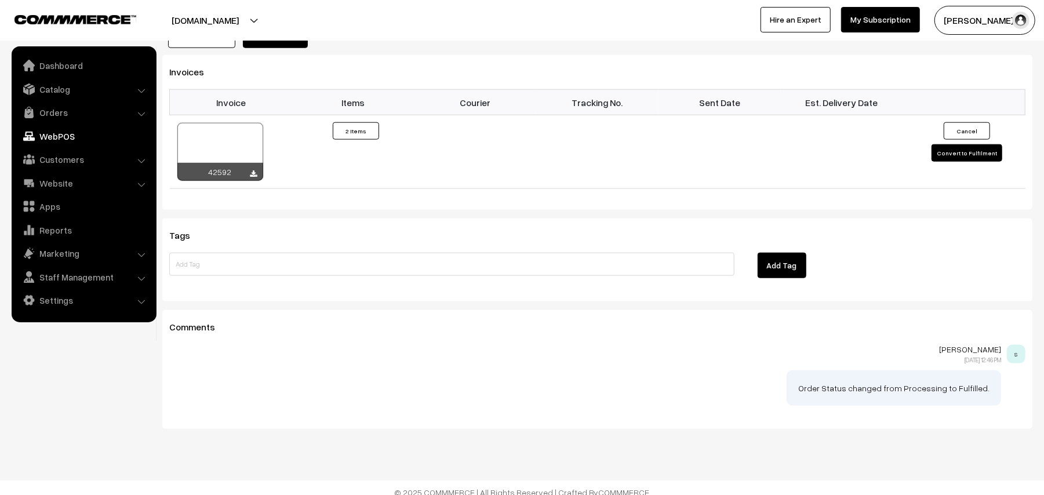
click at [260, 239] on div "Tags Add Tag" at bounding box center [597, 259] width 870 height 83
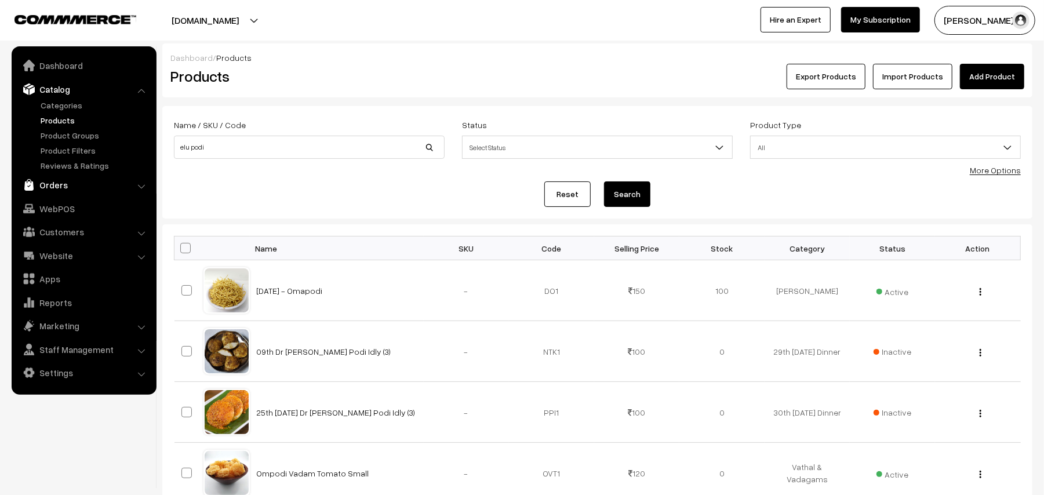
click at [58, 188] on link "Orders" at bounding box center [83, 184] width 138 height 21
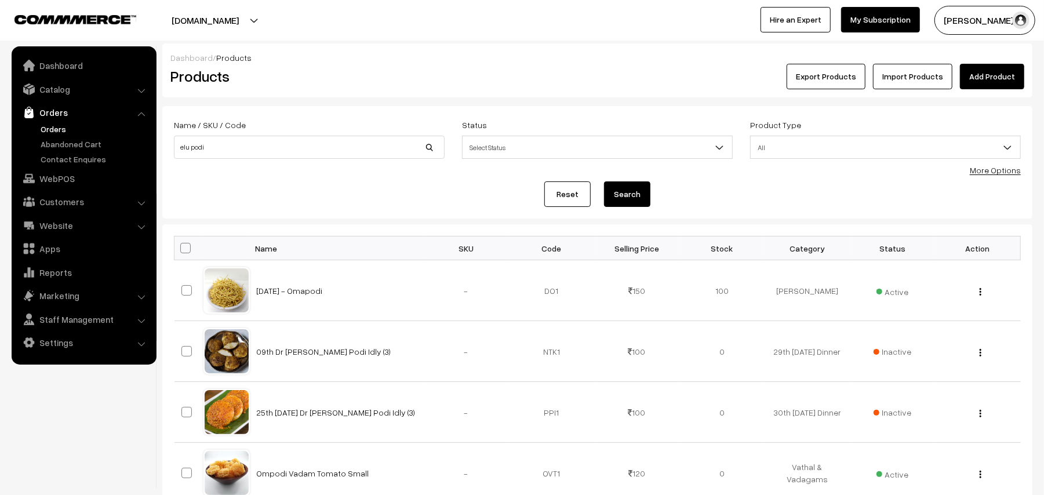
click at [61, 131] on link "Orders" at bounding box center [95, 129] width 115 height 12
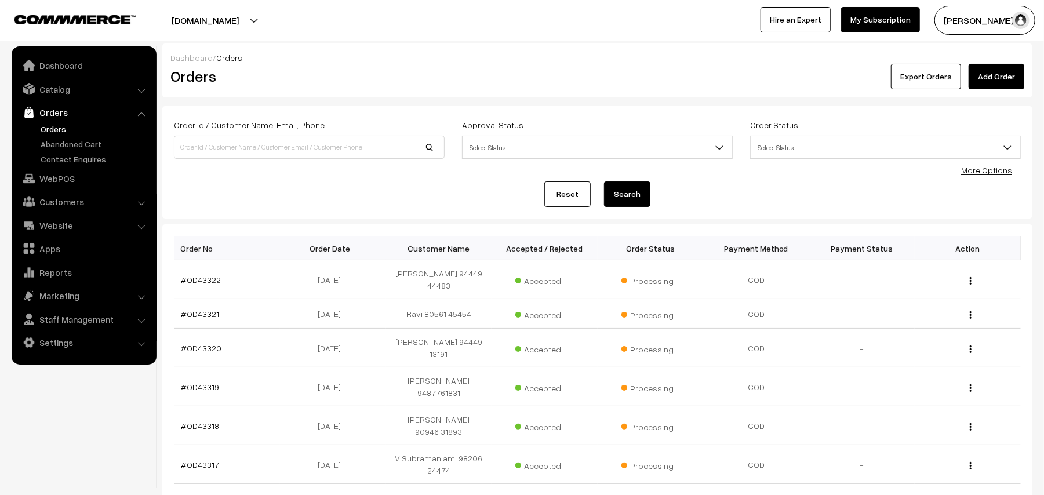
click at [536, 77] on div "Export Orders Add Order" at bounding box center [742, 77] width 563 height 26
drag, startPoint x: 49, startPoint y: 124, endPoint x: 52, endPoint y: 131, distance: 7.5
click at [49, 123] on link "Orders" at bounding box center [95, 129] width 115 height 12
click at [46, 128] on link "Orders" at bounding box center [95, 129] width 115 height 12
click at [43, 126] on link "Orders" at bounding box center [95, 129] width 115 height 12
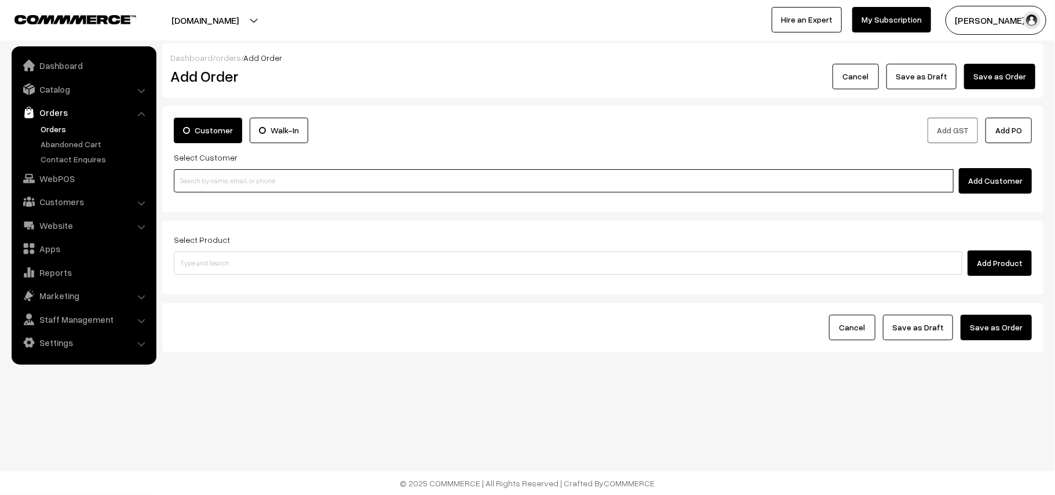
click at [221, 189] on input at bounding box center [564, 180] width 780 height 23
paste input "90034 35714"
click at [201, 173] on input "90034 35714" at bounding box center [564, 180] width 780 height 23
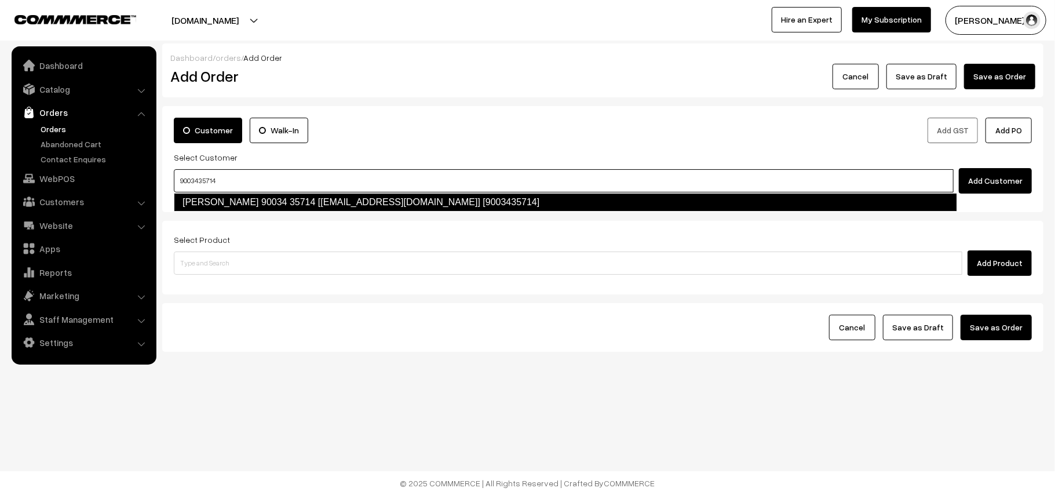
click at [207, 198] on link "Swetha 90034 35714 [test790@gmail.com] [9003435714]" at bounding box center [566, 202] width 784 height 19
type input "9003435714"
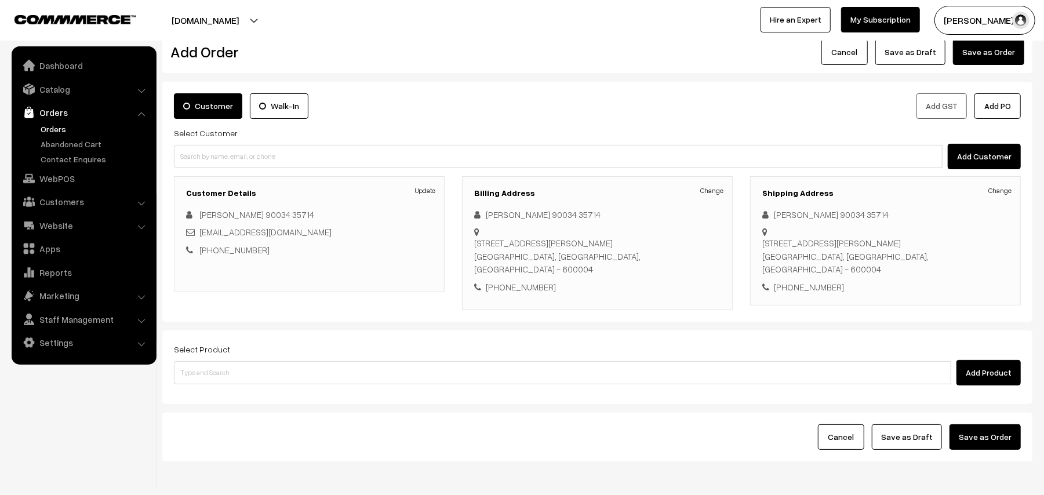
scroll to position [58, 0]
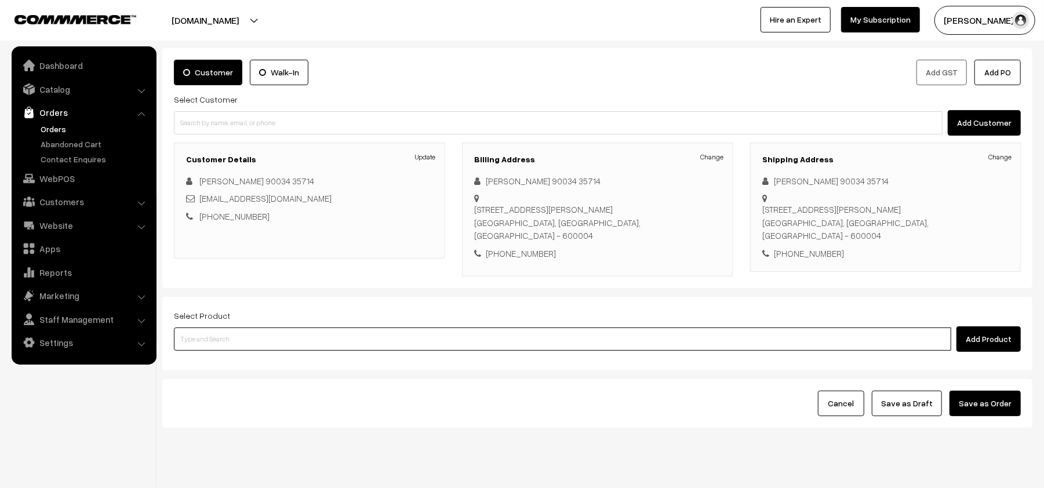
click at [269, 330] on input at bounding box center [562, 338] width 777 height 23
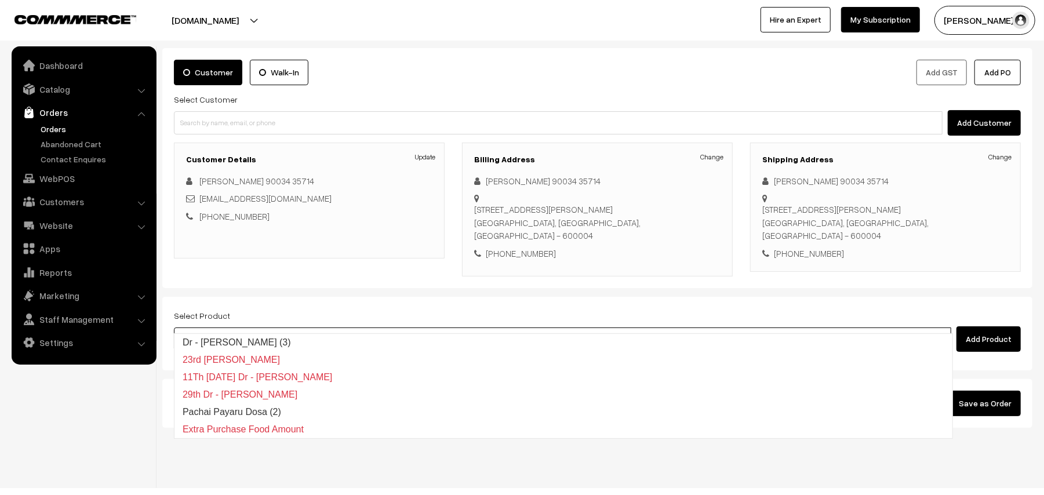
type input "01st"
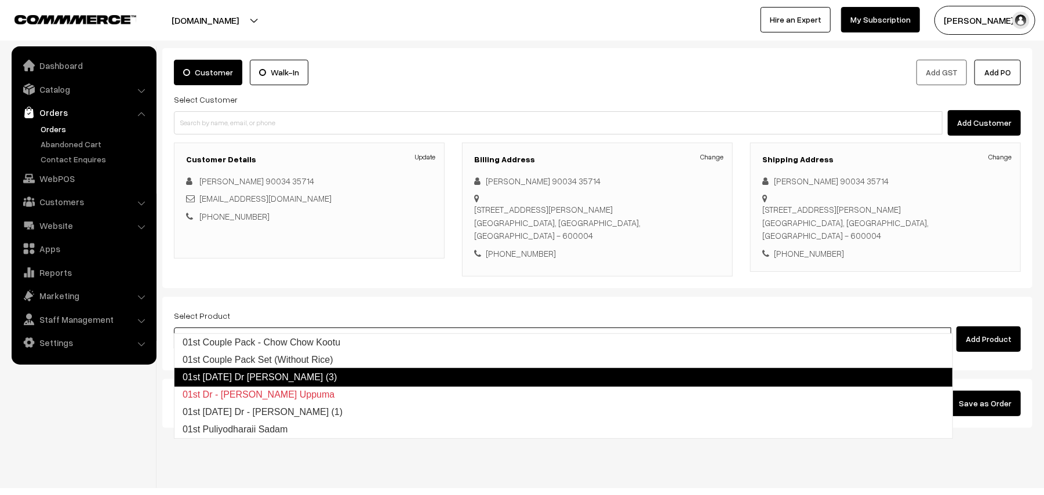
click at [275, 379] on link "01st [DATE] Dr [PERSON_NAME] (3)" at bounding box center [563, 377] width 779 height 19
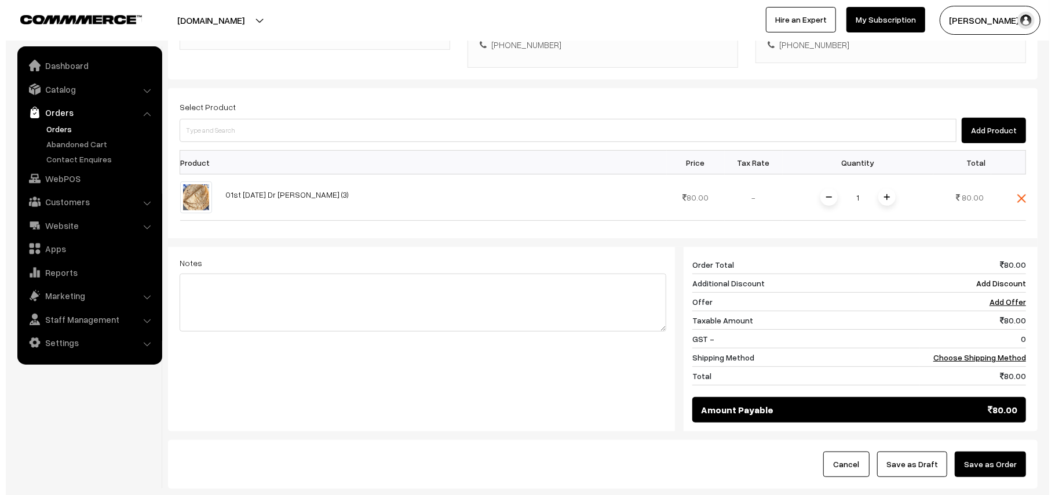
scroll to position [290, 0]
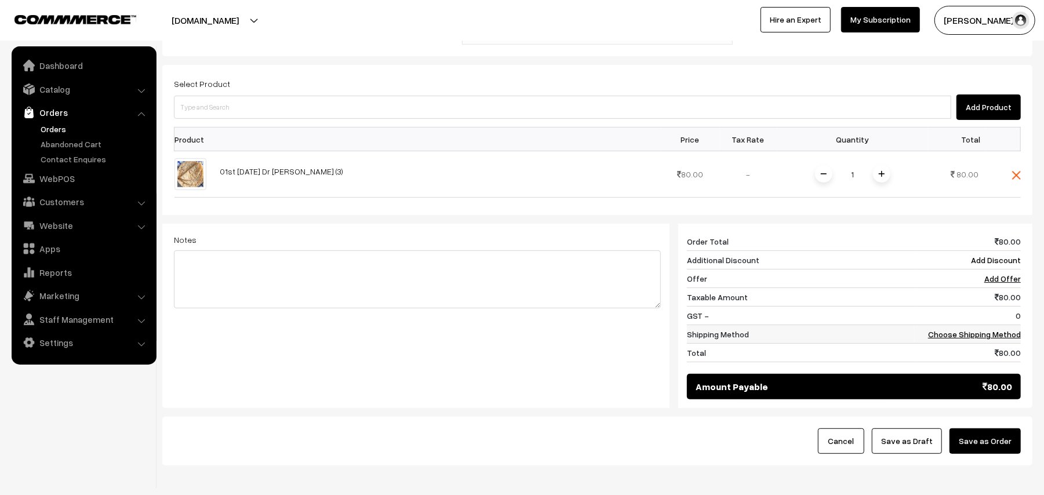
click at [990, 329] on link "Choose Shipping Method" at bounding box center [974, 334] width 93 height 10
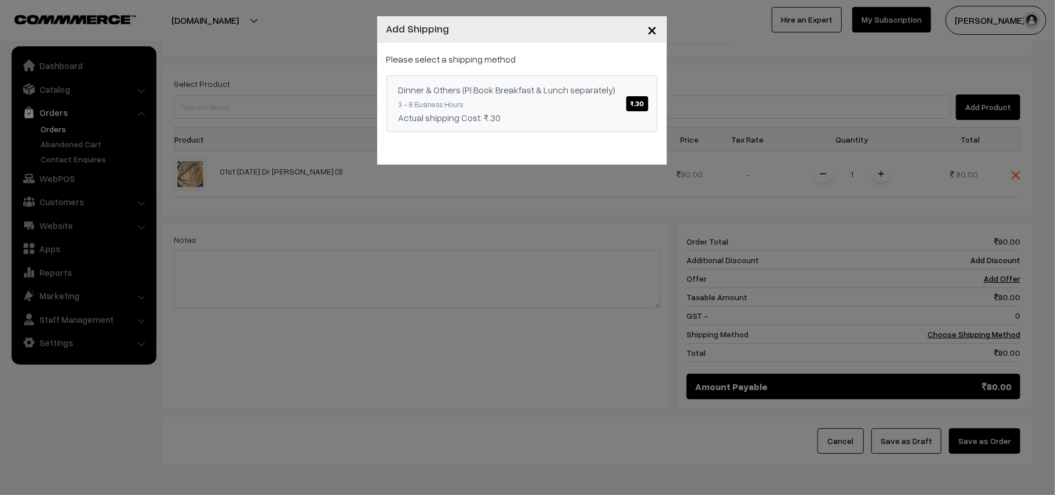
click at [627, 100] on span "₹.30" at bounding box center [636, 103] width 21 height 15
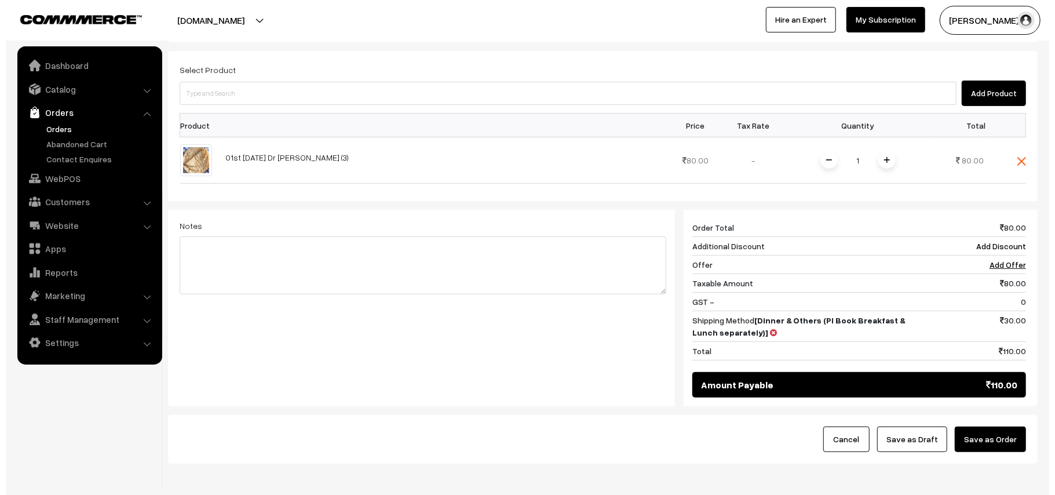
scroll to position [341, 0]
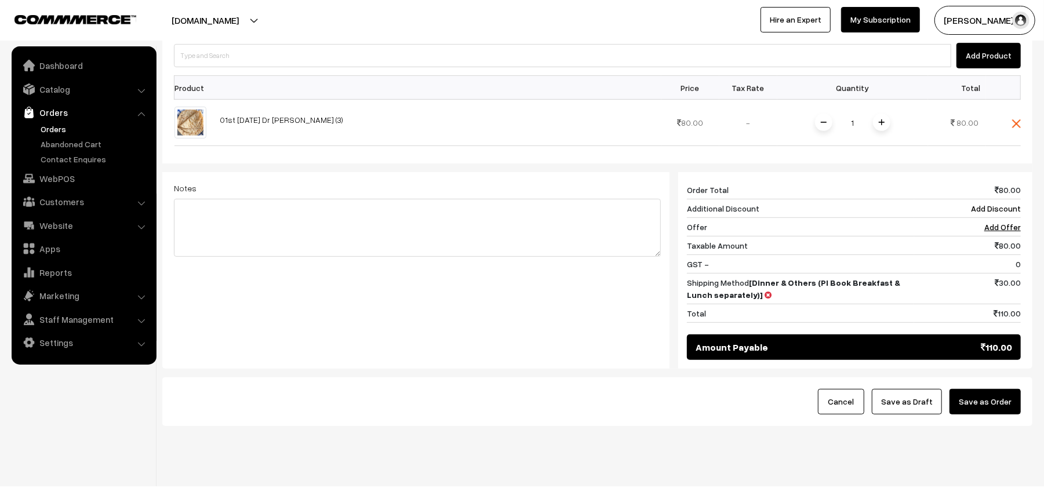
click at [977, 389] on button "Save as Order" at bounding box center [984, 402] width 71 height 26
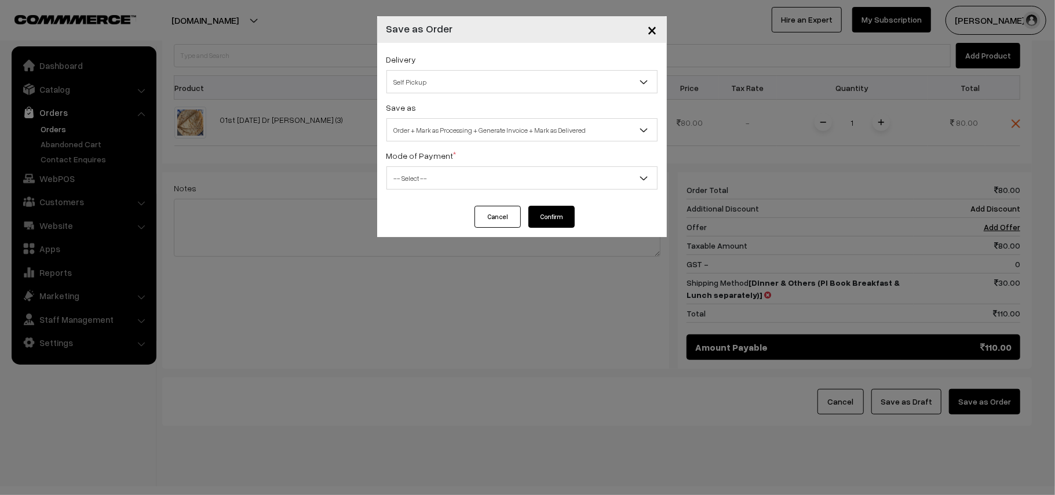
click at [436, 82] on span "Self Pickup" at bounding box center [522, 82] width 270 height 20
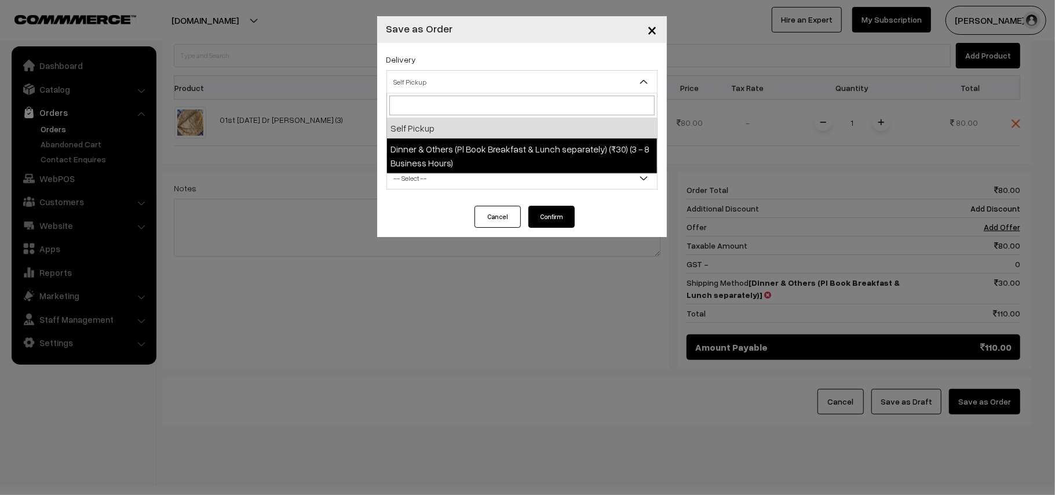
select select "DOP1"
select select "3"
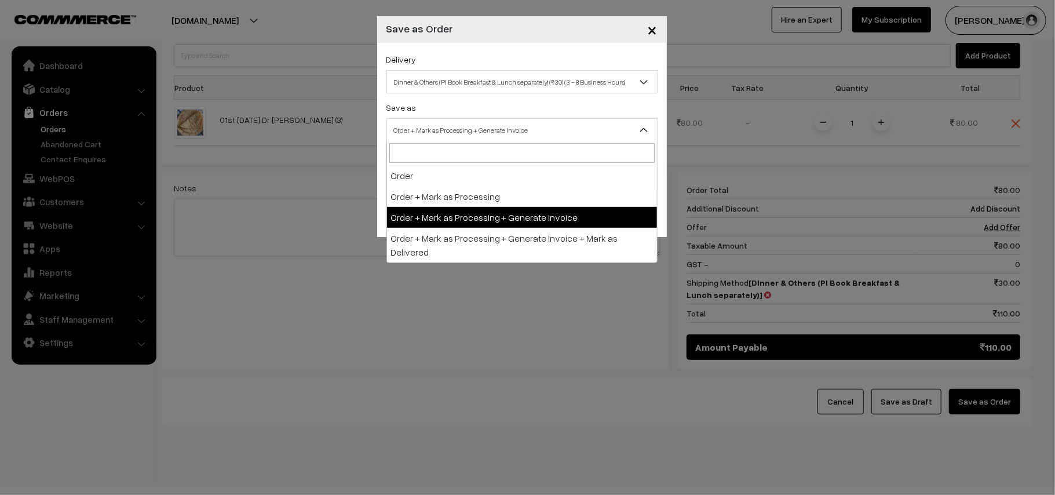
click at [478, 130] on span "Order + Mark as Processing + Generate Invoice" at bounding box center [522, 130] width 270 height 20
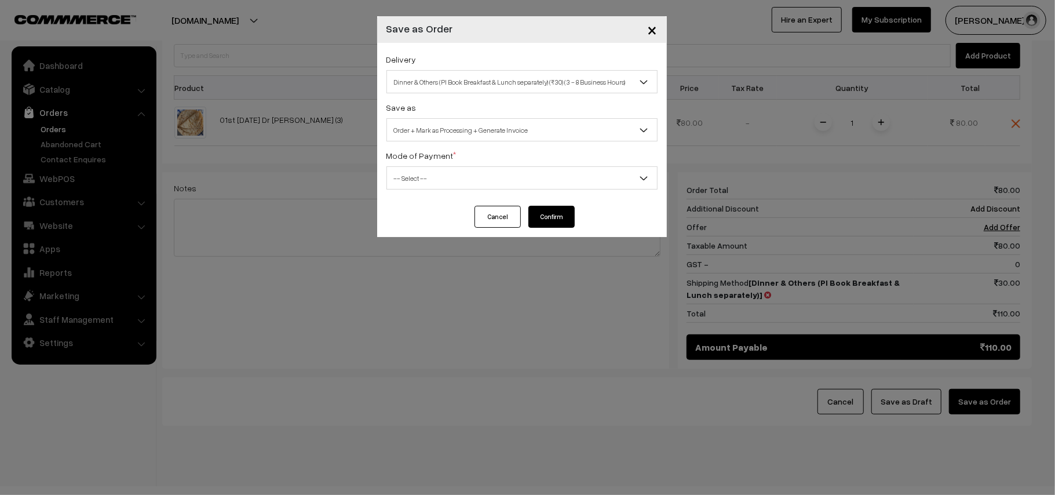
click at [424, 190] on div "Delivery Self Pickup Dinner & Others (Pl Book Breakfast & Lunch separately) (₹3…" at bounding box center [522, 124] width 290 height 163
click at [416, 174] on span "-- Select --" at bounding box center [522, 178] width 270 height 20
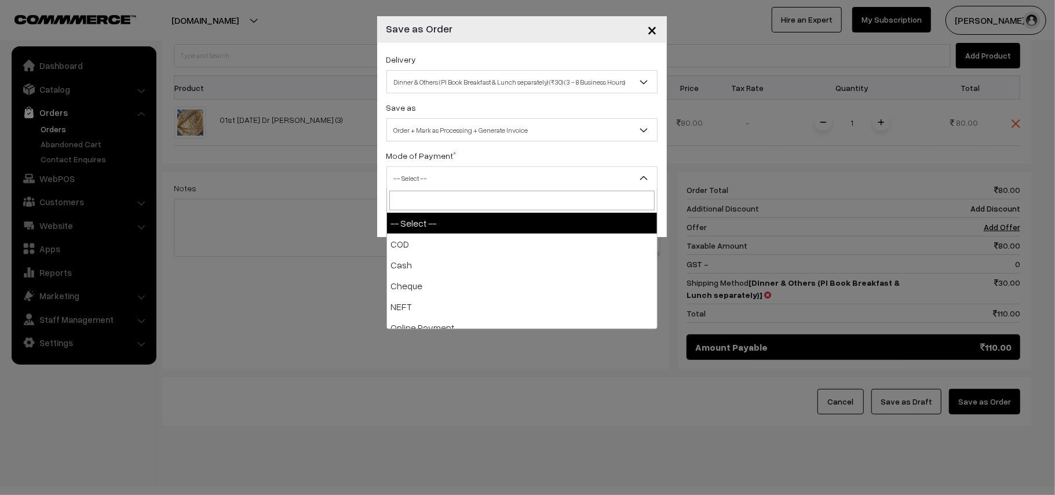
click at [425, 179] on span "-- Select --" at bounding box center [522, 178] width 270 height 20
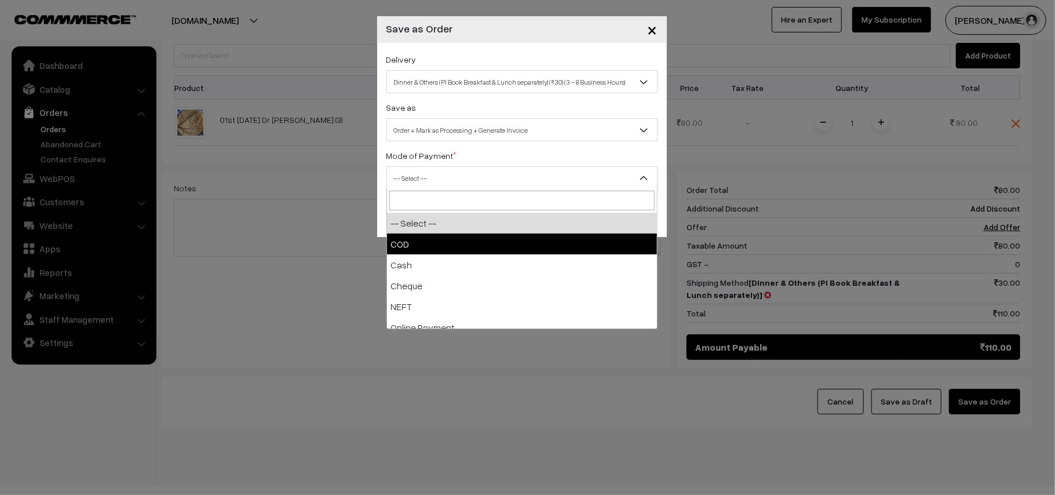
drag, startPoint x: 423, startPoint y: 235, endPoint x: 531, endPoint y: 235, distance: 108.4
select select "1"
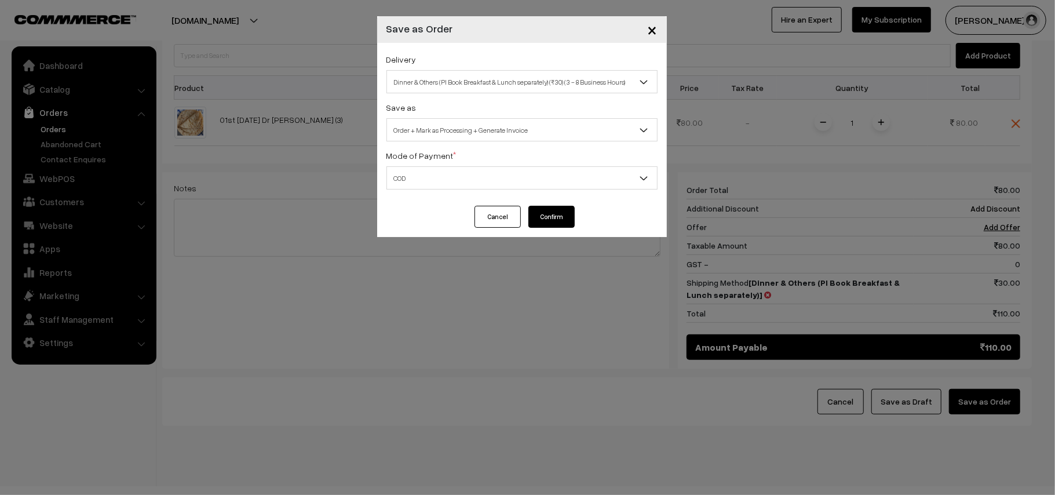
click at [559, 219] on button "Confirm" at bounding box center [552, 217] width 46 height 22
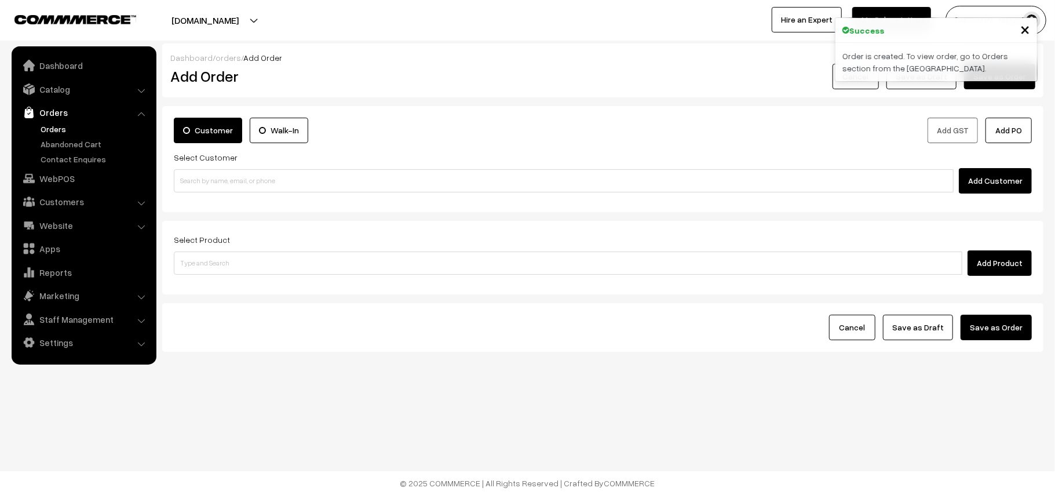
click at [53, 126] on link "Orders" at bounding box center [95, 129] width 115 height 12
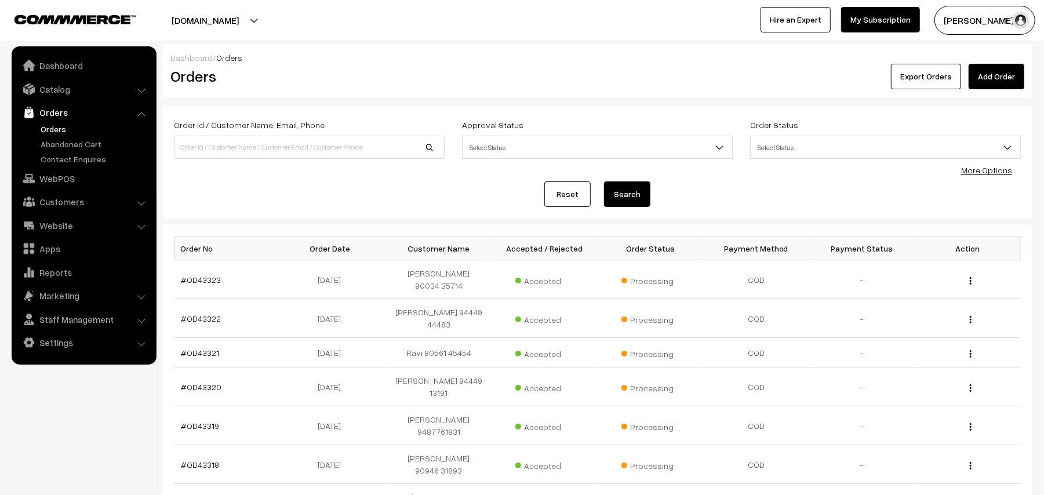
click at [56, 130] on link "Orders" at bounding box center [95, 129] width 115 height 12
click at [194, 275] on link "#OD43323" at bounding box center [201, 280] width 40 height 10
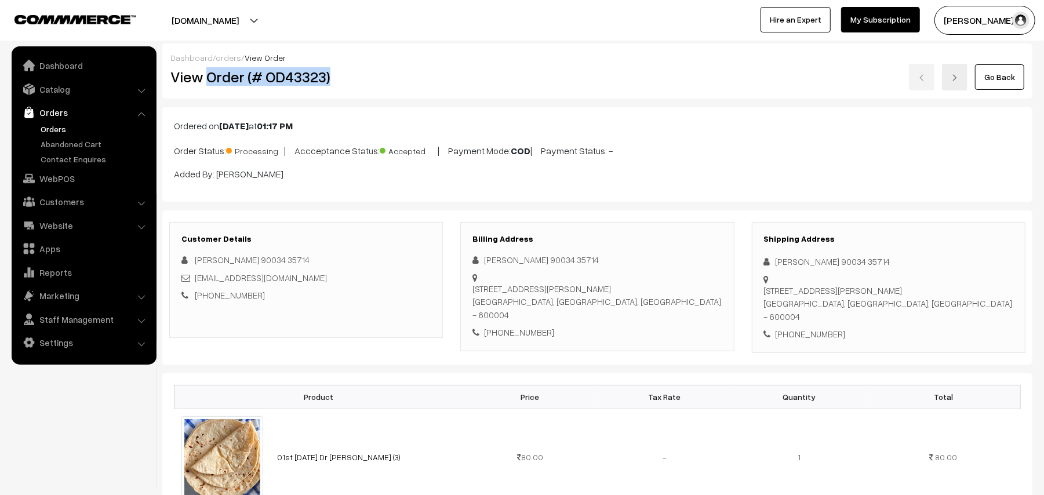
drag, startPoint x: 209, startPoint y: 75, endPoint x: 379, endPoint y: 73, distance: 170.4
click at [379, 73] on h2 "View Order (# OD43323)" at bounding box center [306, 77] width 273 height 18
copy h2 "Order (# OD43323)"
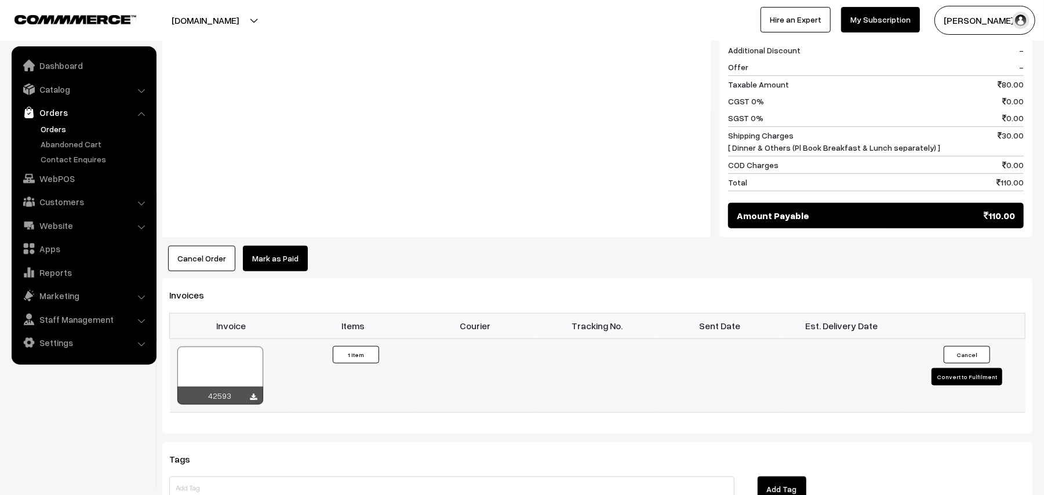
scroll to position [537, 0]
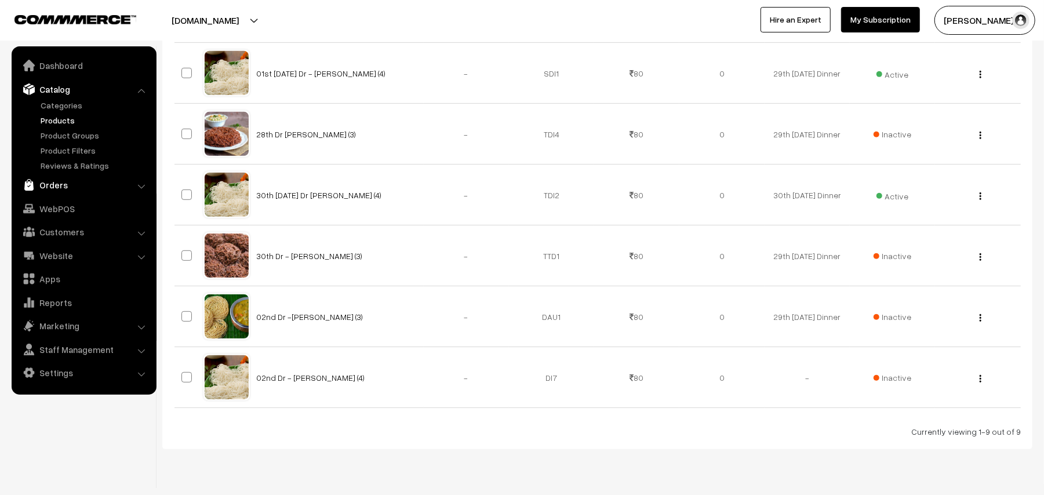
scroll to position [386, 0]
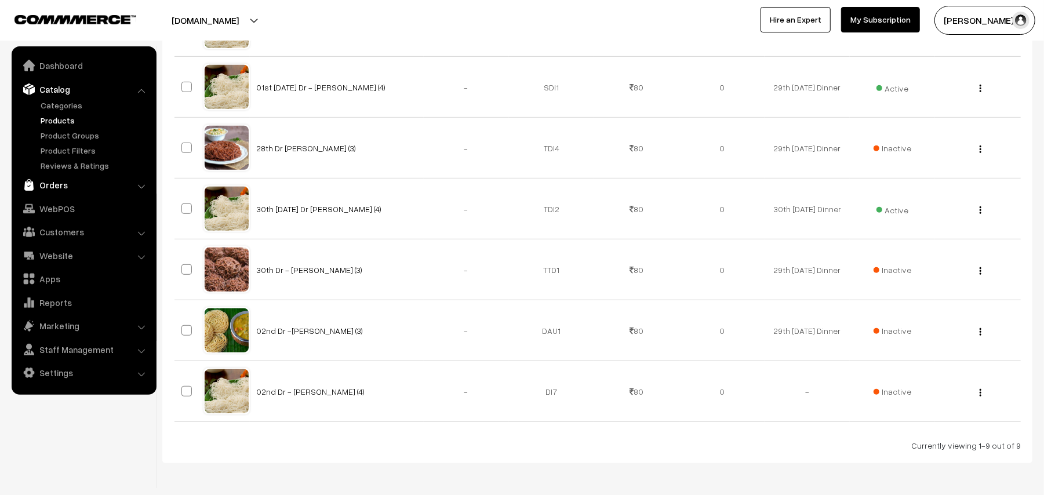
click at [57, 186] on link "Orders" at bounding box center [83, 184] width 138 height 21
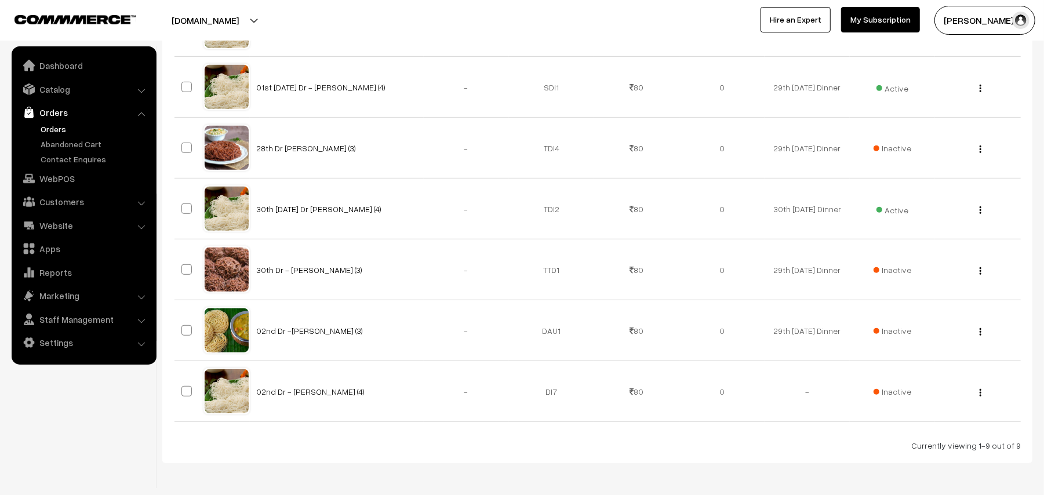
click at [59, 128] on link "Orders" at bounding box center [95, 129] width 115 height 12
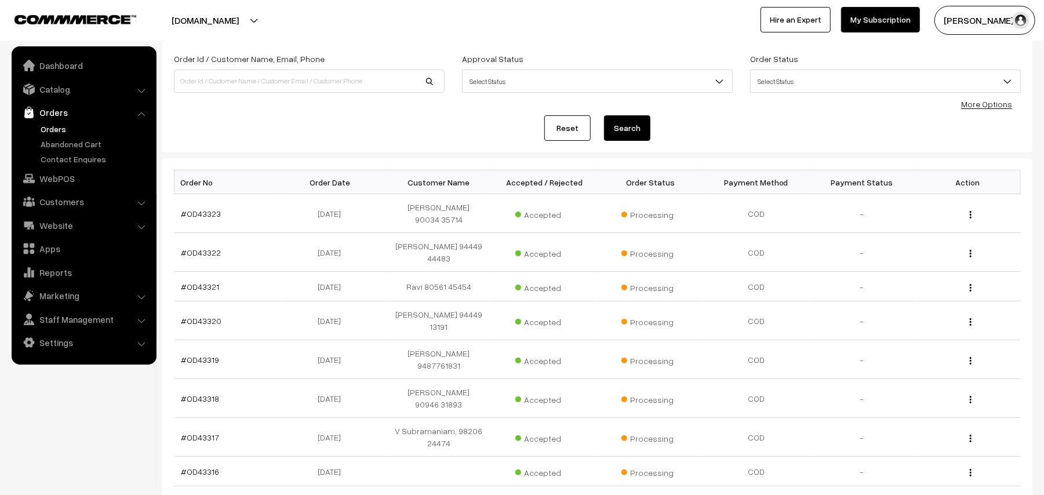
scroll to position [154, 0]
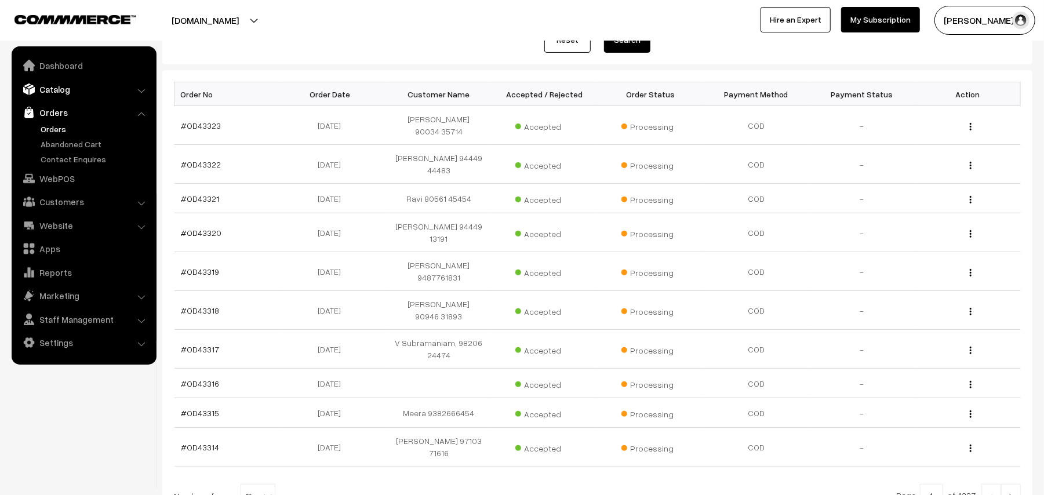
click at [49, 89] on link "Catalog" at bounding box center [83, 89] width 138 height 21
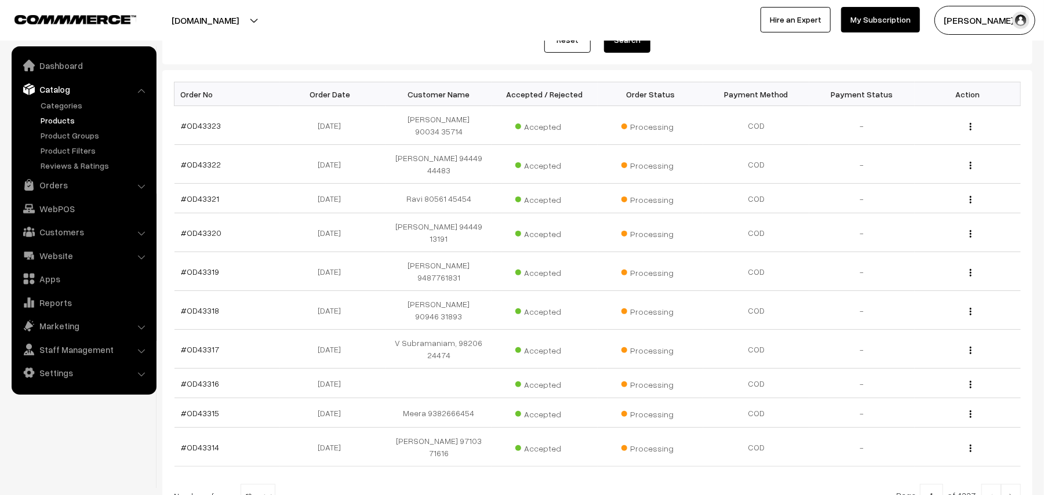
click at [56, 121] on link "Products" at bounding box center [95, 120] width 115 height 12
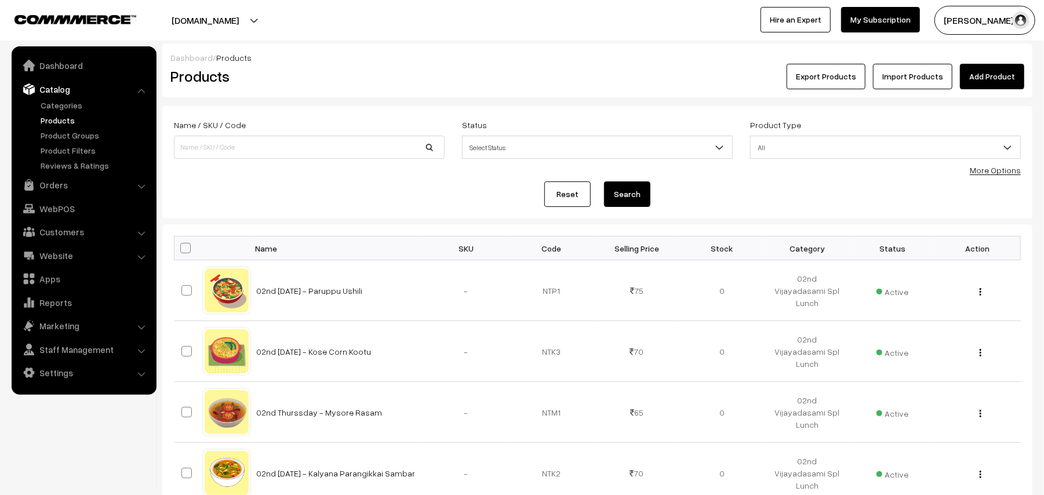
click at [999, 172] on link "More Options" at bounding box center [995, 170] width 51 height 10
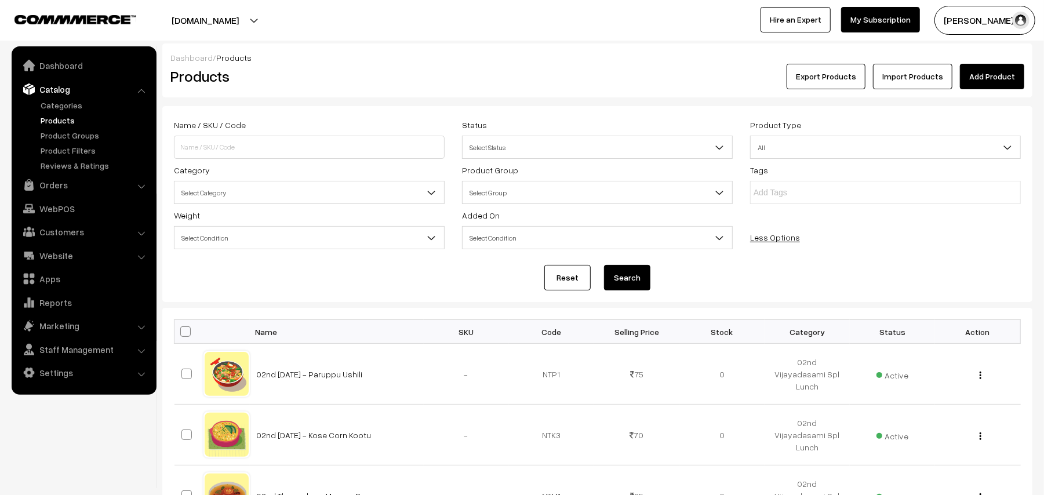
click at [202, 191] on span "Select Category" at bounding box center [308, 193] width 269 height 20
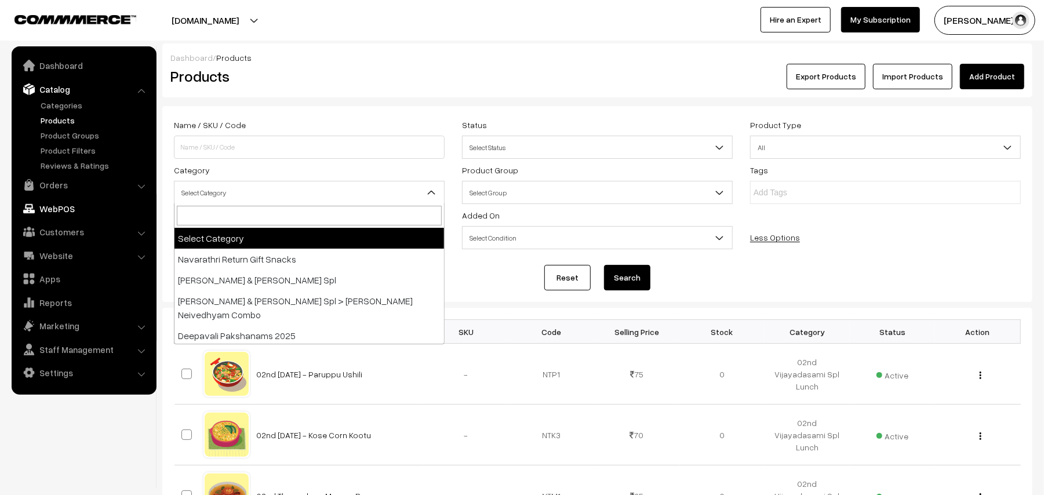
click at [37, 185] on link "Orders" at bounding box center [83, 184] width 138 height 21
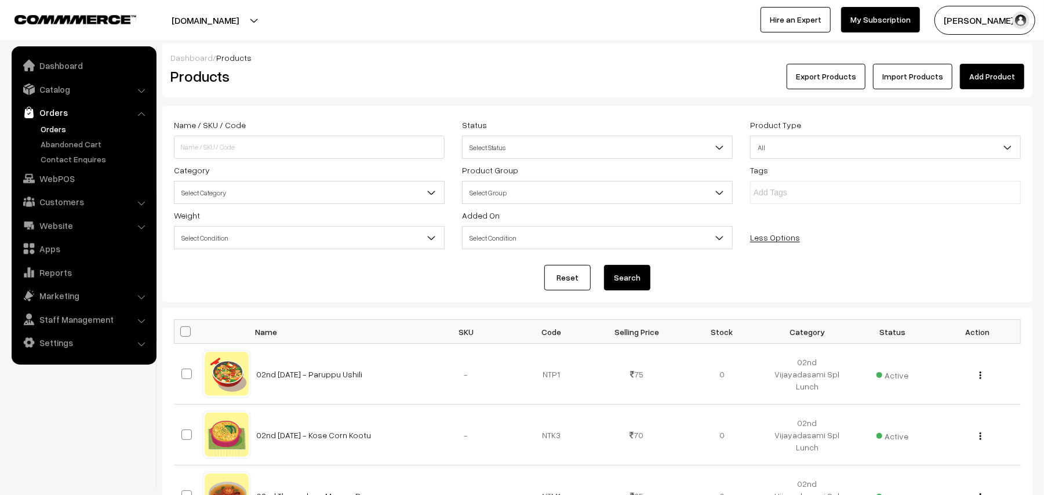
click at [63, 126] on link "Orders" at bounding box center [95, 129] width 115 height 12
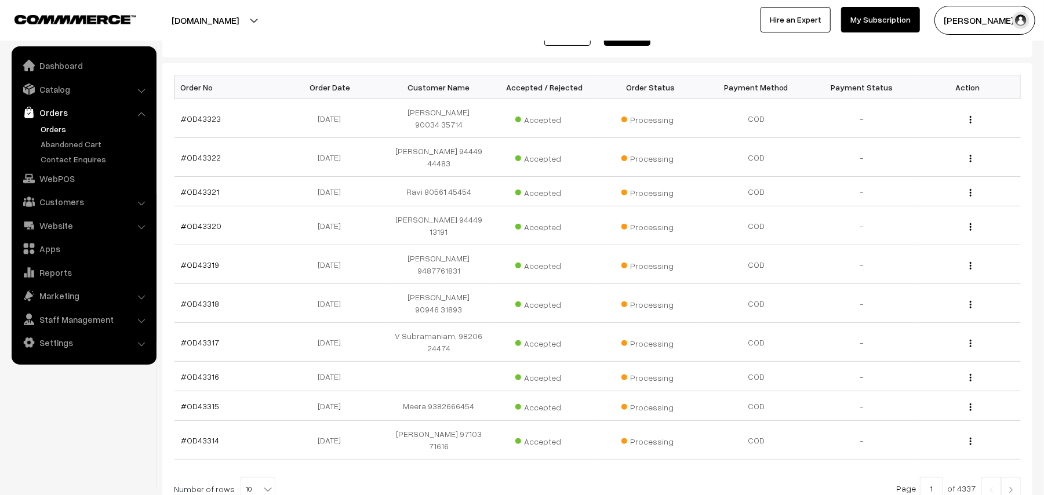
scroll to position [246, 0]
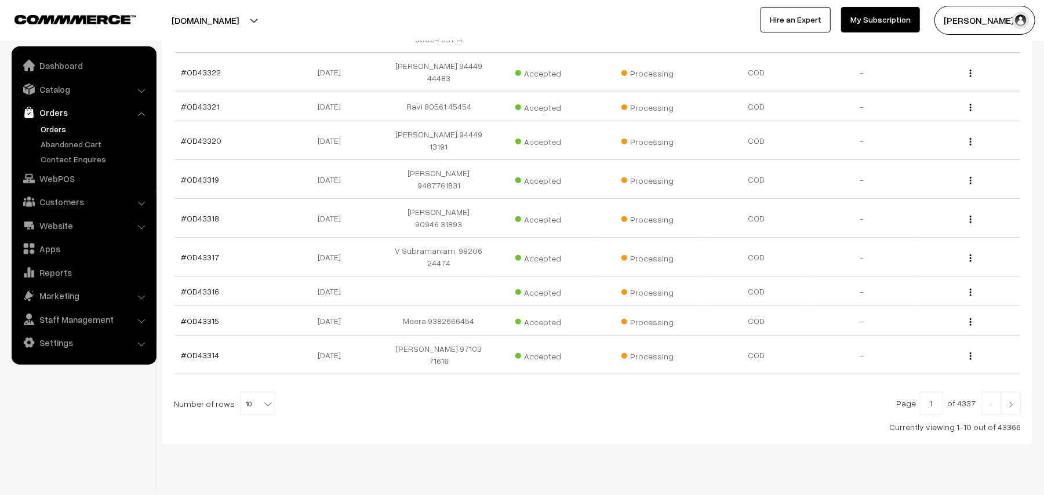
click at [54, 133] on link "Orders" at bounding box center [95, 129] width 115 height 12
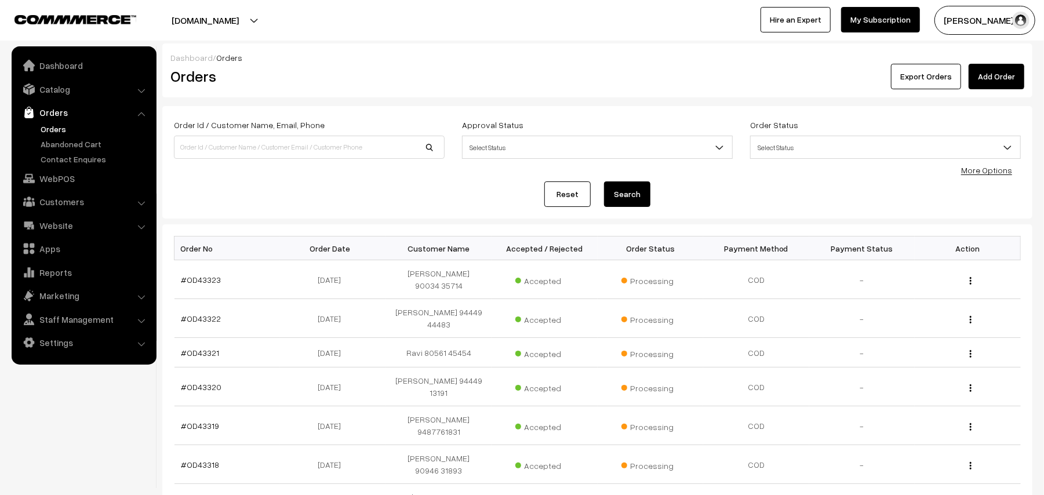
click at [56, 125] on link "Orders" at bounding box center [95, 129] width 115 height 12
click at [60, 125] on link "Orders" at bounding box center [95, 129] width 115 height 12
click at [63, 92] on link "Catalog" at bounding box center [83, 89] width 138 height 21
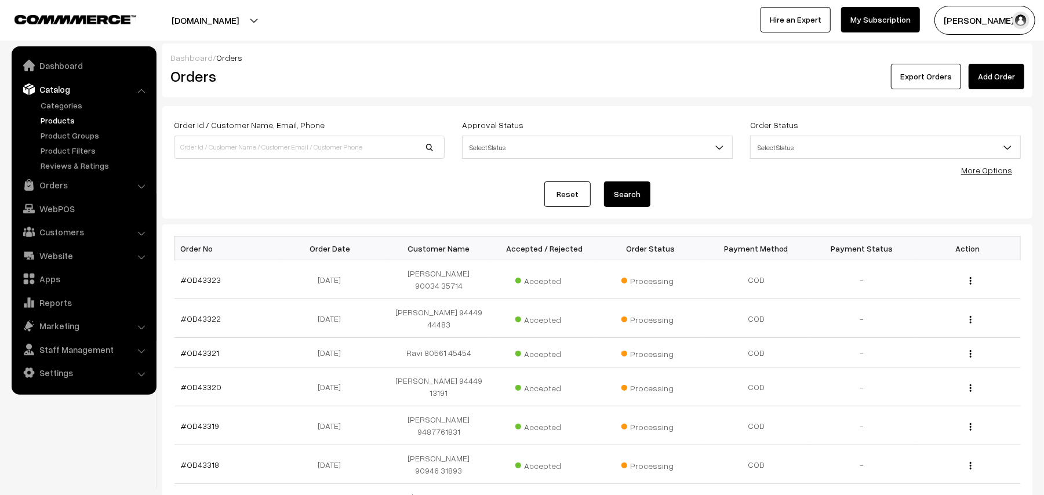
click at [65, 116] on link "Products" at bounding box center [95, 120] width 115 height 12
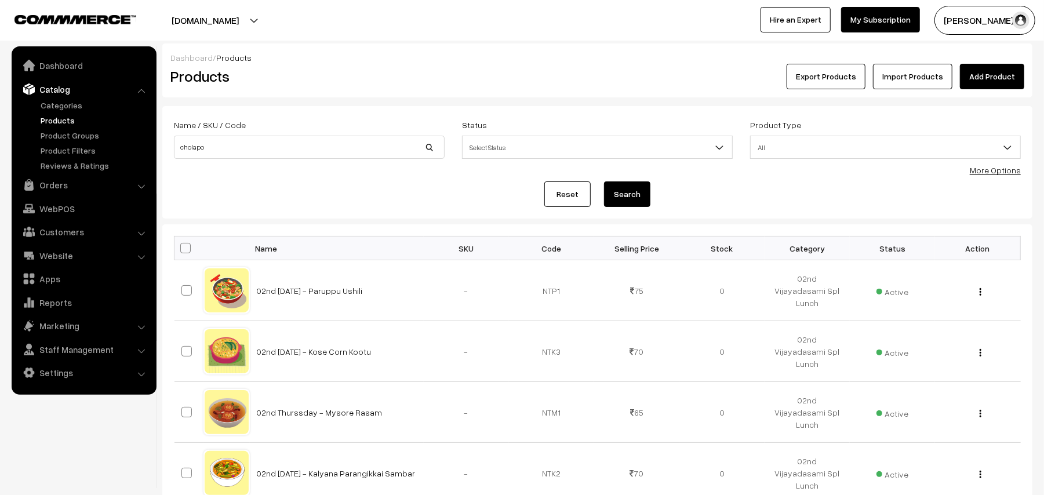
type input "cholapo"
click at [604, 181] on button "Search" at bounding box center [627, 194] width 46 height 26
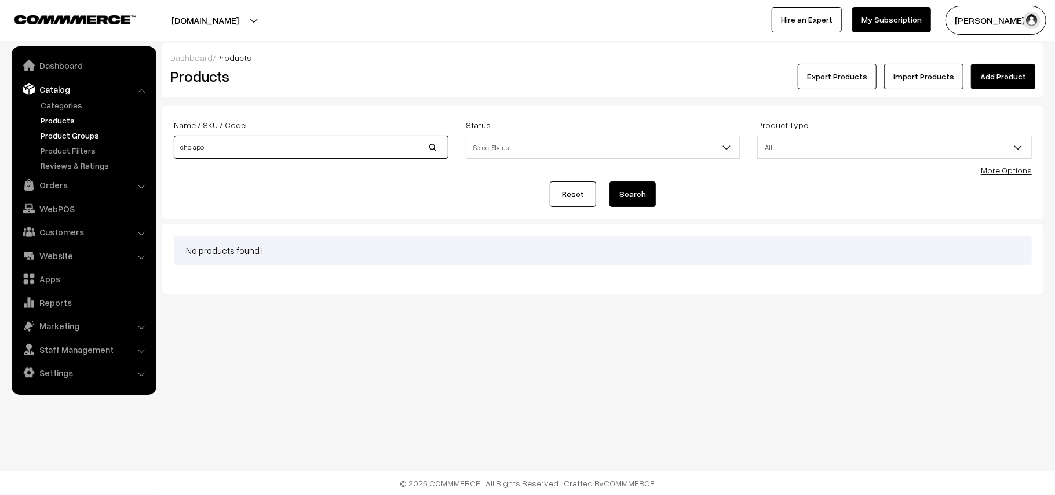
drag, startPoint x: 249, startPoint y: 145, endPoint x: 70, endPoint y: 133, distance: 179.5
click at [67, 136] on body "Thank you for showing interest. Our team will call you shortly. Close annamfood…" at bounding box center [527, 247] width 1055 height 495
type input "chola"
click at [610, 181] on button "Search" at bounding box center [633, 194] width 46 height 26
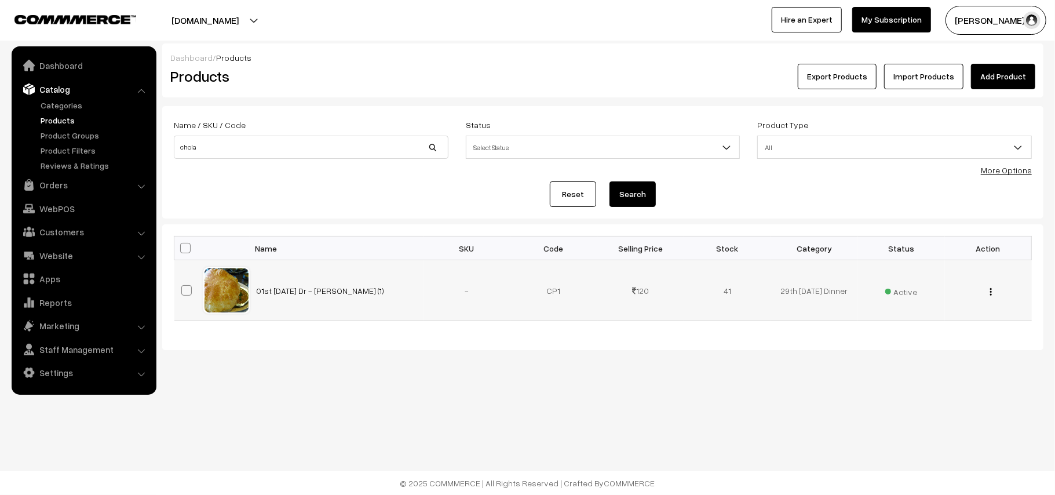
click at [992, 289] on img "button" at bounding box center [991, 292] width 2 height 8
click at [900, 334] on link "Edit" at bounding box center [939, 334] width 99 height 26
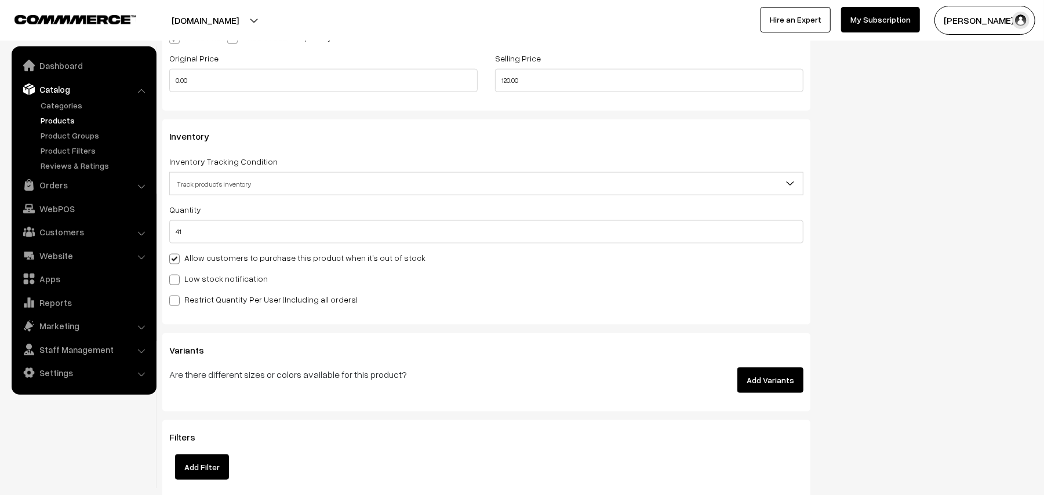
scroll to position [1159, 0]
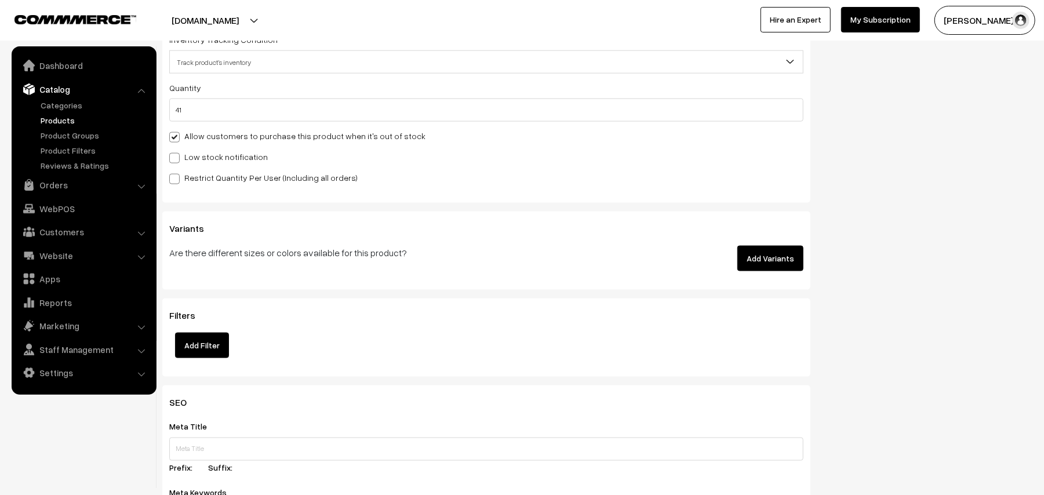
click at [203, 133] on label "Allow customers to purchase this product when it's out of stock" at bounding box center [297, 136] width 256 height 12
click at [177, 133] on input "Allow customers to purchase this product when it's out of stock" at bounding box center [173, 136] width 8 height 8
checkbox input "false"
drag, startPoint x: 207, startPoint y: 112, endPoint x: 134, endPoint y: 111, distance: 72.4
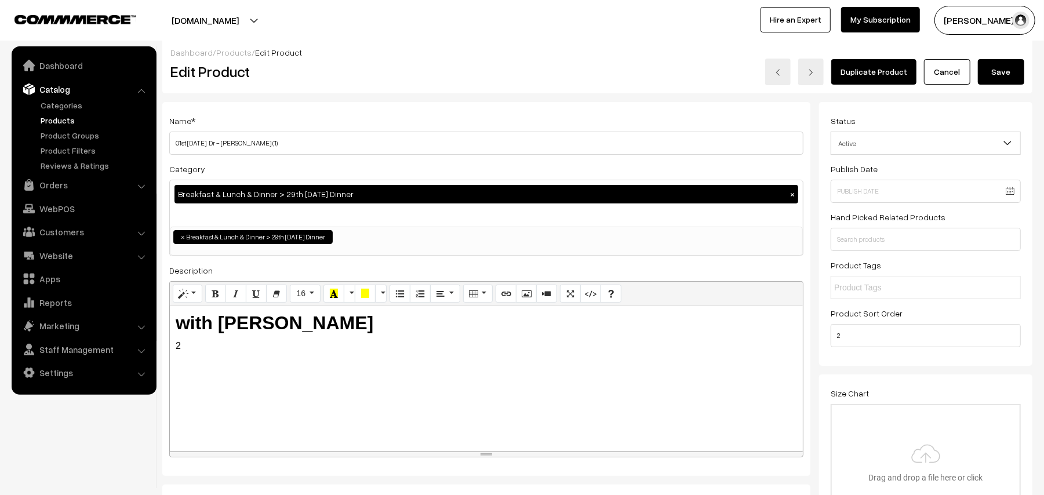
scroll to position [0, 0]
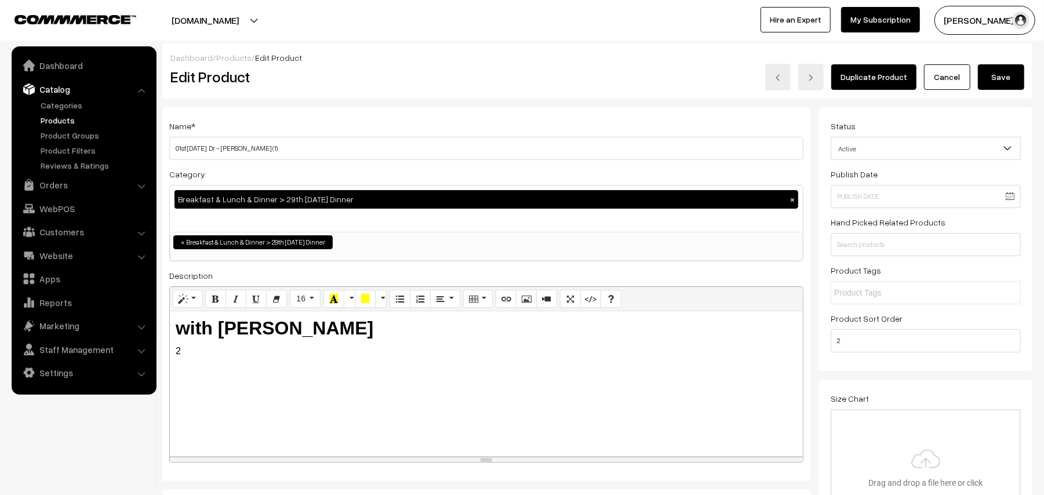
type input "0"
click at [1005, 72] on button "Save" at bounding box center [1001, 77] width 46 height 26
